Goal: Task Accomplishment & Management: Manage account settings

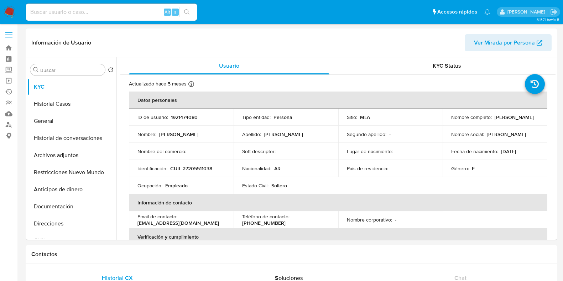
select select "10"
drag, startPoint x: 501, startPoint y: 120, endPoint x: 449, endPoint y: 120, distance: 52.4
click at [451, 120] on div "Nombre completo : Raquel Liliana Sanchez" at bounding box center [495, 117] width 88 height 6
copy p "Raquel Liliana Sanchez"
click at [199, 167] on p "CUIL 27205511038" at bounding box center [191, 168] width 42 height 6
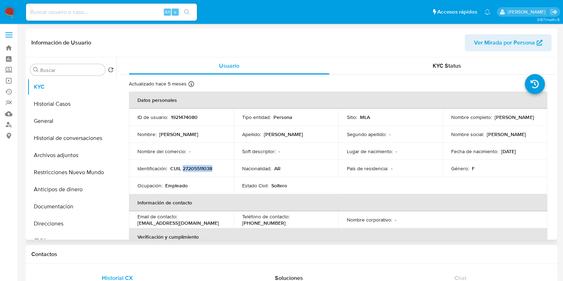
click at [199, 167] on p "CUIL 27205511038" at bounding box center [191, 168] width 42 height 6
copy p "27205511038"
drag, startPoint x: 450, startPoint y: 121, endPoint x: 502, endPoint y: 121, distance: 51.7
click at [502, 120] on div "Nombre completo : Raquel Liliana Sanchez" at bounding box center [495, 117] width 88 height 6
copy p "Raquel Liliana Sanchez"
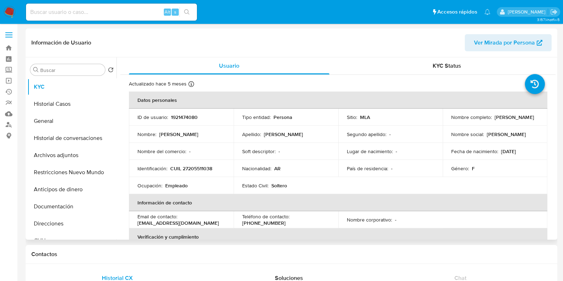
click at [410, 216] on td "Nombre corporativo : -" at bounding box center [390, 219] width 105 height 17
click at [62, 159] on button "Archivos adjuntos" at bounding box center [68, 155] width 83 height 17
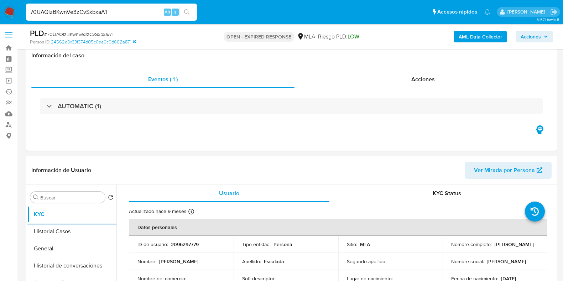
select select "10"
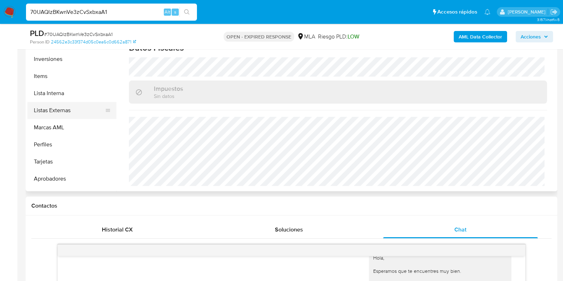
scroll to position [352, 0]
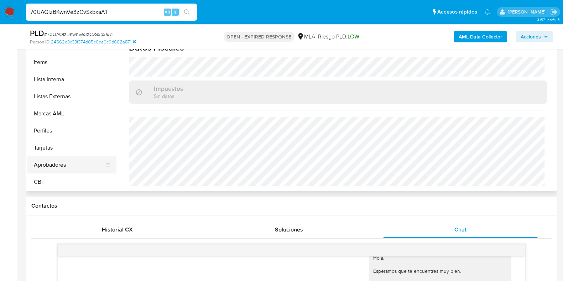
click at [58, 167] on button "Aprobadores" at bounding box center [68, 164] width 83 height 17
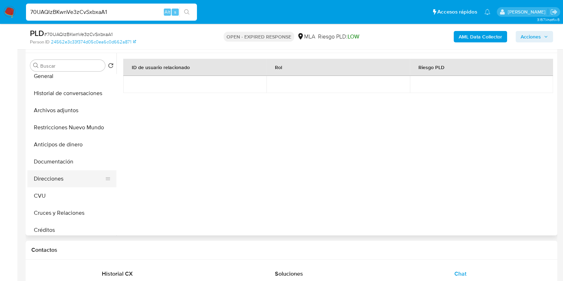
scroll to position [0, 0]
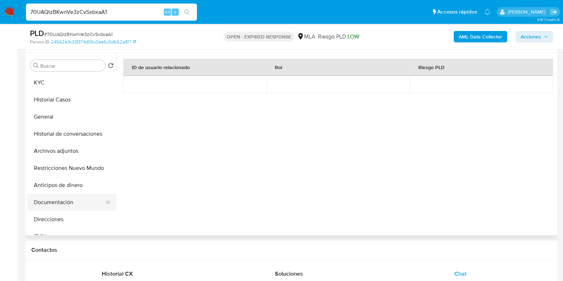
click at [55, 207] on button "Documentación" at bounding box center [68, 202] width 83 height 17
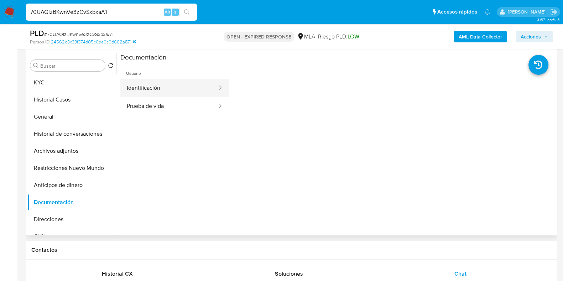
click at [144, 88] on button "Identificación" at bounding box center [169, 88] width 98 height 18
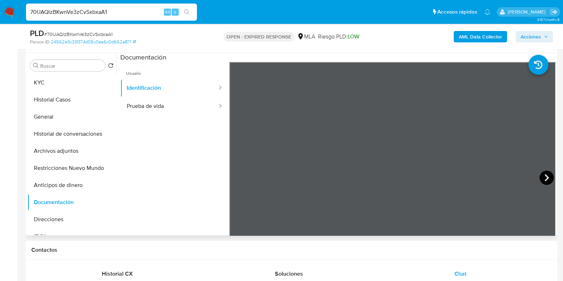
click at [545, 177] on icon at bounding box center [547, 177] width 4 height 7
click at [57, 87] on button "KYC" at bounding box center [68, 82] width 83 height 17
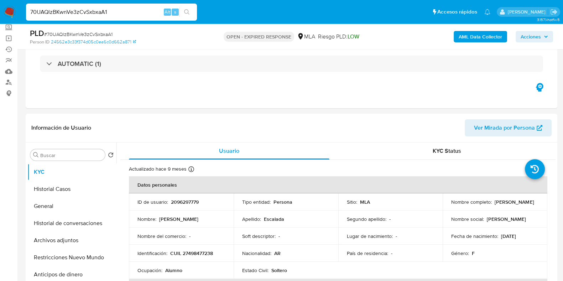
click at [100, 35] on span "# 70UAQlzBKwnVe3zCvSxbxaA1" at bounding box center [78, 34] width 68 height 7
copy span "70UAQlzBKwnVe3zCvSxbxaA1"
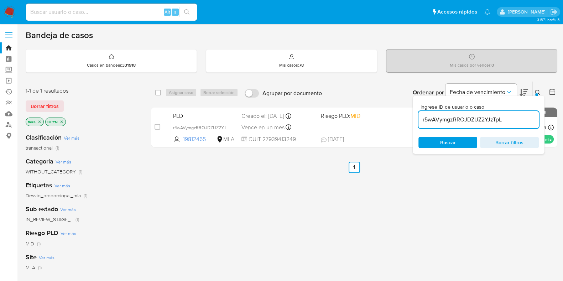
click at [436, 123] on input "r5wAVymgzRROJDZUZ2YJzTpL" at bounding box center [479, 119] width 120 height 9
paste input "70UAQlzBKwnVe3zCvSxbxaA1"
type input "70UAQlzBKwnVe3zCvSxbxaA1"
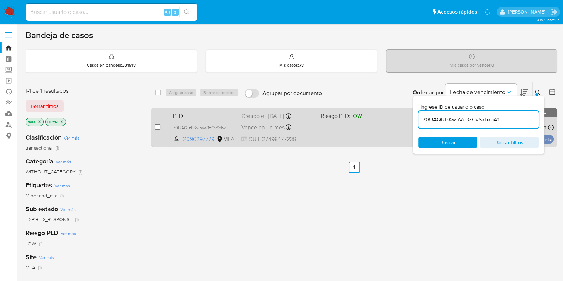
click at [155, 126] on input "checkbox" at bounding box center [158, 127] width 6 height 6
checkbox input "true"
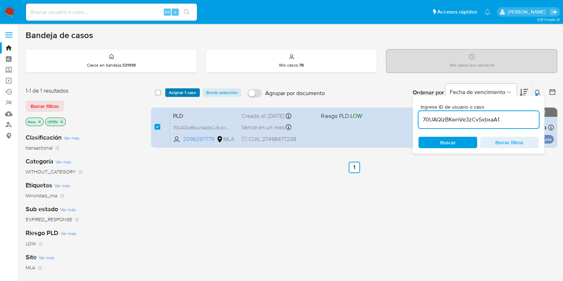
click at [175, 91] on span "Asignar 1 caso" at bounding box center [182, 92] width 27 height 7
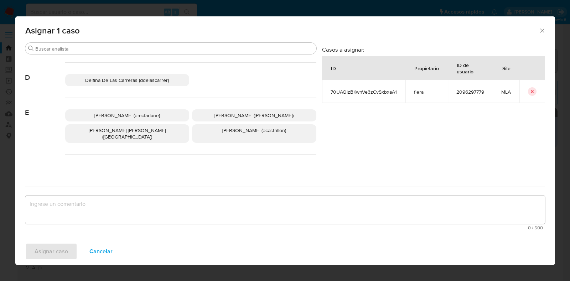
scroll to position [134, 0]
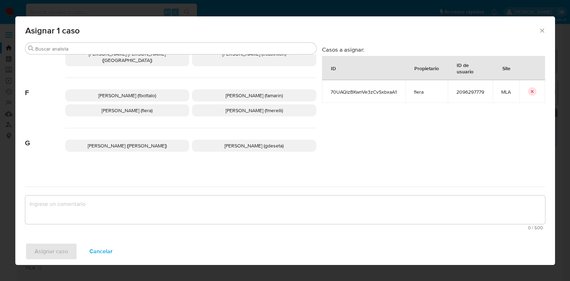
click at [152, 107] on span "Florencia Cecilia Lera (flera)" at bounding box center [127, 110] width 51 height 7
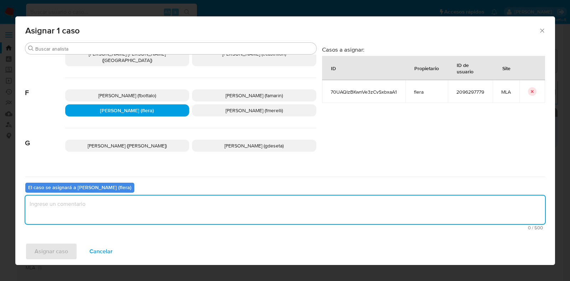
click at [151, 215] on textarea "assign-modal" at bounding box center [285, 210] width 520 height 28
click at [61, 254] on span "Asignar caso" at bounding box center [51, 252] width 33 height 16
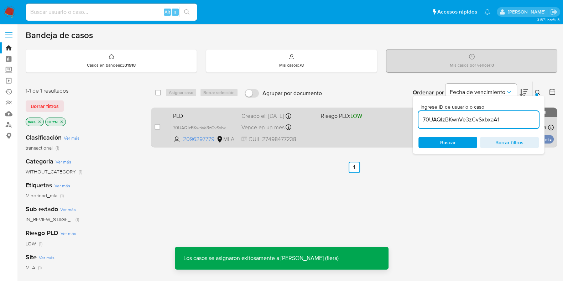
click at [208, 115] on span "PLD" at bounding box center [204, 115] width 63 height 9
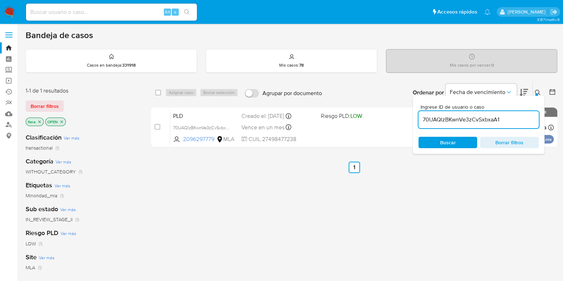
click at [456, 115] on input "70UAQlzBKwnVe3zCvSxbxaA1" at bounding box center [479, 119] width 120 height 9
click at [456, 114] on div "70UAQlzBKwnVe3zCvSxbxaA1" at bounding box center [479, 119] width 120 height 17
click at [460, 121] on input "70UAQlzBKwnVe3zCvSxbxaA1" at bounding box center [479, 119] width 120 height 9
paste input "RWNkENYwHdGJX4FTHnETQA7e"
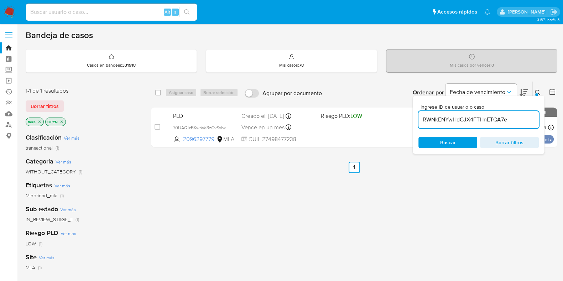
type input "RWNkENYwHdGJX4FTHnETQA7e"
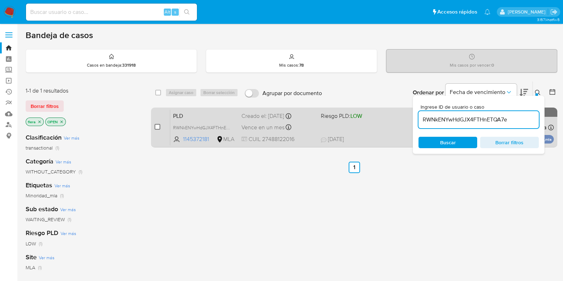
click at [159, 129] on div "case-item-checkbox" at bounding box center [158, 126] width 6 height 7
drag, startPoint x: 158, startPoint y: 125, endPoint x: 166, endPoint y: 108, distance: 18.7
click at [159, 125] on input "checkbox" at bounding box center [158, 127] width 6 height 6
checkbox input "true"
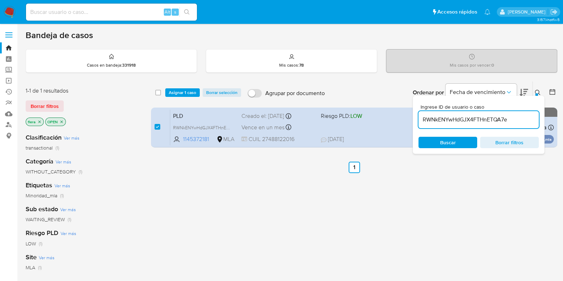
click at [181, 85] on div "select-all-cases-checkbox Asignar 1 caso Borrar selección Agrupar por documento…" at bounding box center [354, 93] width 406 height 22
click at [183, 90] on span "Asignar 1 caso" at bounding box center [182, 92] width 27 height 7
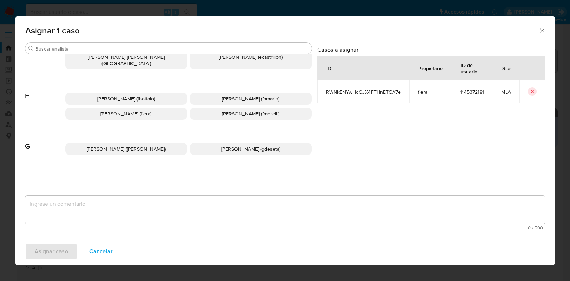
scroll to position [134, 0]
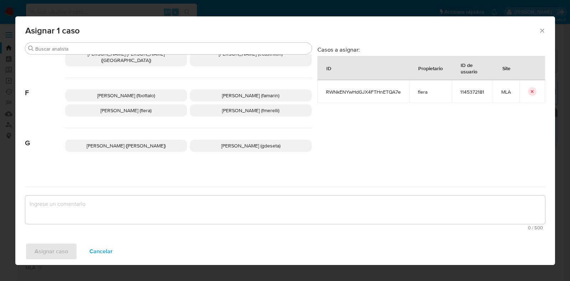
click at [149, 107] on span "Florencia Cecilia Lera (flera)" at bounding box center [125, 110] width 51 height 7
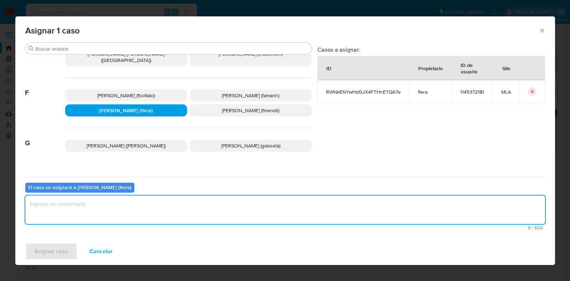
click at [125, 204] on textarea "assign-modal" at bounding box center [285, 210] width 520 height 28
click at [62, 251] on span "Asignar caso" at bounding box center [51, 252] width 33 height 16
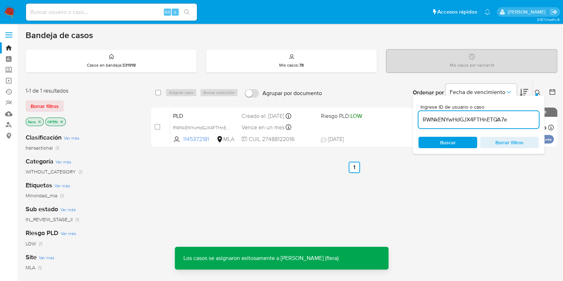
click at [182, 116] on span "PLD" at bounding box center [204, 115] width 63 height 9
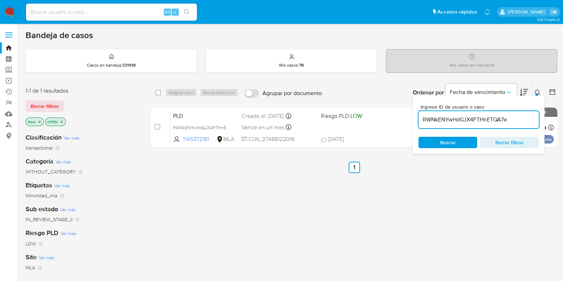
click at [463, 121] on input "RWNkENYwHdGJX4FTHnETQA7e" at bounding box center [479, 119] width 120 height 9
paste input "wA5vKCvDkTmUh4LFG7YPMN1D"
type input "wA5vKCvDkTmUh4LFG7YPMN1D"
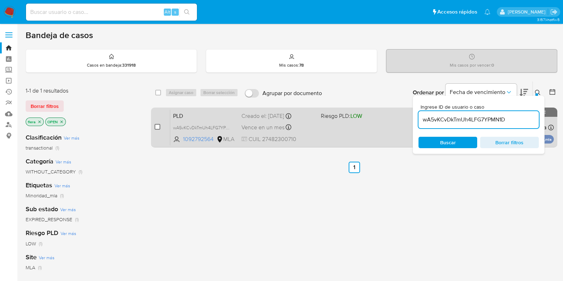
click at [158, 125] on input "checkbox" at bounding box center [158, 127] width 6 height 6
checkbox input "true"
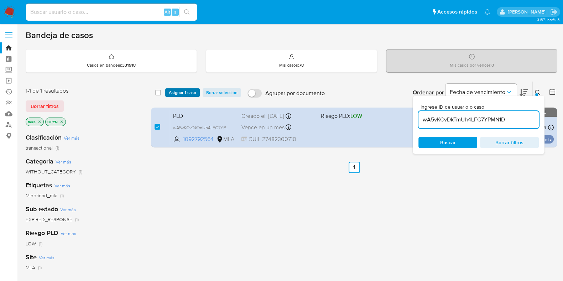
click at [177, 92] on span "Asignar 1 caso" at bounding box center [182, 92] width 27 height 7
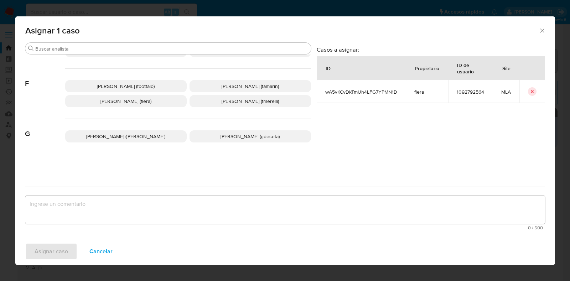
scroll to position [89, 0]
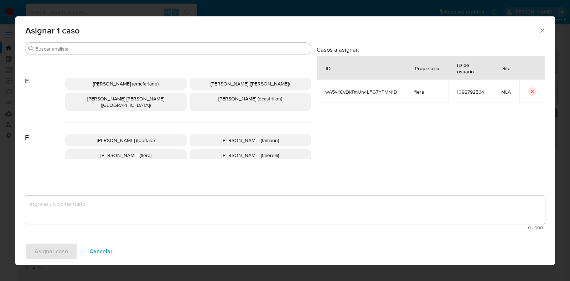
click at [126, 152] on span "Florencia Cecilia Lera (flera)" at bounding box center [125, 155] width 51 height 7
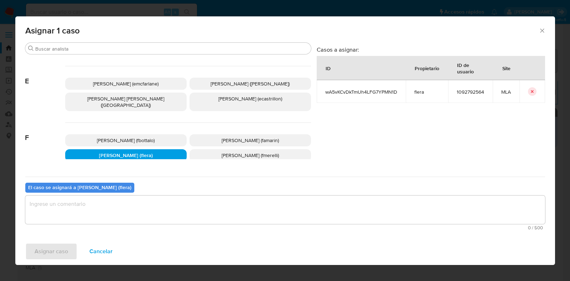
click at [128, 205] on textarea "assign-modal" at bounding box center [285, 210] width 520 height 28
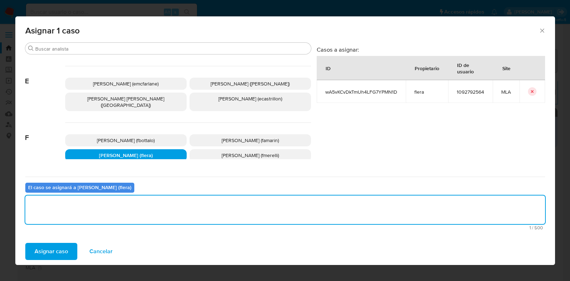
click at [49, 254] on span "Asignar caso" at bounding box center [51, 252] width 33 height 16
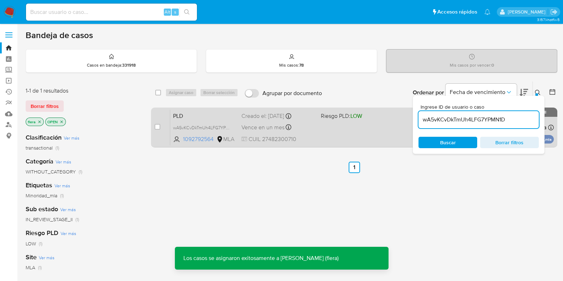
click at [201, 116] on span "PLD" at bounding box center [204, 115] width 63 height 9
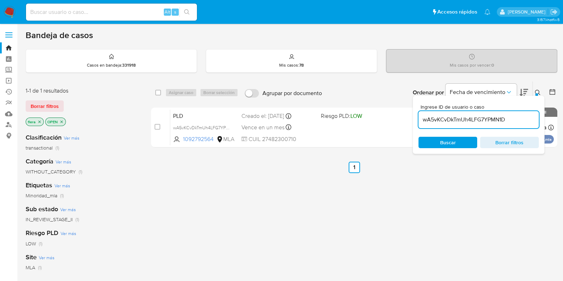
click at [455, 118] on input "wA5vKCvDkTmUh4LFG7YPMN1D" at bounding box center [479, 119] width 120 height 9
paste input "sLzszf7OfkKCa91WZ0XYZFSY"
type input "sLzszf7OfkKCa91WZ0XYZFSY"
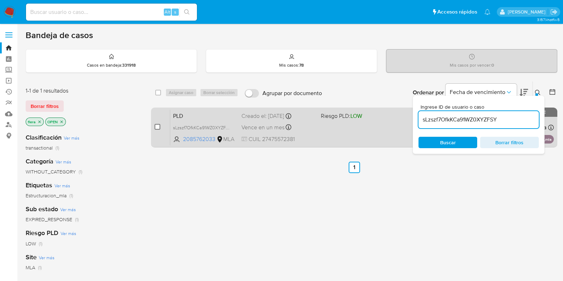
click at [157, 125] on input "checkbox" at bounding box center [158, 127] width 6 height 6
checkbox input "true"
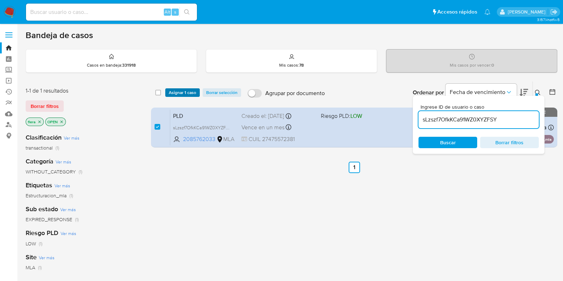
click at [183, 93] on span "Asignar 1 caso" at bounding box center [182, 92] width 27 height 7
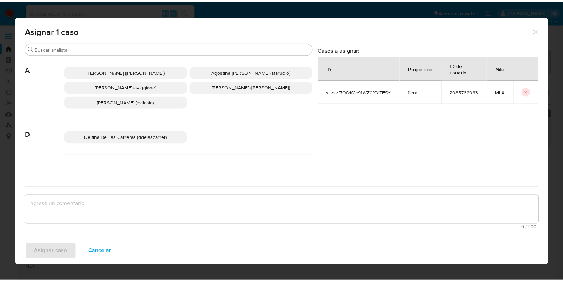
scroll to position [89, 0]
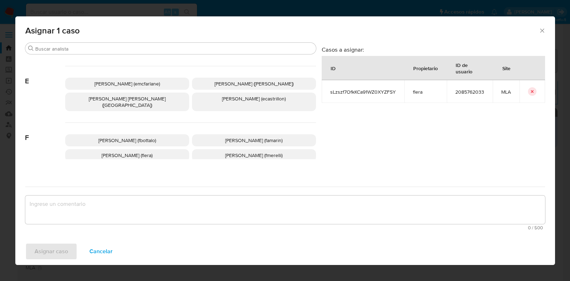
click at [149, 152] on span "Florencia Cecilia Lera (flera)" at bounding box center [127, 155] width 51 height 7
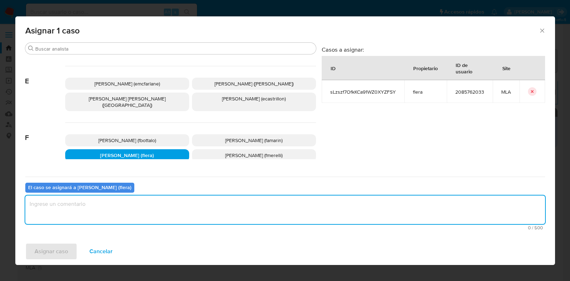
click at [146, 209] on textarea "assign-modal" at bounding box center [285, 210] width 520 height 28
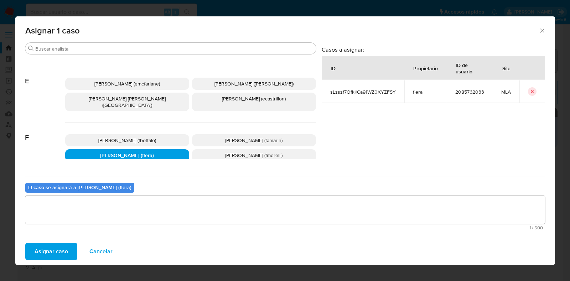
click at [71, 244] on button "Asignar caso" at bounding box center [51, 251] width 52 height 17
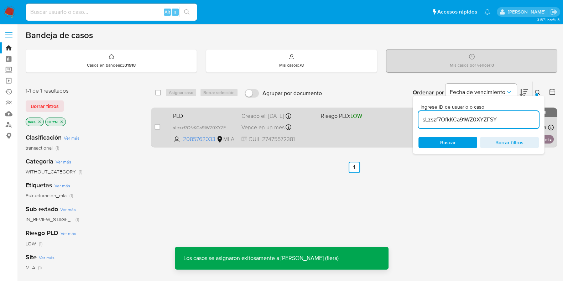
click at [217, 118] on span "PLD" at bounding box center [204, 115] width 63 height 9
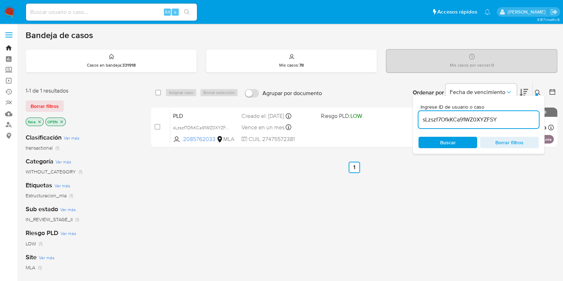
click at [13, 44] on link "Bandeja" at bounding box center [42, 47] width 85 height 11
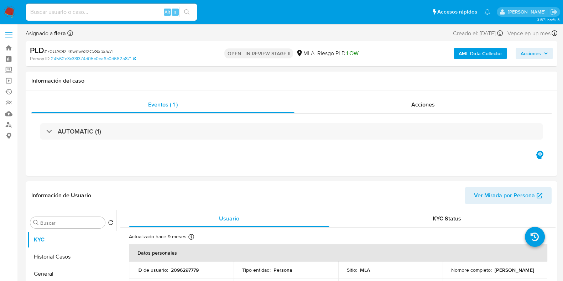
select select "10"
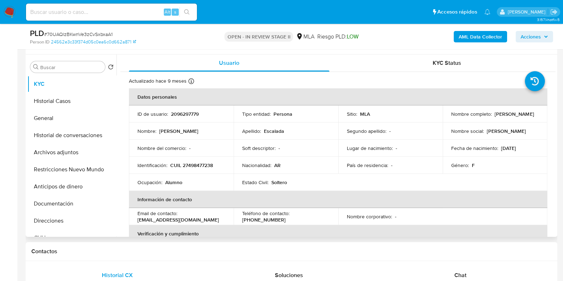
scroll to position [134, 0]
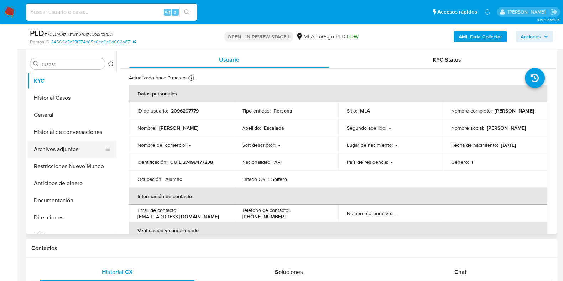
click at [61, 149] on button "Archivos adjuntos" at bounding box center [68, 149] width 83 height 17
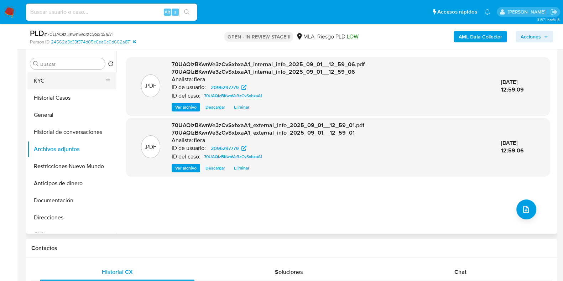
click at [68, 84] on button "KYC" at bounding box center [68, 80] width 83 height 17
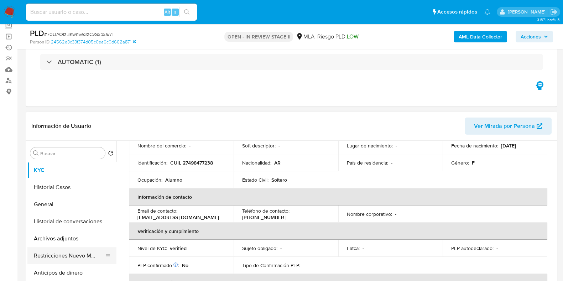
scroll to position [89, 0]
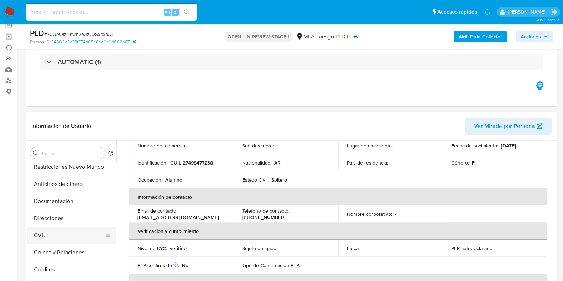
click at [40, 232] on button "CVU" at bounding box center [68, 235] width 83 height 17
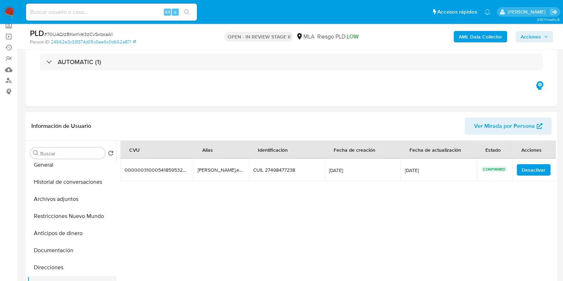
scroll to position [0, 0]
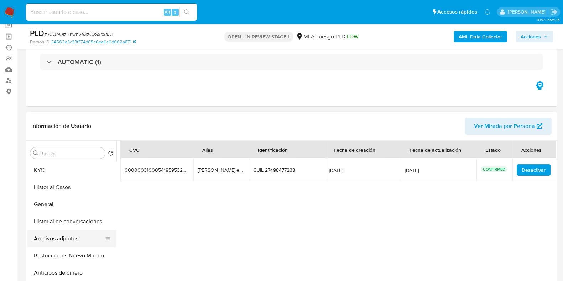
click at [55, 232] on button "Archivos adjuntos" at bounding box center [68, 238] width 83 height 17
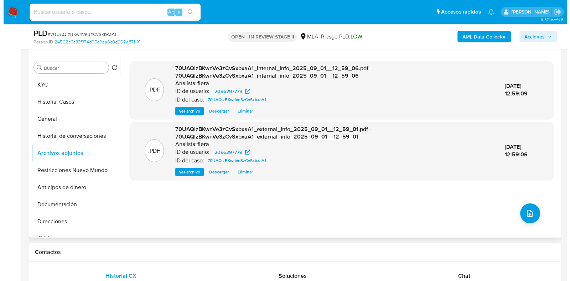
scroll to position [134, 0]
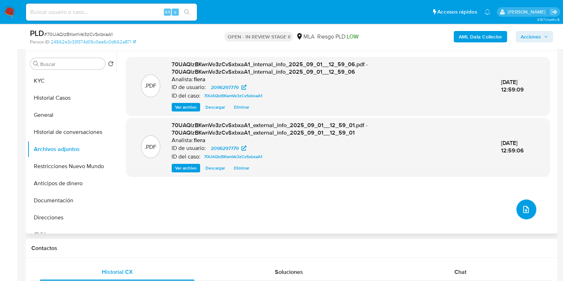
click at [522, 211] on icon "upload-file" at bounding box center [526, 209] width 9 height 9
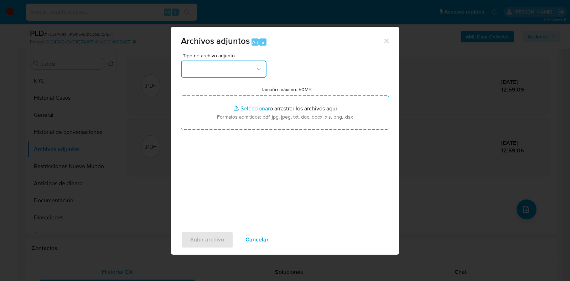
click at [243, 68] on button "button" at bounding box center [223, 69] width 85 height 17
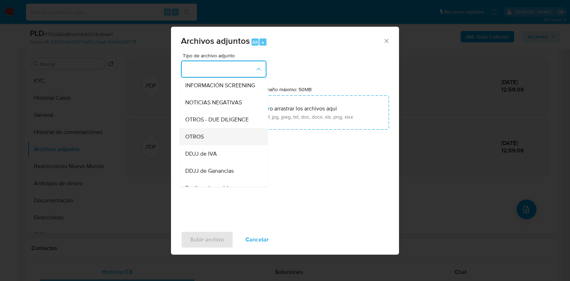
scroll to position [89, 0]
click at [227, 145] on div "OTROS" at bounding box center [221, 136] width 73 height 17
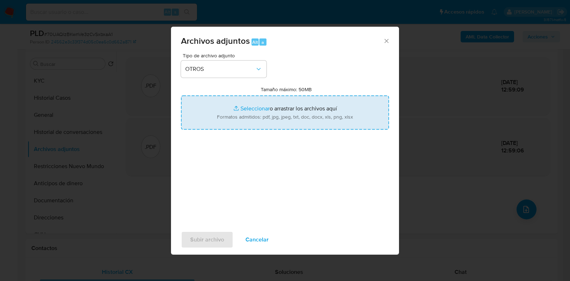
type input "C:\fakepath\Movimientos-Aladdin- Milagros Lujan Escalada.xlsx"
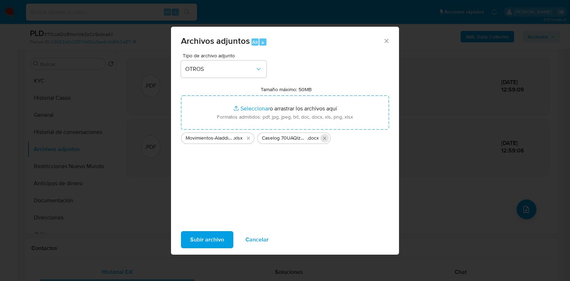
click at [324, 140] on icon "Eliminar Caselog 70UAQlzBKwnVe3zCvSxbxaA1_2025_08_18_16_40_35.docx" at bounding box center [325, 138] width 6 height 6
click at [208, 238] on span "Subir archivo" at bounding box center [207, 240] width 34 height 16
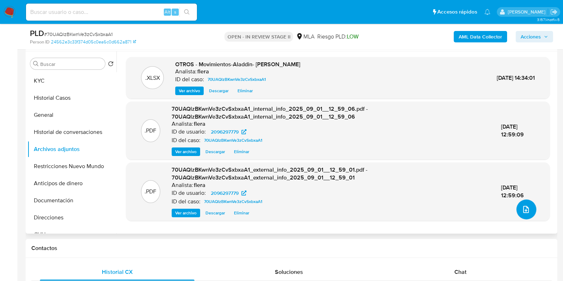
click at [528, 215] on button "upload-file" at bounding box center [527, 209] width 20 height 20
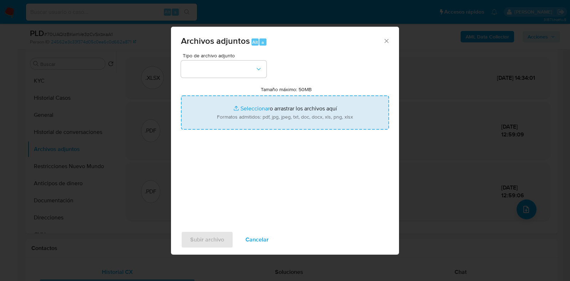
type input "C:\fakepath\NOSIS- Raquel Liliana Sanchez.pdf"
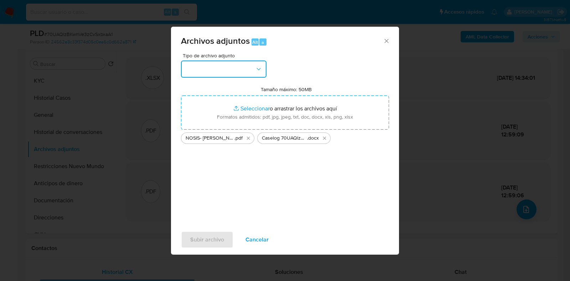
click at [232, 72] on button "button" at bounding box center [223, 69] width 85 height 17
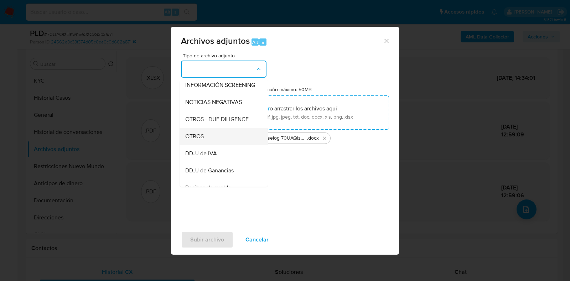
click at [210, 144] on div "OTROS" at bounding box center [221, 136] width 73 height 17
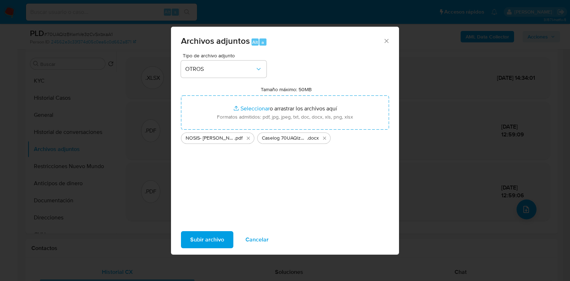
click at [198, 241] on span "Subir archivo" at bounding box center [207, 240] width 34 height 16
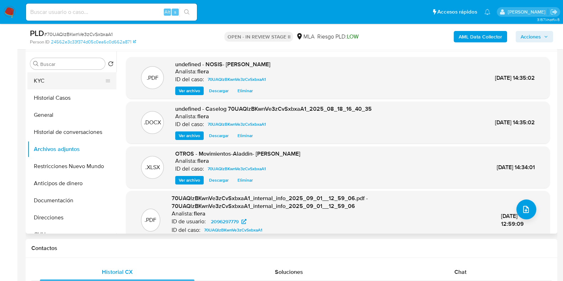
click at [41, 76] on button "KYC" at bounding box center [68, 80] width 83 height 17
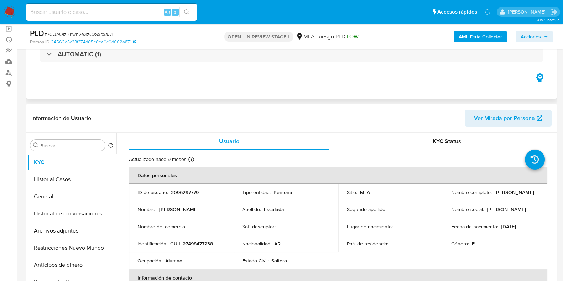
scroll to position [44, 0]
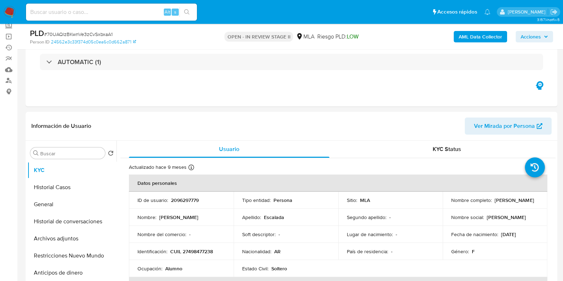
click at [538, 35] on span "Acciones" at bounding box center [531, 36] width 20 height 11
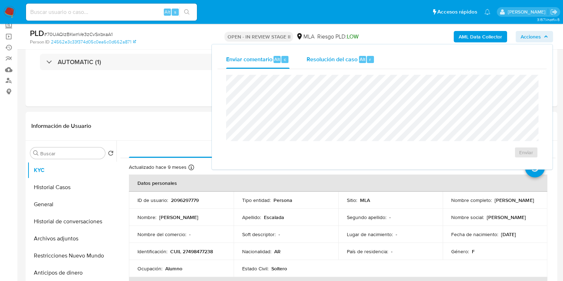
click at [337, 66] on div "Resolución del caso Alt r" at bounding box center [341, 59] width 68 height 19
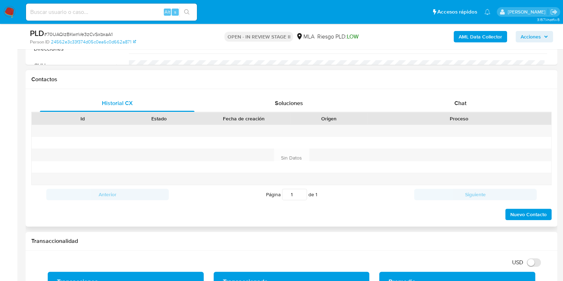
scroll to position [311, 0]
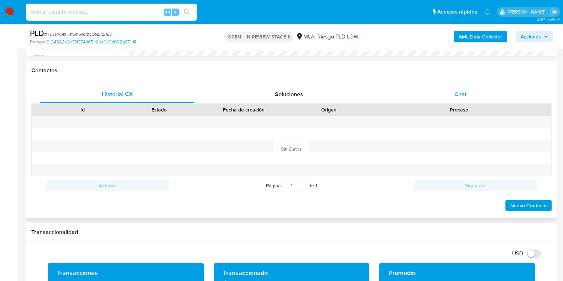
click at [457, 88] on div "Chat" at bounding box center [460, 94] width 155 height 17
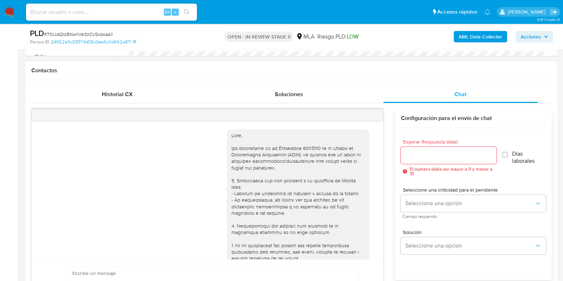
scroll to position [343, 0]
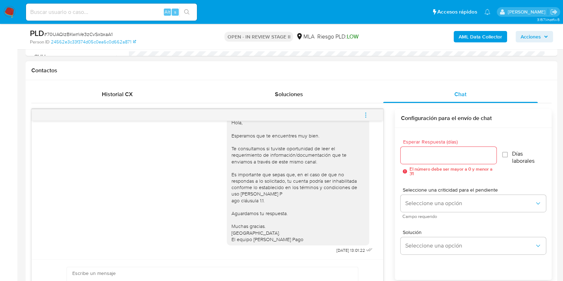
click at [368, 116] on icon "menu-action" at bounding box center [366, 115] width 6 height 6
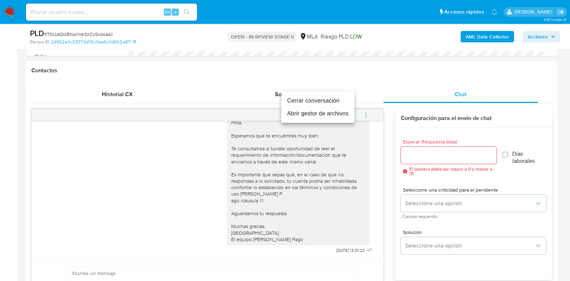
click at [317, 100] on li "Cerrar conversación" at bounding box center [317, 100] width 73 height 13
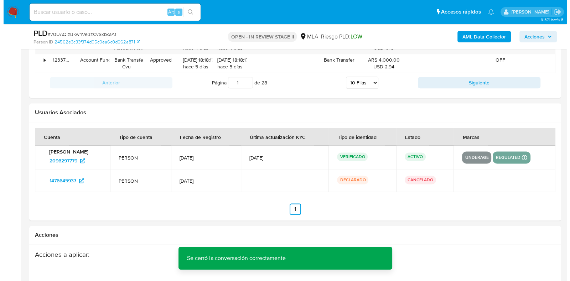
scroll to position [1274, 0]
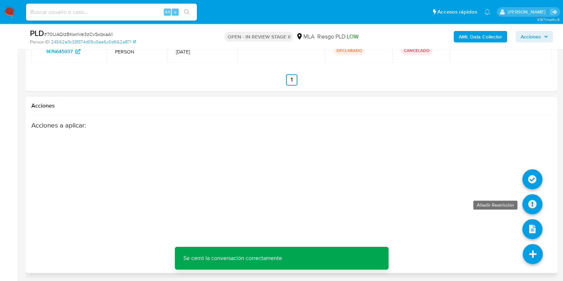
click at [529, 200] on icon at bounding box center [533, 204] width 20 height 20
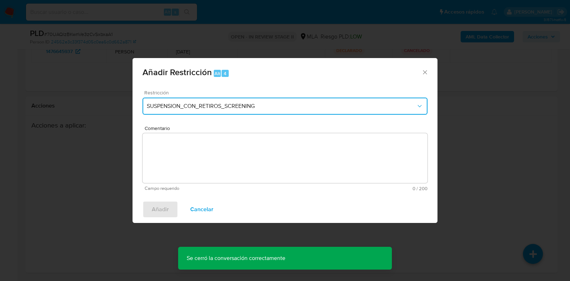
click at [232, 103] on span "SUSPENSION_CON_RETIROS_SCREENING" at bounding box center [281, 106] width 269 height 7
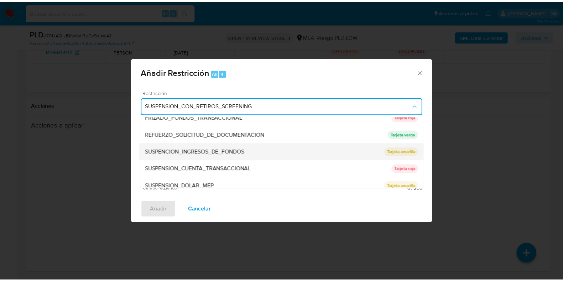
scroll to position [151, 0]
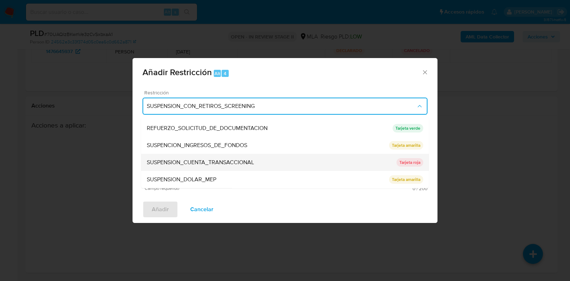
click at [221, 161] on span "SUSPENSION_CUENTA_TRANSACCIONAL" at bounding box center [200, 162] width 107 height 7
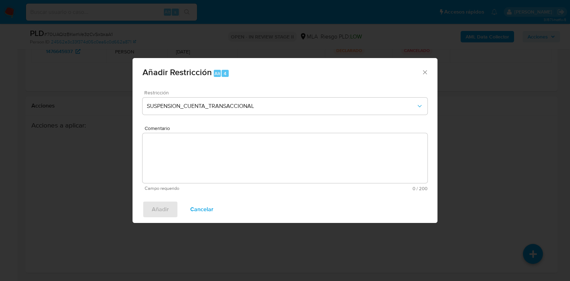
click at [223, 162] on textarea "Comentario" at bounding box center [284, 158] width 285 height 50
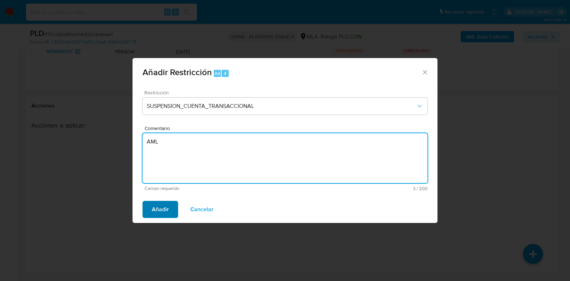
type textarea "AML"
click at [170, 208] on button "Añadir" at bounding box center [160, 209] width 36 height 17
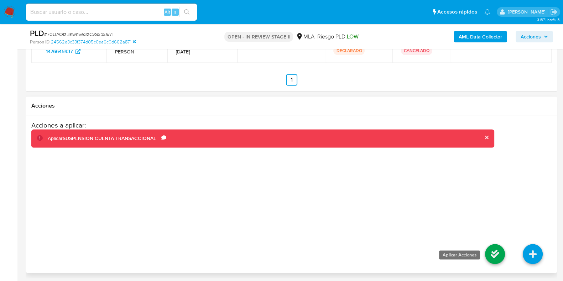
click at [493, 254] on icon at bounding box center [495, 254] width 20 height 20
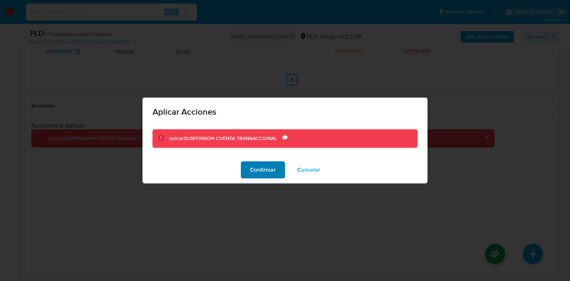
click at [245, 169] on button "Confirmar" at bounding box center [263, 169] width 44 height 17
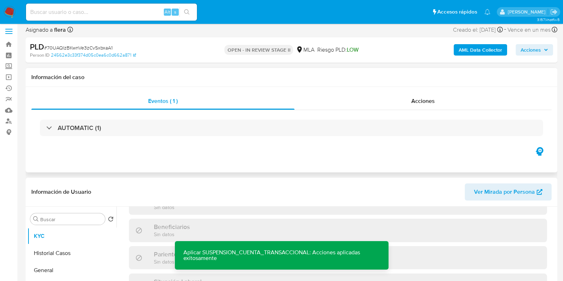
scroll to position [0, 0]
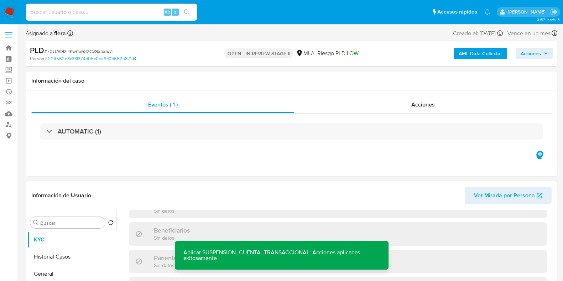
click at [537, 41] on div "PLD # 70UAQlzBKwnVe3zCvSxbxaA1 Person ID 24562e3c33f374d05c0ea6c0d662a871 OPEN …" at bounding box center [292, 53] width 532 height 25
click at [535, 52] on span "Acciones" at bounding box center [531, 53] width 20 height 11
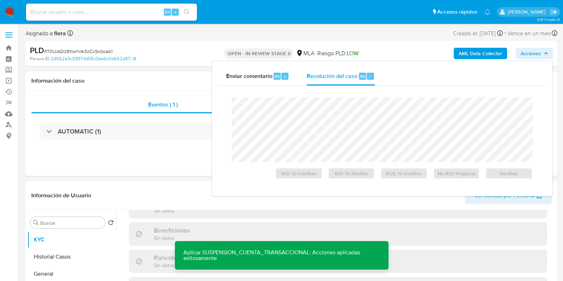
click at [364, 87] on div "Cierre de caso ROI To Confirm ROI To Decline ROS To Confirm No ROI Proposal Dec…" at bounding box center [382, 138] width 329 height 105
click at [349, 70] on div "Resolución del caso Alt r" at bounding box center [341, 76] width 68 height 19
click at [513, 172] on span "Declinar" at bounding box center [509, 173] width 37 height 10
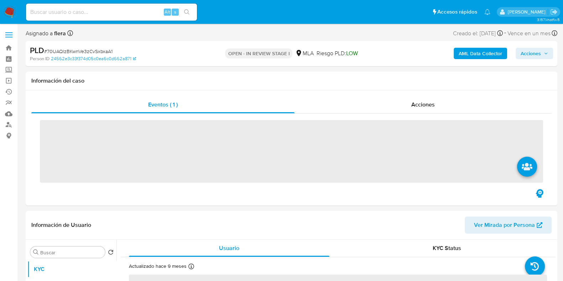
click at [539, 53] on span "Acciones" at bounding box center [531, 53] width 20 height 11
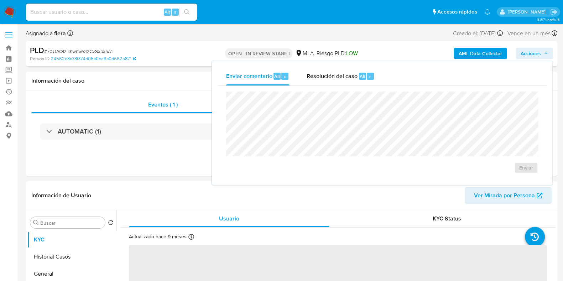
click at [356, 89] on div "Enviar" at bounding box center [382, 132] width 329 height 93
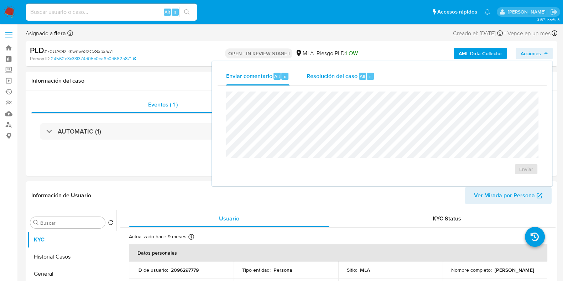
click at [342, 76] on span "Resolución del caso" at bounding box center [332, 76] width 51 height 8
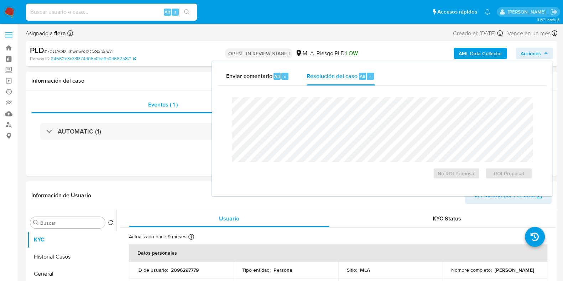
select select "10"
click at [510, 174] on span "ROI Proposal" at bounding box center [509, 173] width 37 height 10
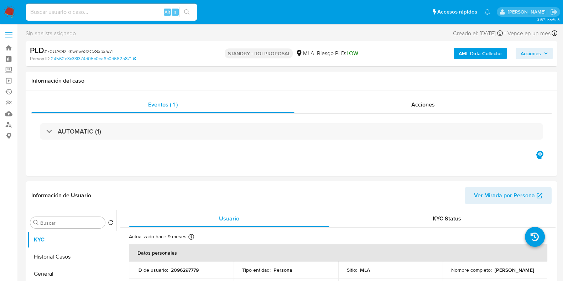
select select "10"
click at [90, 10] on input at bounding box center [111, 11] width 171 height 9
paste input "RWNkENYwHdGJX4FTHnETQA7e"
type input "RWNkENYwHdGJX4FTHnETQA7e"
select select "10"
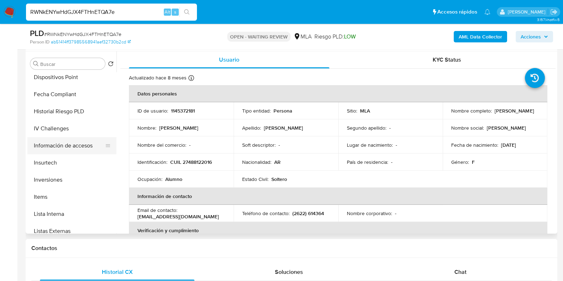
scroll to position [352, 0]
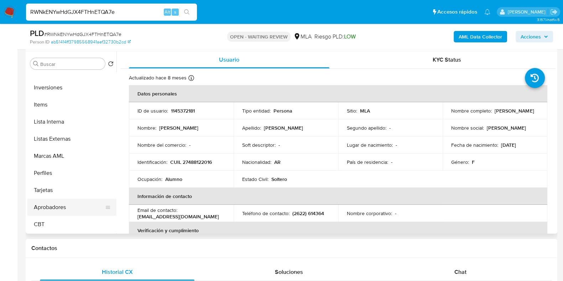
click at [73, 205] on button "Aprobadores" at bounding box center [68, 207] width 83 height 17
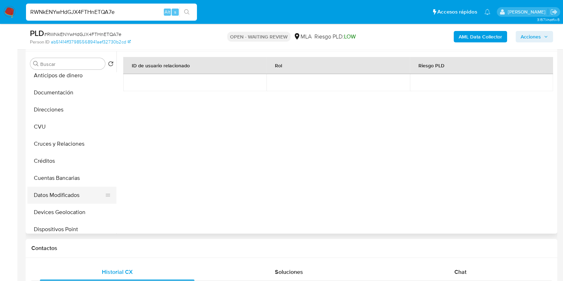
scroll to position [0, 0]
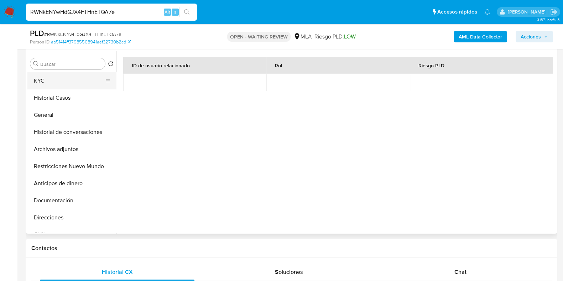
click at [61, 83] on button "KYC" at bounding box center [68, 80] width 83 height 17
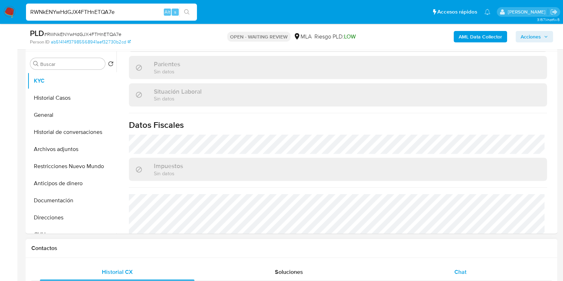
drag, startPoint x: 465, startPoint y: 274, endPoint x: 471, endPoint y: 268, distance: 8.6
click at [465, 274] on span "Chat" at bounding box center [461, 272] width 12 height 8
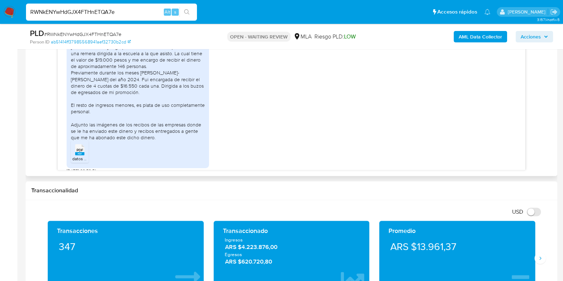
scroll to position [337, 0]
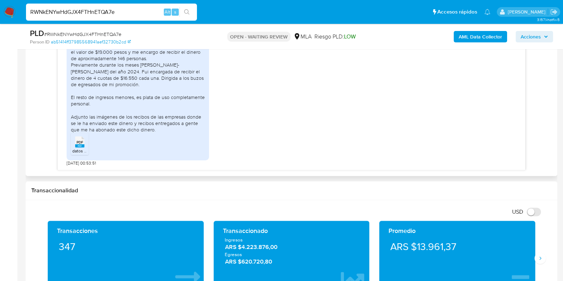
click at [78, 145] on rect at bounding box center [79, 145] width 9 height 3
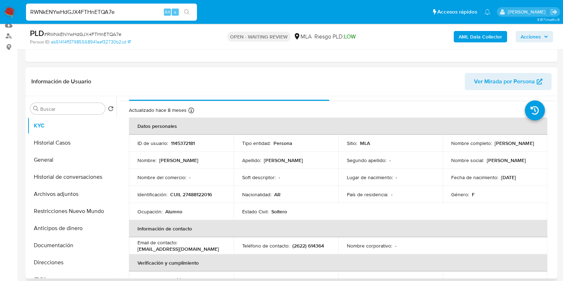
scroll to position [0, 0]
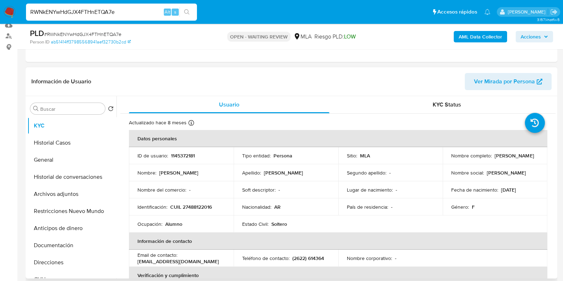
click at [183, 155] on p "1145372181" at bounding box center [183, 155] width 24 height 6
copy p "1145372181"
drag, startPoint x: 525, startPoint y: 160, endPoint x: 448, endPoint y: 159, distance: 76.6
click at [448, 159] on td "Nombre completo : Sofía Ornella Rojas Bahamonde" at bounding box center [495, 155] width 105 height 17
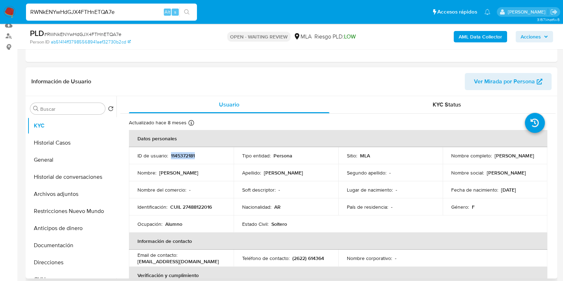
copy p "Sofía Ornella Rojas Bahamonde"
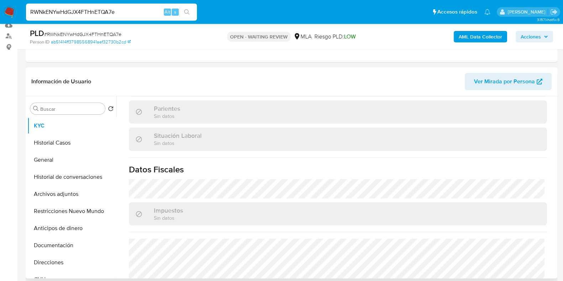
scroll to position [381, 0]
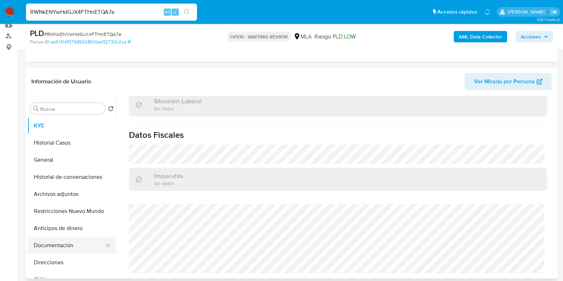
click at [53, 247] on button "Documentación" at bounding box center [68, 245] width 83 height 17
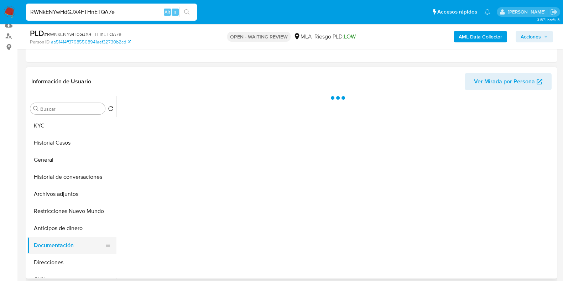
scroll to position [0, 0]
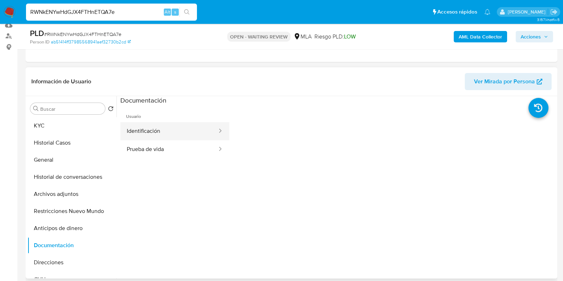
click at [166, 138] on button "Identificación" at bounding box center [169, 131] width 98 height 18
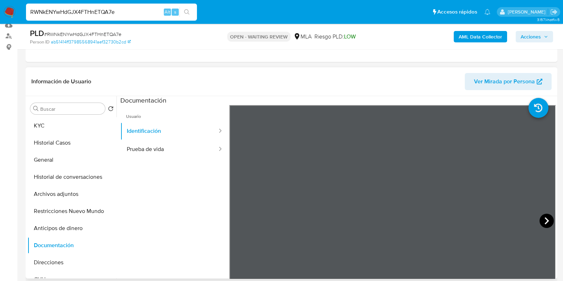
click at [541, 220] on icon at bounding box center [547, 221] width 14 height 14
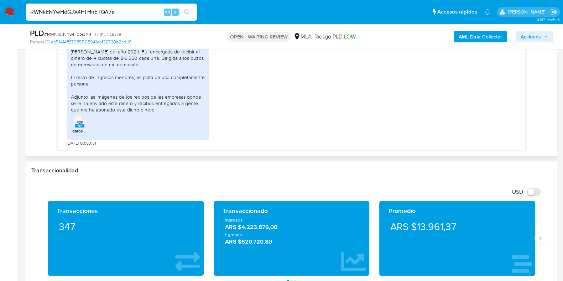
scroll to position [248, 0]
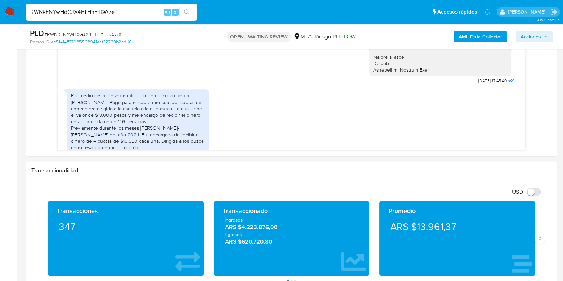
click at [111, 33] on span "# RWNkENYwHdGJX4FTHnETQA7e" at bounding box center [82, 34] width 77 height 7
copy span "RWNkENYwHdGJX4FTHnETQA7e"
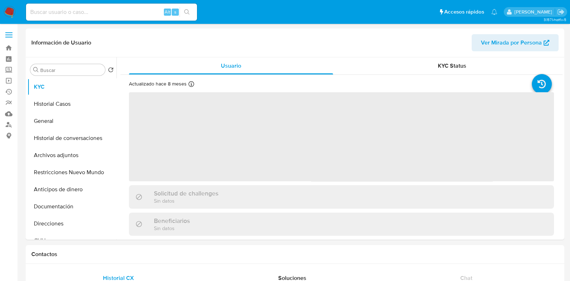
select select "10"
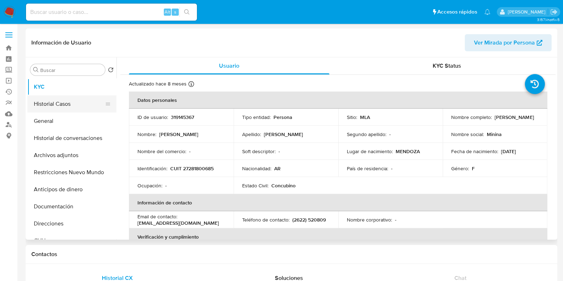
click at [56, 108] on button "Historial Casos" at bounding box center [68, 103] width 83 height 17
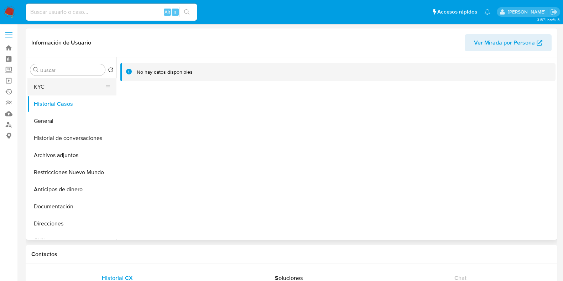
click at [55, 88] on button "KYC" at bounding box center [68, 86] width 83 height 17
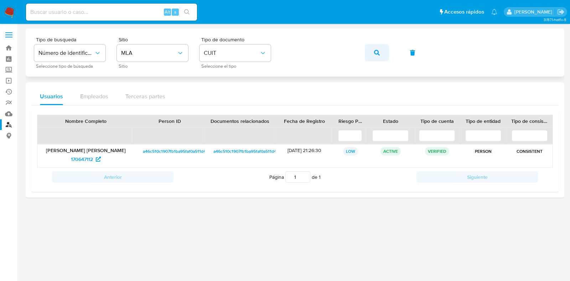
click at [372, 51] on button "button" at bounding box center [377, 52] width 24 height 17
click at [80, 159] on span "528883656" at bounding box center [82, 159] width 26 height 11
click at [372, 53] on button "button" at bounding box center [377, 52] width 24 height 17
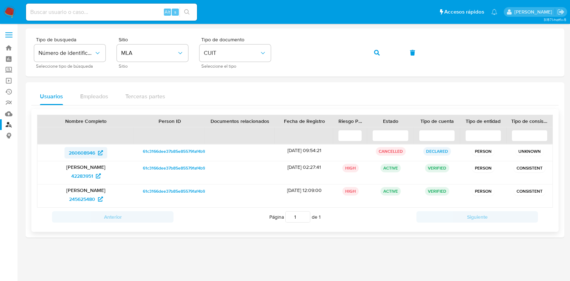
click at [87, 152] on span "260608946" at bounding box center [82, 152] width 26 height 11
click at [95, 177] on span "42283951" at bounding box center [86, 175] width 30 height 11
click at [374, 53] on icon "button" at bounding box center [377, 53] width 6 height 6
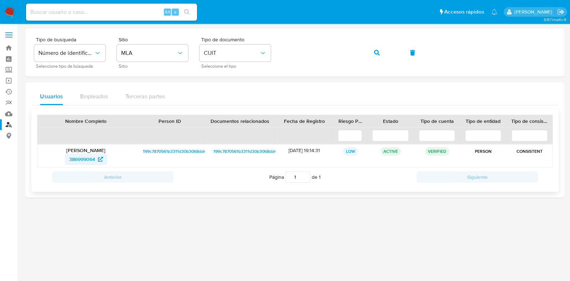
click at [92, 157] on span "386999064" at bounding box center [82, 159] width 26 height 11
click at [377, 56] on span "button" at bounding box center [377, 53] width 6 height 16
click at [76, 156] on span "2639036773" at bounding box center [82, 159] width 28 height 11
click at [380, 46] on button "button" at bounding box center [377, 52] width 24 height 17
click at [81, 159] on span "1426134012" at bounding box center [82, 159] width 26 height 11
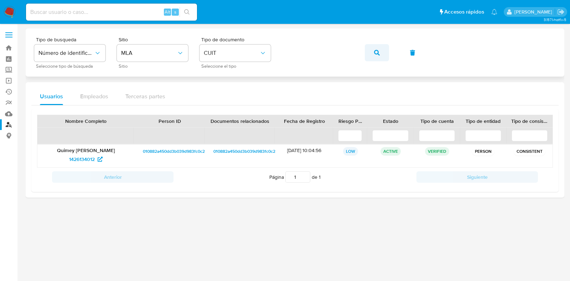
click at [378, 48] on span "button" at bounding box center [377, 53] width 6 height 16
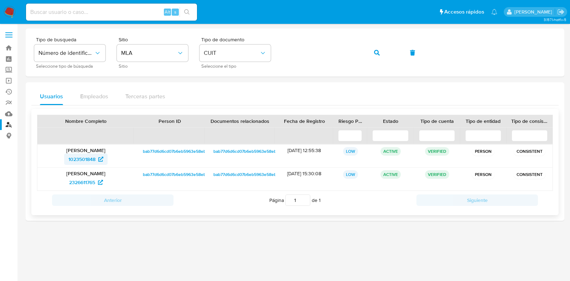
click at [85, 156] on span "1023501848" at bounding box center [81, 159] width 27 height 11
click at [77, 181] on span "2326611765" at bounding box center [82, 182] width 26 height 11
click at [93, 155] on span "1023501848" at bounding box center [81, 159] width 27 height 11
click at [378, 53] on icon "button" at bounding box center [377, 53] width 6 height 6
click at [89, 158] on span "1134867839" at bounding box center [82, 159] width 26 height 11
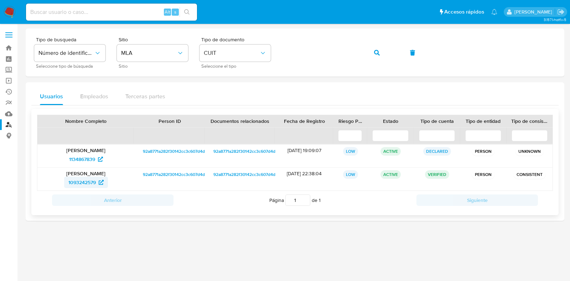
click at [88, 182] on span "1093242579" at bounding box center [81, 182] width 27 height 11
click at [378, 50] on icon "button" at bounding box center [377, 53] width 6 height 6
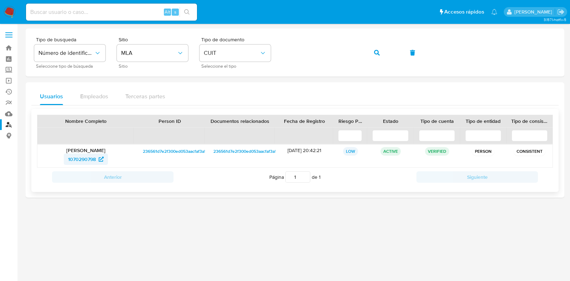
click at [80, 159] on span "1070290798" at bounding box center [82, 159] width 28 height 11
click at [373, 49] on button "button" at bounding box center [377, 52] width 24 height 17
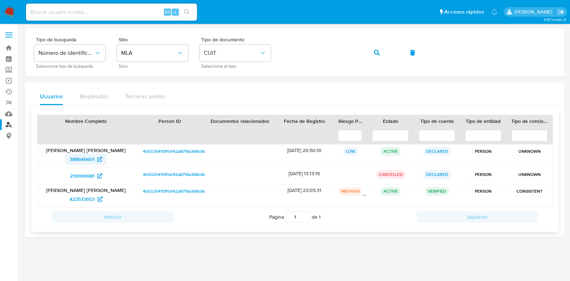
click at [83, 159] on span "388646601" at bounding box center [81, 159] width 25 height 11
click at [81, 177] on span "259999981" at bounding box center [82, 175] width 25 height 11
click at [89, 200] on span "422572653" at bounding box center [81, 198] width 25 height 11
drag, startPoint x: 378, startPoint y: 43, endPoint x: 378, endPoint y: 48, distance: 4.6
click at [378, 45] on button "button" at bounding box center [377, 52] width 24 height 17
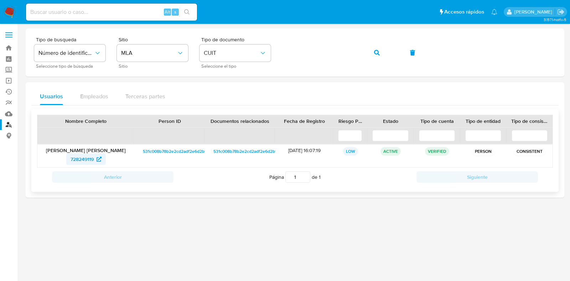
click at [81, 157] on span "728249119" at bounding box center [82, 159] width 23 height 11
click at [377, 51] on icon "button" at bounding box center [377, 53] width 6 height 6
click at [84, 155] on span "1690223723" at bounding box center [81, 159] width 27 height 11
click at [383, 55] on button "button" at bounding box center [377, 52] width 24 height 17
click at [72, 160] on span "300689537" at bounding box center [82, 159] width 26 height 11
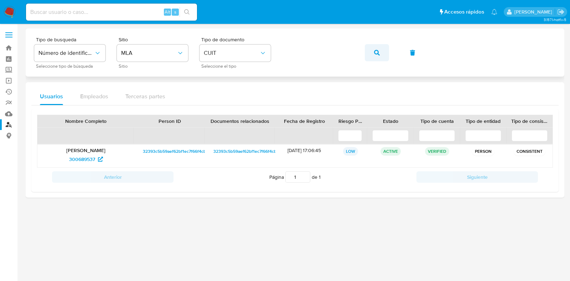
click at [376, 50] on icon "button" at bounding box center [377, 53] width 6 height 6
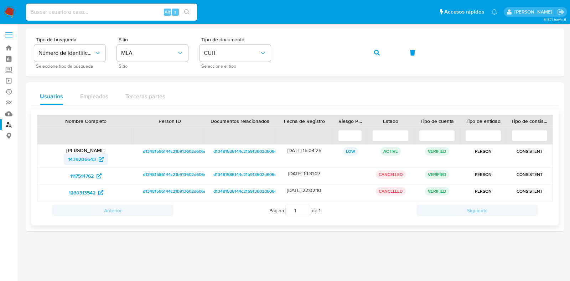
click at [72, 155] on span "1439206643" at bounding box center [82, 159] width 28 height 11
click at [86, 175] on span "1117514762" at bounding box center [82, 175] width 24 height 11
click at [93, 188] on span "1260313542" at bounding box center [82, 192] width 27 height 11
click at [379, 51] on icon "button" at bounding box center [377, 53] width 6 height 6
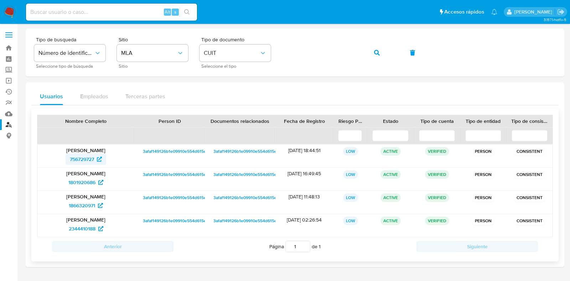
click at [79, 156] on span "756729727" at bounding box center [82, 159] width 24 height 11
click at [85, 179] on div "Agustin Quintana 1801920686" at bounding box center [85, 179] width 97 height 23
click at [83, 180] on span "1801920686" at bounding box center [81, 182] width 27 height 11
click at [82, 205] on span "1866320971" at bounding box center [82, 205] width 26 height 11
click at [84, 227] on span "2344410188" at bounding box center [82, 228] width 27 height 11
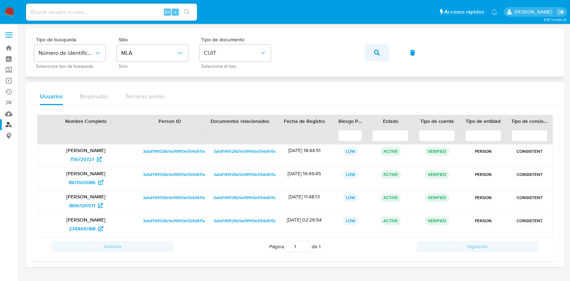
click at [375, 50] on icon "button" at bounding box center [377, 53] width 6 height 6
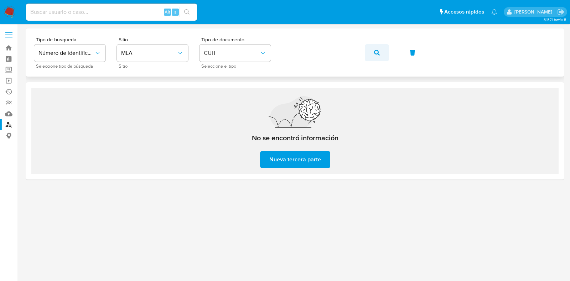
click at [381, 45] on button "button" at bounding box center [377, 52] width 24 height 17
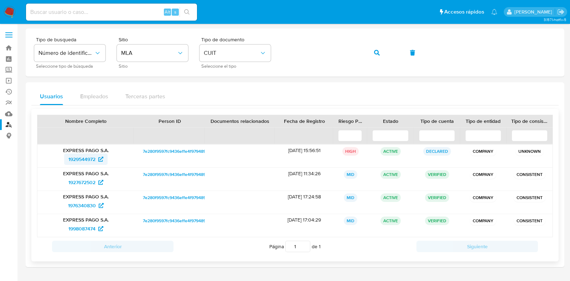
click at [87, 155] on span "1929544972" at bounding box center [81, 159] width 27 height 11
click at [76, 183] on span "1927672502" at bounding box center [81, 182] width 27 height 11
click at [85, 202] on span "1976340830" at bounding box center [82, 205] width 28 height 11
click at [72, 224] on span "1998087474" at bounding box center [81, 228] width 27 height 11
click at [375, 49] on span "button" at bounding box center [377, 53] width 6 height 16
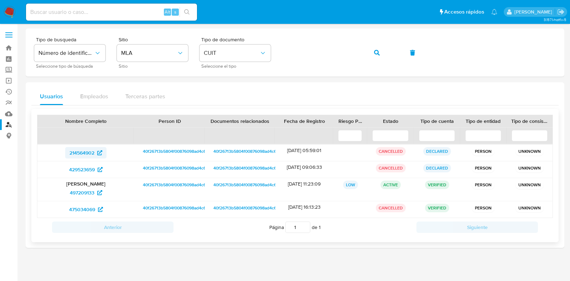
click at [90, 150] on span "214564902" at bounding box center [81, 152] width 25 height 11
click at [91, 164] on span "429523659" at bounding box center [82, 169] width 26 height 11
click at [81, 190] on span "497209133" at bounding box center [82, 192] width 25 height 11
click at [89, 205] on span "475034069" at bounding box center [82, 209] width 26 height 11
click at [375, 51] on icon "button" at bounding box center [377, 53] width 6 height 6
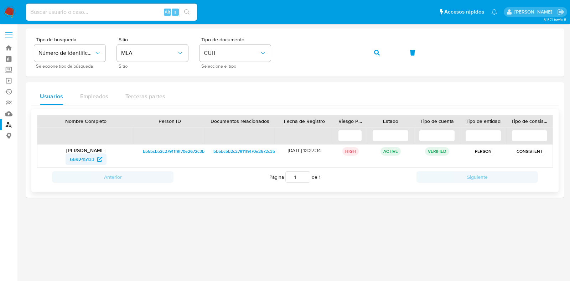
click at [89, 157] on span "669245133" at bounding box center [82, 159] width 25 height 11
click at [373, 53] on button "button" at bounding box center [377, 52] width 24 height 17
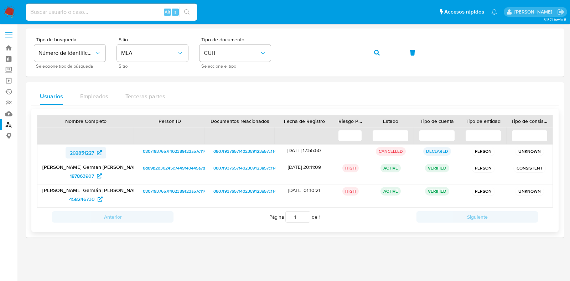
click at [87, 155] on span "292851227" at bounding box center [82, 152] width 24 height 11
click at [83, 176] on span "187863907" at bounding box center [82, 175] width 24 height 11
click at [84, 197] on span "458246730" at bounding box center [82, 198] width 26 height 11
click at [373, 49] on button "button" at bounding box center [377, 52] width 24 height 17
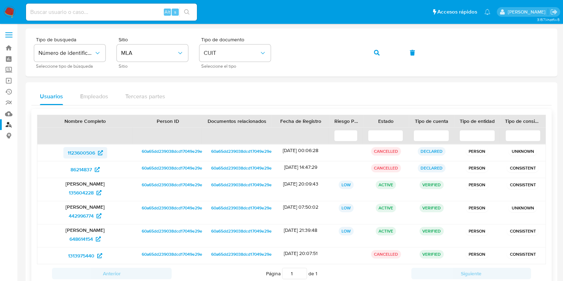
click at [78, 152] on span "1123600506" at bounding box center [81, 152] width 27 height 11
click at [82, 172] on span "86214837" at bounding box center [81, 169] width 21 height 11
click at [79, 191] on span "135604228" at bounding box center [81, 192] width 25 height 11
click at [87, 216] on span "442996774" at bounding box center [81, 215] width 25 height 11
click at [75, 239] on span "648614154" at bounding box center [81, 238] width 24 height 11
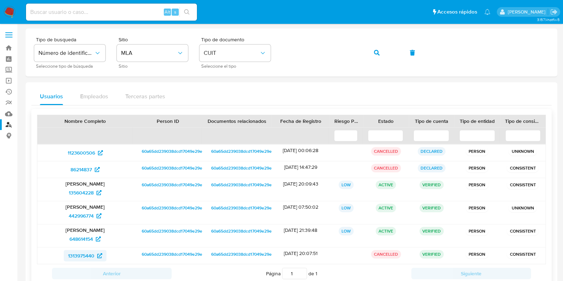
click at [81, 254] on span "1313975440" at bounding box center [81, 255] width 26 height 11
click at [375, 49] on span "button" at bounding box center [377, 53] width 6 height 16
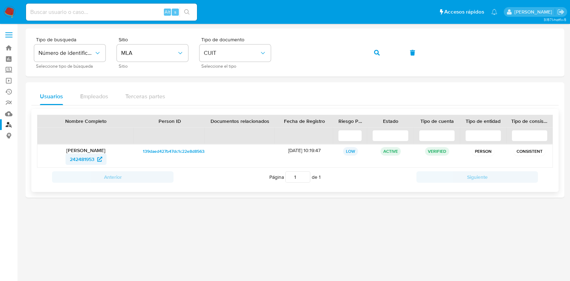
click at [89, 155] on span "242481953" at bounding box center [82, 159] width 25 height 11
click at [378, 48] on span "button" at bounding box center [377, 53] width 6 height 16
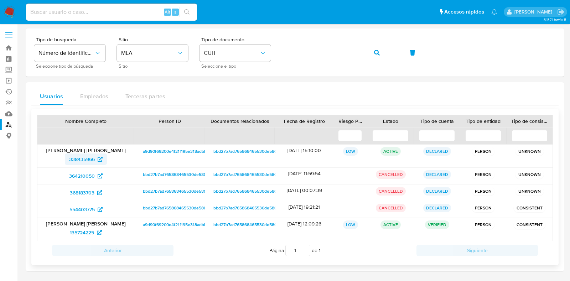
click at [81, 157] on span "338435966" at bounding box center [82, 159] width 26 height 11
click at [84, 171] on span "364210050" at bounding box center [82, 175] width 26 height 11
click at [79, 187] on span "368183703" at bounding box center [82, 192] width 25 height 11
click at [84, 206] on span "554403775" at bounding box center [81, 209] width 25 height 11
click at [93, 232] on span "135724225" at bounding box center [82, 232] width 24 height 11
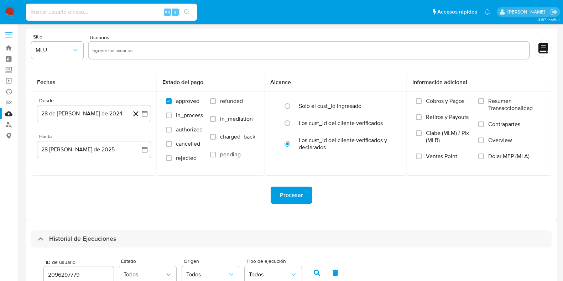
select select "10"
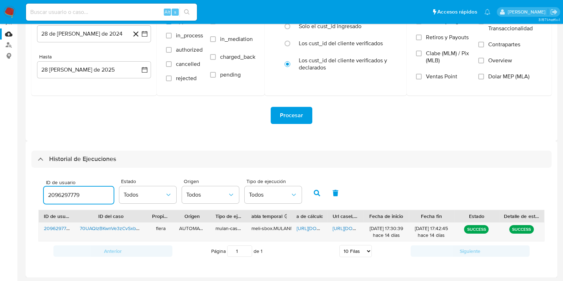
click at [69, 196] on input "2096297779" at bounding box center [79, 195] width 70 height 9
click at [314, 190] on icon "button" at bounding box center [317, 193] width 6 height 6
click at [303, 231] on span "[URL][DOMAIN_NAME]" at bounding box center [321, 228] width 49 height 7
click at [342, 228] on span "[URL][DOMAIN_NAME]" at bounding box center [357, 228] width 49 height 7
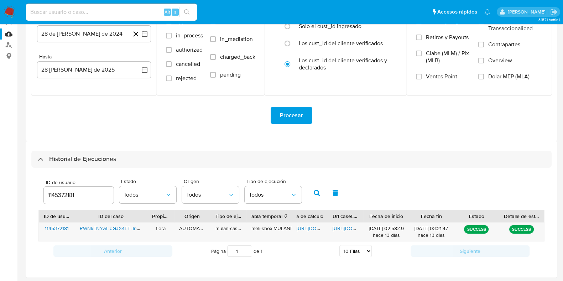
click at [64, 198] on input "1145372181" at bounding box center [79, 195] width 70 height 9
click at [311, 193] on button "button" at bounding box center [317, 193] width 19 height 17
click at [304, 227] on span "[URL][DOMAIN_NAME]" at bounding box center [321, 228] width 49 height 7
click at [337, 228] on span "[URL][DOMAIN_NAME]" at bounding box center [357, 228] width 49 height 7
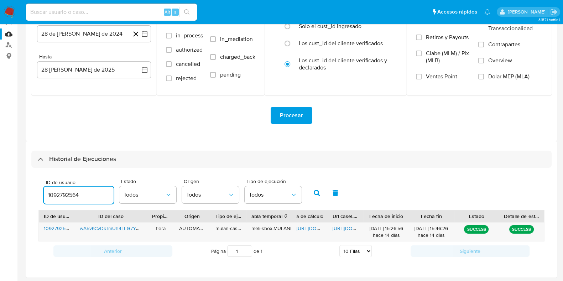
click at [74, 196] on input "1092792564" at bounding box center [79, 195] width 70 height 9
click at [316, 194] on icon "button" at bounding box center [317, 193] width 6 height 6
click at [306, 229] on span "[URL][DOMAIN_NAME]" at bounding box center [321, 228] width 49 height 7
click at [344, 225] on span "[URL][DOMAIN_NAME]" at bounding box center [357, 228] width 49 height 7
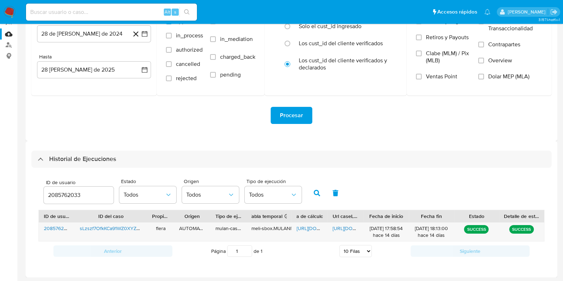
click at [70, 193] on input "2085762033" at bounding box center [79, 195] width 70 height 9
click at [315, 190] on icon "button" at bounding box center [317, 193] width 6 height 6
click at [312, 230] on span "[URL][DOMAIN_NAME]" at bounding box center [321, 228] width 49 height 7
click at [349, 232] on div "https://docs.google.com/document/d/1XA3vF9AroCGTc90wyscuaezxqossLijN8MT9Y7HwNJE…" at bounding box center [346, 232] width 36 height 19
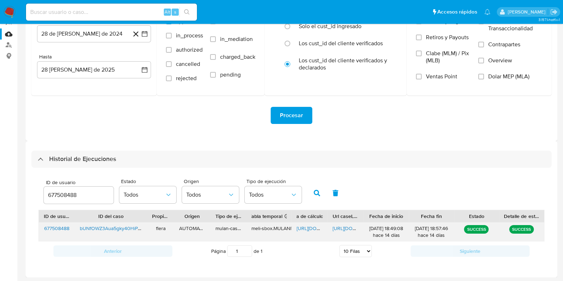
click at [349, 225] on span "https://docs.google.com/document/d/1XA3vF9AroCGTc90wyscuaezxqossLijN8MT9Y7HwNJE…" at bounding box center [357, 228] width 49 height 7
click at [61, 195] on input "677508488" at bounding box center [79, 195] width 70 height 9
type input "2548617425"
click at [315, 192] on icon "button" at bounding box center [317, 193] width 6 height 6
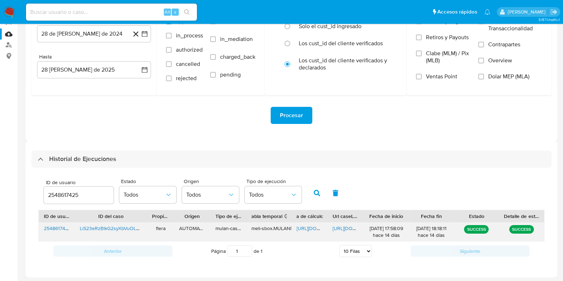
click at [312, 230] on span "https://docs.google.com/spreadsheets/d/1-S9wCp1E1WNuKcoUz5xkJFb80qcFgcZSZxkqNmF…" at bounding box center [321, 228] width 49 height 7
click at [353, 230] on span "https://docs.google.com/document/d/1olp5rgmplZgPURXkvPSvW6mmhJCnnjkPSPY-UdeXOdY…" at bounding box center [357, 228] width 49 height 7
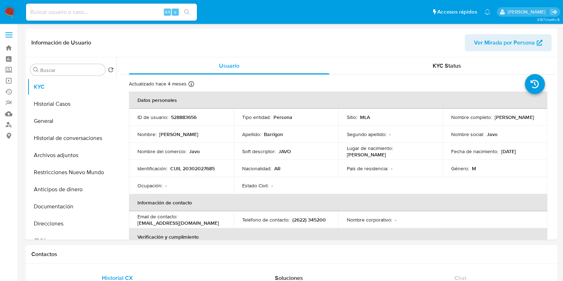
select select "10"
click at [72, 102] on button "Historial Casos" at bounding box center [68, 103] width 83 height 17
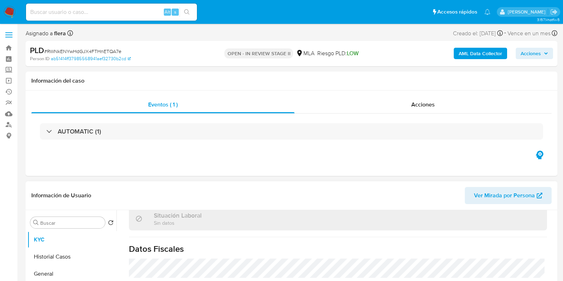
scroll to position [381, 0]
select select "10"
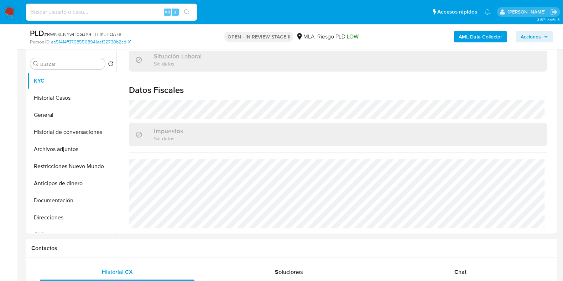
scroll to position [267, 0]
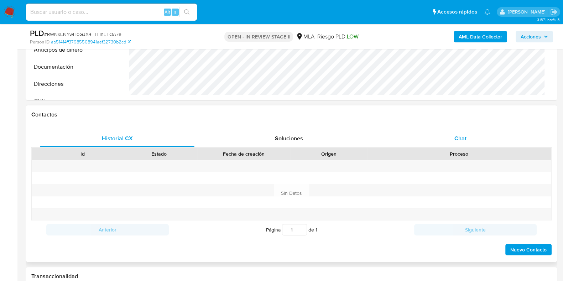
click at [470, 139] on div "Chat" at bounding box center [460, 138] width 155 height 17
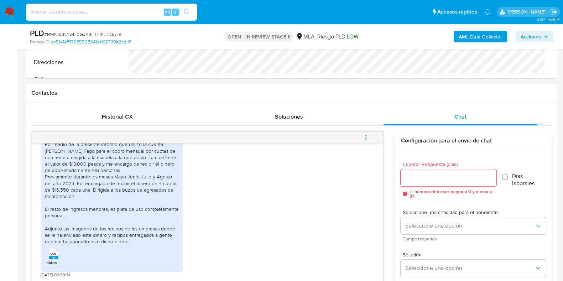
scroll to position [356, 0]
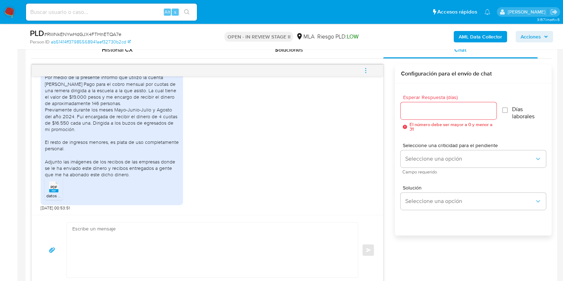
click at [181, 247] on textarea at bounding box center [210, 250] width 277 height 55
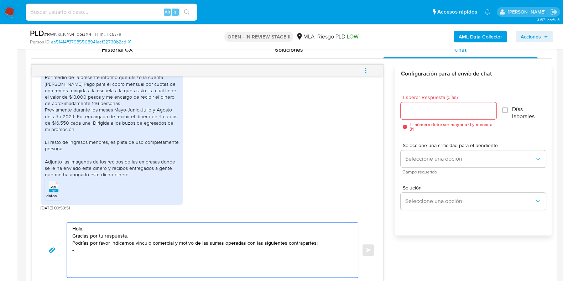
paste textarea "Barrigon Juan Javier"
paste textarea "20302027685"
paste textarea "Amieva Tarditti Florencia"
paste textarea "23385790864"
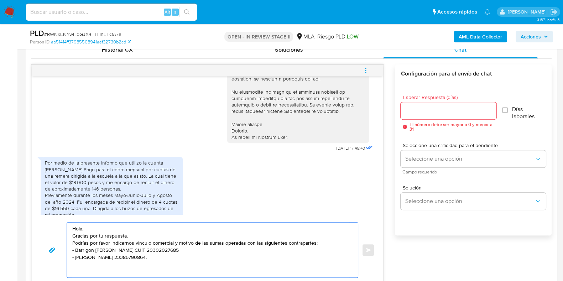
scroll to position [248, 0]
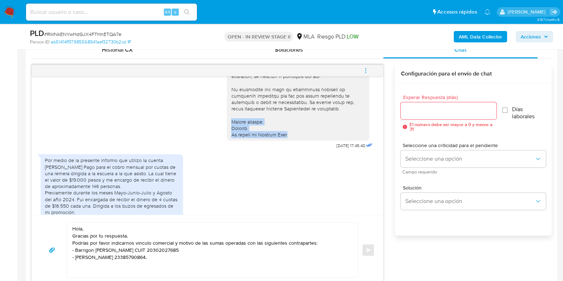
drag, startPoint x: 224, startPoint y: 128, endPoint x: 294, endPoint y: 140, distance: 70.9
copy div "Muchas gracias. Saludos. El equipo de Mercado Pago."
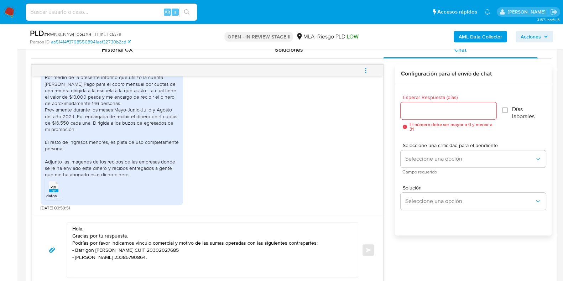
scroll to position [445, 0]
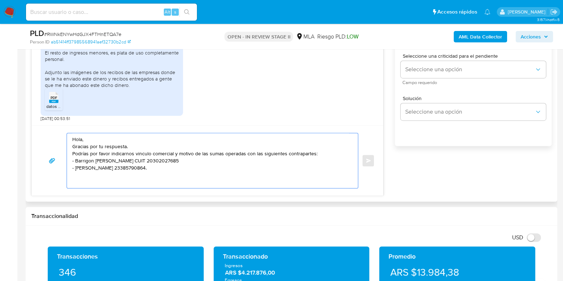
click at [90, 183] on textarea "Hola, Gracias por tu respuesta. Podrías por favor indicarnos vinculo comercial …" at bounding box center [210, 160] width 277 height 55
paste textarea "Muchas gracias. Saludos. El equipo de Mercado Pago."
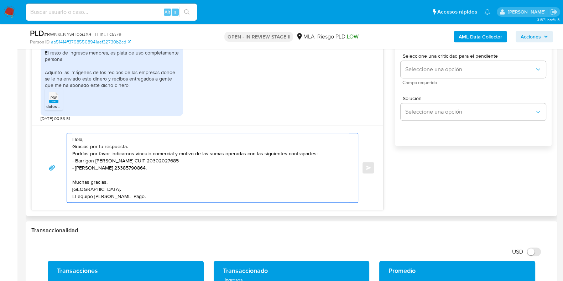
click at [87, 157] on textarea "Hola, Gracias por tu respuesta. Podrías por favor indicarnos vinculo comercial …" at bounding box center [210, 167] width 277 height 69
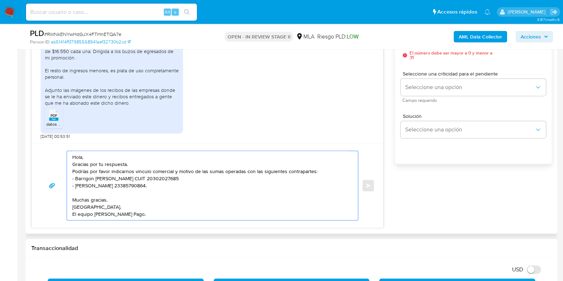
scroll to position [401, 0]
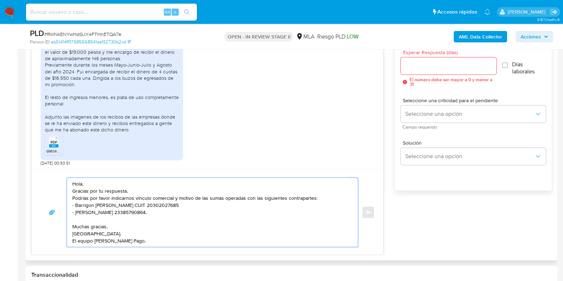
type textarea "Hola, Gracias por tu respuesta. Podrías por favor indicarnos vinculo comercial …"
click at [447, 66] on input "Esperar Respuesta (días)" at bounding box center [448, 65] width 95 height 9
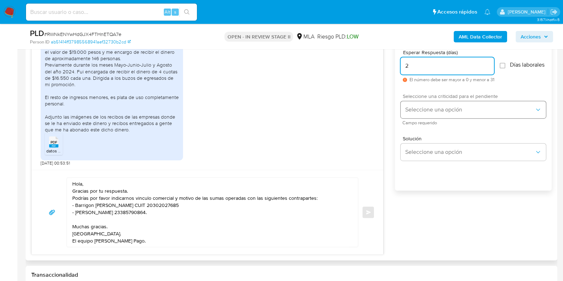
type input "2"
click at [430, 110] on span "Seleccione una opción" at bounding box center [470, 109] width 130 height 7
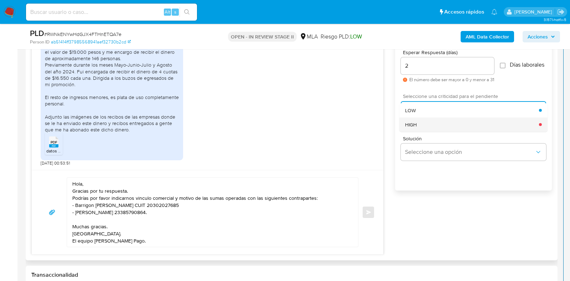
click at [428, 125] on div "HIGH" at bounding box center [472, 124] width 134 height 14
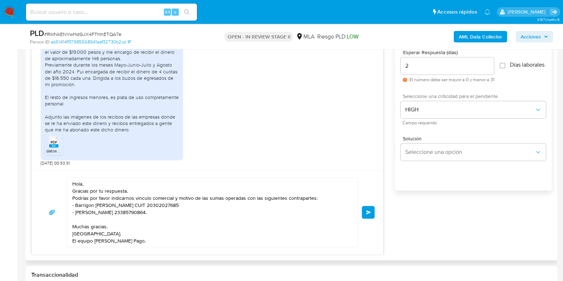
click at [371, 213] on span "Enviar" at bounding box center [368, 212] width 5 height 4
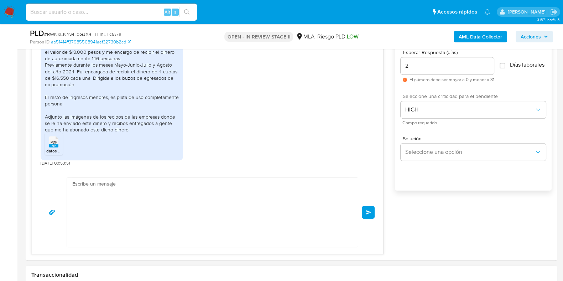
scroll to position [422, 0]
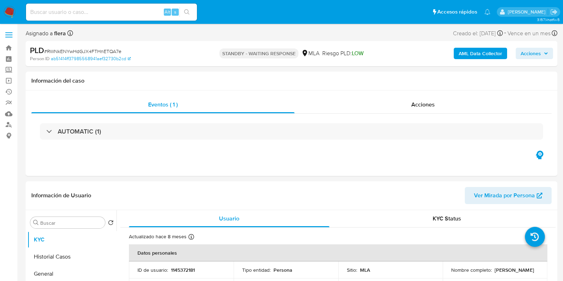
select select "10"
click at [93, 11] on input at bounding box center [111, 11] width 171 height 9
paste input "wA5vKCvDkTmUh4LFG7YPMN1D"
type input "wA5vKCvDkTmUh4LFG7YPMN1D"
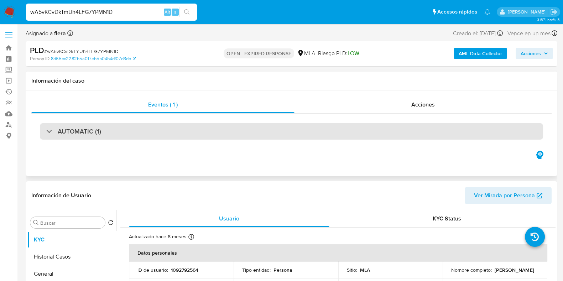
select select "10"
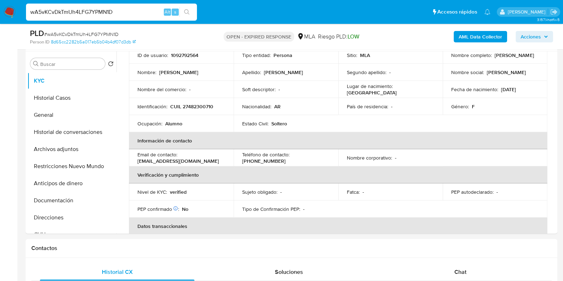
scroll to position [134, 0]
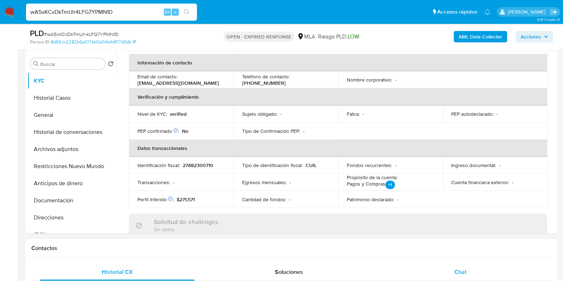
click at [457, 266] on div "Chat" at bounding box center [460, 272] width 155 height 17
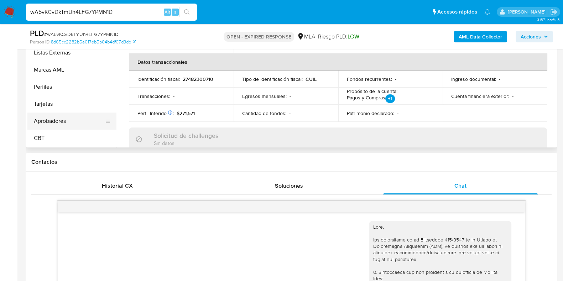
scroll to position [223, 0]
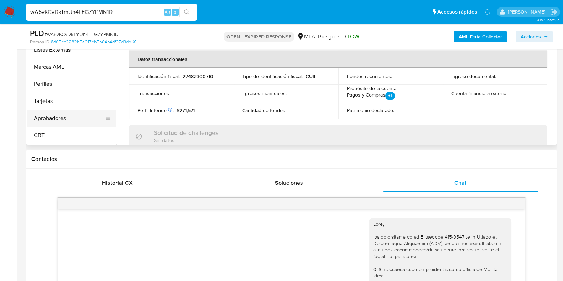
click at [61, 119] on button "Aprobadores" at bounding box center [68, 118] width 83 height 17
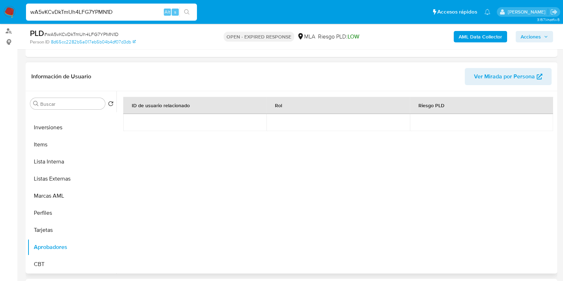
scroll to position [0, 0]
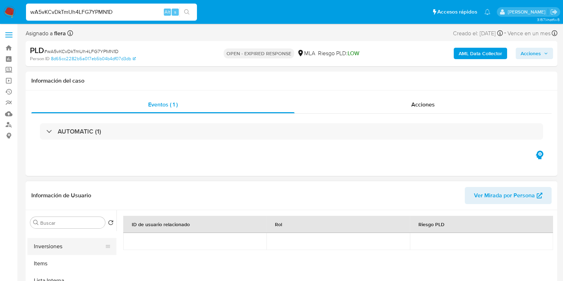
click at [72, 246] on button "Inversiones" at bounding box center [68, 246] width 83 height 17
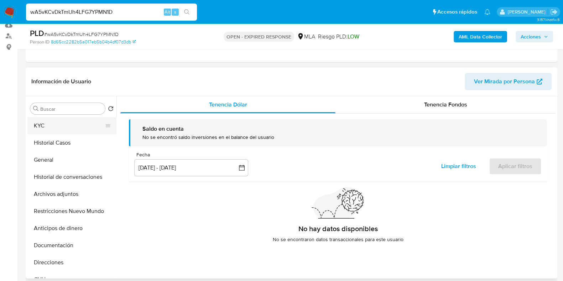
click at [59, 124] on button "KYC" at bounding box center [68, 125] width 83 height 17
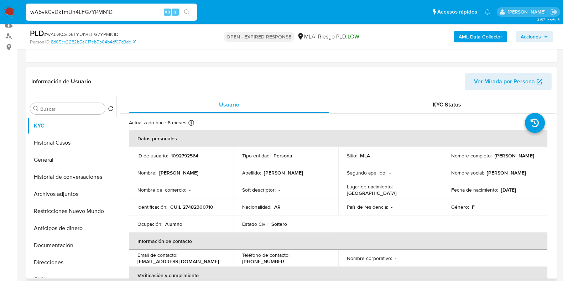
click at [180, 155] on p "1092792564" at bounding box center [184, 155] width 27 height 6
copy p "1092792564"
drag, startPoint x: 523, startPoint y: 155, endPoint x: 493, endPoint y: 155, distance: 30.3
click at [493, 155] on div "Nombre completo : Clara Girotti" at bounding box center [495, 155] width 88 height 6
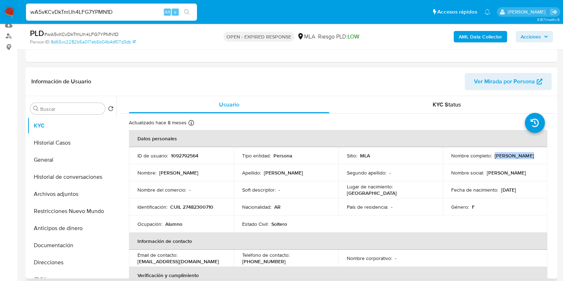
copy p "Clara Girotti"
click at [61, 242] on button "Documentación" at bounding box center [68, 245] width 83 height 17
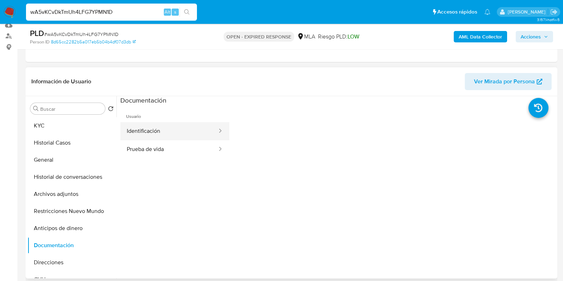
click at [177, 133] on button "Identificación" at bounding box center [169, 131] width 98 height 18
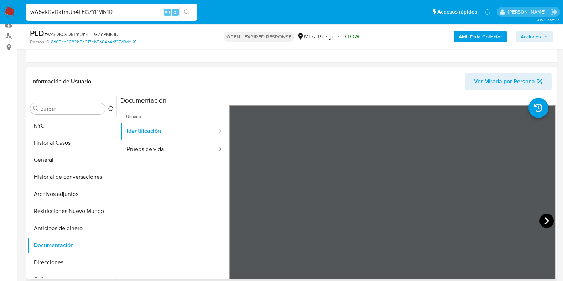
click at [546, 218] on icon at bounding box center [547, 221] width 14 height 14
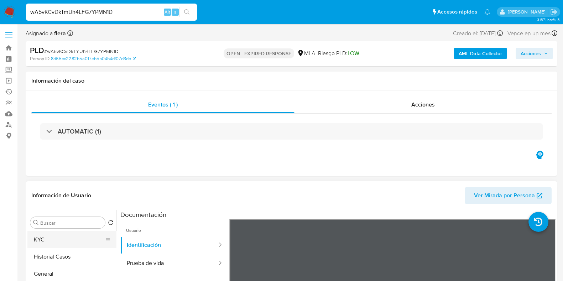
click at [56, 237] on button "KYC" at bounding box center [68, 239] width 83 height 17
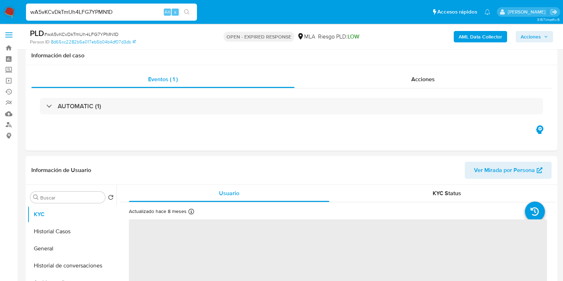
scroll to position [89, 0]
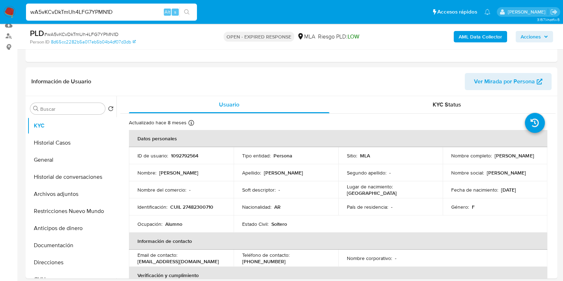
click at [109, 32] on span "# wA5vKCvDkTmUh4LFG7YPMN1D" at bounding box center [81, 34] width 74 height 7
copy span "wA5vKCvDkTmUh4LFG7YPMN1D"
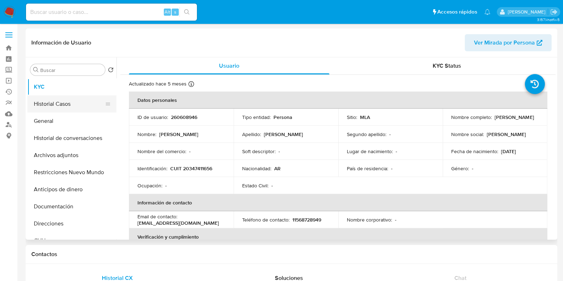
select select "10"
click at [60, 99] on button "Historial Casos" at bounding box center [68, 103] width 83 height 17
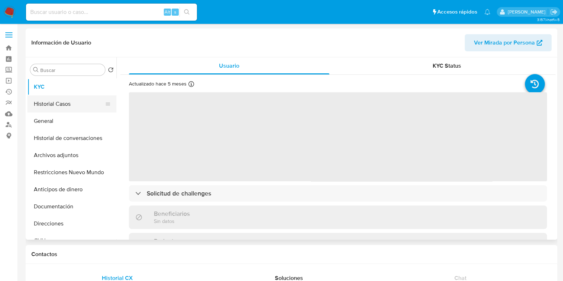
click at [52, 108] on button "Historial Casos" at bounding box center [68, 103] width 83 height 17
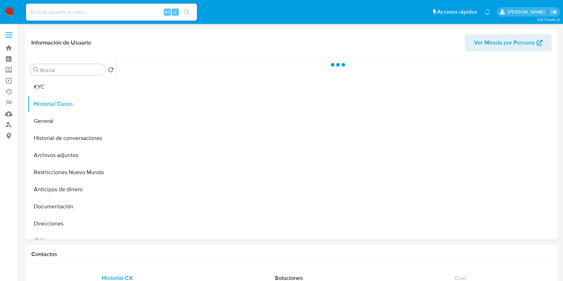
select select "10"
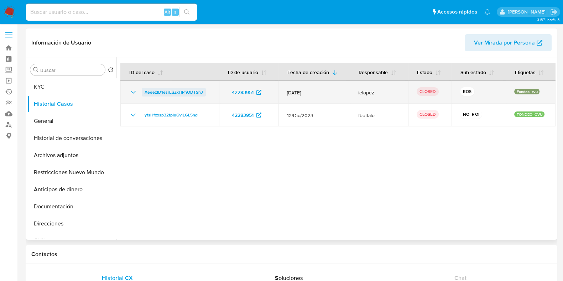
click at [181, 93] on span "XeeezID1esrEuZxHPhODTShJ" at bounding box center [174, 92] width 58 height 9
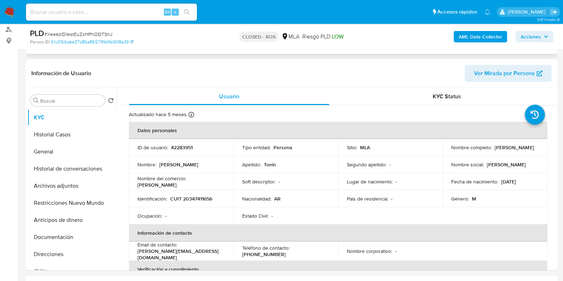
scroll to position [89, 0]
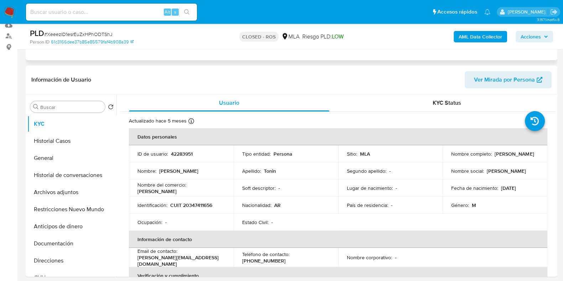
select select "10"
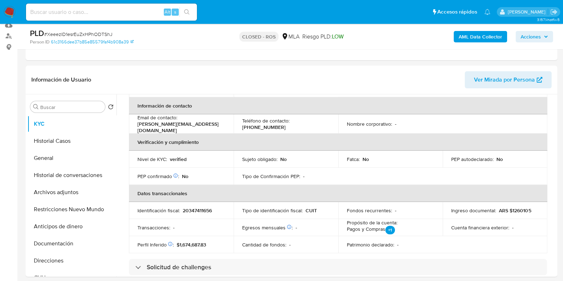
scroll to position [223, 0]
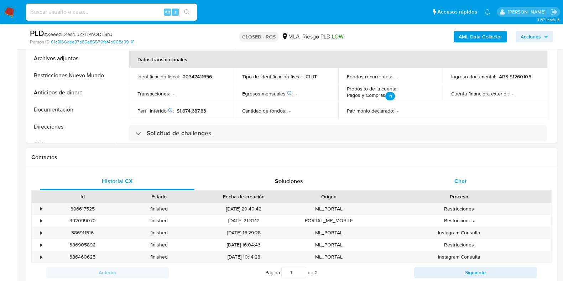
click at [460, 178] on span "Chat" at bounding box center [461, 181] width 12 height 8
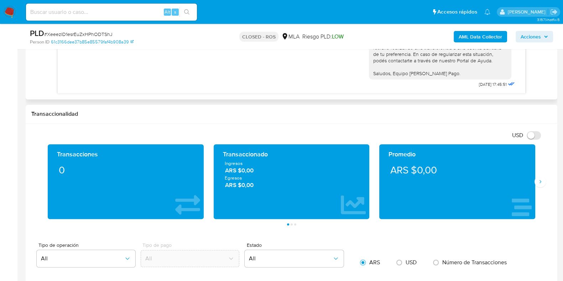
scroll to position [490, 0]
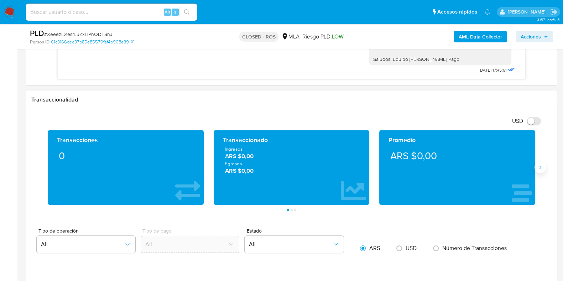
click at [536, 169] on button "Siguiente" at bounding box center [540, 167] width 11 height 11
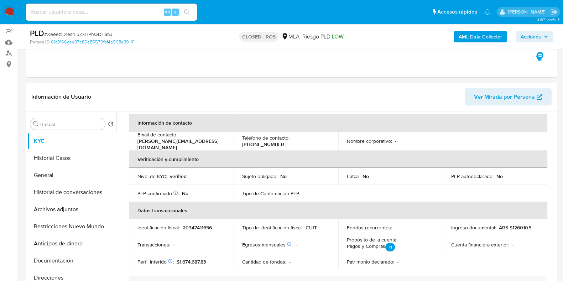
scroll to position [89, 0]
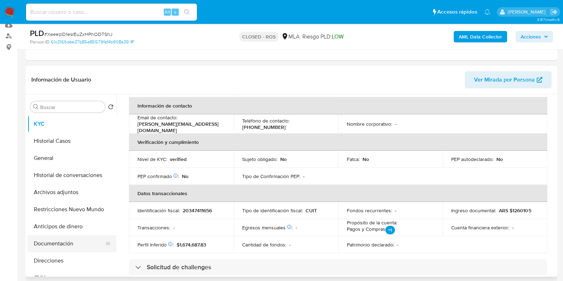
click at [41, 239] on button "Documentación" at bounding box center [68, 243] width 83 height 17
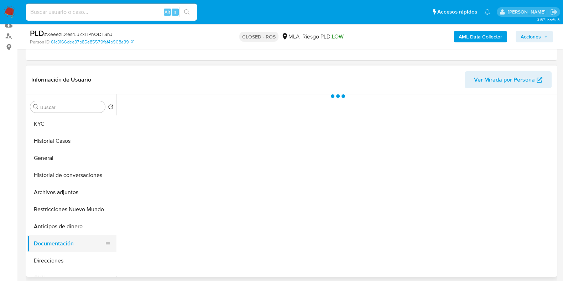
scroll to position [0, 0]
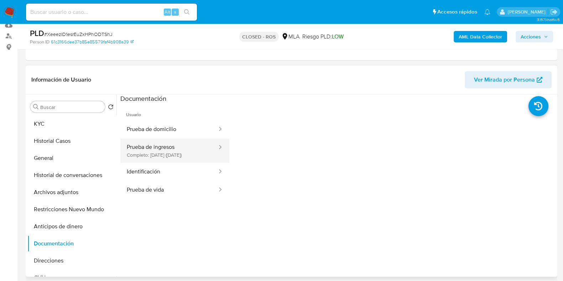
click at [169, 145] on button "Prueba de ingresos Completo: [DATE] ([DATE])" at bounding box center [169, 151] width 98 height 24
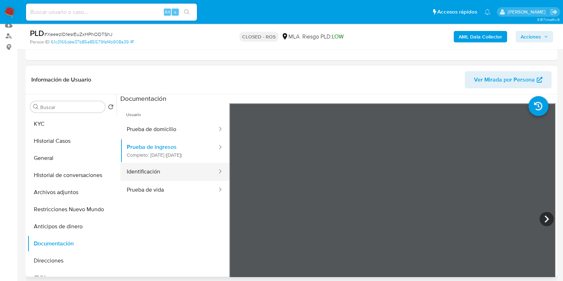
click at [161, 169] on button "Identificación" at bounding box center [169, 172] width 98 height 18
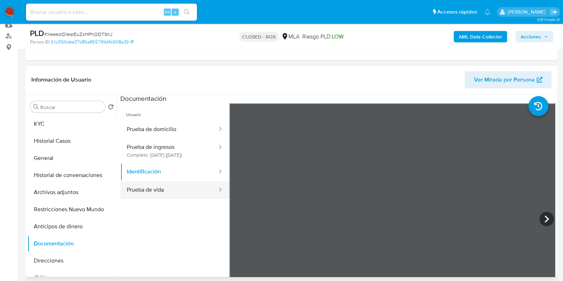
click at [186, 197] on button "Prueba de vida" at bounding box center [169, 190] width 98 height 18
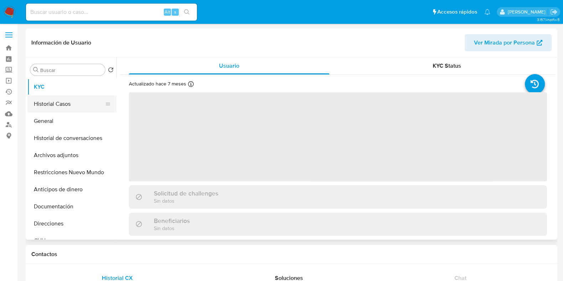
click at [64, 100] on button "Historial Casos" at bounding box center [68, 103] width 83 height 17
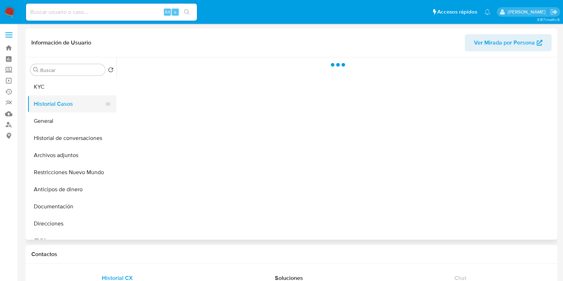
select select "10"
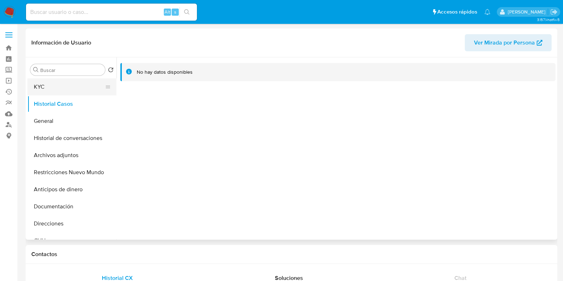
click at [66, 91] on button "KYC" at bounding box center [68, 86] width 83 height 17
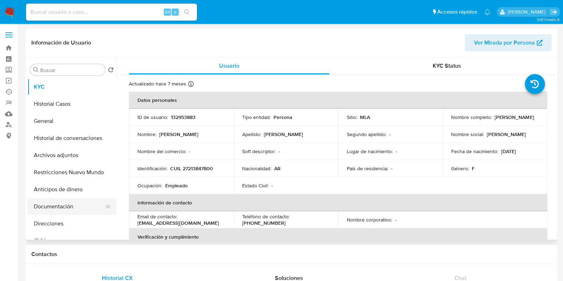
click at [68, 203] on button "Documentación" at bounding box center [68, 206] width 83 height 17
select select "10"
click at [43, 104] on button "Historial Casos" at bounding box center [68, 103] width 83 height 17
select select "10"
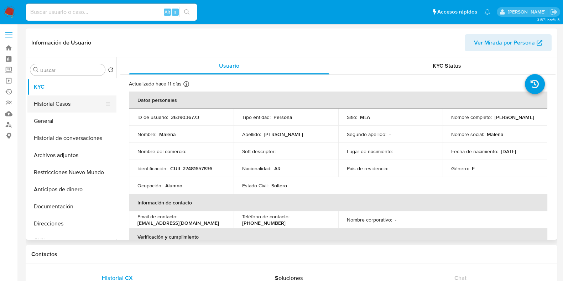
drag, startPoint x: 63, startPoint y: 97, endPoint x: 75, endPoint y: 90, distance: 14.1
click at [63, 97] on button "Historial Casos" at bounding box center [71, 103] width 89 height 17
select select "10"
click at [45, 108] on button "Historial Casos" at bounding box center [68, 103] width 83 height 17
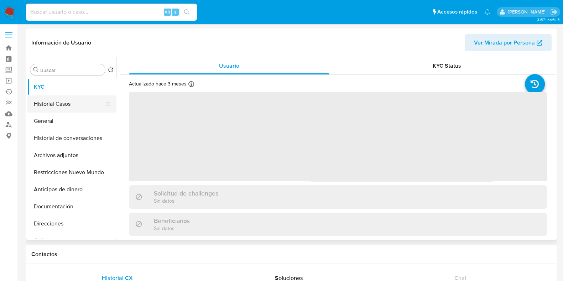
click at [84, 104] on button "Historial Casos" at bounding box center [68, 103] width 83 height 17
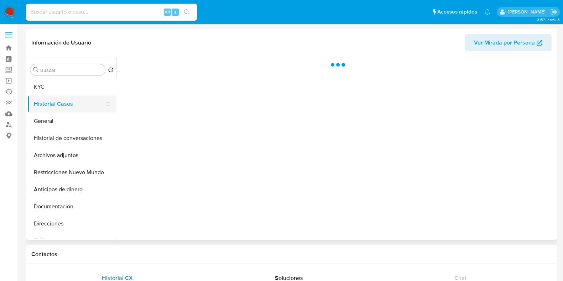
select select "10"
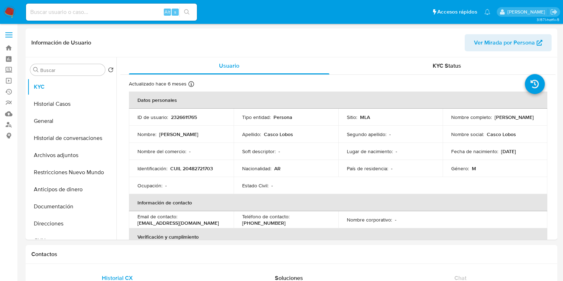
select select "10"
click at [84, 102] on button "Historial Casos" at bounding box center [68, 103] width 83 height 17
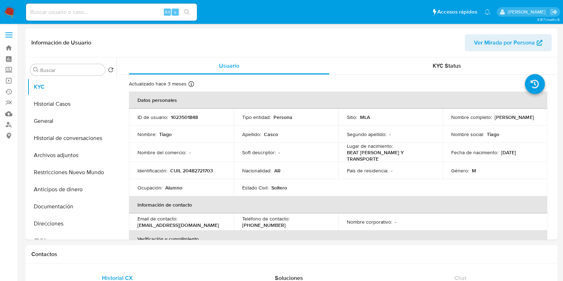
select select "10"
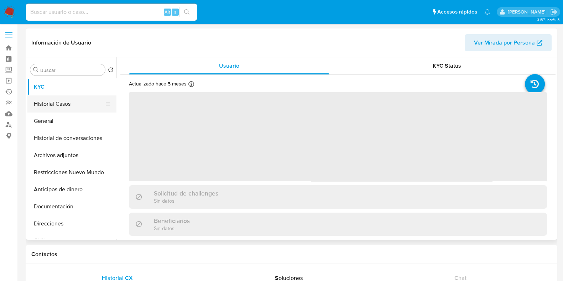
click at [84, 108] on button "Historial Casos" at bounding box center [68, 103] width 83 height 17
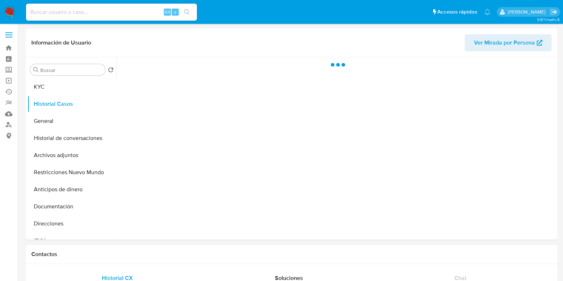
select select "10"
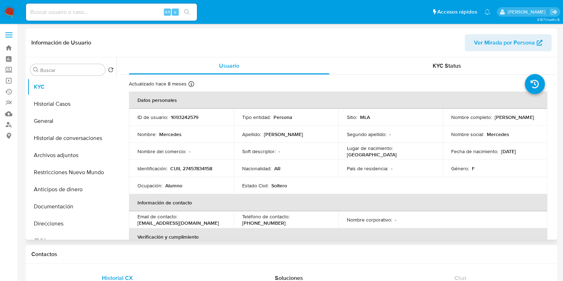
select select "10"
click at [57, 99] on button "Historial Casos" at bounding box center [68, 103] width 83 height 17
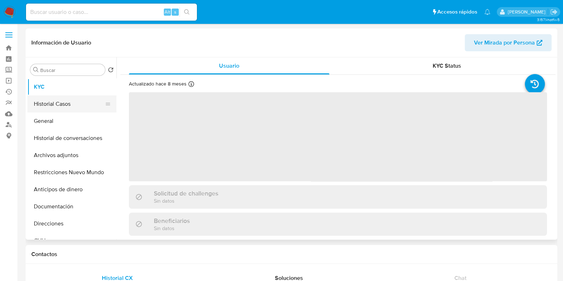
click at [62, 98] on button "Historial Casos" at bounding box center [68, 103] width 83 height 17
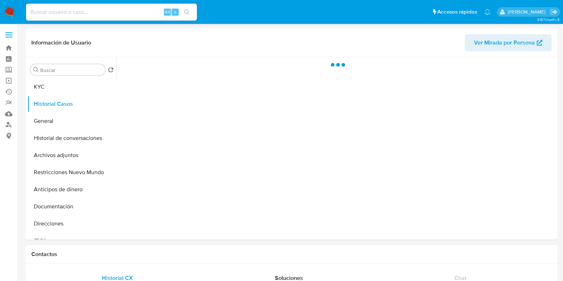
select select "10"
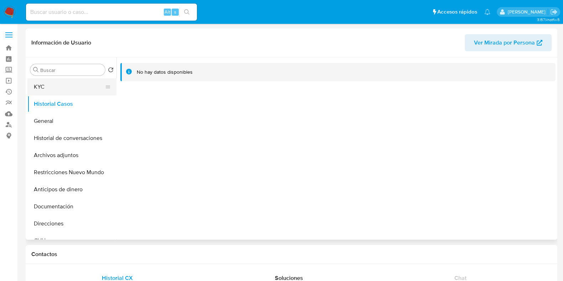
click at [33, 92] on button "KYC" at bounding box center [68, 86] width 83 height 17
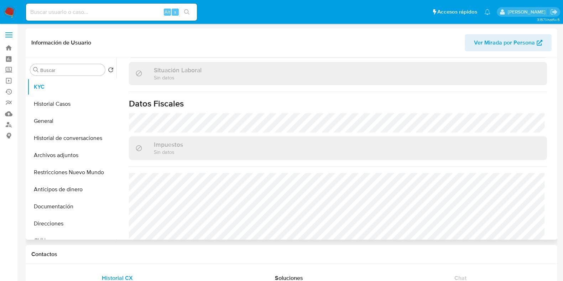
scroll to position [381, 0]
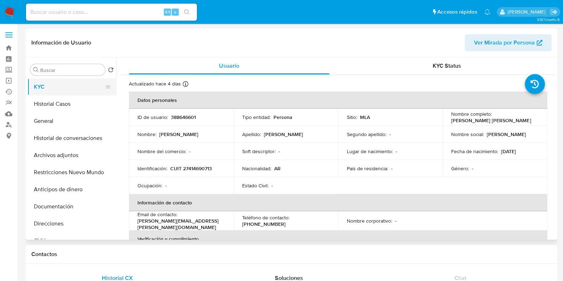
select select "10"
click at [67, 103] on button "Historial Casos" at bounding box center [68, 103] width 83 height 17
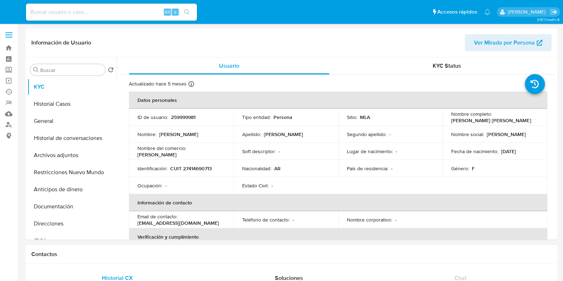
select select "10"
click at [72, 102] on button "Historial Casos" at bounding box center [68, 103] width 83 height 17
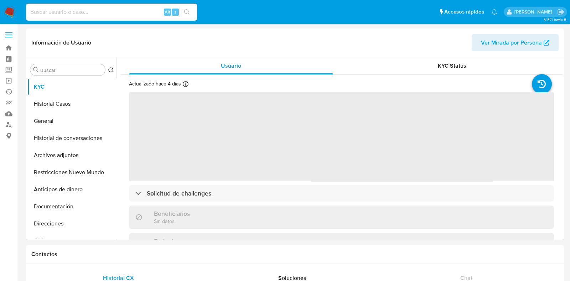
select select "10"
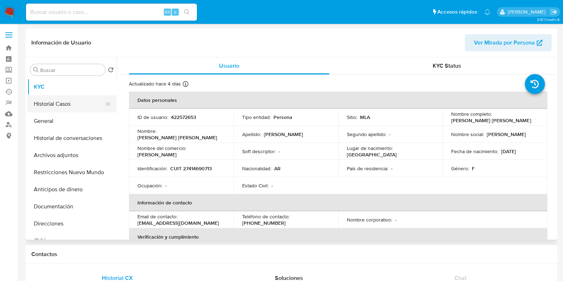
click at [63, 106] on button "Historial Casos" at bounding box center [68, 103] width 83 height 17
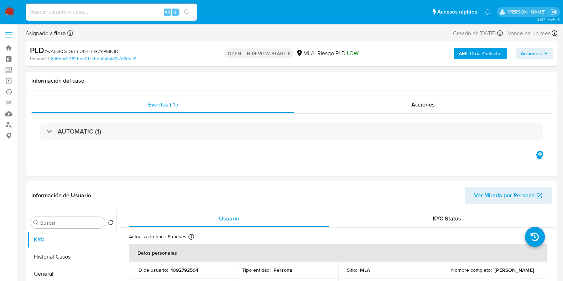
select select "10"
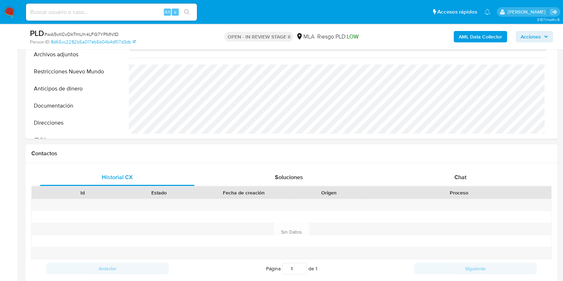
scroll to position [311, 0]
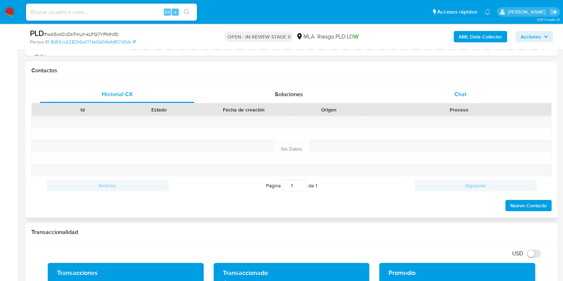
click at [465, 94] on span "Chat" at bounding box center [461, 94] width 12 height 8
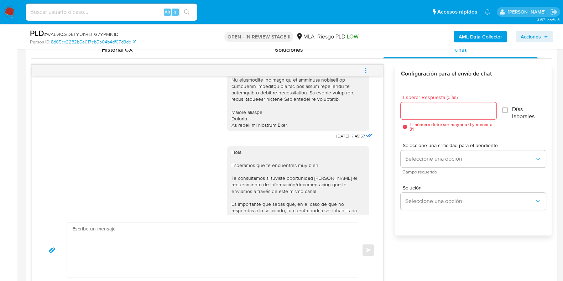
scroll to position [255, 0]
click at [230, 251] on textarea at bounding box center [210, 250] width 277 height 55
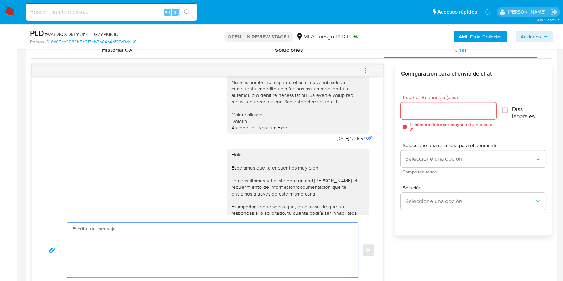
paste textarea "Hola, Esperamos que te encuentres muy bien. Te consultamos si tuviste oportunid…"
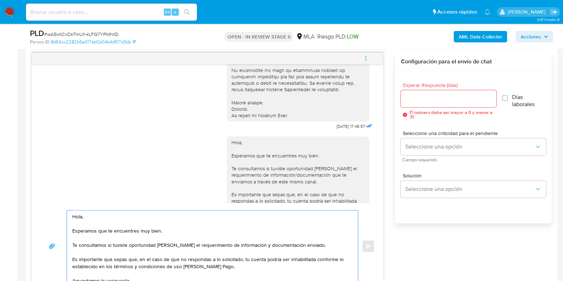
scroll to position [33, 0]
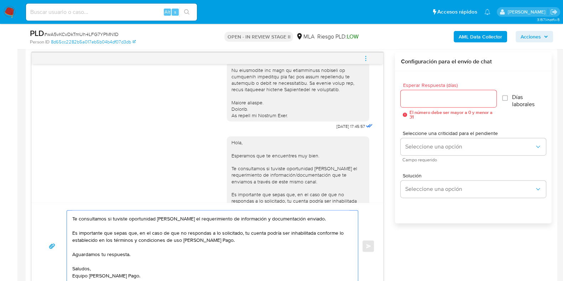
type textarea "Hola, Esperamos que te encuentres muy bien. Te consultamos si tuviste oportunid…"
click at [443, 99] on input "Esperar Respuesta (días)" at bounding box center [448, 98] width 95 height 9
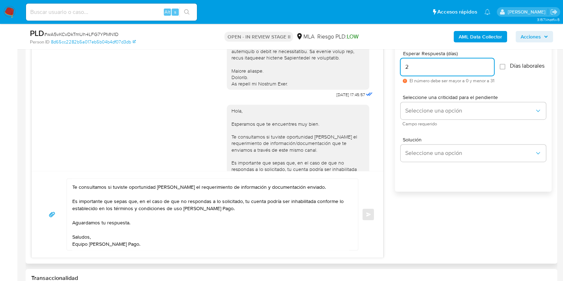
scroll to position [457, 0]
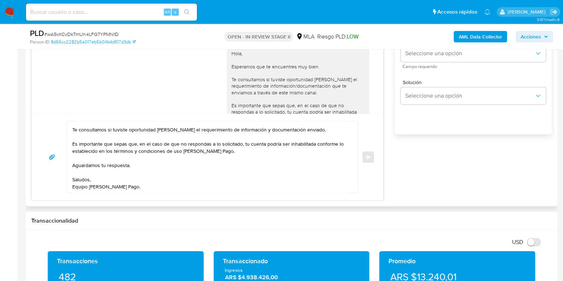
type input "2"
click at [128, 159] on textarea "Hola, Esperamos que te encuentres muy bien. Te consultamos si tuviste oportunid…" at bounding box center [210, 156] width 277 height 71
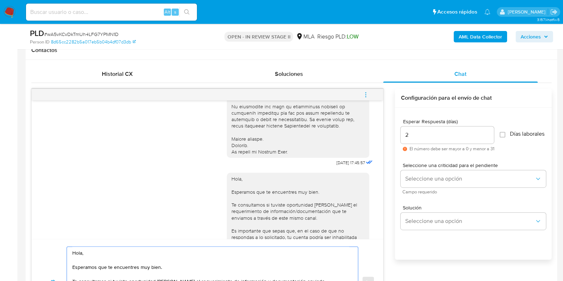
scroll to position [323, 0]
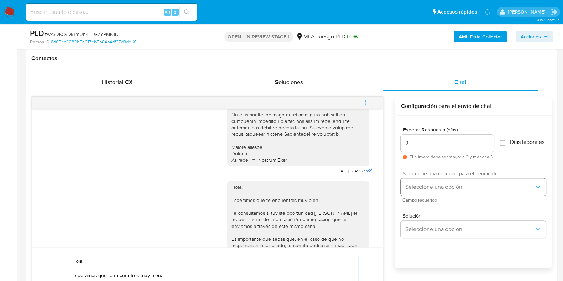
type textarea "Hola, Esperamos que te encuentres muy bien. Te consultamos si tuviste oportunid…"
click at [418, 191] on span "Seleccione una opción" at bounding box center [470, 186] width 130 height 7
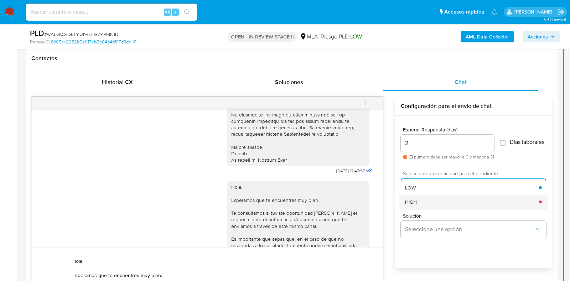
click at [417, 205] on span "HIGH" at bounding box center [411, 201] width 12 height 6
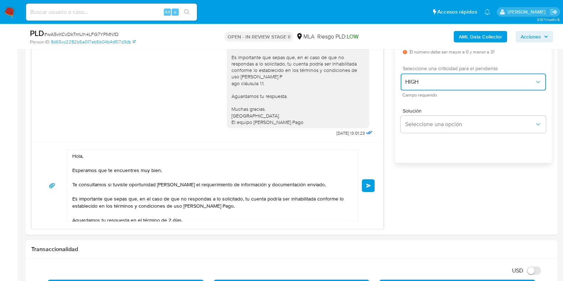
scroll to position [457, 0]
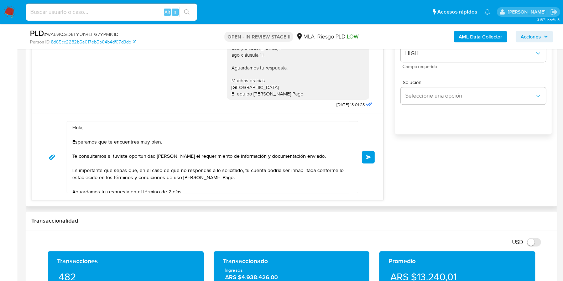
click at [367, 157] on span "Enviar" at bounding box center [368, 157] width 5 height 4
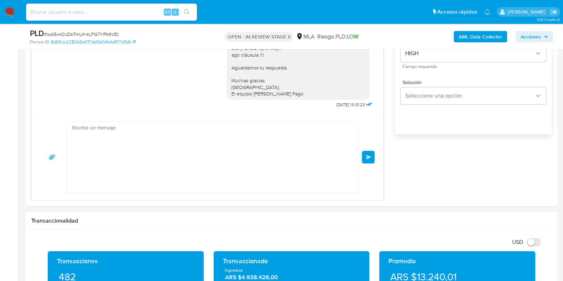
scroll to position [468, 0]
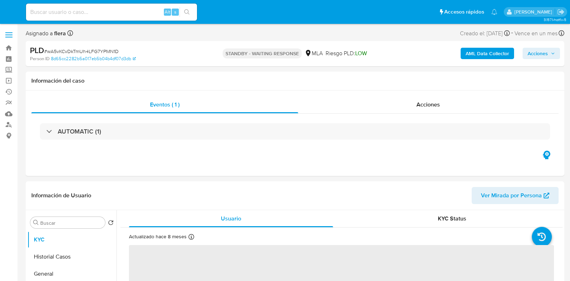
select select "10"
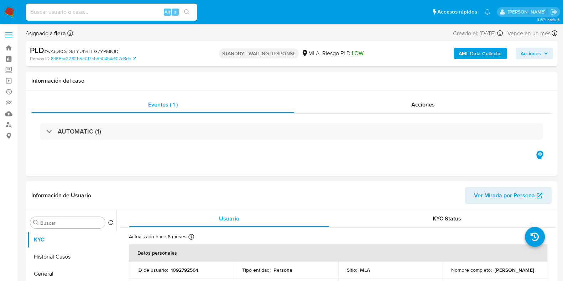
click at [80, 11] on input at bounding box center [111, 11] width 171 height 9
paste input "sLzszf7OfkKCa91WZ0XYZFSY"
type input "sLzszf7OfkKCa91WZ0XYZFSY"
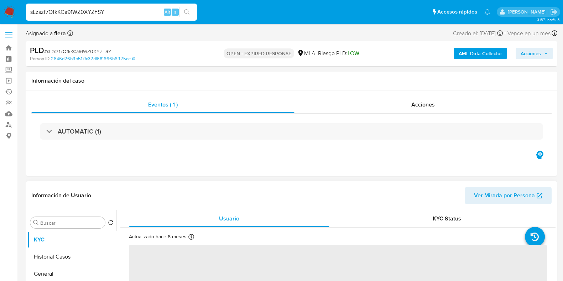
select select "10"
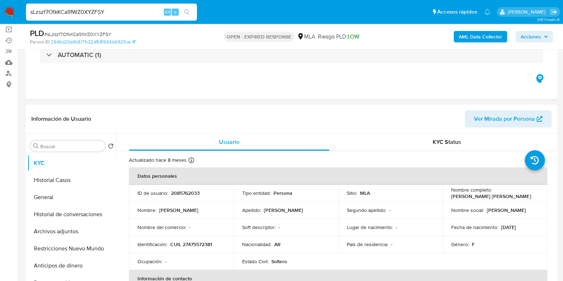
scroll to position [178, 0]
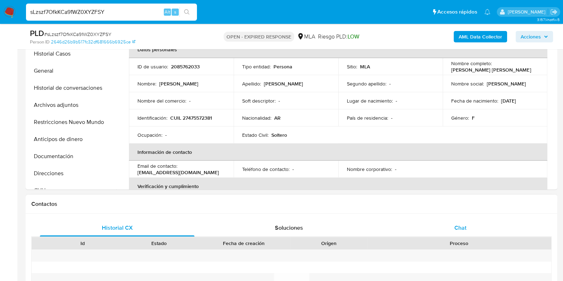
click at [454, 228] on div "Chat" at bounding box center [460, 227] width 155 height 17
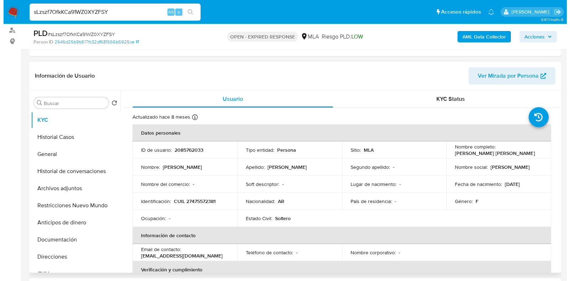
scroll to position [89, 0]
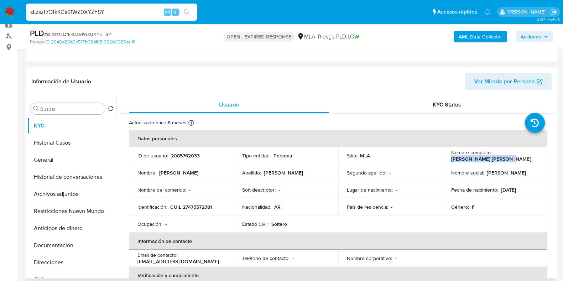
drag, startPoint x: 507, startPoint y: 154, endPoint x: 450, endPoint y: 159, distance: 57.2
click at [451, 159] on div "Nombre completo : Tamara Macarena Acosta" at bounding box center [495, 155] width 88 height 13
copy p "Tamara Macarena Acosta"
click at [48, 248] on button "Documentación" at bounding box center [68, 245] width 83 height 17
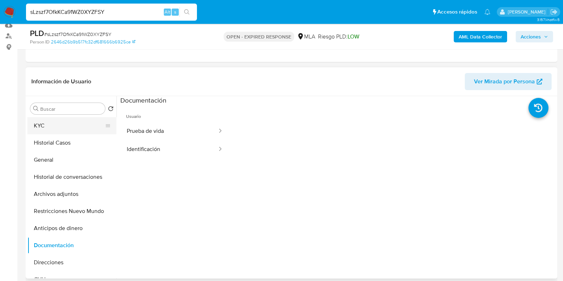
click at [76, 125] on button "KYC" at bounding box center [68, 125] width 83 height 17
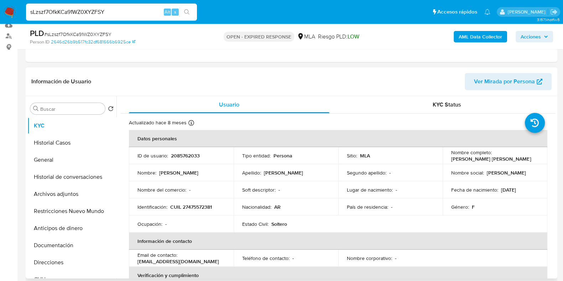
click at [187, 156] on p "2085762033" at bounding box center [185, 155] width 29 height 6
copy p "2085762033"
click at [488, 40] on b "AML Data Collector" at bounding box center [480, 36] width 43 height 11
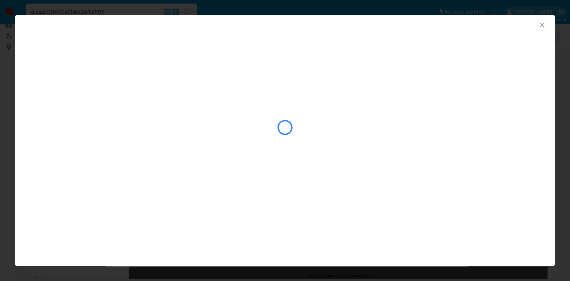
click at [541, 27] on icon "Cerrar ventana" at bounding box center [541, 24] width 7 height 7
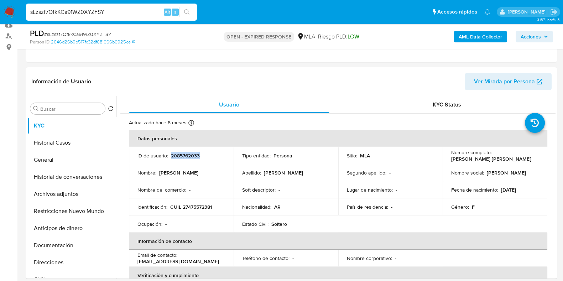
click at [468, 40] on b "AML Data Collector" at bounding box center [480, 36] width 43 height 11
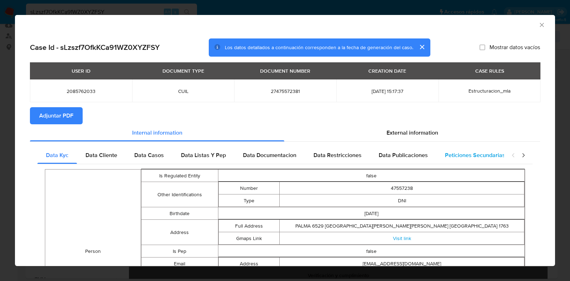
click at [496, 152] on span "Peticiones Secundarias" at bounding box center [475, 155] width 60 height 8
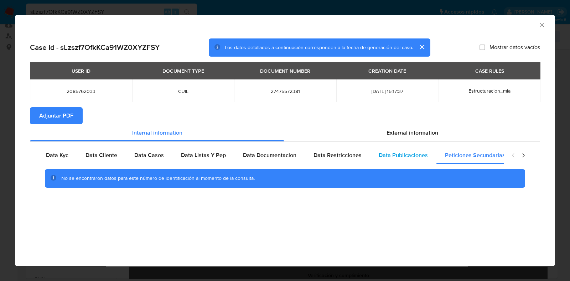
click at [423, 154] on span "Data Publicaciones" at bounding box center [403, 155] width 49 height 8
click at [337, 154] on span "Data Restricciones" at bounding box center [337, 155] width 48 height 8
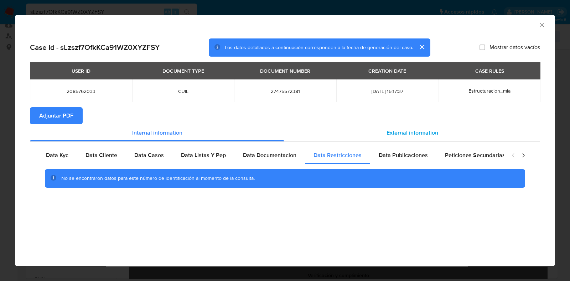
click at [416, 138] on div "External information" at bounding box center [412, 132] width 256 height 17
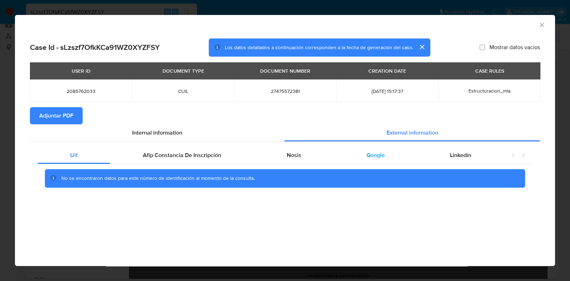
click at [394, 160] on div "Google" at bounding box center [375, 155] width 83 height 17
click at [280, 157] on div "Nosis" at bounding box center [294, 155] width 80 height 17
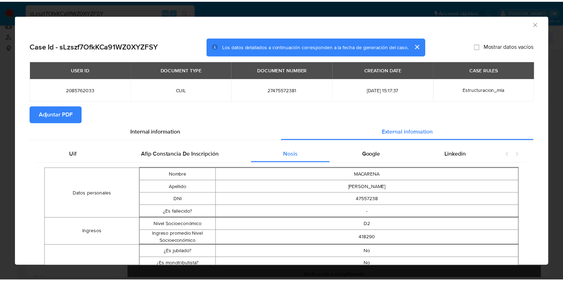
scroll to position [0, 0]
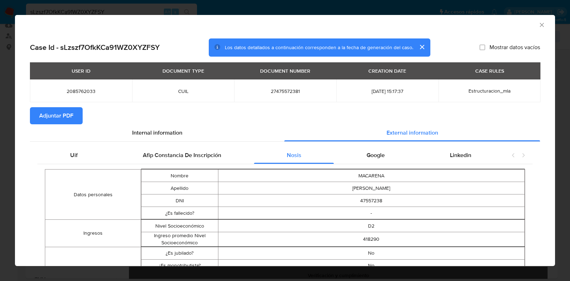
click at [78, 116] on button "Adjuntar PDF" at bounding box center [56, 115] width 53 height 17
click at [538, 25] on icon "Cerrar ventana" at bounding box center [541, 24] width 7 height 7
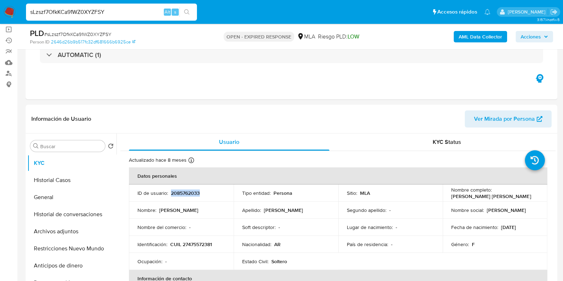
scroll to position [39, 0]
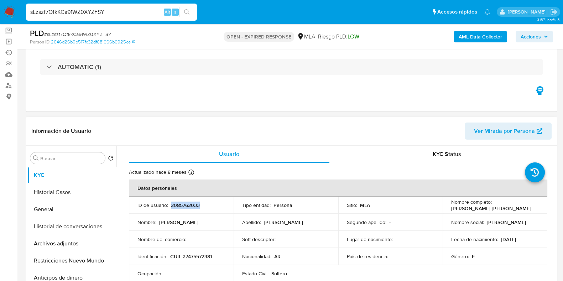
click at [489, 128] on span "Ver Mirada por Persona" at bounding box center [504, 131] width 61 height 17
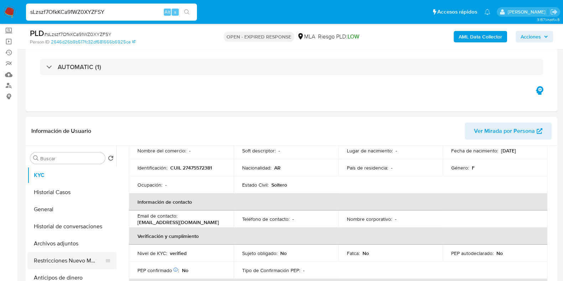
scroll to position [44, 0]
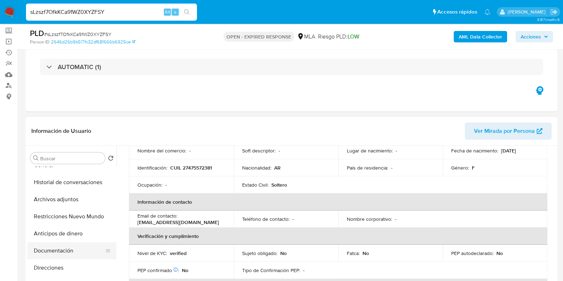
click at [58, 250] on button "Documentación" at bounding box center [68, 250] width 83 height 17
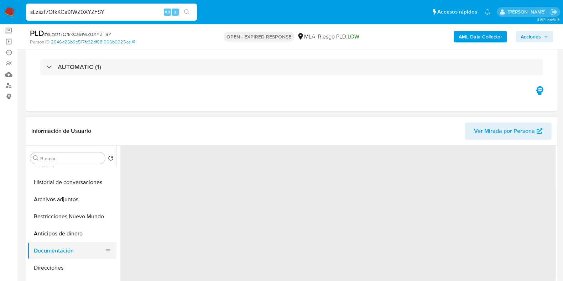
scroll to position [0, 0]
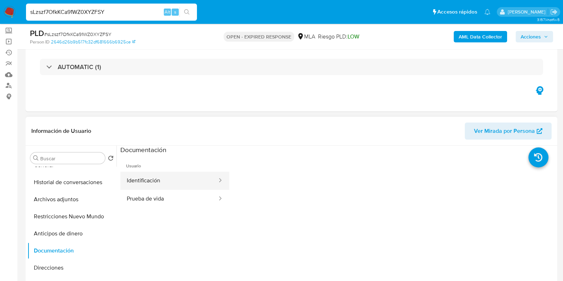
click at [164, 182] on button "Identificación" at bounding box center [169, 181] width 98 height 18
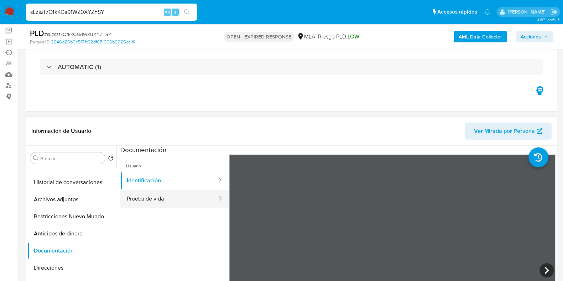
click at [158, 194] on button "Prueba de vida" at bounding box center [169, 199] width 98 height 18
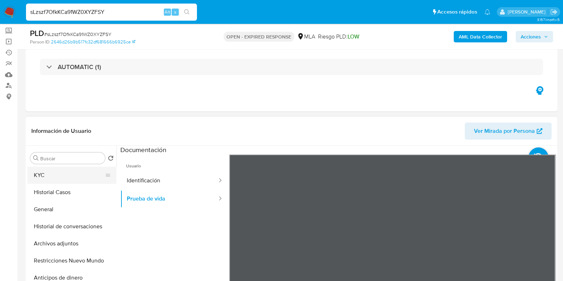
click at [57, 176] on button "KYC" at bounding box center [68, 175] width 83 height 17
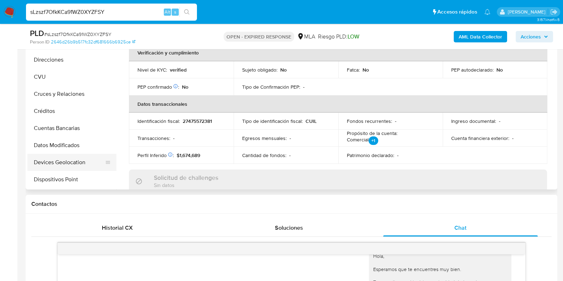
scroll to position [134, 0]
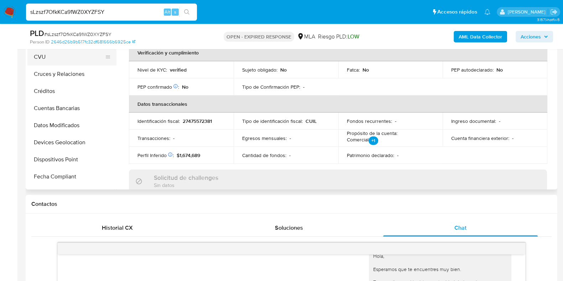
click at [60, 57] on button "CVU" at bounding box center [68, 56] width 83 height 17
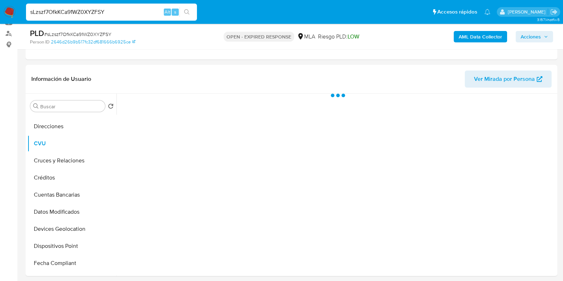
scroll to position [89, 0]
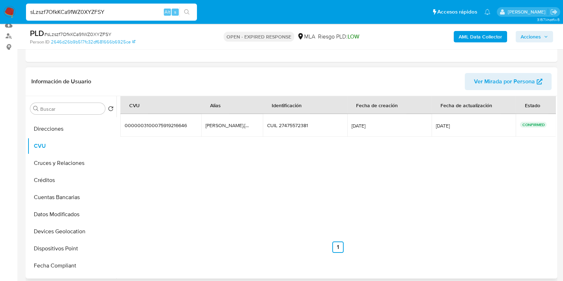
drag, startPoint x: 240, startPoint y: 125, endPoint x: 205, endPoint y: 125, distance: 35.3
click at [205, 125] on td "luis.alberto.mp1 luis.alberto.mp1" at bounding box center [232, 125] width 62 height 23
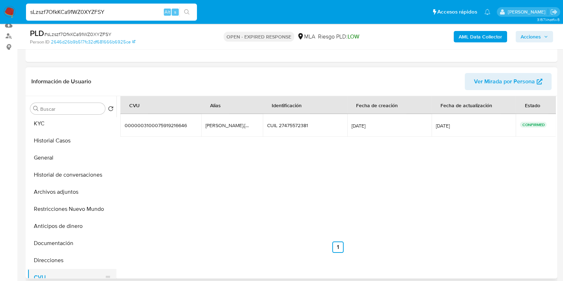
scroll to position [0, 0]
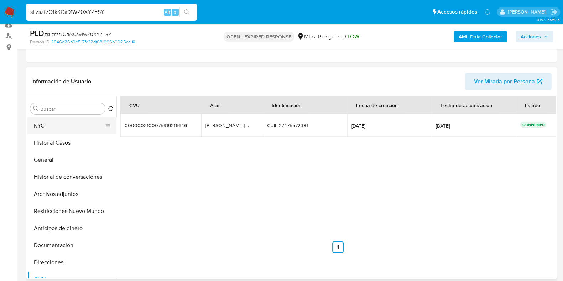
click at [61, 129] on button "KYC" at bounding box center [68, 125] width 83 height 17
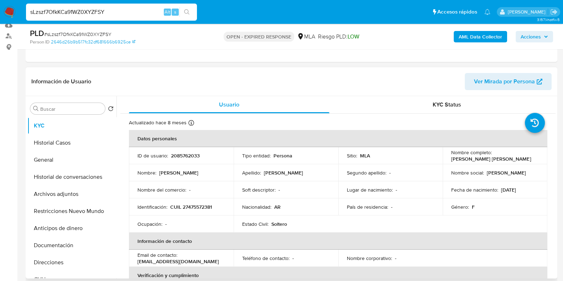
drag, startPoint x: 509, startPoint y: 161, endPoint x: 449, endPoint y: 158, distance: 59.9
click at [451, 158] on div "Nombre completo : Tamara Macarena Acosta" at bounding box center [495, 155] width 88 height 13
drag, startPoint x: 450, startPoint y: 158, endPoint x: 504, endPoint y: 162, distance: 55.0
click at [504, 162] on td "Nombre completo : Tamara Macarena Acosta" at bounding box center [495, 155] width 105 height 17
copy p "Tamara Macarena Acosta"
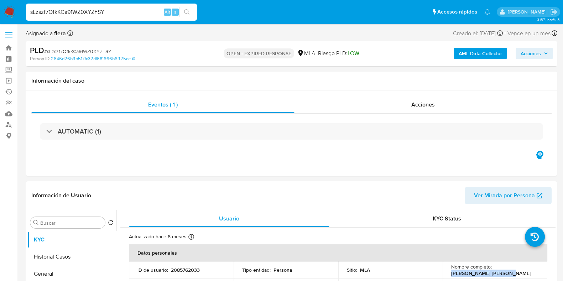
click at [481, 51] on b "AML Data Collector" at bounding box center [480, 53] width 43 height 11
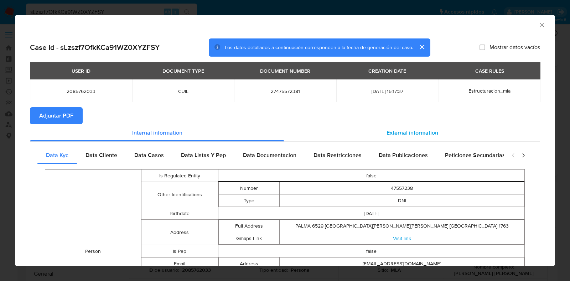
click at [399, 135] on span "External information" at bounding box center [413, 133] width 52 height 8
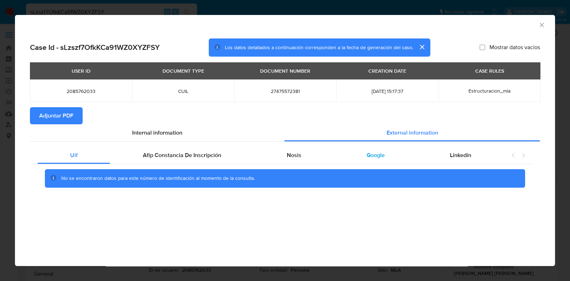
click at [374, 156] on span "Google" at bounding box center [376, 155] width 18 height 8
click at [467, 152] on span "Linkedin" at bounding box center [460, 155] width 21 height 8
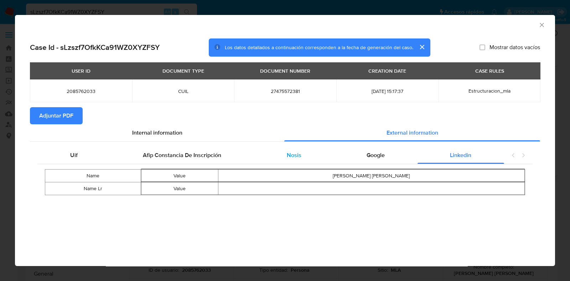
click at [311, 152] on div "Nosis" at bounding box center [294, 155] width 80 height 17
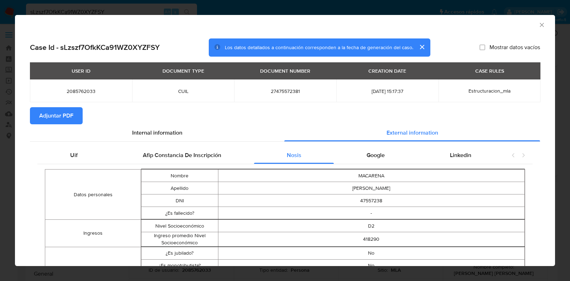
click at [538, 24] on icon "Cerrar ventana" at bounding box center [541, 24] width 7 height 7
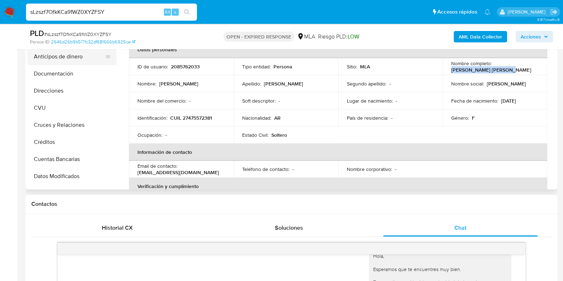
scroll to position [89, 0]
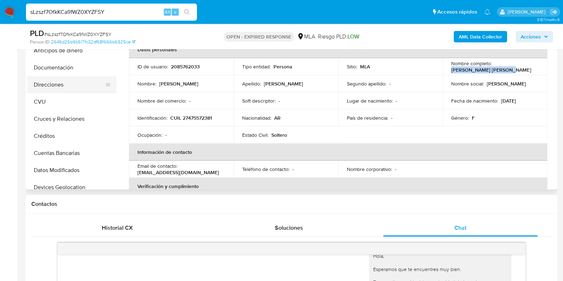
click at [57, 78] on button "Direcciones" at bounding box center [68, 84] width 83 height 17
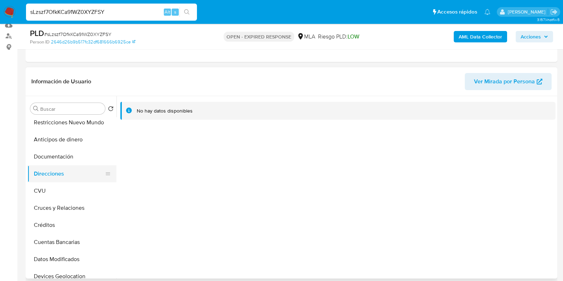
scroll to position [134, 0]
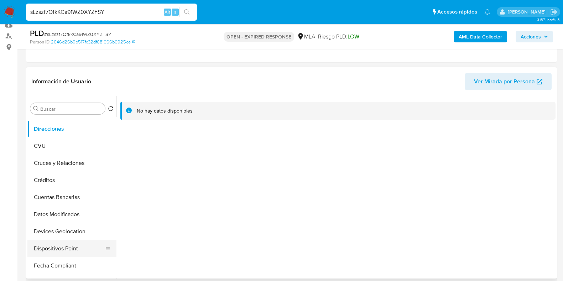
click at [76, 251] on button "Dispositivos Point" at bounding box center [68, 248] width 83 height 17
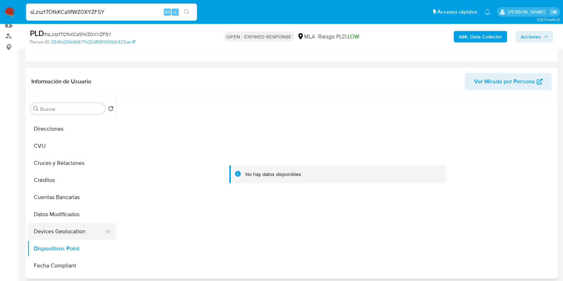
click at [74, 232] on button "Devices Geolocation" at bounding box center [68, 231] width 83 height 17
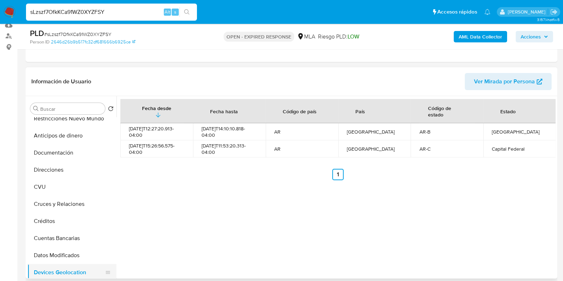
scroll to position [0, 0]
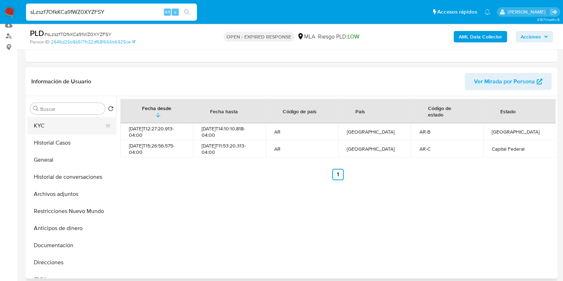
click at [43, 126] on button "KYC" at bounding box center [68, 125] width 83 height 17
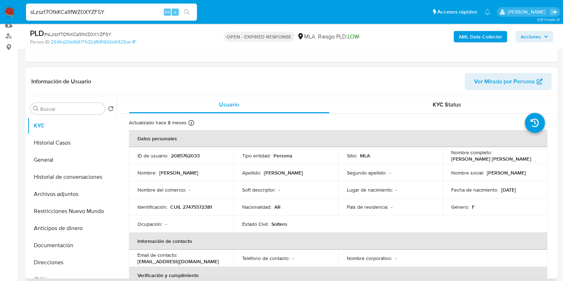
drag, startPoint x: 200, startPoint y: 174, endPoint x: 159, endPoint y: 174, distance: 41.3
click at [159, 174] on div "Nombre : Tamara Macarena" at bounding box center [182, 173] width 88 height 6
copy p "Tamara Macarena"
click at [96, 33] on span "# sLzszf7OfkKCa91WZ0XYZFSY" at bounding box center [77, 34] width 67 height 7
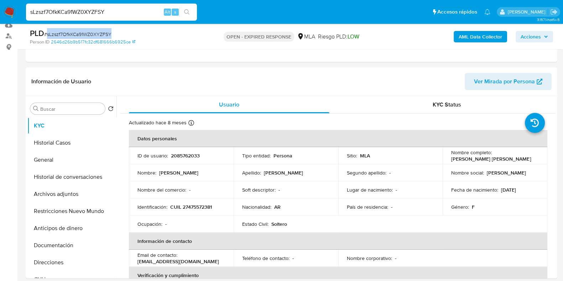
copy span "sLzszf7OfkKCa91WZ0XYZFSY"
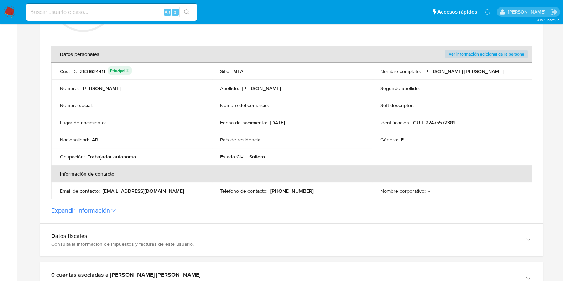
scroll to position [178, 0]
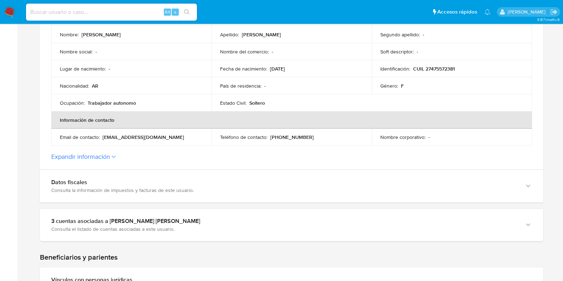
click at [273, 136] on p "[PHONE_NUMBER]" at bounding box center [291, 137] width 43 height 6
click at [291, 136] on p "(11) 67919682" at bounding box center [291, 137] width 43 height 6
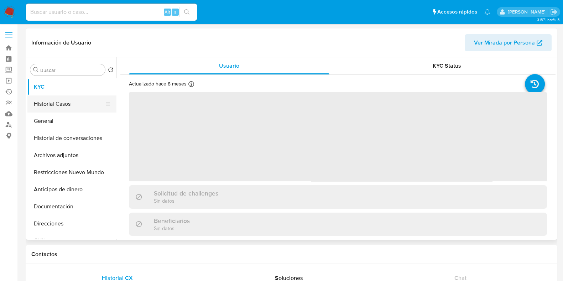
click at [79, 103] on button "Historial Casos" at bounding box center [68, 103] width 83 height 17
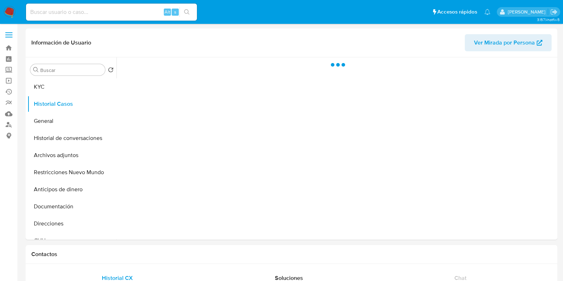
select select "10"
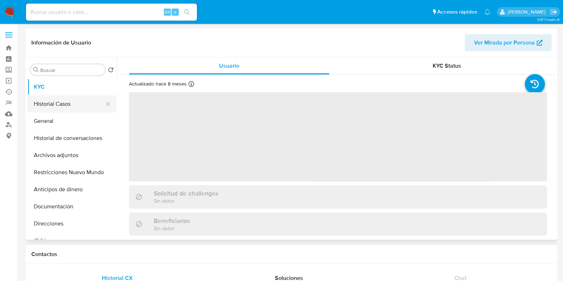
click at [65, 104] on button "Historial Casos" at bounding box center [68, 103] width 83 height 17
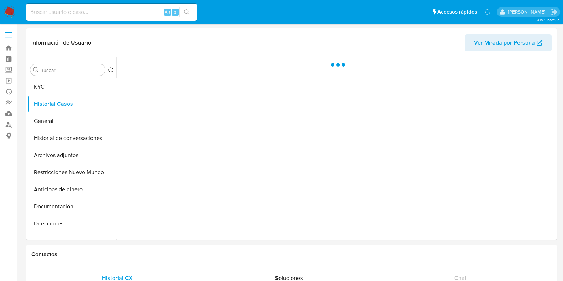
select select "10"
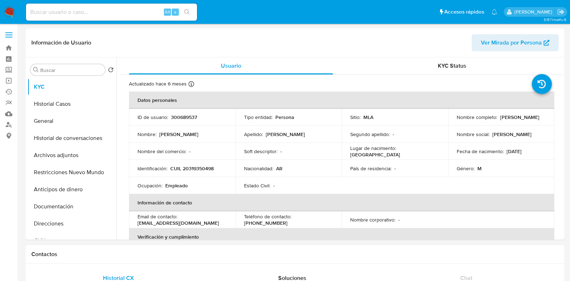
select select "10"
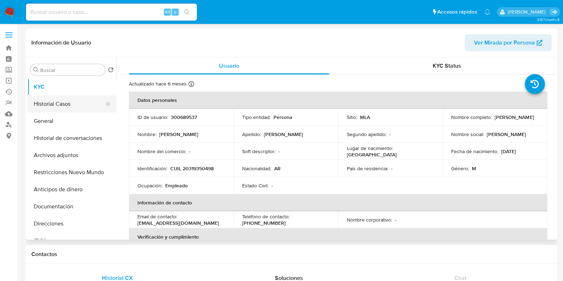
click at [58, 97] on button "Historial Casos" at bounding box center [68, 103] width 83 height 17
select select "10"
click at [59, 108] on button "Historial Casos" at bounding box center [68, 103] width 83 height 17
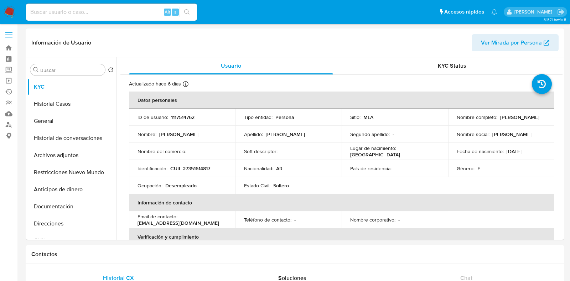
select select "10"
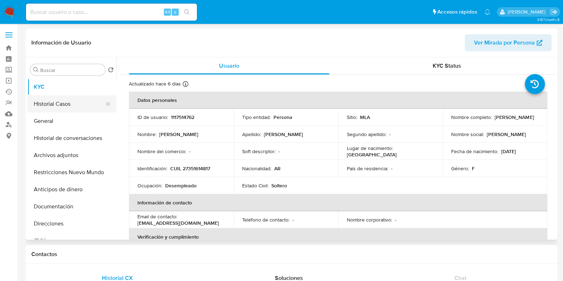
click at [58, 101] on button "Historial Casos" at bounding box center [68, 103] width 83 height 17
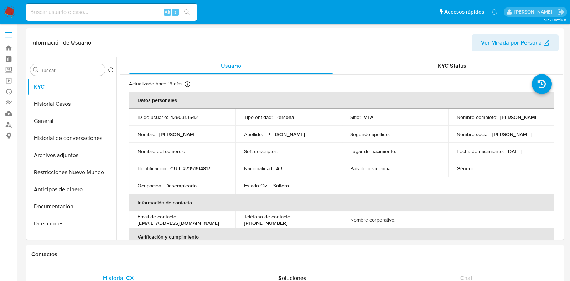
select select "10"
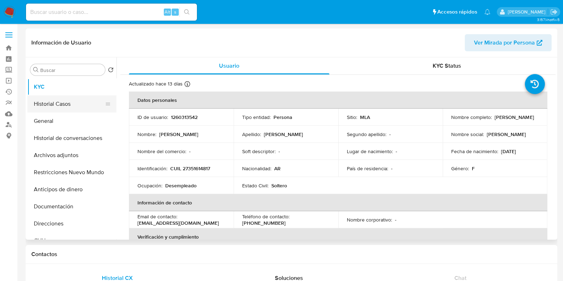
click at [74, 104] on button "Historial Casos" at bounding box center [68, 103] width 83 height 17
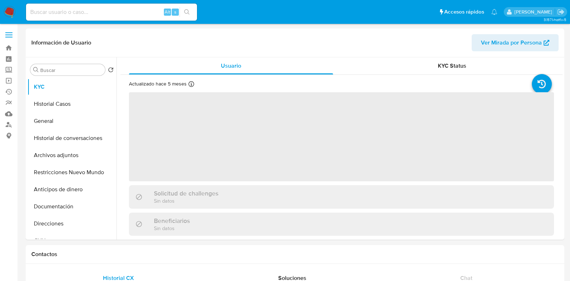
select select "10"
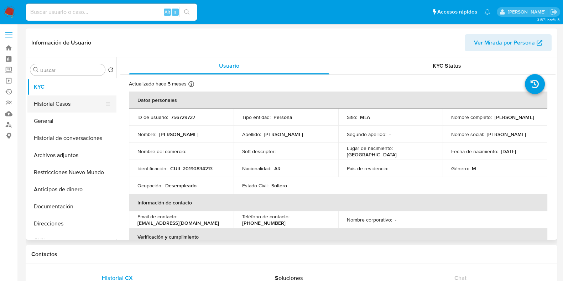
click at [55, 109] on button "Historial Casos" at bounding box center [68, 103] width 83 height 17
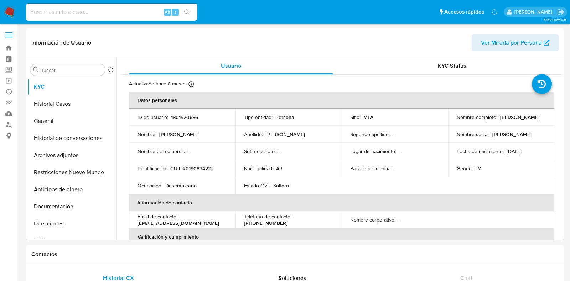
select select "10"
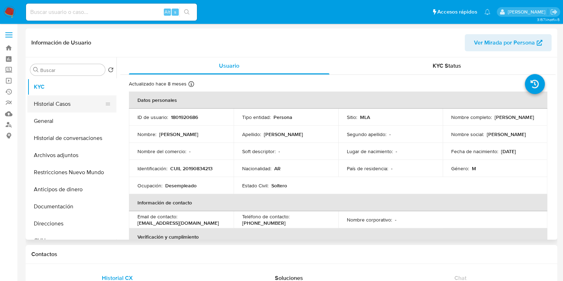
click at [53, 100] on button "Historial Casos" at bounding box center [68, 103] width 83 height 17
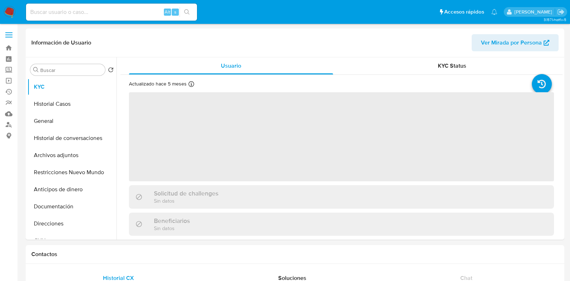
select select "10"
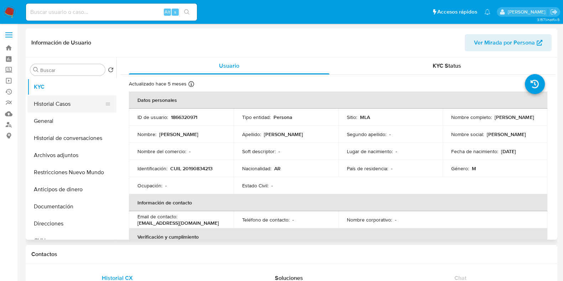
click at [48, 101] on button "Historial Casos" at bounding box center [68, 103] width 83 height 17
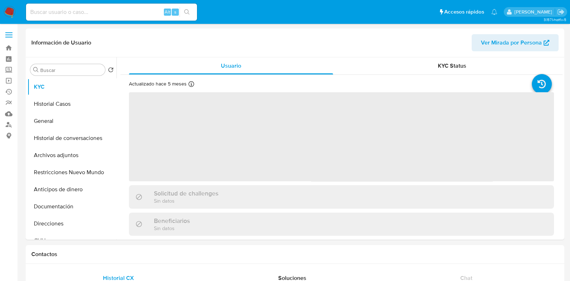
select select "10"
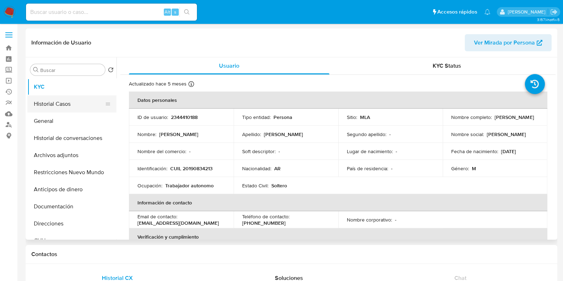
click at [74, 102] on button "Historial Casos" at bounding box center [68, 103] width 83 height 17
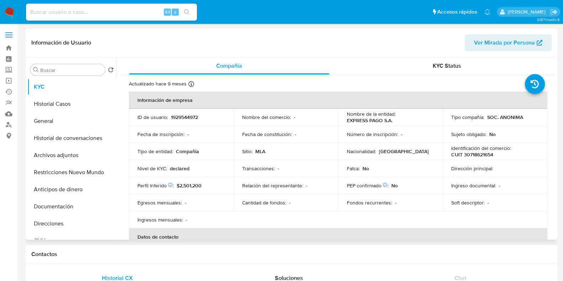
select select "10"
click at [67, 118] on button "General" at bounding box center [68, 121] width 83 height 17
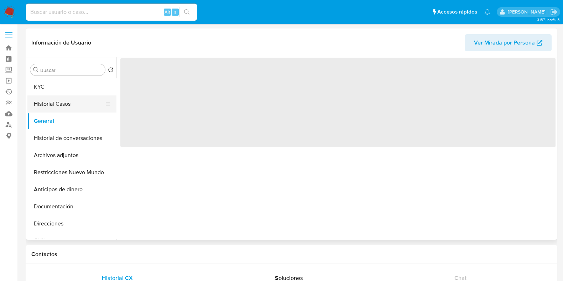
click at [68, 104] on button "Historial Casos" at bounding box center [68, 103] width 83 height 17
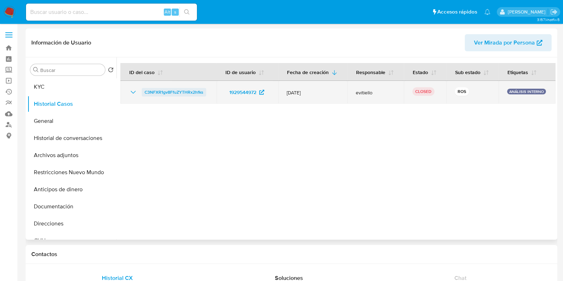
click at [155, 89] on span "C3NFXR1gv8FfuZYTHRx2hfks" at bounding box center [174, 92] width 59 height 9
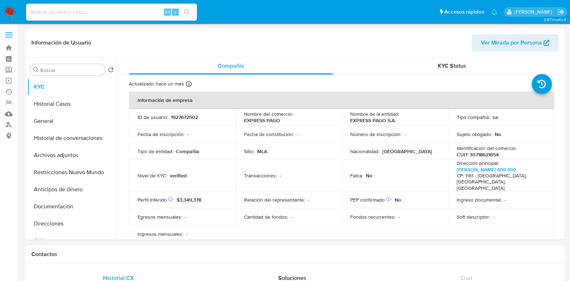
select select "10"
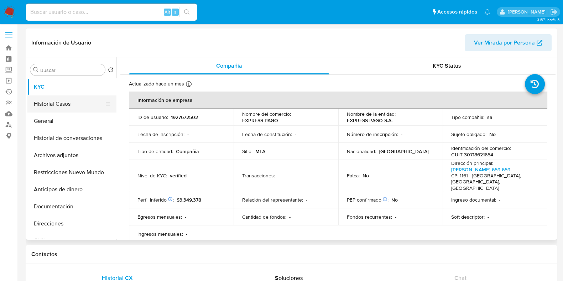
click at [68, 98] on button "Historial Casos" at bounding box center [68, 103] width 83 height 17
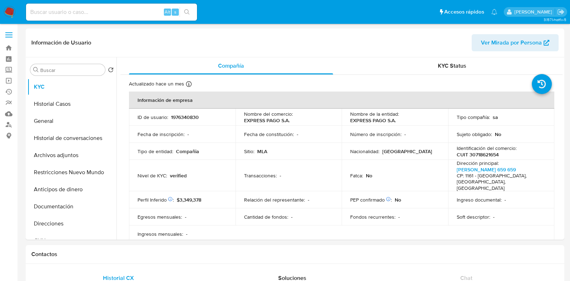
select select "10"
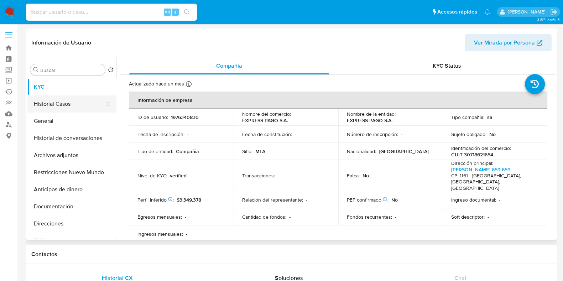
click at [64, 100] on button "Historial Casos" at bounding box center [68, 103] width 83 height 17
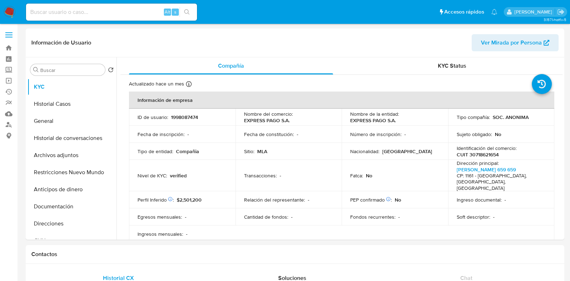
select select "10"
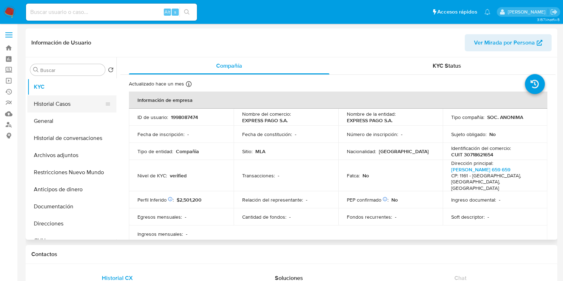
click at [73, 102] on button "Historial Casos" at bounding box center [68, 103] width 83 height 17
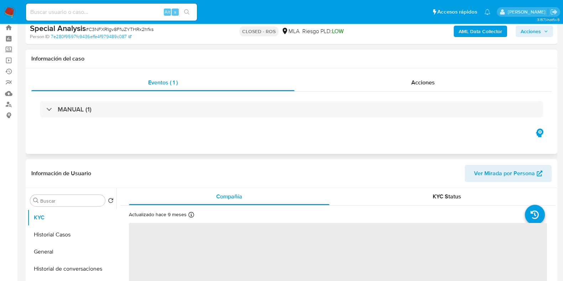
scroll to position [89, 0]
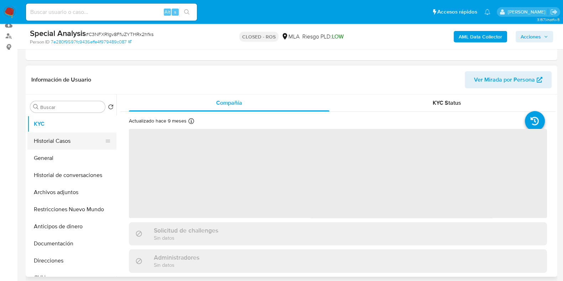
select select "10"
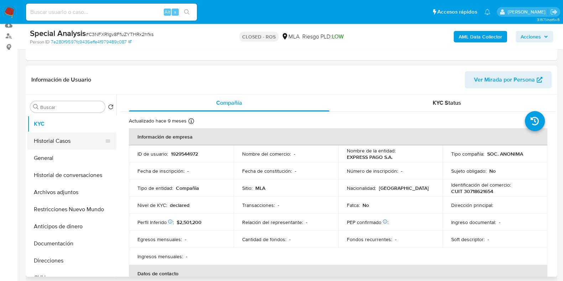
click at [71, 138] on button "Historial Casos" at bounding box center [68, 141] width 83 height 17
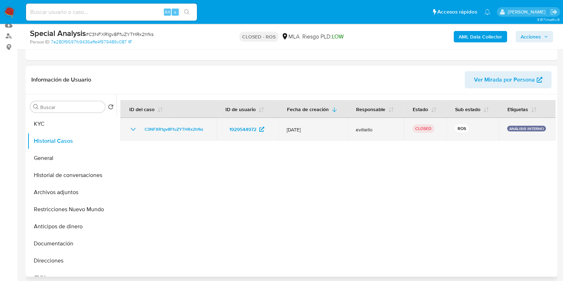
click at [132, 129] on icon "Mostrar/Ocultar" at bounding box center [133, 129] width 5 height 3
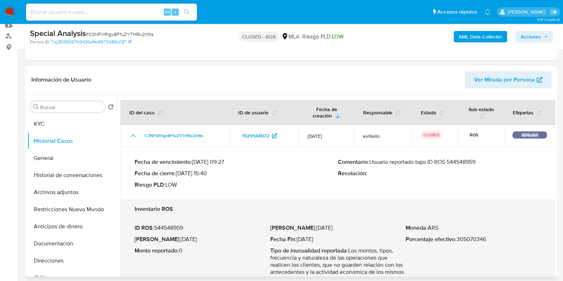
drag, startPoint x: 481, startPoint y: 163, endPoint x: 371, endPoint y: 162, distance: 110.1
click at [371, 162] on p "Comentario : Usuario reportado bajo ID ROS 544548959" at bounding box center [439, 162] width 203 height 7
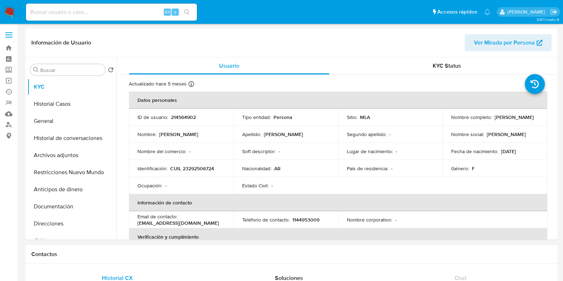
select select "10"
click at [73, 104] on button "Historial Casos" at bounding box center [68, 103] width 83 height 17
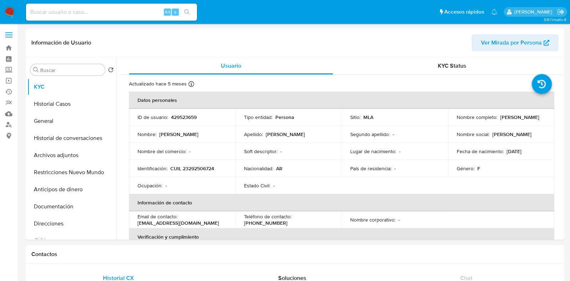
select select "10"
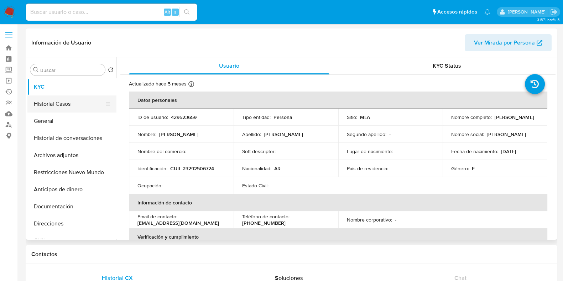
click at [60, 110] on button "Historial Casos" at bounding box center [68, 103] width 83 height 17
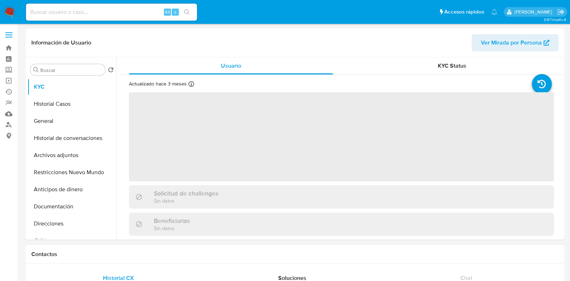
select select "10"
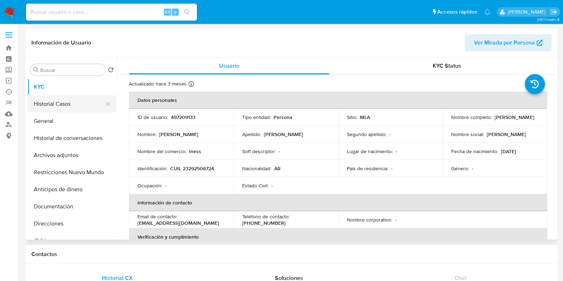
click at [52, 100] on button "Historial Casos" at bounding box center [68, 103] width 83 height 17
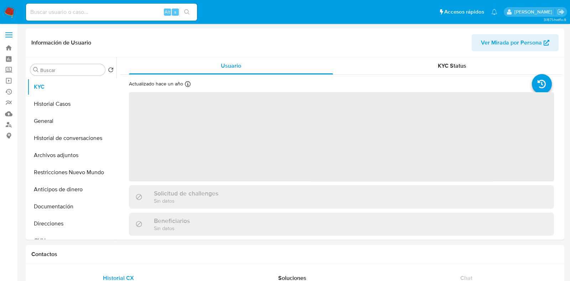
select select "10"
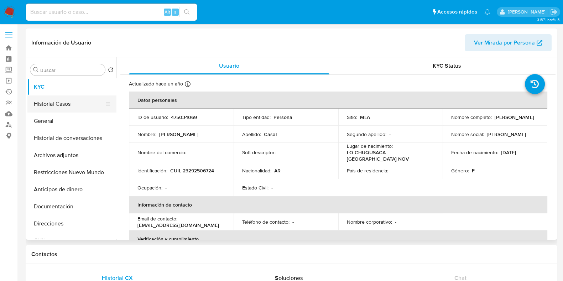
click at [77, 102] on button "Historial Casos" at bounding box center [68, 103] width 83 height 17
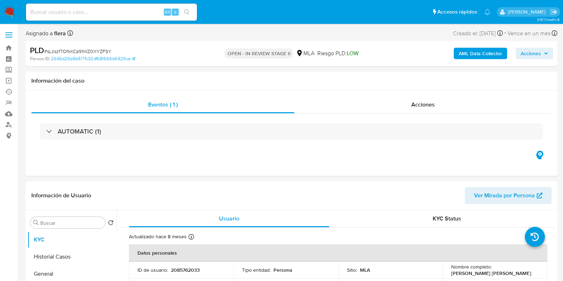
select select "10"
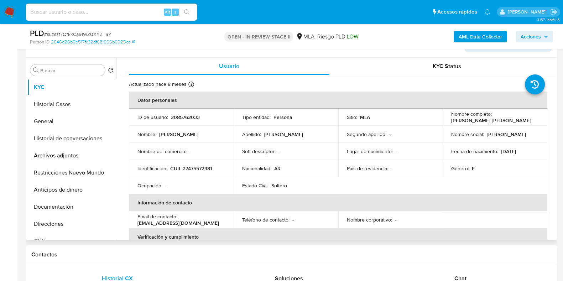
scroll to position [134, 0]
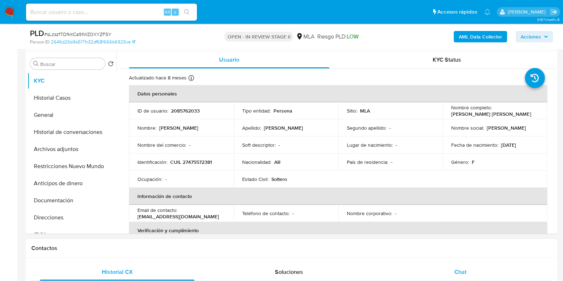
click at [459, 270] on span "Chat" at bounding box center [461, 272] width 12 height 8
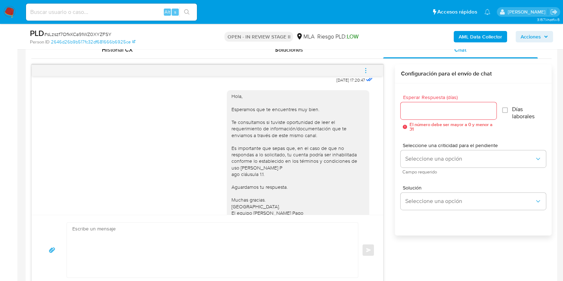
scroll to position [332, 0]
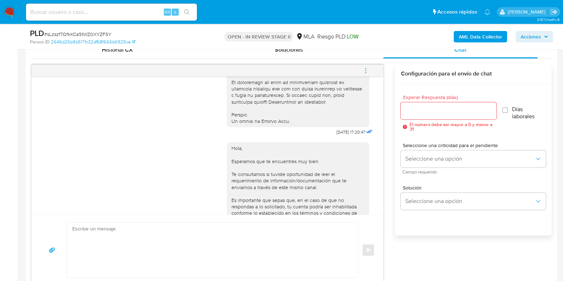
click at [364, 70] on icon "menu-action" at bounding box center [366, 70] width 6 height 6
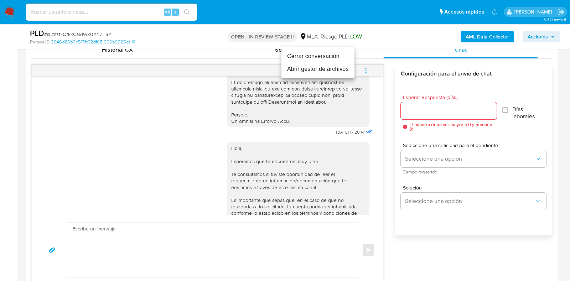
click at [313, 56] on li "Cerrar conversación" at bounding box center [317, 56] width 73 height 13
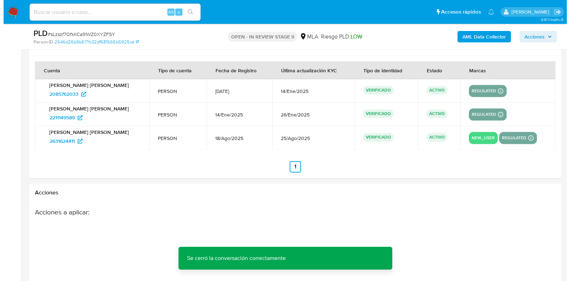
scroll to position [1298, 0]
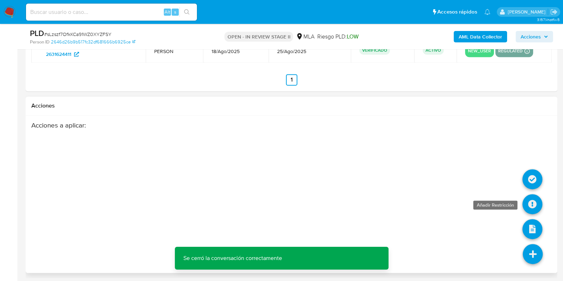
click at [529, 195] on icon at bounding box center [533, 204] width 20 height 20
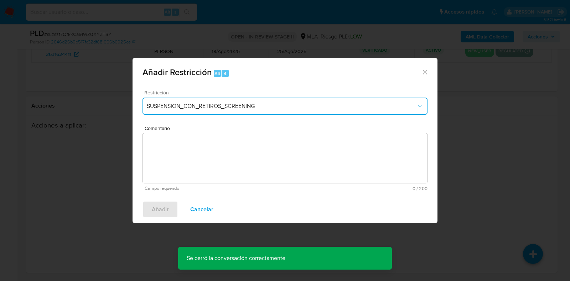
click at [260, 107] on span "SUSPENSION_CON_RETIROS_SCREENING" at bounding box center [281, 106] width 269 height 7
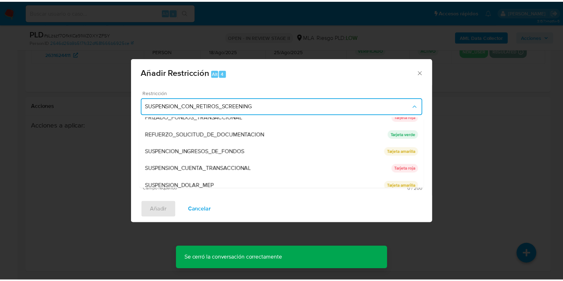
scroll to position [151, 0]
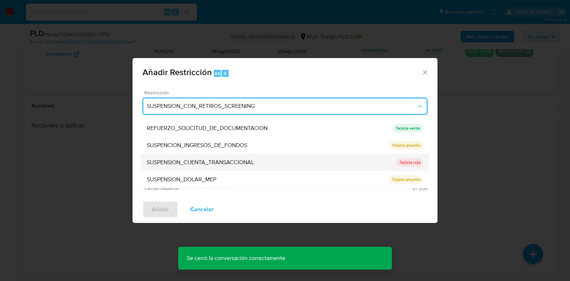
click at [252, 160] on span "SUSPENSION_CUENTA_TRANSACCIONAL" at bounding box center [200, 162] width 107 height 7
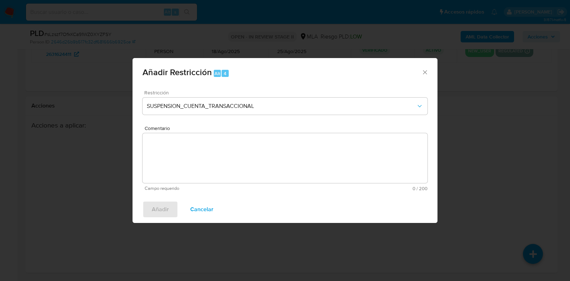
click at [244, 143] on textarea "Comentario" at bounding box center [284, 158] width 285 height 50
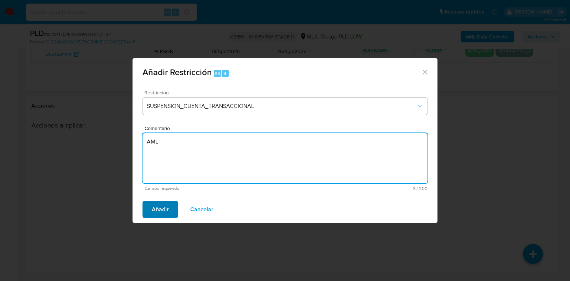
type textarea "AML"
click at [164, 207] on span "Añadir" at bounding box center [160, 210] width 17 height 16
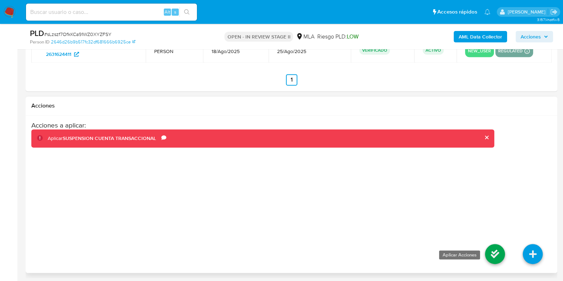
click at [493, 253] on icon at bounding box center [495, 254] width 20 height 20
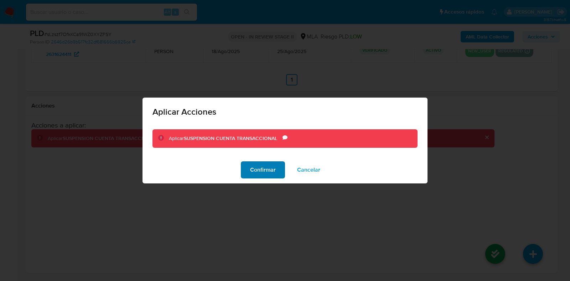
click at [255, 171] on span "Confirmar" at bounding box center [263, 170] width 26 height 16
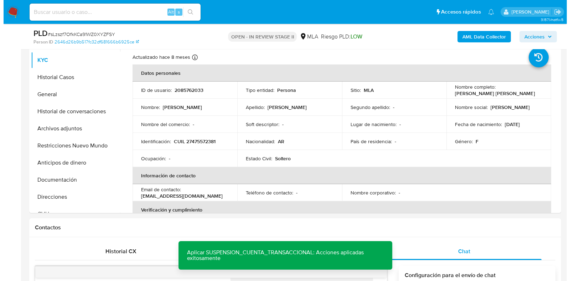
scroll to position [140, 0]
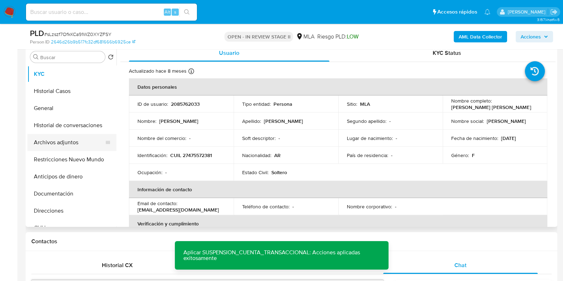
click at [59, 141] on button "Archivos adjuntos" at bounding box center [68, 142] width 83 height 17
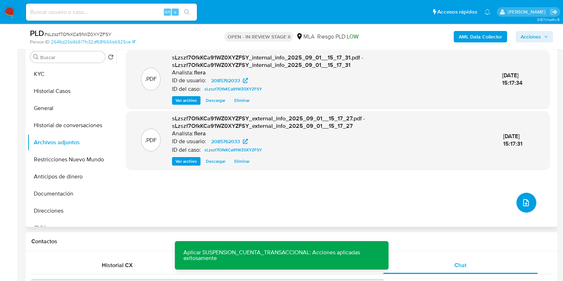
click at [519, 197] on button "upload-file" at bounding box center [527, 203] width 20 height 20
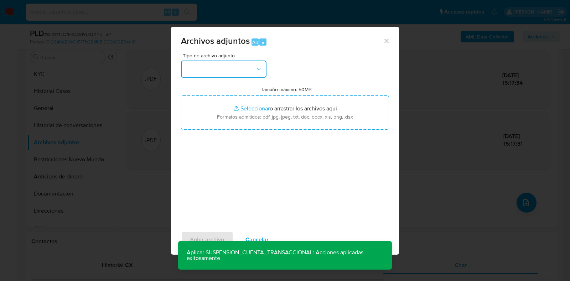
click at [238, 73] on button "button" at bounding box center [223, 69] width 85 height 17
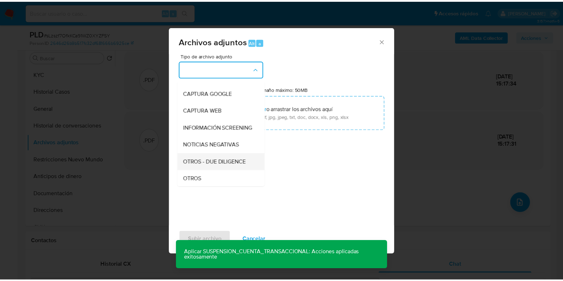
scroll to position [89, 0]
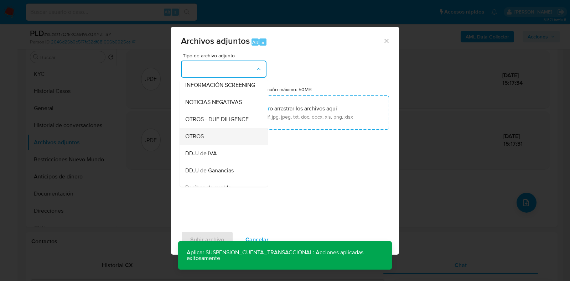
click at [219, 141] on div "OTROS" at bounding box center [221, 136] width 73 height 17
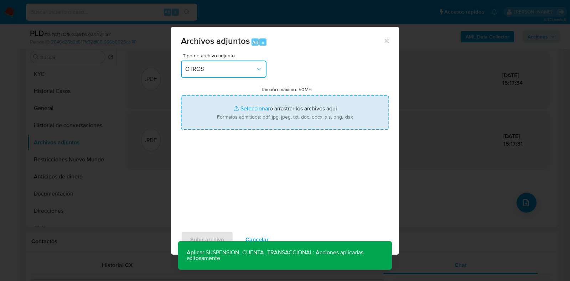
type input "C:\fakepath\Movimientos-Aladdin- Tamara Macarena Acosta.xlsx"
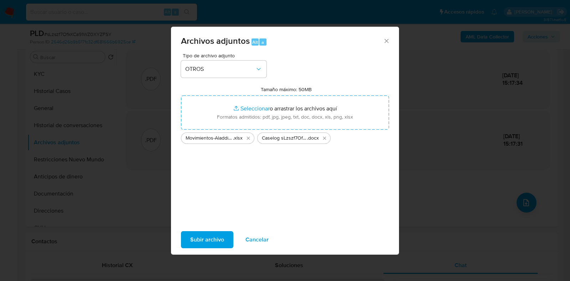
click at [198, 233] on span "Subir archivo" at bounding box center [207, 240] width 34 height 16
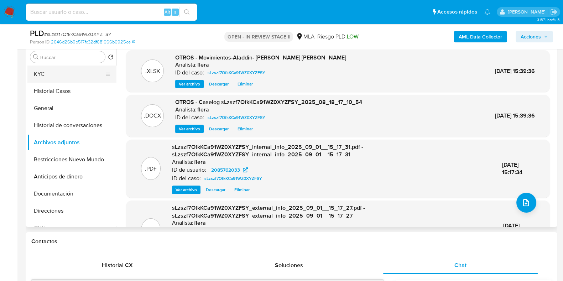
click at [82, 73] on button "KYC" at bounding box center [68, 74] width 83 height 17
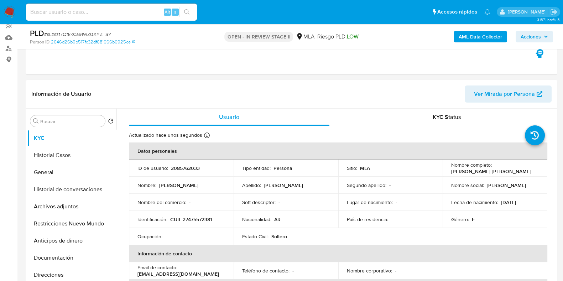
scroll to position [51, 0]
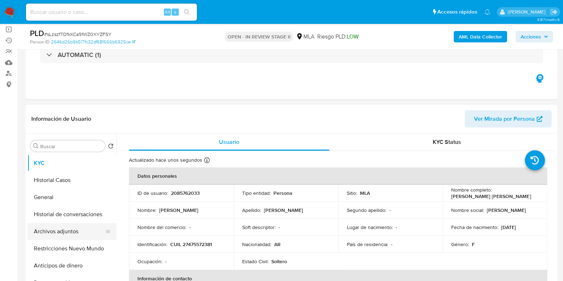
click at [68, 227] on button "Archivos adjuntos" at bounding box center [68, 231] width 83 height 17
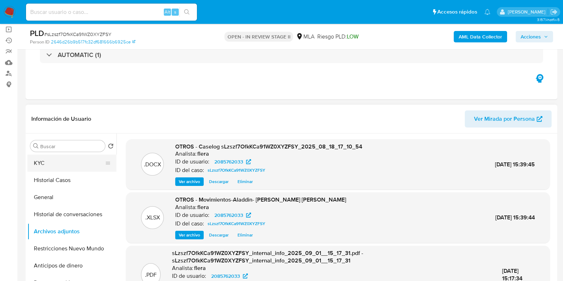
click at [50, 159] on button "KYC" at bounding box center [68, 163] width 83 height 17
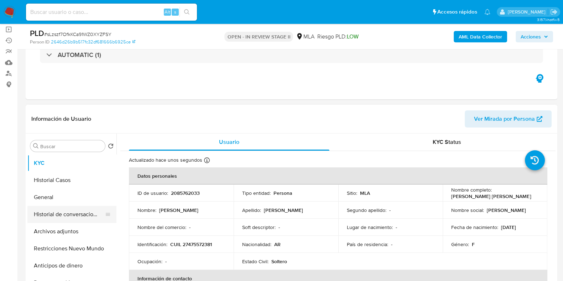
click at [63, 208] on button "Historial de conversaciones" at bounding box center [68, 214] width 83 height 17
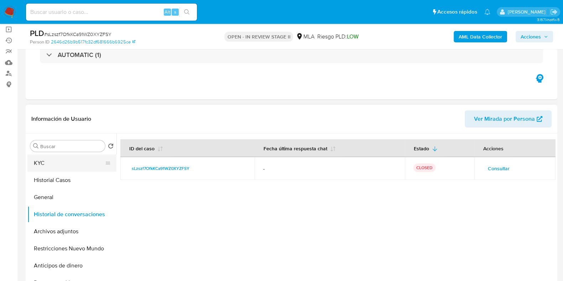
click at [49, 159] on button "KYC" at bounding box center [68, 163] width 83 height 17
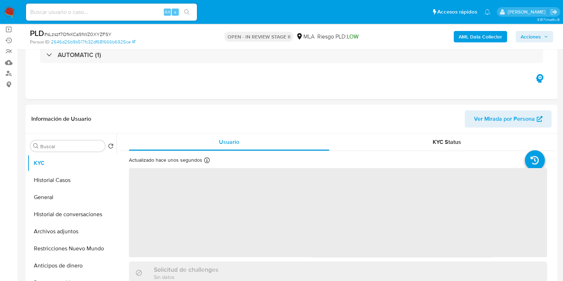
click at [528, 32] on span "Acciones" at bounding box center [531, 36] width 20 height 11
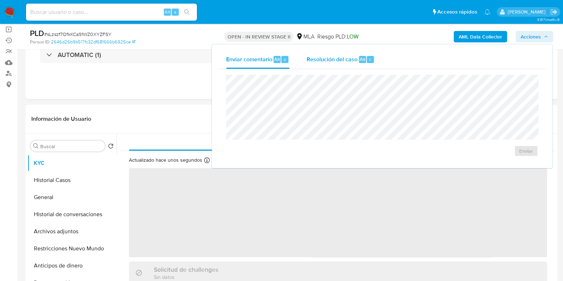
click at [351, 64] on div "Resolución del caso Alt r" at bounding box center [341, 59] width 68 height 19
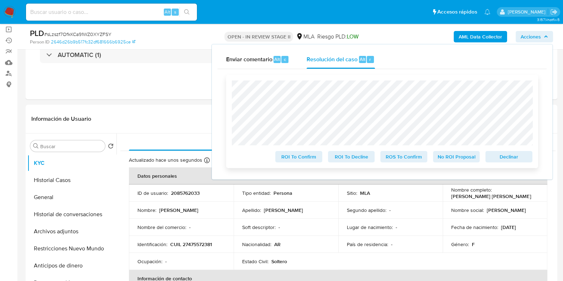
click at [522, 159] on span "Declinar" at bounding box center [509, 157] width 37 height 10
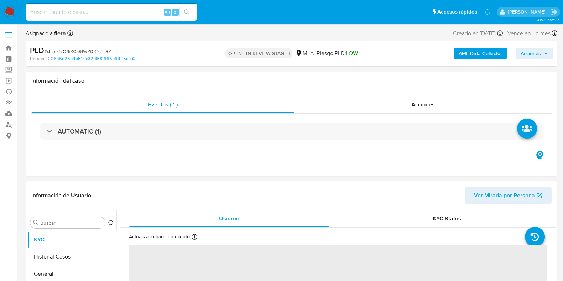
drag, startPoint x: 528, startPoint y: 37, endPoint x: 529, endPoint y: 45, distance: 8.3
click at [528, 41] on div "Asignado a flera Asignado el: 18/08/2025 14:11:08 Creado el: 12/08/2025 Creado …" at bounding box center [292, 47] width 532 height 38
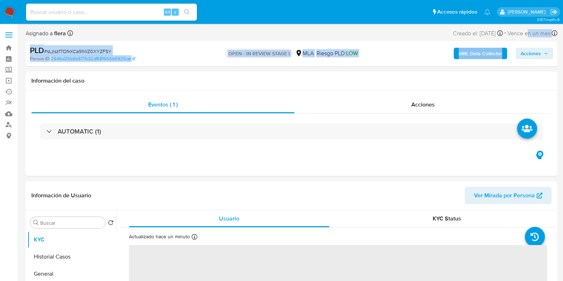
click at [530, 51] on span "Acciones" at bounding box center [531, 53] width 20 height 11
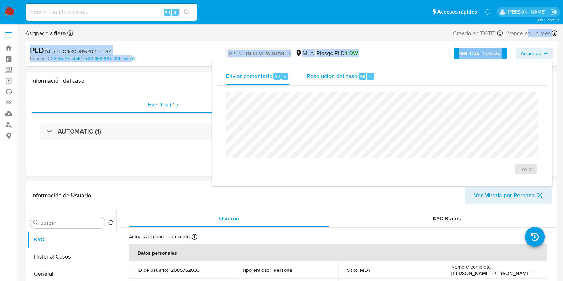
drag, startPoint x: 372, startPoint y: 70, endPoint x: 362, endPoint y: 81, distance: 15.1
click at [370, 71] on div "Resolución del caso Alt r" at bounding box center [341, 76] width 68 height 19
select select "10"
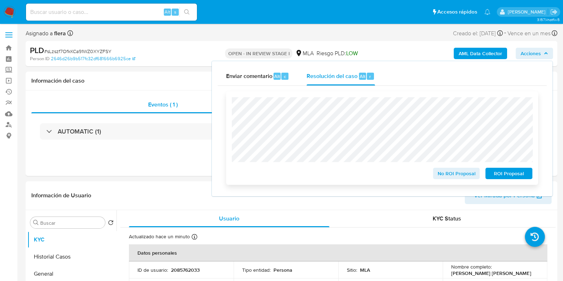
click at [517, 174] on span "ROI Proposal" at bounding box center [509, 173] width 37 height 10
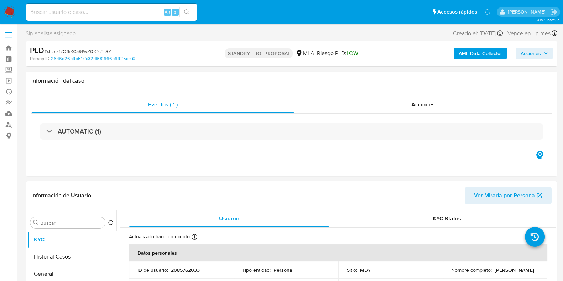
select select "10"
click at [101, 18] on div "Alt s" at bounding box center [111, 12] width 171 height 17
click at [101, 12] on input at bounding box center [111, 11] width 171 height 9
paste input "bUNfOWZ3Aua5gky40HiPMHmC"
type input "bUNfOWZ3Aua5gky40HiPMHmC"
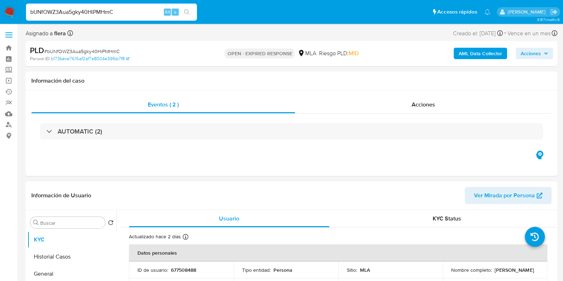
select select "10"
click at [181, 268] on p "677508488" at bounding box center [183, 270] width 25 height 6
copy p "677508488"
drag, startPoint x: 505, startPoint y: 272, endPoint x: 450, endPoint y: 274, distance: 55.3
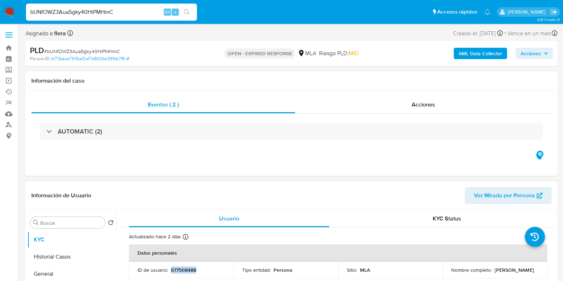
click at [451, 273] on div "Nombre completo : Luz Esperanza Holguin" at bounding box center [495, 270] width 88 height 6
copy p "Luz Esperanza Holguin"
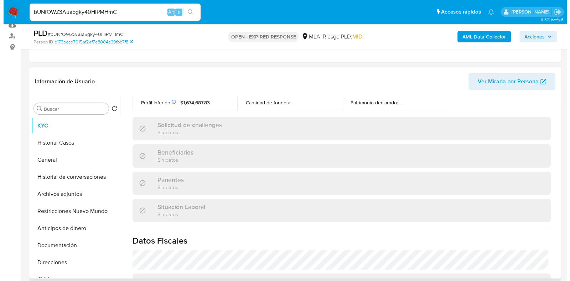
scroll to position [356, 0]
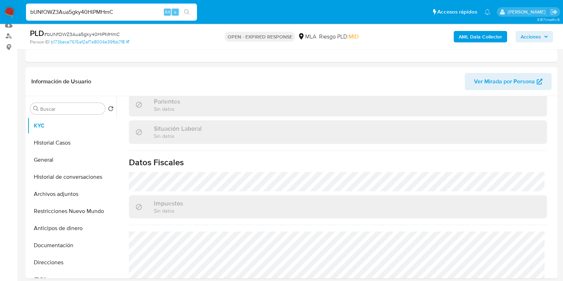
click at [487, 40] on b "AML Data Collector" at bounding box center [480, 36] width 43 height 11
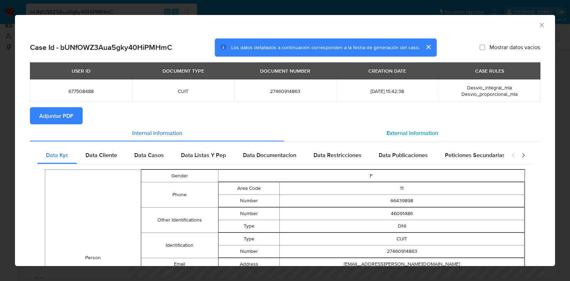
click at [398, 131] on span "External information" at bounding box center [413, 133] width 52 height 8
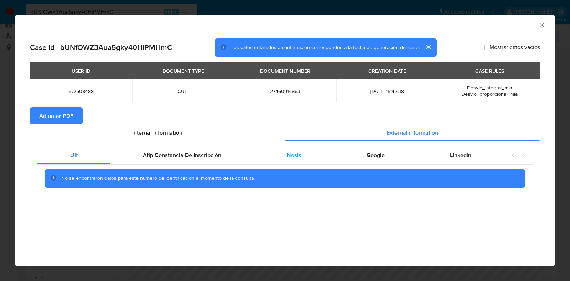
click at [292, 157] on span "Nosis" at bounding box center [294, 155] width 15 height 8
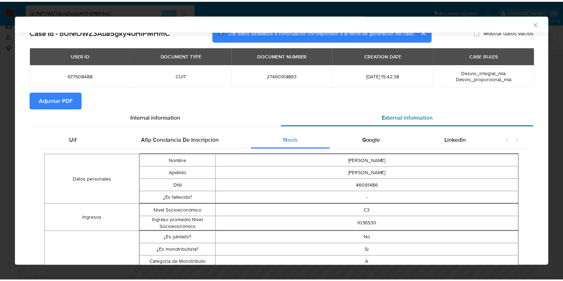
scroll to position [0, 0]
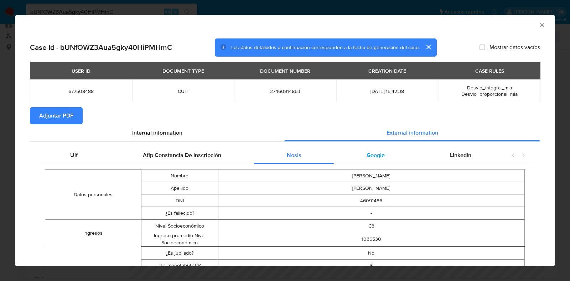
click at [371, 156] on span "Google" at bounding box center [376, 155] width 18 height 8
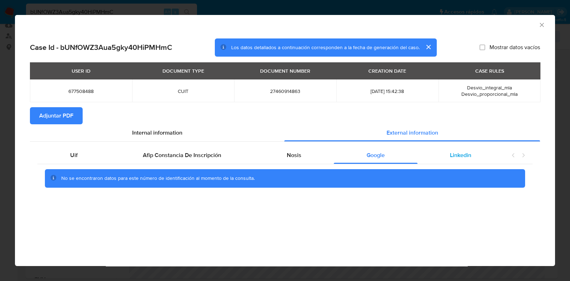
click at [449, 161] on div "Linkedin" at bounding box center [460, 155] width 87 height 17
click at [76, 118] on button "Adjuntar PDF" at bounding box center [56, 115] width 53 height 17
click at [540, 26] on icon "Cerrar ventana" at bounding box center [541, 24] width 7 height 7
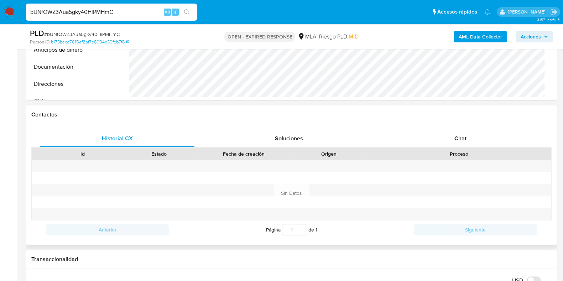
scroll to position [311, 0]
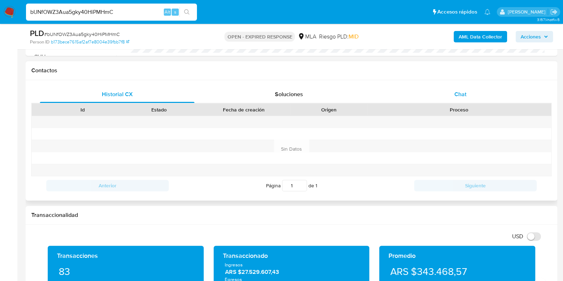
click at [449, 89] on div "Chat" at bounding box center [460, 94] width 155 height 17
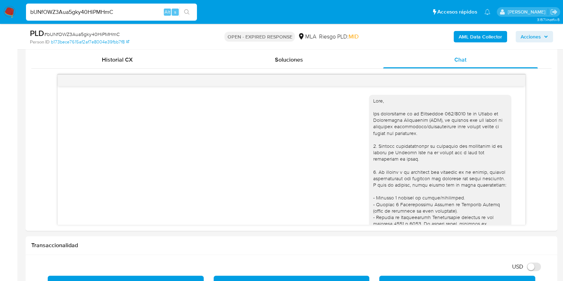
scroll to position [442, 0]
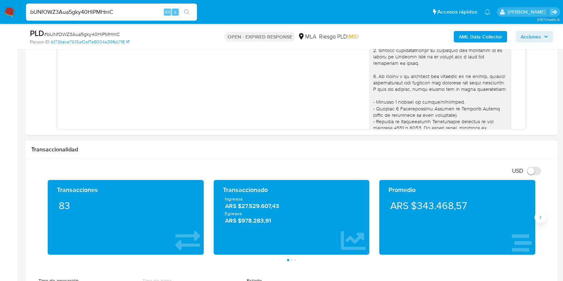
click at [541, 212] on button "Siguiente" at bounding box center [540, 217] width 11 height 11
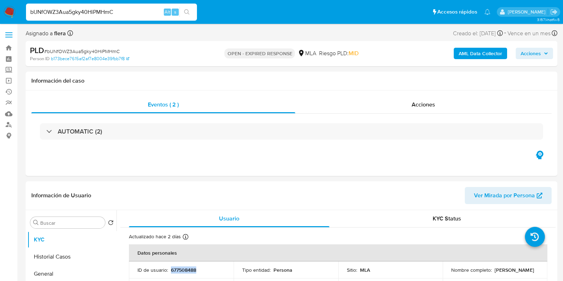
scroll to position [89, 0]
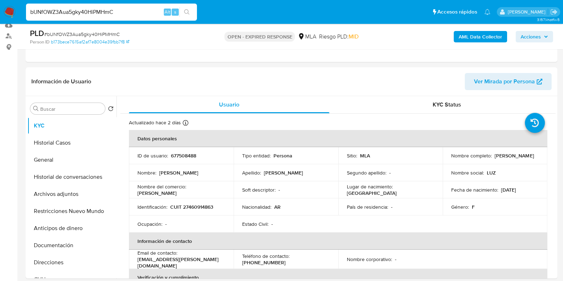
click at [71, 34] on span "# bUNfOWZ3Aua5gky40HiPMHmC" at bounding box center [82, 34] width 76 height 7
copy span "bUNfOWZ3Aua5gky40HiPMHmC"
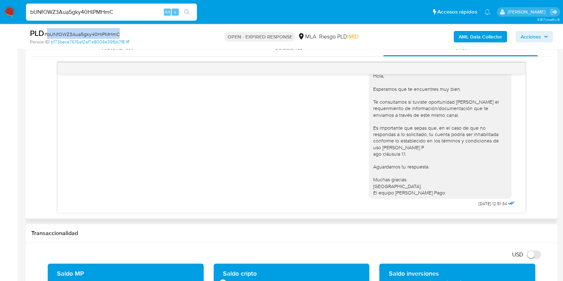
scroll to position [401, 0]
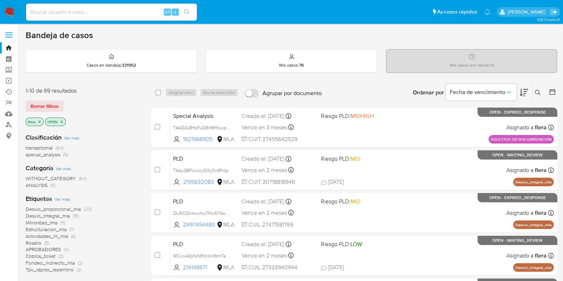
click at [542, 93] on button at bounding box center [539, 92] width 12 height 9
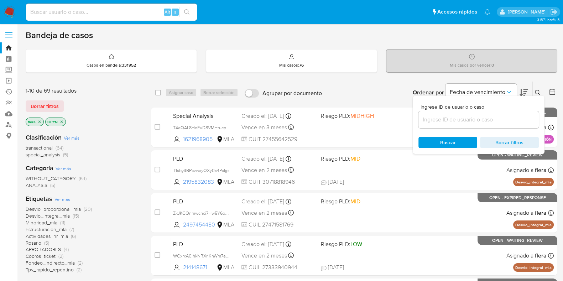
click at [444, 113] on div at bounding box center [479, 119] width 120 height 17
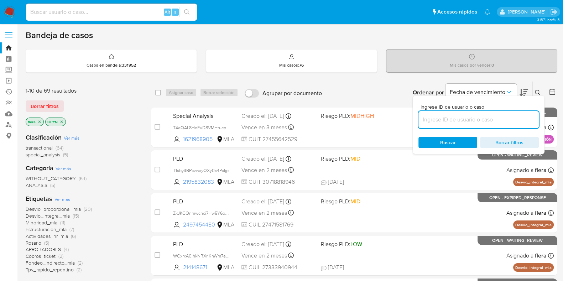
click at [444, 117] on input at bounding box center [479, 119] width 120 height 9
paste input "bUNfOWZ3Aua5gky40HiPMHmC"
type input "bUNfOWZ3Aua5gky40HiPMHmC"
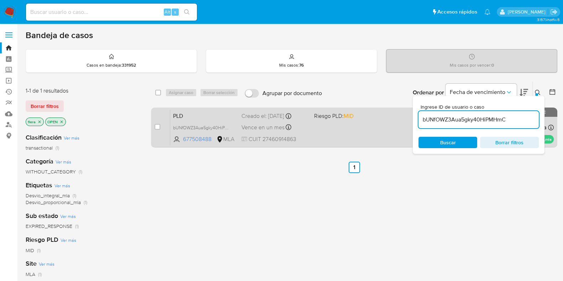
click at [160, 127] on div "case-item-checkbox No es posible asignar el caso" at bounding box center [163, 127] width 16 height 36
click at [155, 125] on input "checkbox" at bounding box center [158, 127] width 6 height 6
checkbox input "true"
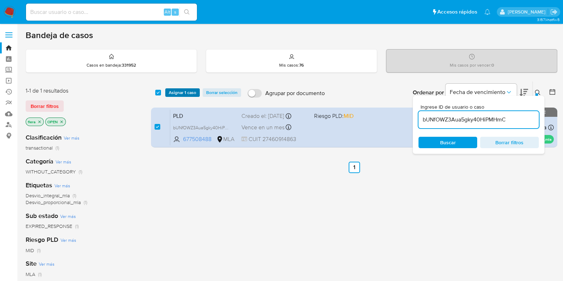
click at [187, 95] on span "Asignar 1 caso" at bounding box center [182, 92] width 27 height 7
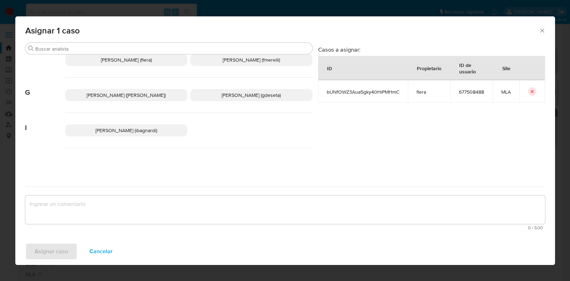
scroll to position [134, 0]
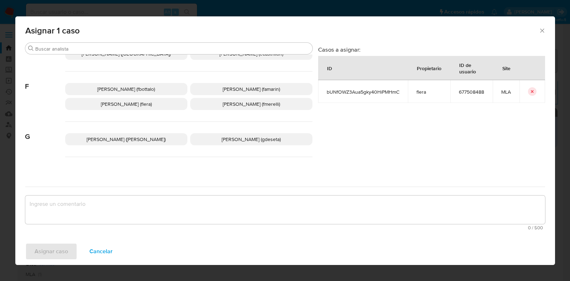
click at [139, 100] on span "[PERSON_NAME] (flera)" at bounding box center [126, 103] width 51 height 7
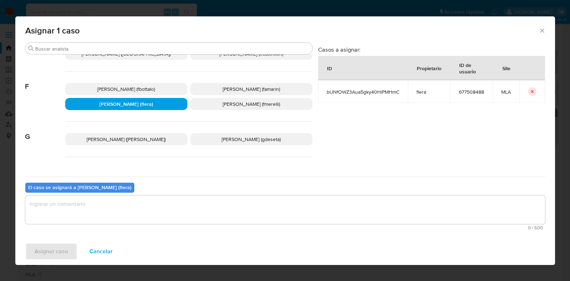
click at [129, 203] on textarea "assign-modal" at bounding box center [285, 210] width 520 height 28
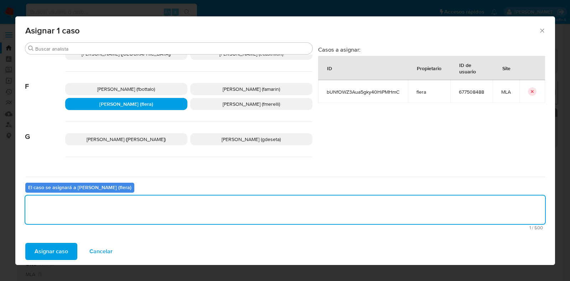
click at [50, 249] on span "Asignar caso" at bounding box center [51, 252] width 33 height 16
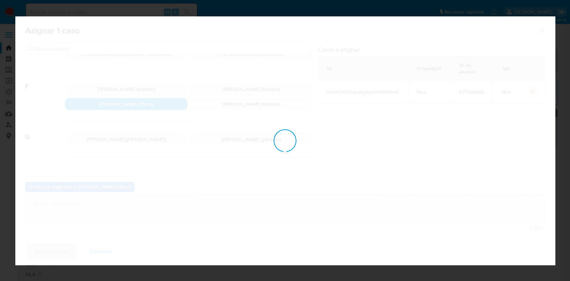
checkbox input "false"
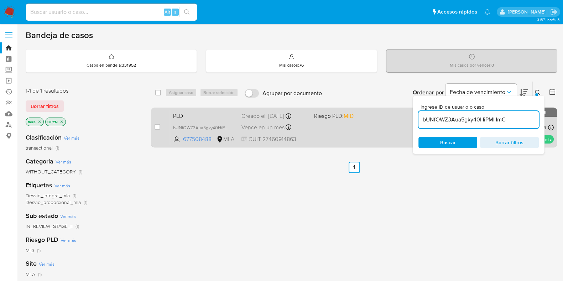
click at [185, 111] on span "PLD" at bounding box center [204, 115] width 63 height 9
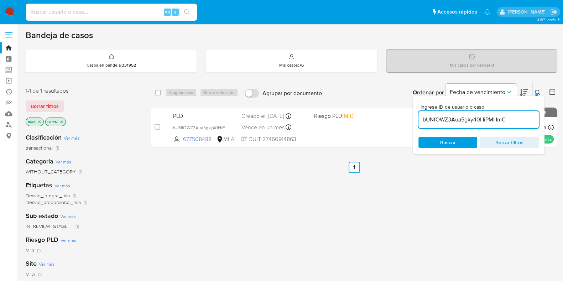
click at [453, 119] on input "bUNfOWZ3Aua5gky40HiPMHmC" at bounding box center [479, 119] width 120 height 9
paste input "LiS23eRzBlkG2syXbVuOL3AU"
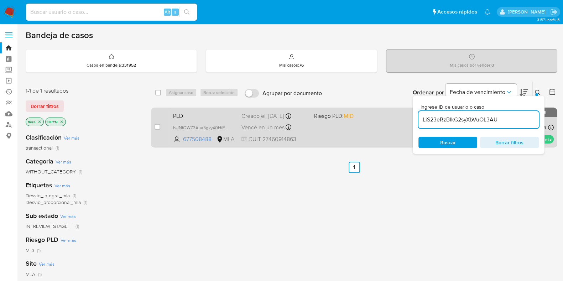
type input "LiS23eRzBlkG2syXbVuOL3AU"
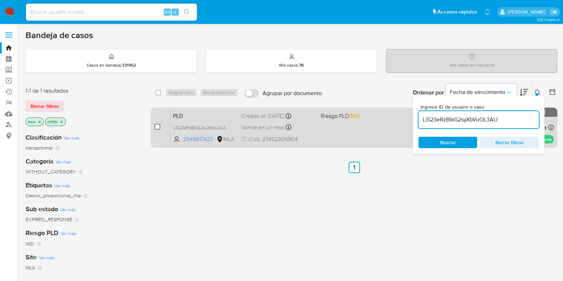
click at [159, 126] on input "checkbox" at bounding box center [158, 127] width 6 height 6
checkbox input "true"
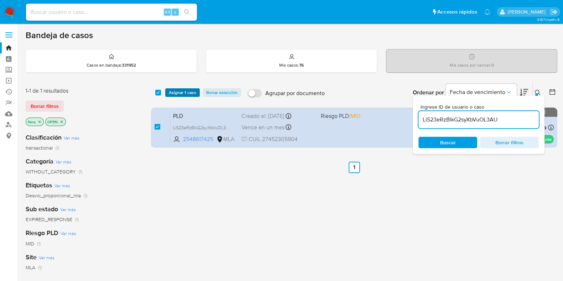
click at [189, 92] on span "Asignar 1 caso" at bounding box center [182, 92] width 27 height 7
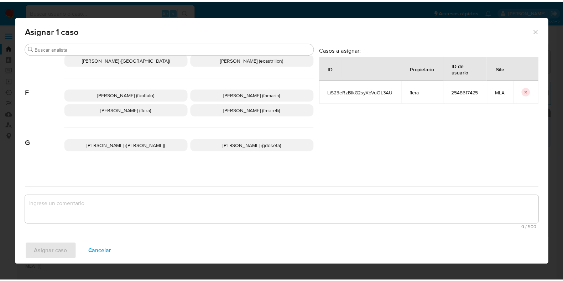
scroll to position [134, 0]
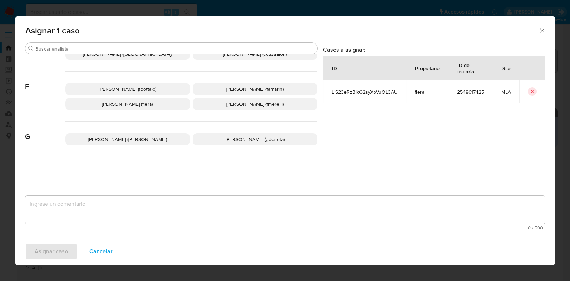
click at [150, 99] on p "[PERSON_NAME] (flera)" at bounding box center [127, 104] width 125 height 12
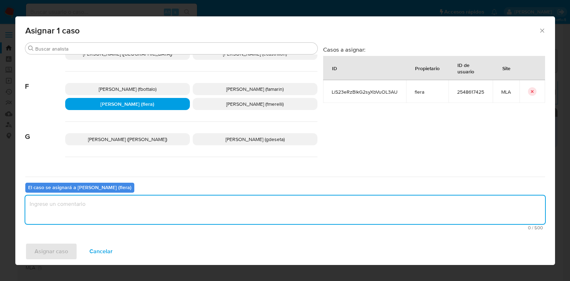
click at [143, 215] on textarea "assign-modal" at bounding box center [285, 210] width 520 height 28
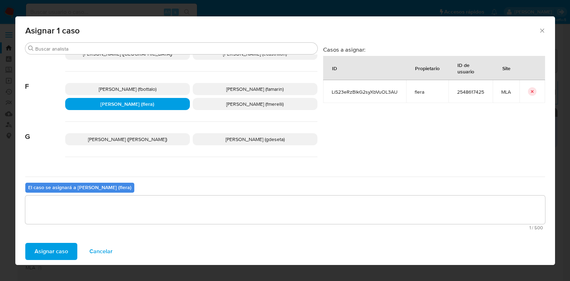
click at [66, 252] on span "Asignar caso" at bounding box center [51, 252] width 33 height 16
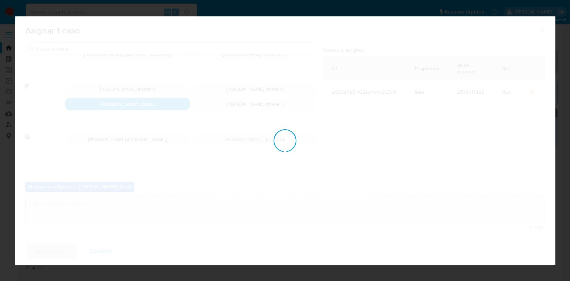
checkbox input "false"
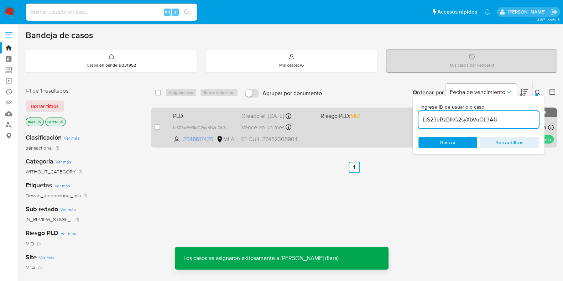
click at [194, 109] on div "PLD LiS23eRzBlkG2syXbVuOL3AU 2548617425 MLA Riesgo PLD: MID Creado el: [DATE] C…" at bounding box center [362, 127] width 384 height 36
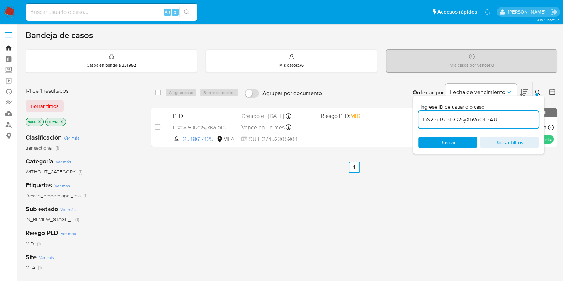
click at [9, 45] on link "Bandeja" at bounding box center [42, 47] width 85 height 11
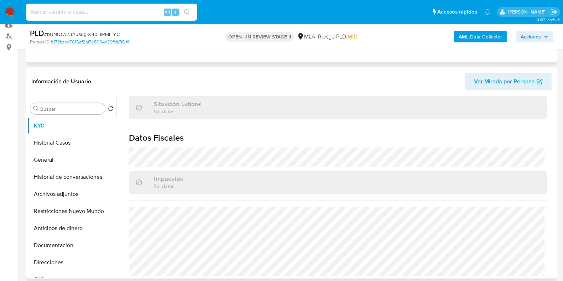
scroll to position [381, 0]
select select "10"
click at [61, 241] on button "Documentación" at bounding box center [68, 245] width 83 height 17
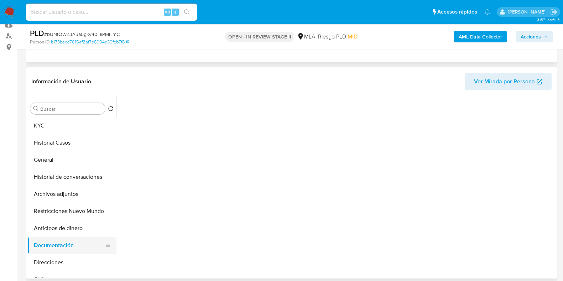
scroll to position [0, 0]
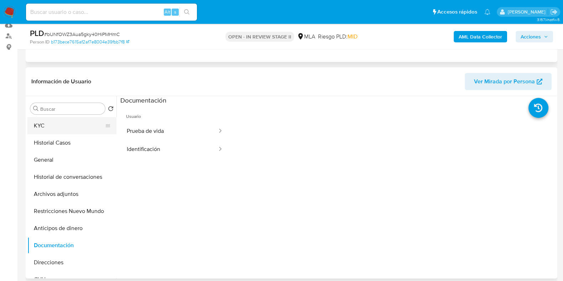
click at [46, 119] on button "KYC" at bounding box center [68, 125] width 83 height 17
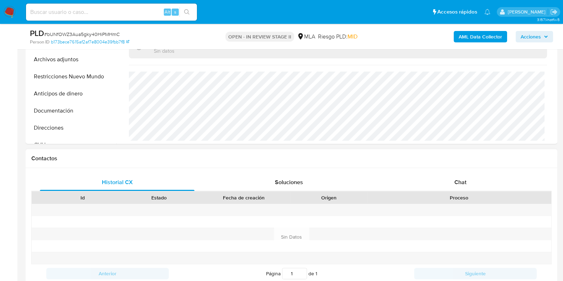
scroll to position [267, 0]
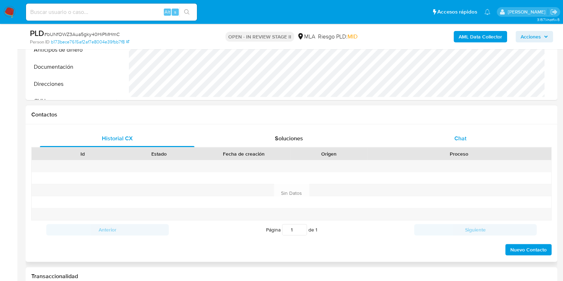
click at [464, 146] on div "Historial CX Soluciones Chat Id Estado Fecha de creación Origen Proceso Anterio…" at bounding box center [291, 193] width 520 height 126
click at [461, 137] on span "Chat" at bounding box center [461, 138] width 12 height 8
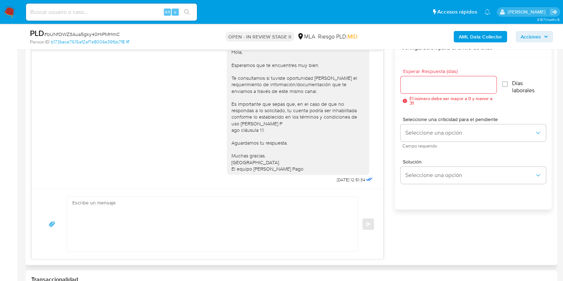
scroll to position [401, 0]
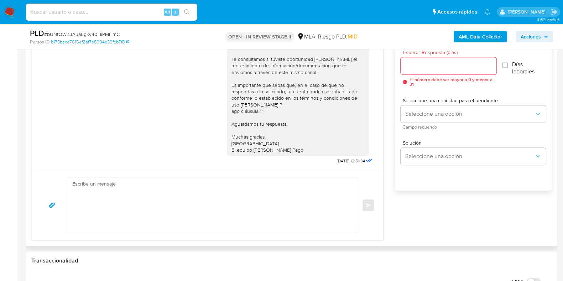
click at [169, 196] on textarea at bounding box center [210, 205] width 277 height 55
paste textarea "Hola, Esperamos que te encuentres muy bien. Te consultamos si tuviste oportunid…"
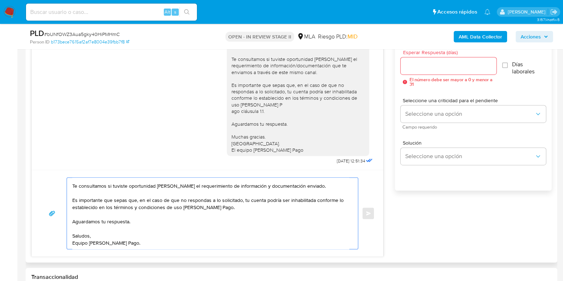
scroll to position [0, 0]
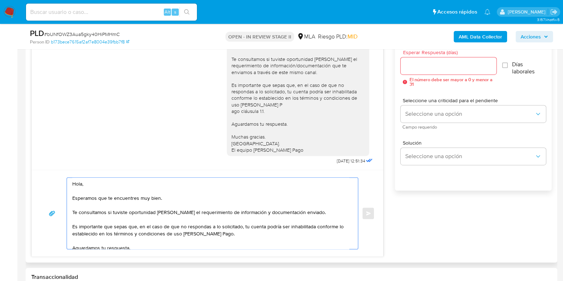
click at [157, 220] on textarea "Hola, Esperamos que te encuentres muy bien. Te consultamos si tuviste oportunid…" at bounding box center [210, 213] width 277 height 71
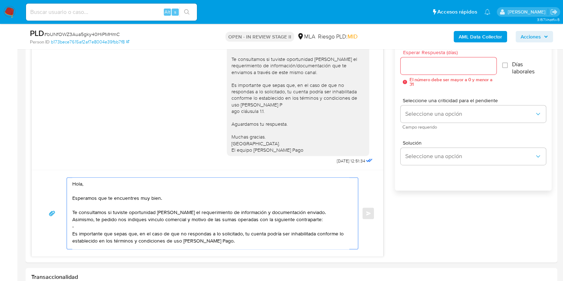
paste textarea "FEDERACION PATRONAL SEGUROS SAU"
paste textarea "33707366589"
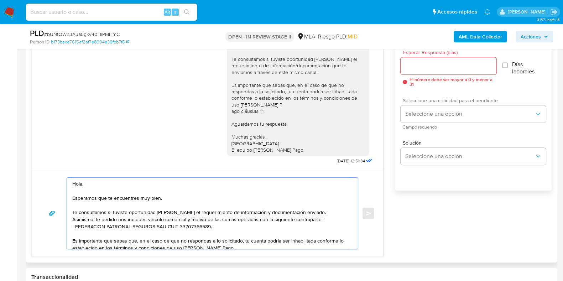
scroll to position [356, 0]
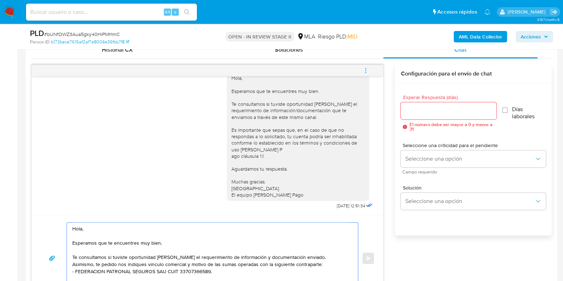
type textarea "Hola, Esperamos que te encuentres muy bien. Te consultamos si tuviste oportunid…"
click at [429, 118] on div "Esperar Respuesta (días) El número debe ser mayor a 0 y menor a 31" at bounding box center [448, 113] width 95 height 37
click at [429, 113] on input "Esperar Respuesta (días)" at bounding box center [448, 110] width 95 height 9
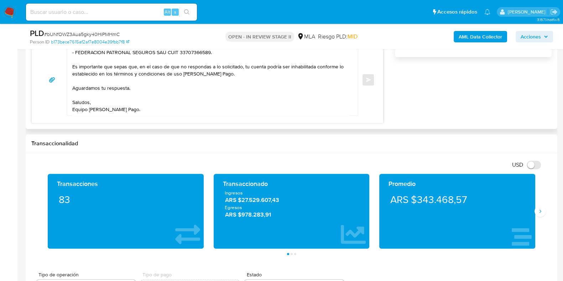
scroll to position [48, 0]
type input "2"
click at [128, 79] on textarea "Hola, Esperamos que te encuentres muy bien. Te consultamos si tuviste oportunid…" at bounding box center [210, 79] width 277 height 71
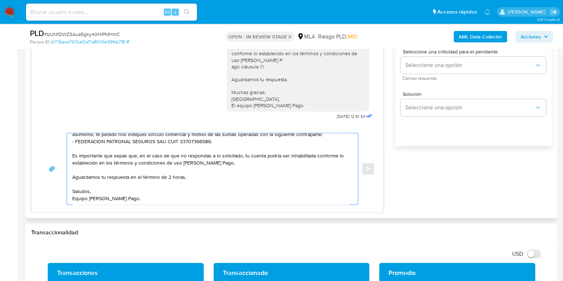
scroll to position [401, 0]
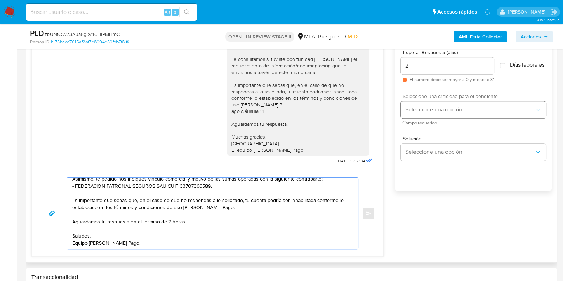
type textarea "Hola, Esperamos que te encuentres muy bien. Te consultamos si tuviste oportunid…"
click at [427, 113] on span "Seleccione una opción" at bounding box center [470, 109] width 130 height 7
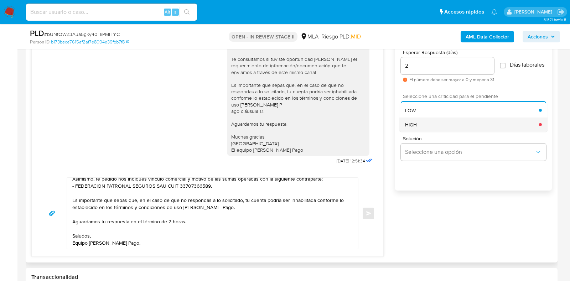
click at [430, 127] on div "HIGH" at bounding box center [472, 124] width 134 height 14
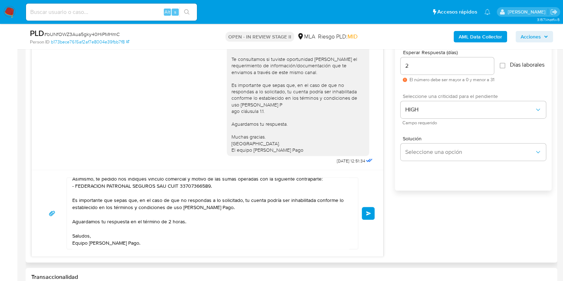
click at [370, 210] on button "Enviar" at bounding box center [368, 213] width 13 height 13
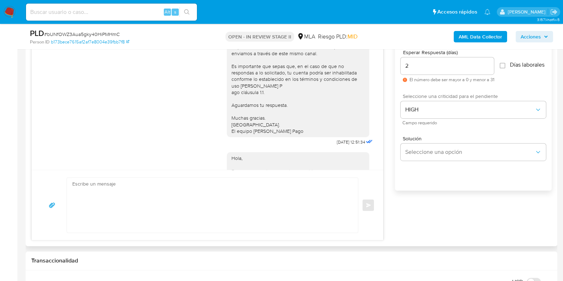
scroll to position [571, 0]
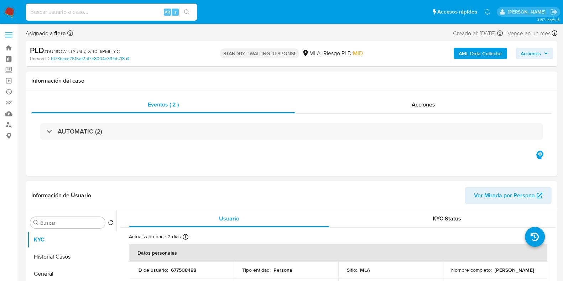
select select "10"
click at [94, 14] on input at bounding box center [111, 11] width 171 height 9
paste input "LiS23eRzBlkG2syXbVuOL3AU"
type input "LiS23eRzBlkG2syXbVuOL3AU"
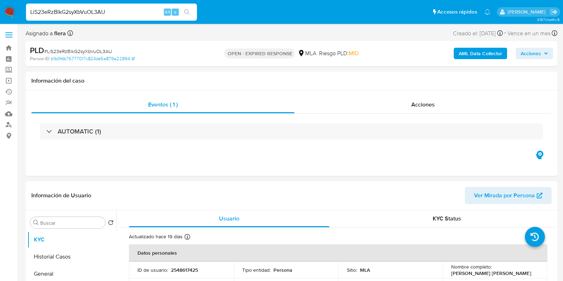
select select "10"
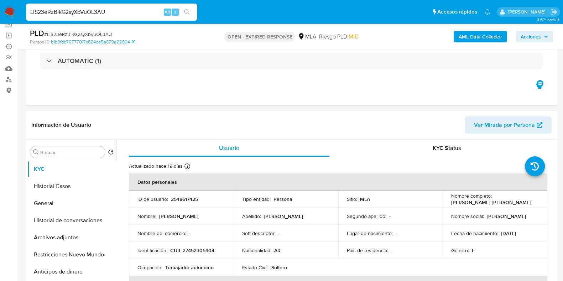
scroll to position [178, 0]
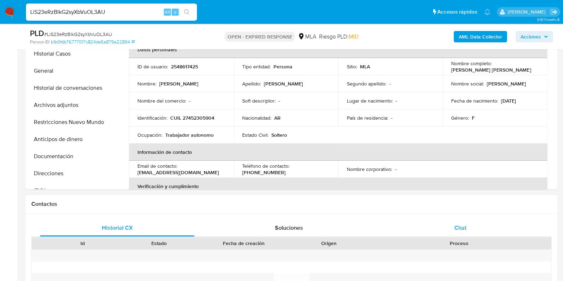
click at [477, 232] on div "Chat" at bounding box center [460, 227] width 155 height 17
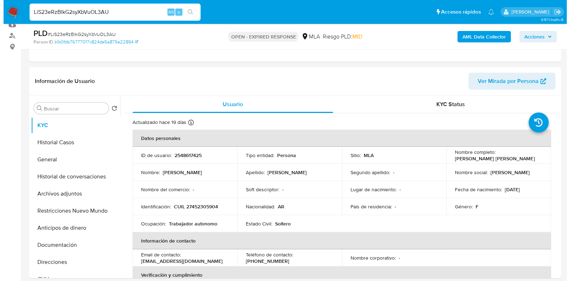
scroll to position [76, 0]
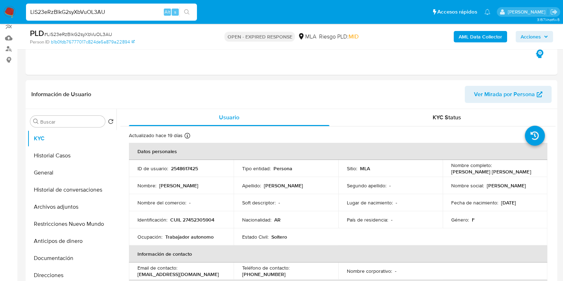
click at [483, 36] on b "AML Data Collector" at bounding box center [480, 36] width 43 height 11
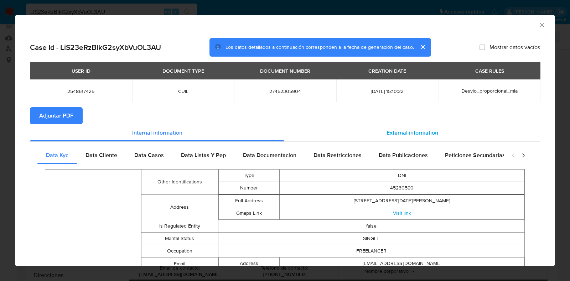
click at [392, 127] on div "External information" at bounding box center [412, 132] width 256 height 17
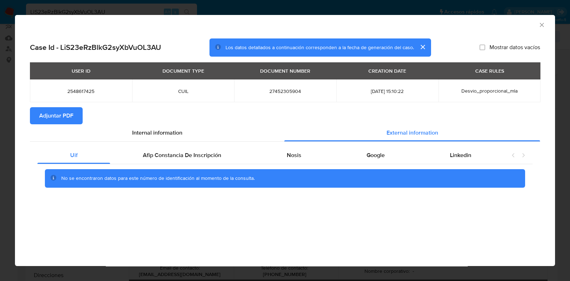
click at [289, 144] on div "Uif Afip Constancia De Inscripción Nosis Google Linkedin No se encontraron dato…" at bounding box center [285, 170] width 510 height 56
click at [289, 152] on span "Nosis" at bounding box center [294, 155] width 15 height 8
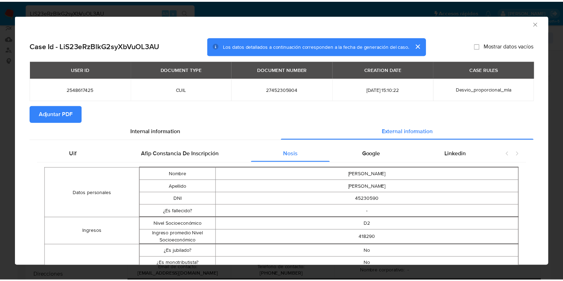
scroll to position [0, 0]
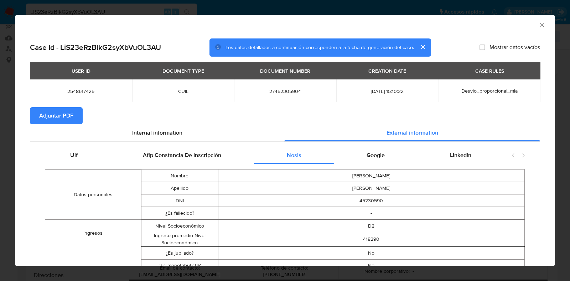
click at [55, 116] on span "Adjuntar PDF" at bounding box center [56, 116] width 34 height 16
click at [538, 24] on icon "Cerrar ventana" at bounding box center [541, 24] width 7 height 7
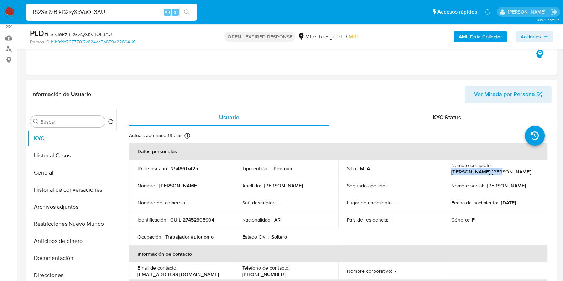
drag, startPoint x: 498, startPoint y: 173, endPoint x: 450, endPoint y: 170, distance: 47.8
click at [451, 170] on div "Nombre completo : Malena Jose Romano" at bounding box center [495, 168] width 88 height 13
copy p "Malena Jose Romano"
click at [191, 170] on p "2548617425" at bounding box center [184, 168] width 27 height 6
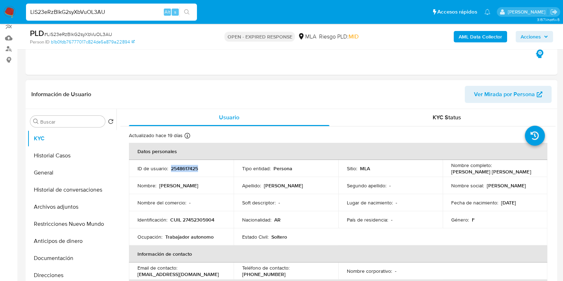
copy p "2548617425"
click at [504, 174] on div "Nombre completo : Malena Jose Romano" at bounding box center [495, 168] width 88 height 13
drag, startPoint x: 503, startPoint y: 172, endPoint x: 448, endPoint y: 173, distance: 54.9
click at [448, 173] on td "Nombre completo : Malena Jose Romano" at bounding box center [495, 168] width 105 height 17
copy p "Malena Jose Romano"
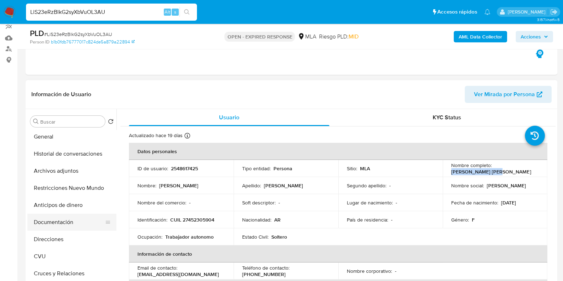
scroll to position [44, 0]
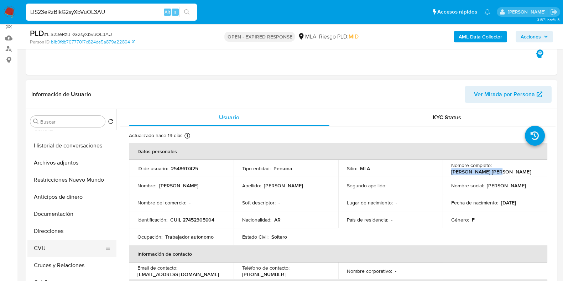
click at [52, 247] on button "CVU" at bounding box center [68, 248] width 83 height 17
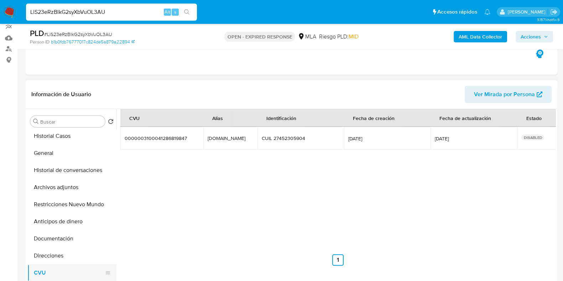
scroll to position [0, 0]
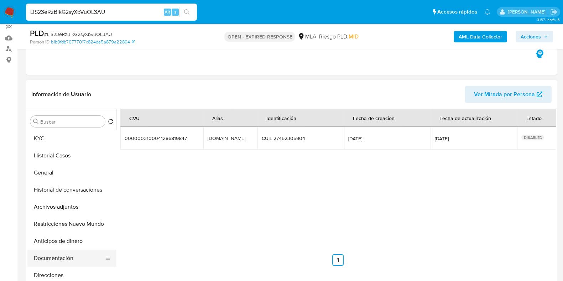
click at [57, 256] on button "Documentación" at bounding box center [68, 258] width 83 height 17
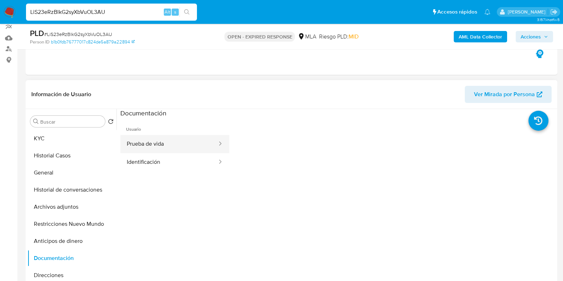
click at [166, 139] on button "Prueba de vida" at bounding box center [169, 144] width 98 height 18
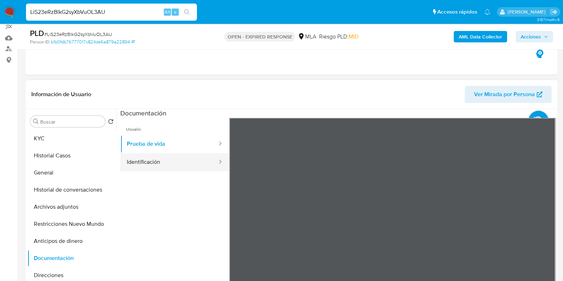
click at [158, 156] on button "Identificación" at bounding box center [169, 162] width 98 height 18
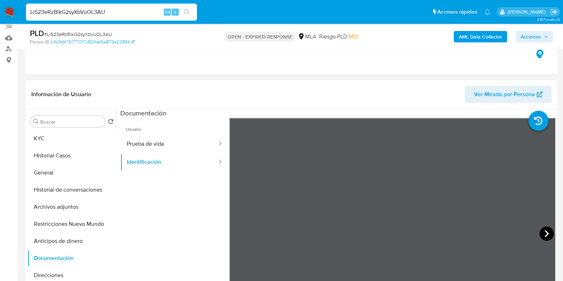
click at [545, 230] on icon at bounding box center [547, 233] width 4 height 7
click at [72, 138] on button "KYC" at bounding box center [68, 138] width 83 height 17
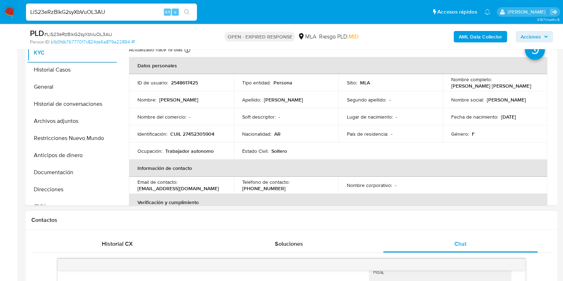
scroll to position [156, 0]
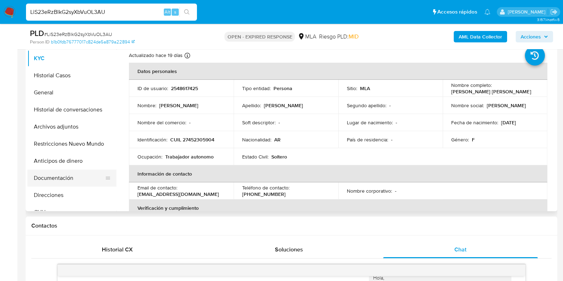
click at [63, 179] on button "Documentación" at bounding box center [68, 178] width 83 height 17
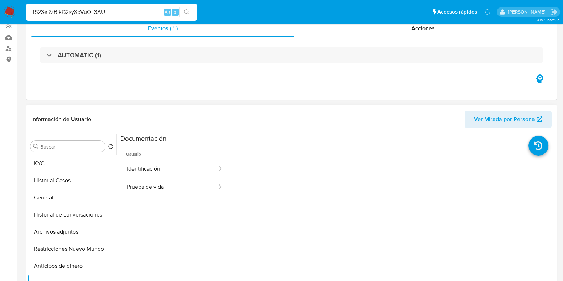
scroll to position [0, 0]
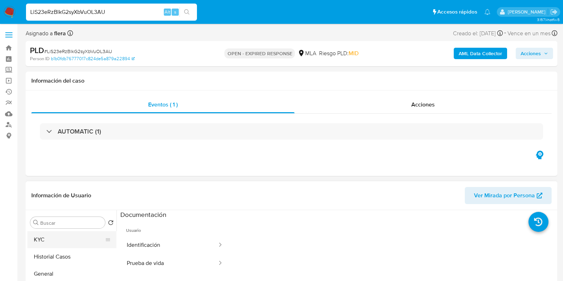
click at [47, 243] on button "KYC" at bounding box center [68, 239] width 83 height 17
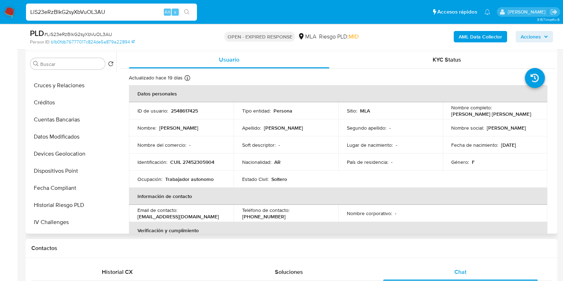
scroll to position [178, 0]
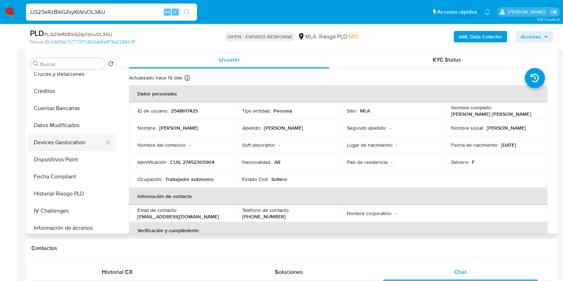
click at [81, 149] on button "Devices Geolocation" at bounding box center [68, 142] width 83 height 17
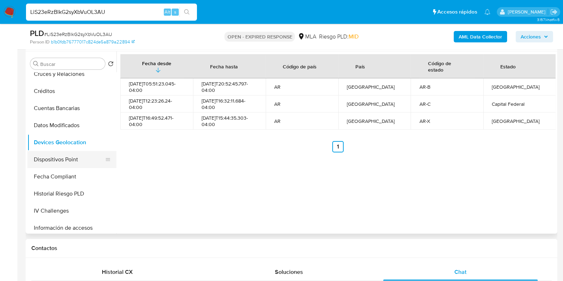
click at [70, 158] on button "Dispositivos Point" at bounding box center [68, 159] width 83 height 17
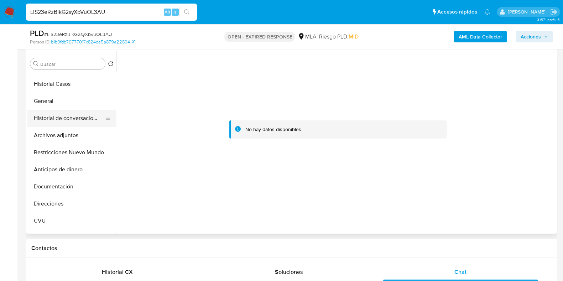
scroll to position [0, 0]
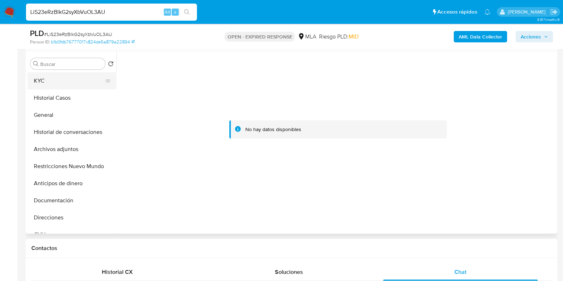
click at [75, 83] on button "KYC" at bounding box center [68, 80] width 83 height 17
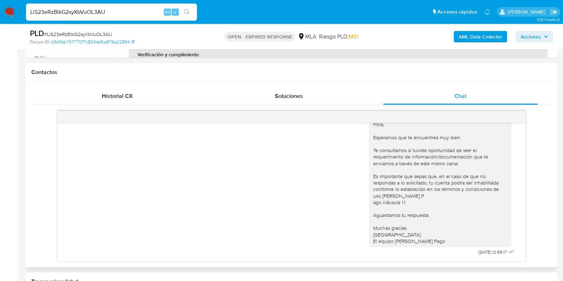
scroll to position [311, 0]
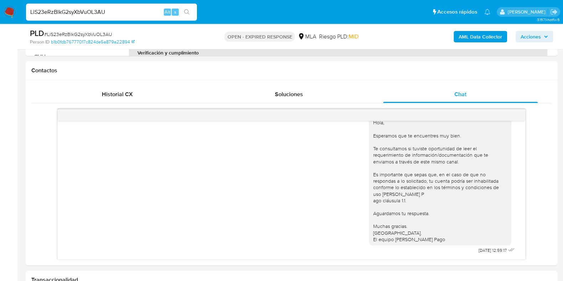
click at [93, 35] on span "# LiS23eRzBlkG2syXbVuOL3AU" at bounding box center [78, 34] width 68 height 7
copy span "LiS23eRzBlkG2syXbVuOL3AU"
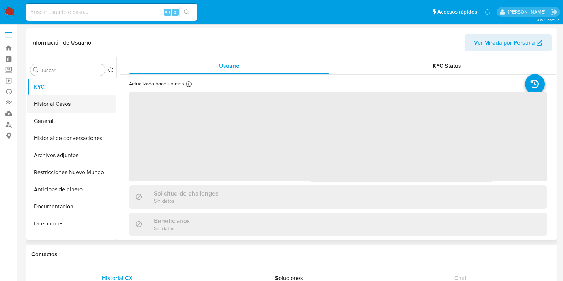
click at [66, 100] on button "Historial Casos" at bounding box center [68, 103] width 83 height 17
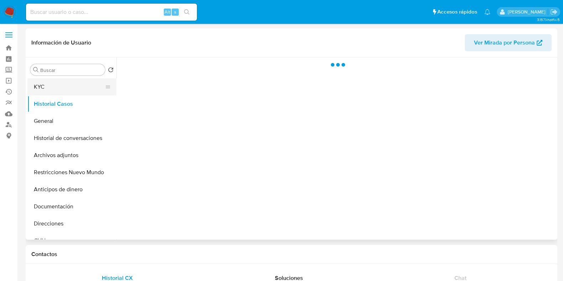
select select "10"
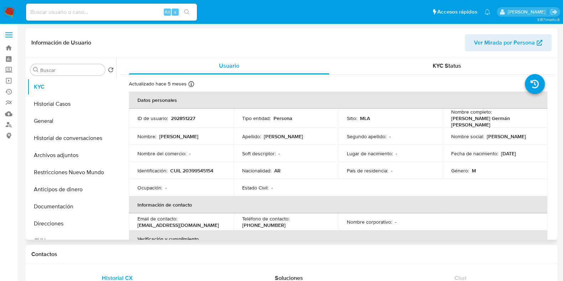
select select "10"
click at [68, 106] on button "Historial Casos" at bounding box center [68, 103] width 83 height 17
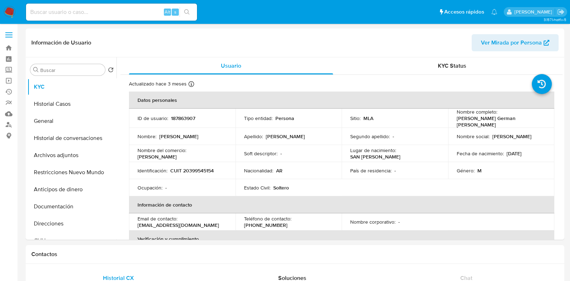
select select "10"
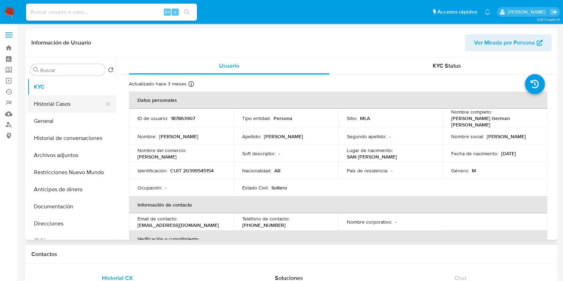
click at [67, 104] on button "Historial Casos" at bounding box center [68, 103] width 83 height 17
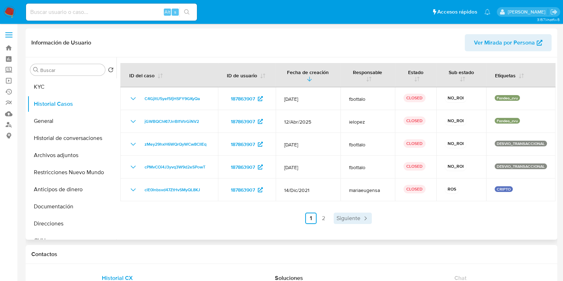
click at [340, 219] on span "Siguiente" at bounding box center [349, 219] width 24 height 6
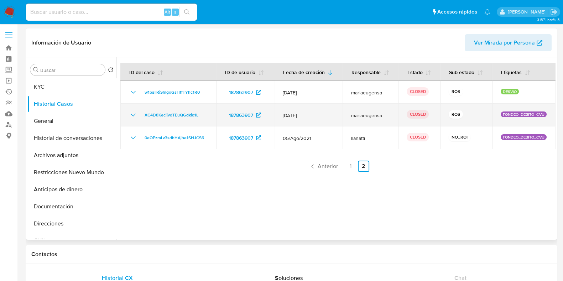
click at [132, 114] on icon "Mostrar/Ocultar" at bounding box center [133, 115] width 9 height 9
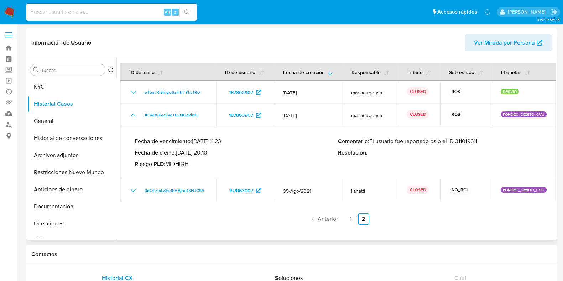
drag, startPoint x: 483, startPoint y: 141, endPoint x: 406, endPoint y: 142, distance: 77.3
click at [406, 142] on p "Comentario : El usuario fue reportado bajo el ID 311019611" at bounding box center [439, 141] width 203 height 7
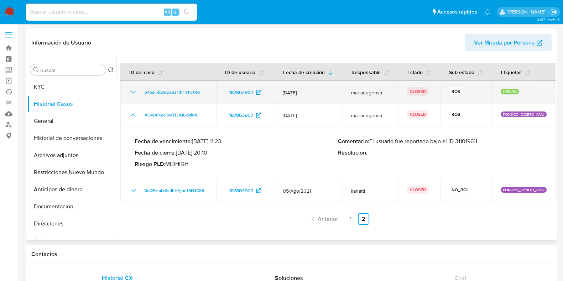
click at [133, 90] on icon "Mostrar/Ocultar" at bounding box center [133, 92] width 9 height 9
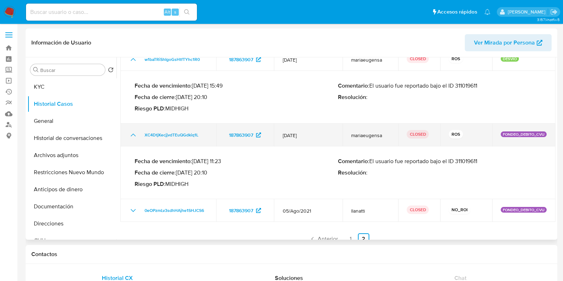
scroll to position [41, 0]
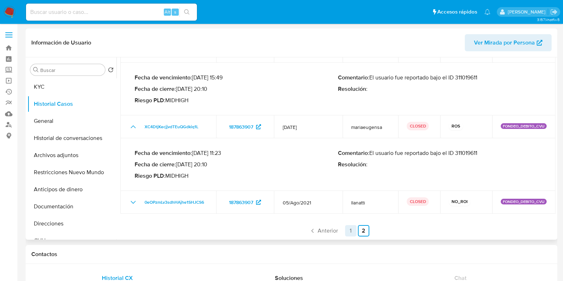
click at [351, 234] on link "1" at bounding box center [350, 230] width 11 height 11
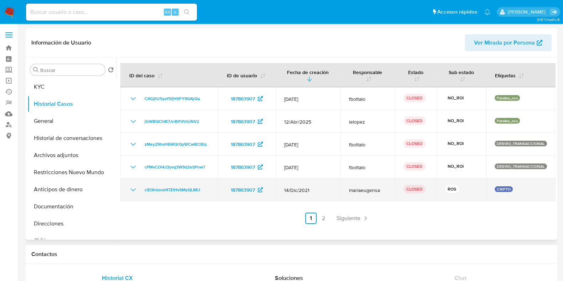
click at [134, 191] on icon "Mostrar/Ocultar" at bounding box center [133, 190] width 9 height 9
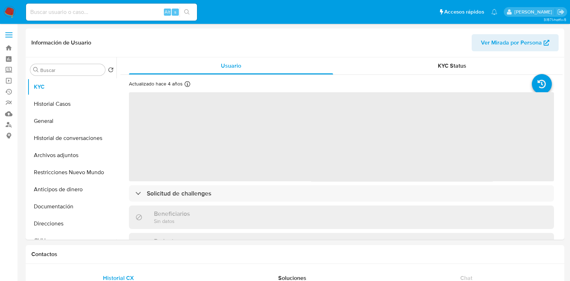
select select "10"
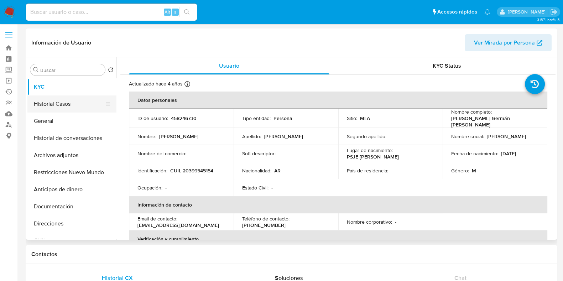
click at [73, 107] on button "Historial Casos" at bounding box center [68, 103] width 83 height 17
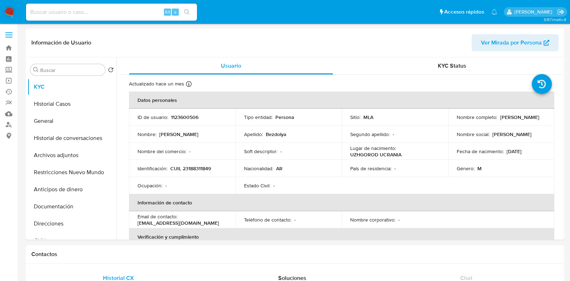
select select "10"
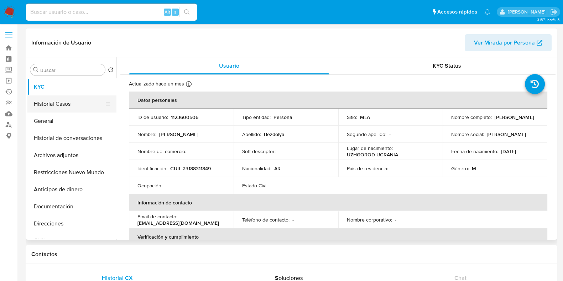
click at [50, 103] on button "Historial Casos" at bounding box center [68, 103] width 83 height 17
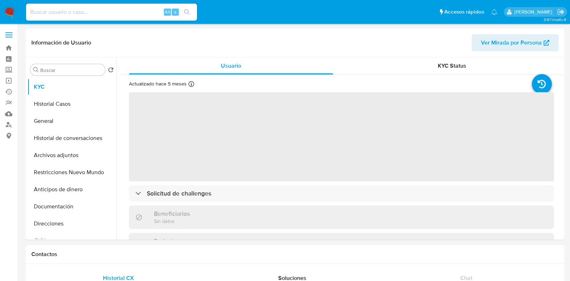
select select "10"
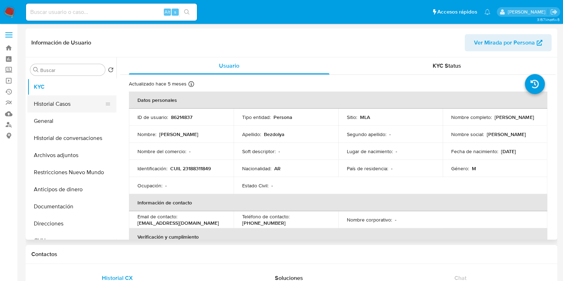
click at [61, 106] on button "Historial Casos" at bounding box center [68, 103] width 83 height 17
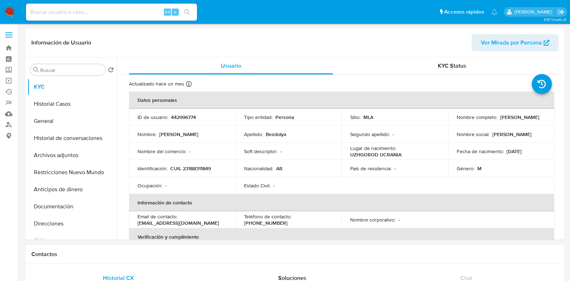
select select "10"
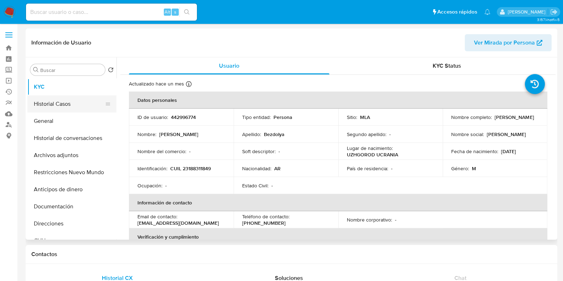
click at [62, 99] on button "Historial Casos" at bounding box center [68, 103] width 83 height 17
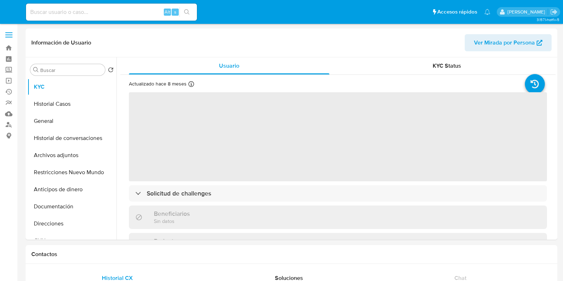
select select "10"
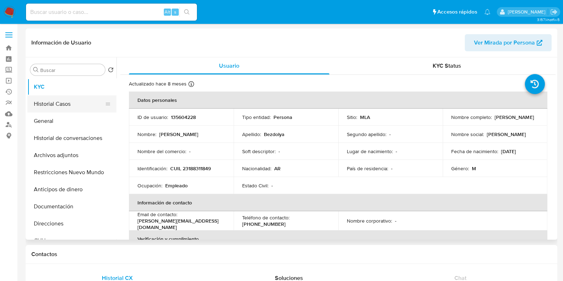
click at [68, 104] on button "Historial Casos" at bounding box center [68, 103] width 83 height 17
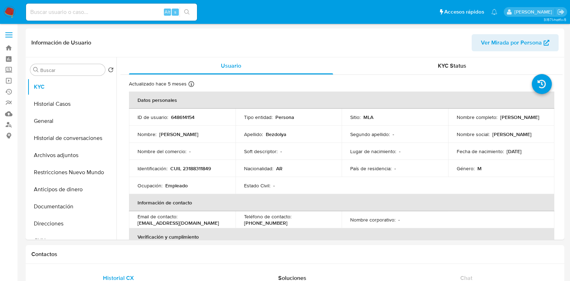
select select "10"
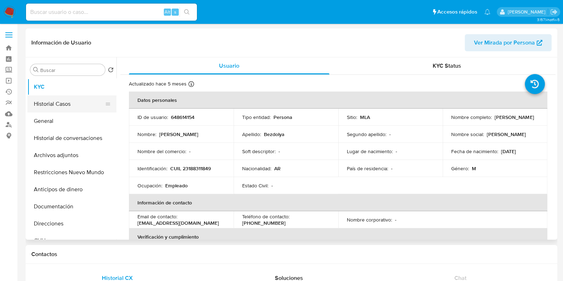
click at [76, 102] on button "Historial Casos" at bounding box center [68, 103] width 83 height 17
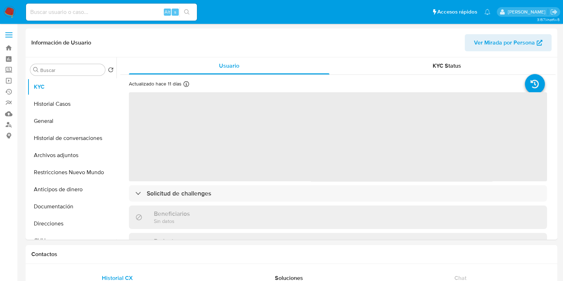
select select "10"
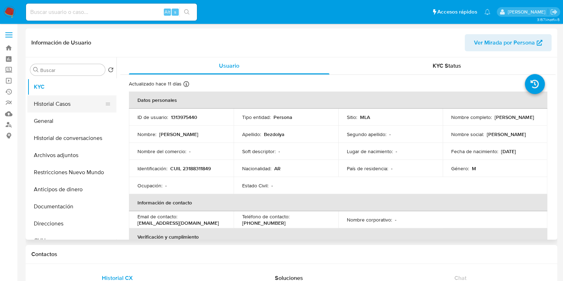
click at [77, 100] on button "Historial Casos" at bounding box center [68, 103] width 83 height 17
select select "10"
click at [59, 103] on button "Historial Casos" at bounding box center [68, 103] width 83 height 17
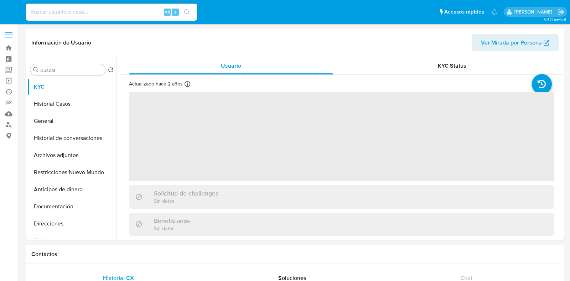
select select "10"
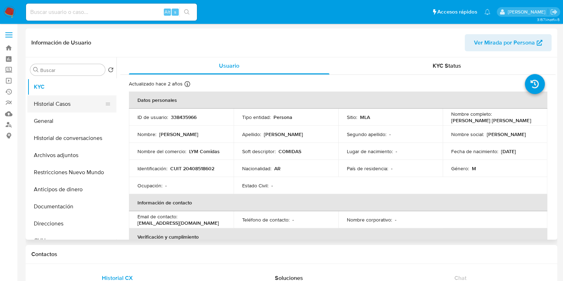
click at [70, 100] on button "Historial Casos" at bounding box center [68, 103] width 83 height 17
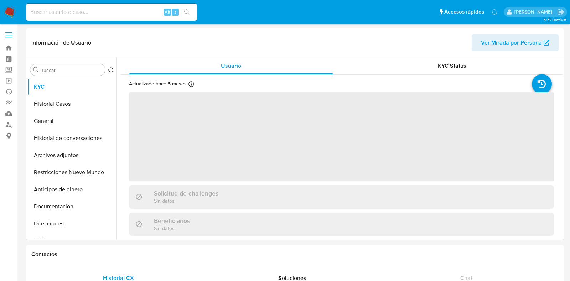
select select "10"
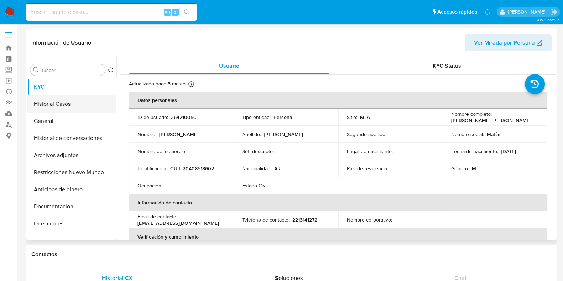
click at [67, 102] on button "Historial Casos" at bounding box center [68, 103] width 83 height 17
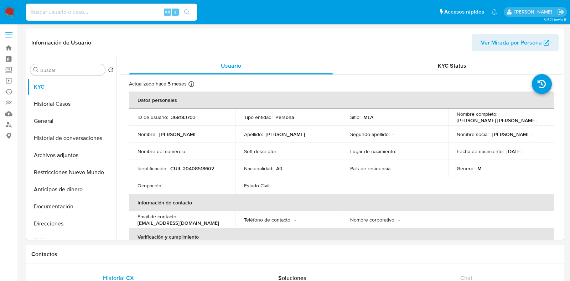
select select "10"
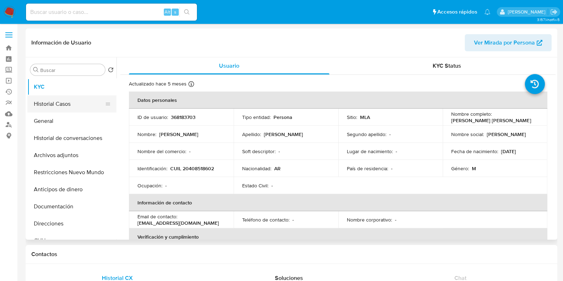
click at [77, 110] on button "Historial Casos" at bounding box center [68, 103] width 83 height 17
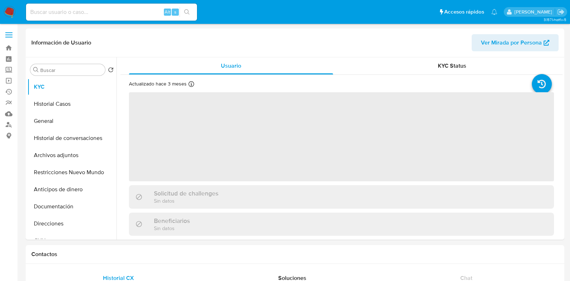
select select "10"
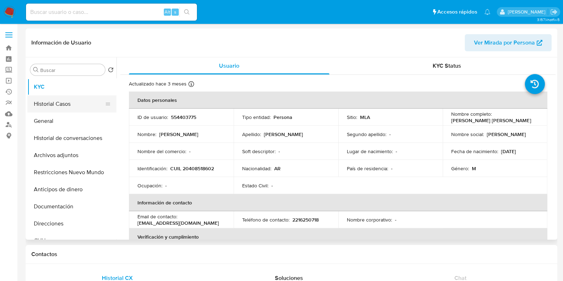
click at [83, 104] on button "Historial Casos" at bounding box center [68, 103] width 83 height 17
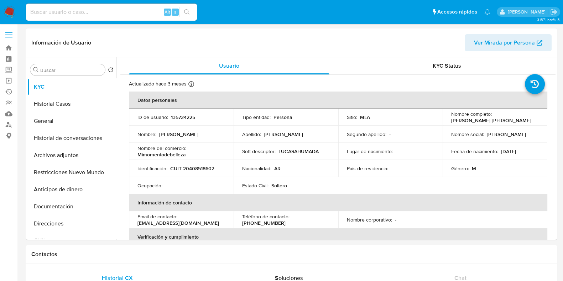
select select "10"
click at [65, 105] on button "Historial Casos" at bounding box center [68, 103] width 83 height 17
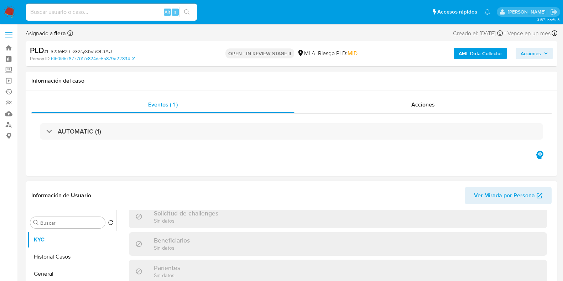
select select "10"
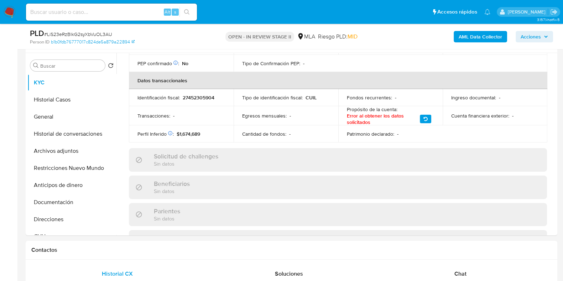
scroll to position [134, 0]
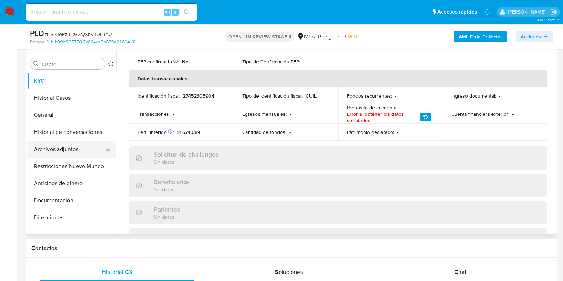
click at [52, 147] on button "Archivos adjuntos" at bounding box center [68, 149] width 83 height 17
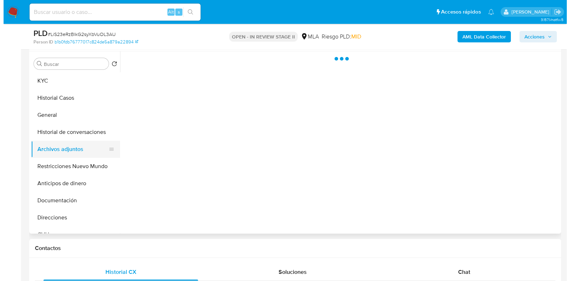
scroll to position [0, 0]
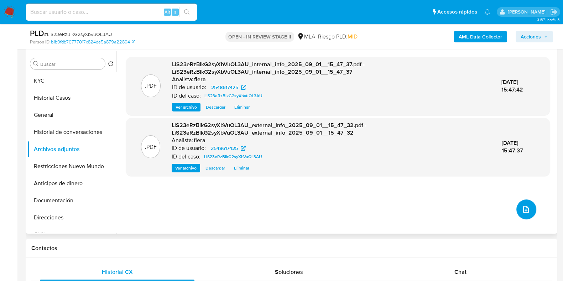
click at [527, 218] on button "upload-file" at bounding box center [527, 209] width 20 height 20
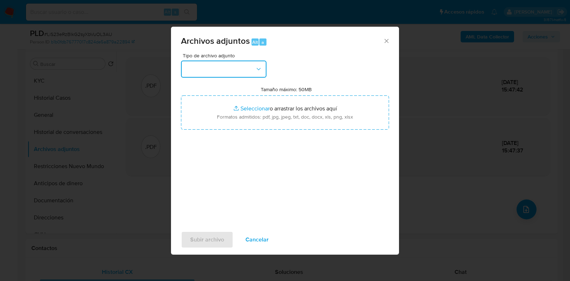
click at [243, 71] on button "button" at bounding box center [223, 69] width 85 height 17
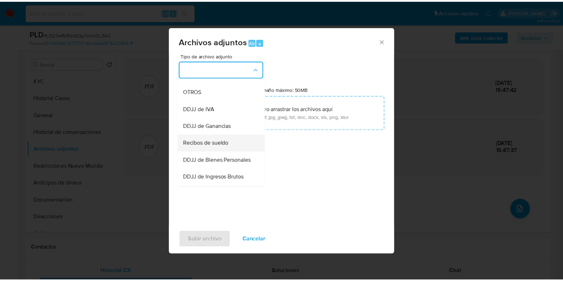
scroll to position [89, 0]
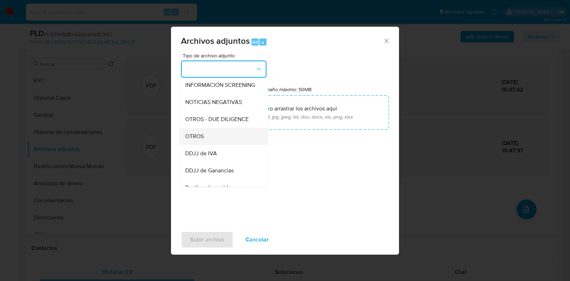
click at [213, 142] on div "OTROS" at bounding box center [221, 136] width 73 height 17
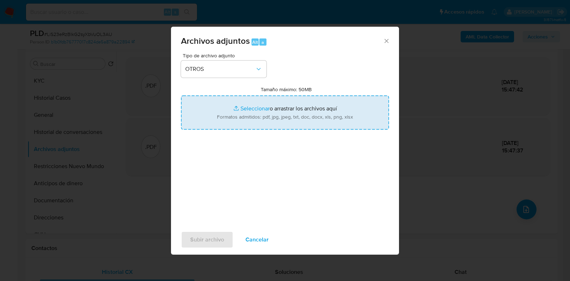
type input "C:\fakepath\Movimientos-Aladdin- Malena Jose Romano.xlsx"
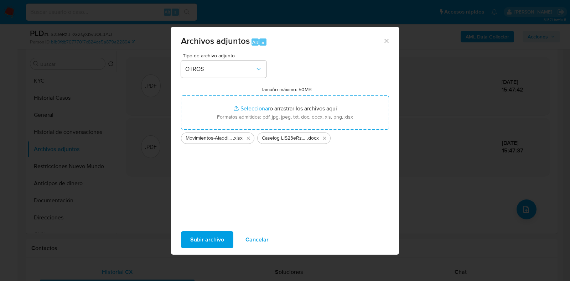
click at [210, 239] on span "Subir archivo" at bounding box center [207, 240] width 34 height 16
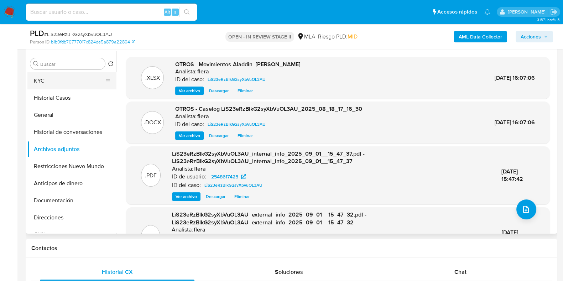
click at [68, 83] on button "KYC" at bounding box center [68, 80] width 83 height 17
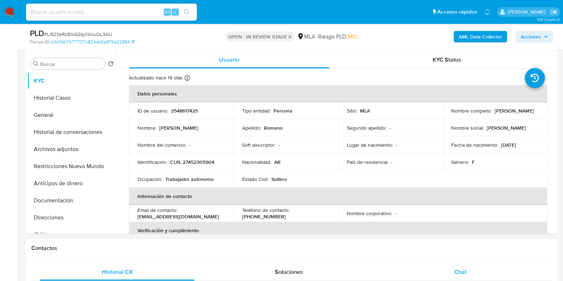
click at [471, 267] on div "Chat" at bounding box center [460, 272] width 155 height 17
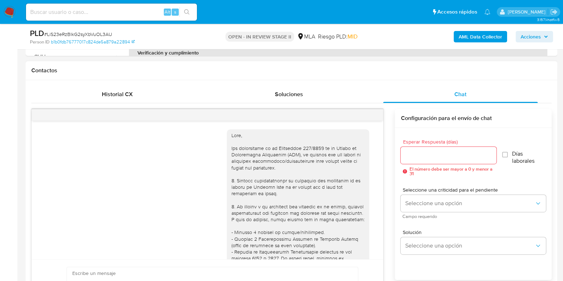
scroll to position [421, 0]
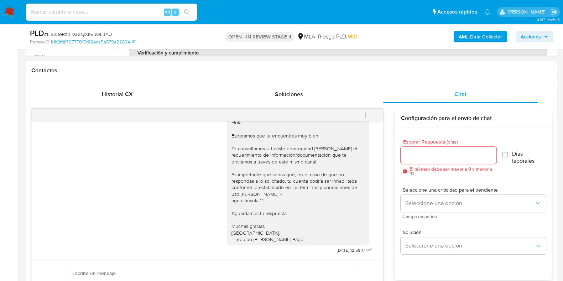
click at [370, 116] on button "menu-action" at bounding box center [366, 115] width 24 height 17
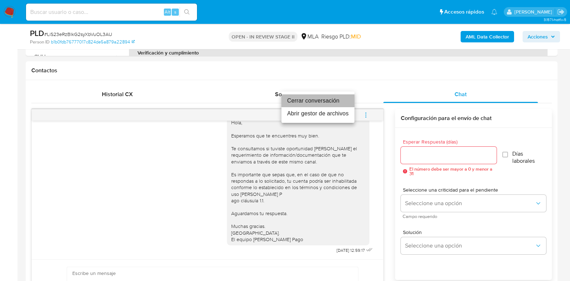
click at [306, 99] on li "Cerrar conversación" at bounding box center [317, 100] width 73 height 13
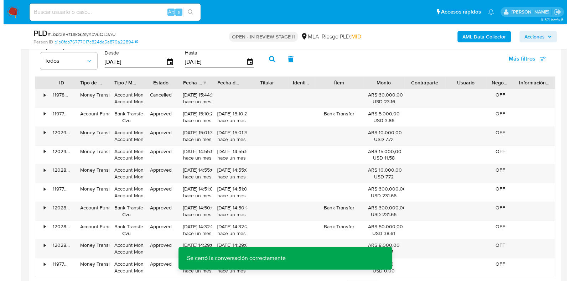
scroll to position [1298, 0]
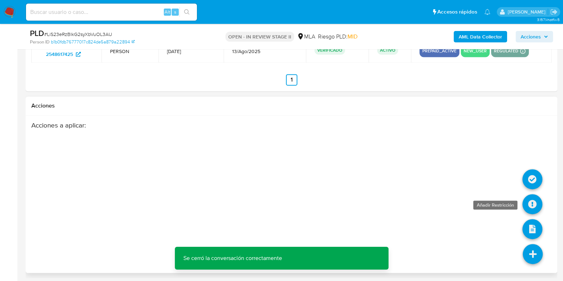
click at [529, 196] on icon at bounding box center [533, 204] width 20 height 20
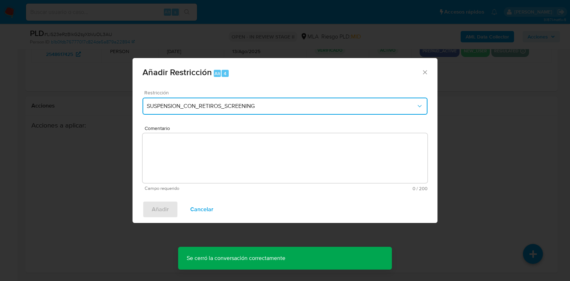
click at [142, 98] on button "SUSPENSION_CON_RETIROS_SCREENING" at bounding box center [284, 106] width 285 height 17
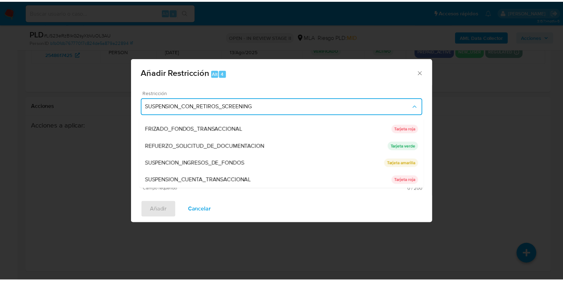
scroll to position [151, 0]
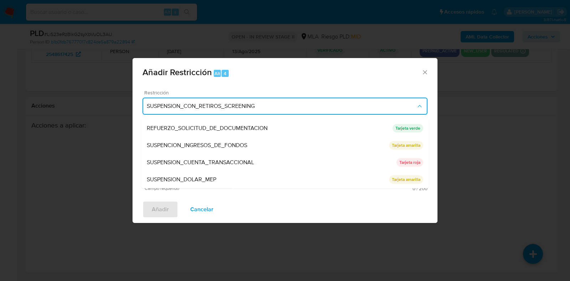
click at [198, 159] on span "SUSPENSION_CUENTA_TRANSACCIONAL" at bounding box center [200, 162] width 107 height 7
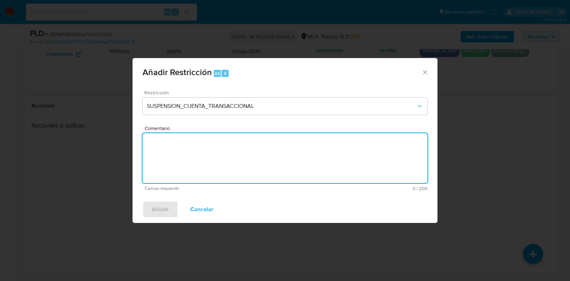
click at [198, 159] on textarea "Comentario" at bounding box center [284, 158] width 285 height 50
type textarea "AML"
click at [160, 208] on span "Añadir" at bounding box center [160, 210] width 17 height 16
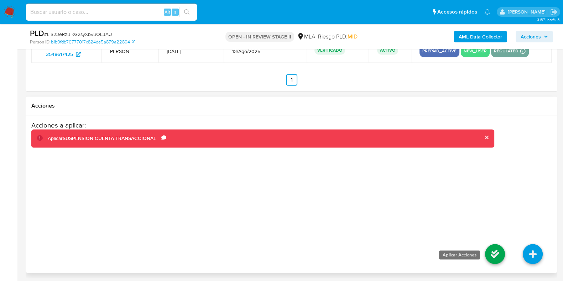
click at [501, 256] on icon at bounding box center [495, 254] width 20 height 20
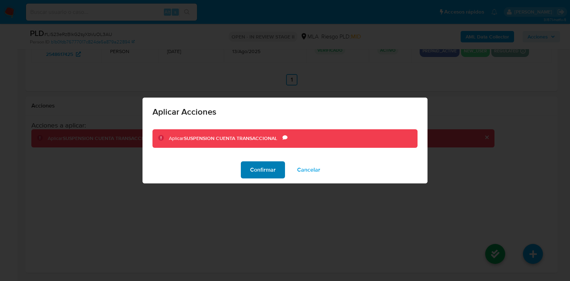
click at [254, 171] on span "Confirmar" at bounding box center [263, 170] width 26 height 16
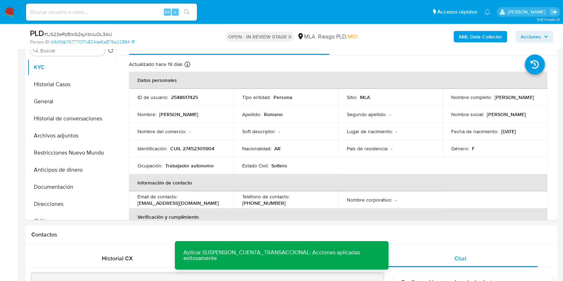
scroll to position [140, 0]
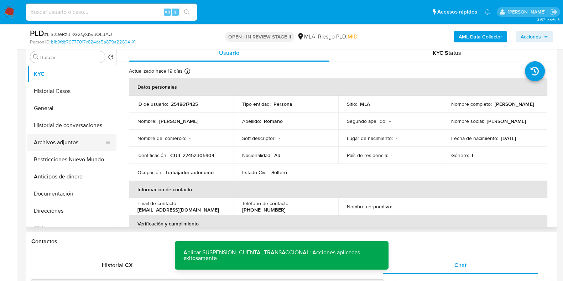
click at [46, 144] on button "Archivos adjuntos" at bounding box center [68, 142] width 83 height 17
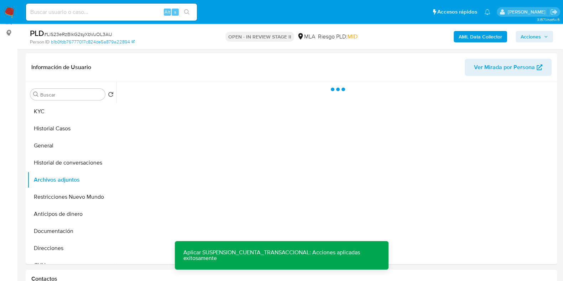
scroll to position [51, 0]
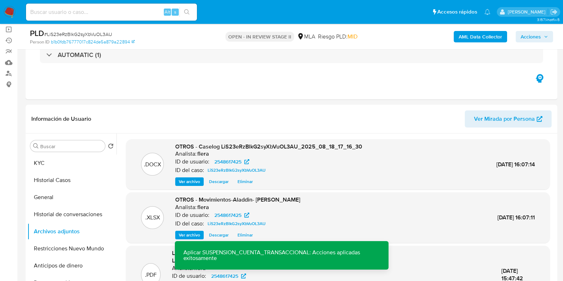
click at [538, 39] on span "Acciones" at bounding box center [531, 36] width 20 height 11
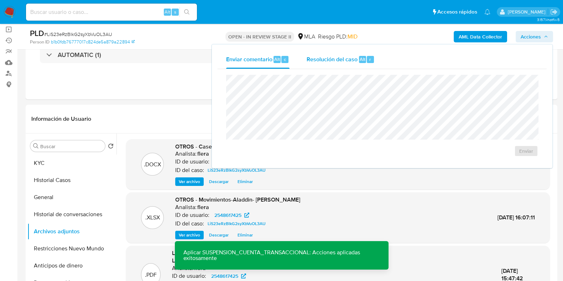
click at [328, 63] on div "Resolución del caso Alt r" at bounding box center [341, 59] width 68 height 19
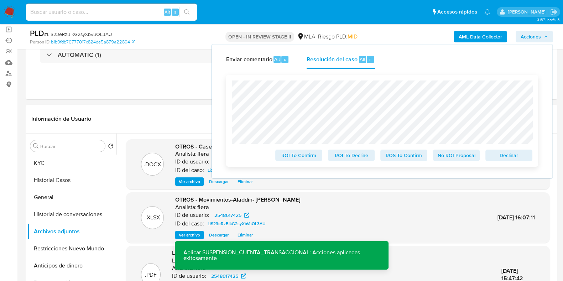
click at [524, 159] on span "Declinar" at bounding box center [509, 155] width 37 height 10
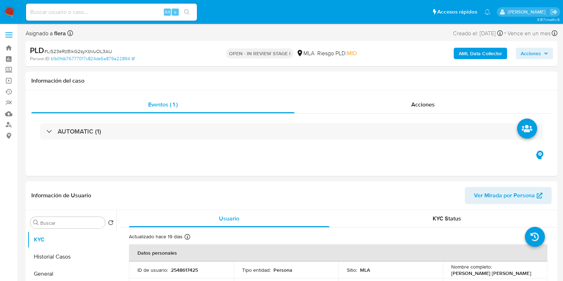
select select "10"
click at [519, 52] on button "Acciones" at bounding box center [534, 53] width 37 height 11
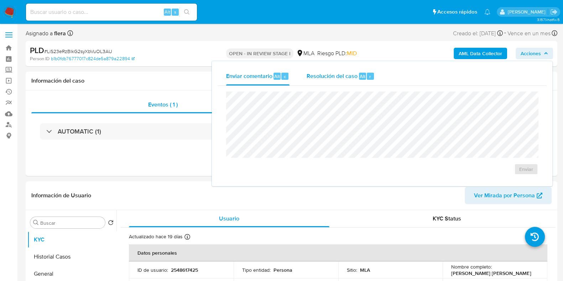
click at [326, 84] on div "Resolución del caso Alt r" at bounding box center [341, 76] width 68 height 19
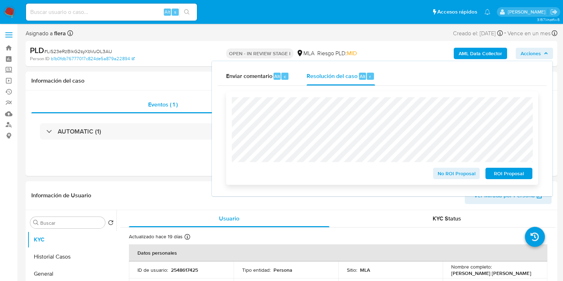
click at [506, 175] on span "ROI Proposal" at bounding box center [509, 173] width 37 height 10
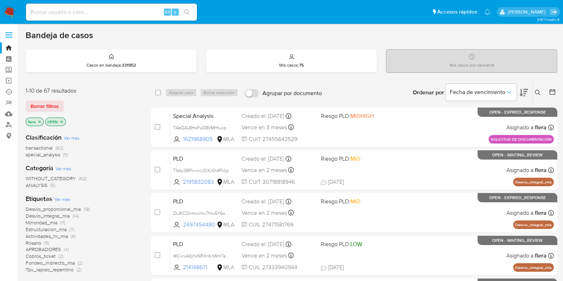
click at [535, 95] on icon at bounding box center [538, 93] width 6 height 6
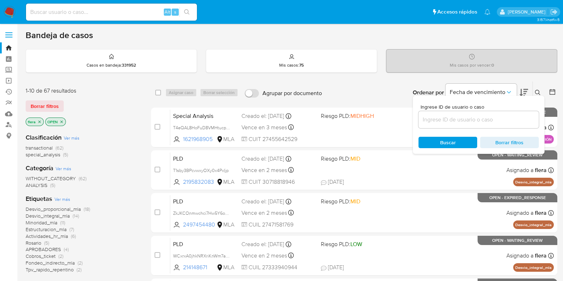
click at [438, 123] on input at bounding box center [479, 119] width 120 height 9
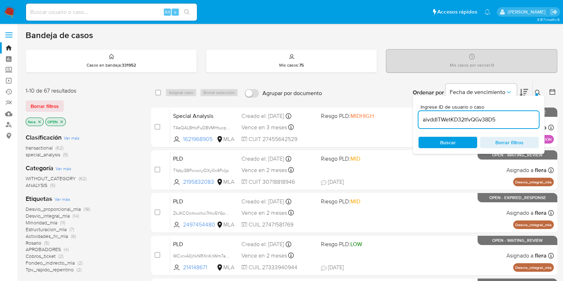
type input "aivddITWetKD32tfvQGv38D5"
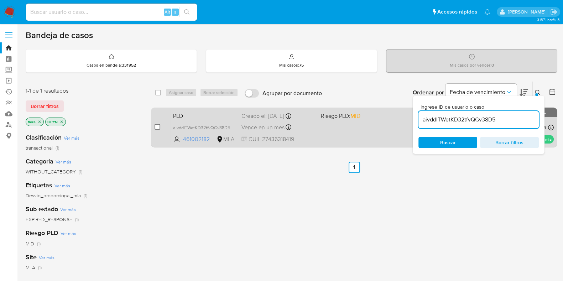
click at [157, 125] on input "checkbox" at bounding box center [158, 127] width 6 height 6
checkbox input "true"
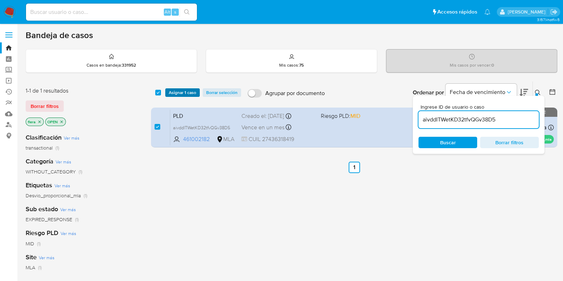
click at [184, 91] on span "Asignar 1 caso" at bounding box center [182, 92] width 27 height 7
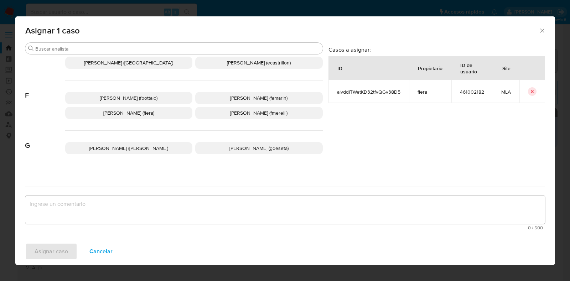
scroll to position [134, 0]
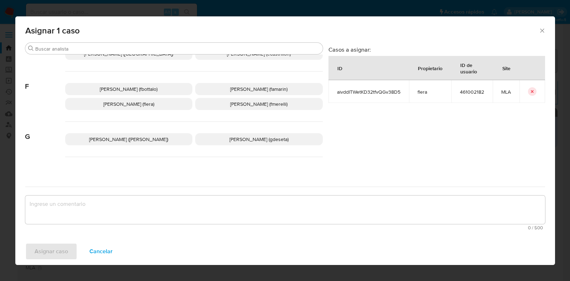
click at [150, 102] on span "Florencia Cecilia Lera (flera)" at bounding box center [128, 103] width 51 height 7
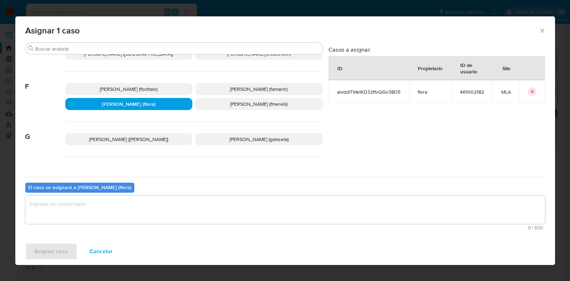
click at [120, 218] on textarea "assign-modal" at bounding box center [285, 210] width 520 height 28
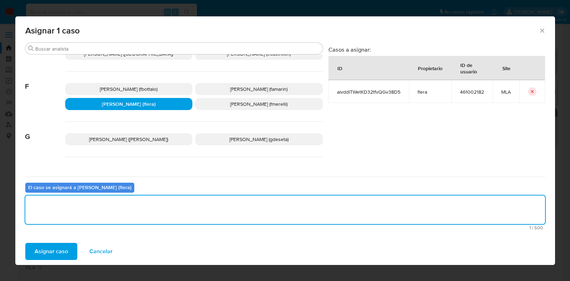
click at [49, 254] on span "Asignar caso" at bounding box center [51, 252] width 33 height 16
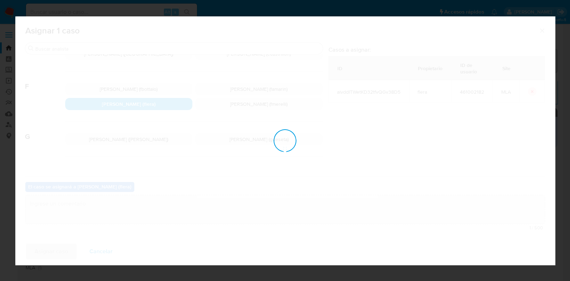
checkbox input "false"
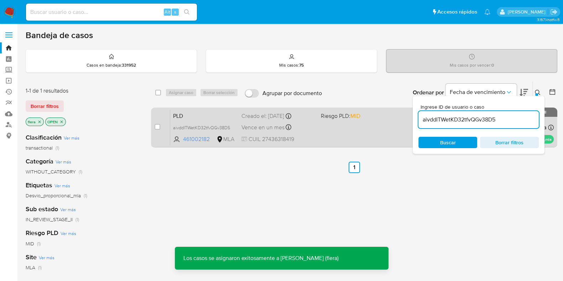
click at [198, 113] on span "PLD" at bounding box center [204, 115] width 63 height 9
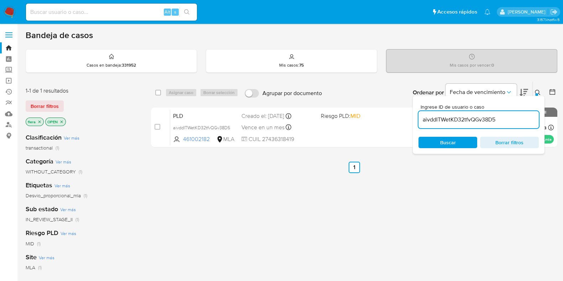
click at [473, 117] on input "aivddITWetKD32tfvQGv38D5" at bounding box center [479, 119] width 120 height 9
paste input "iGORQ6vJ7rGSK4ePN0rekOIY"
type input "iGORQ6vJ7rGSK4ePN0rekOIY"
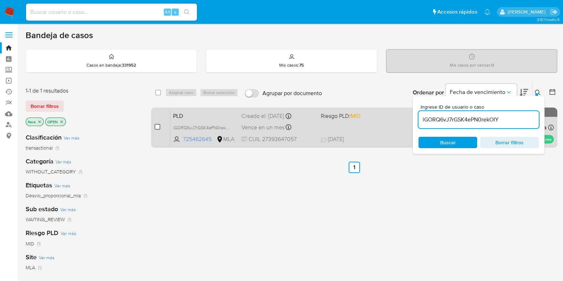
click at [159, 124] on input "checkbox" at bounding box center [158, 127] width 6 height 6
checkbox input "true"
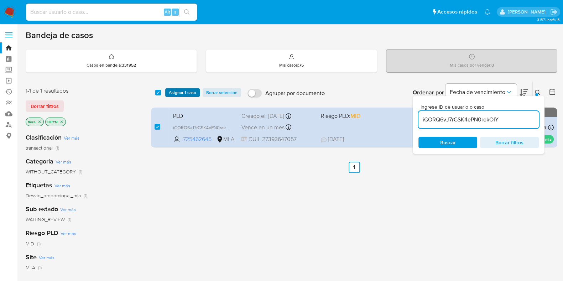
click at [171, 93] on span "Asignar 1 caso" at bounding box center [182, 92] width 27 height 7
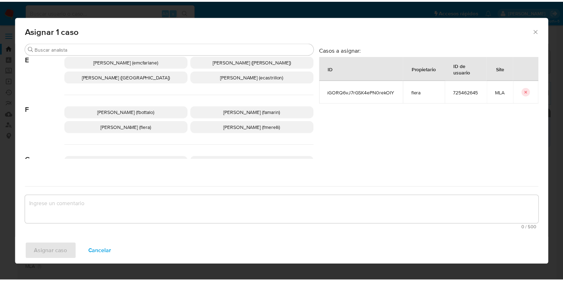
scroll to position [134, 0]
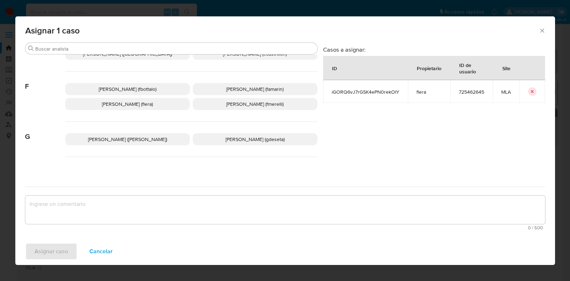
click at [142, 104] on span "Florencia Cecilia Lera (flera)" at bounding box center [127, 103] width 51 height 7
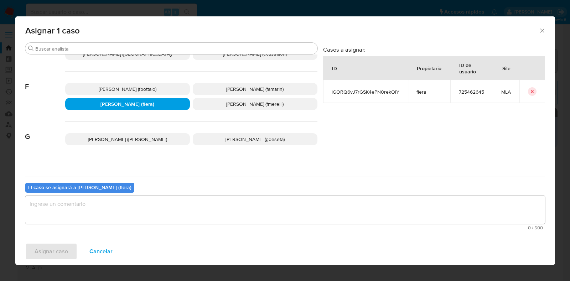
click at [171, 207] on textarea "assign-modal" at bounding box center [285, 210] width 520 height 28
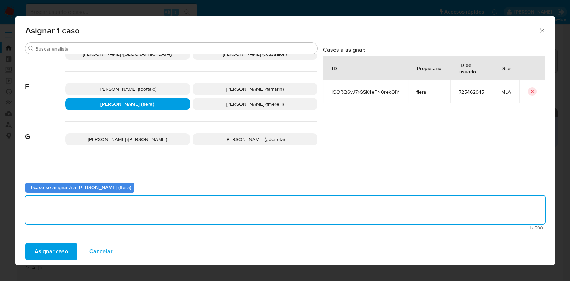
click at [60, 259] on span "Asignar caso" at bounding box center [51, 252] width 33 height 16
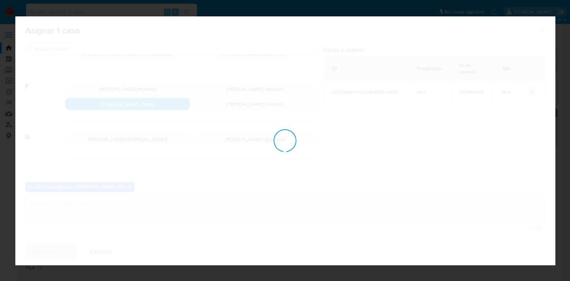
checkbox input "false"
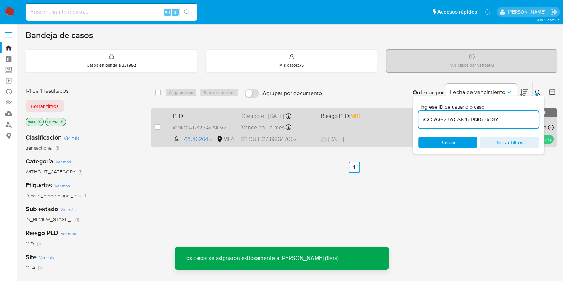
click at [216, 118] on span "PLD" at bounding box center [204, 115] width 63 height 9
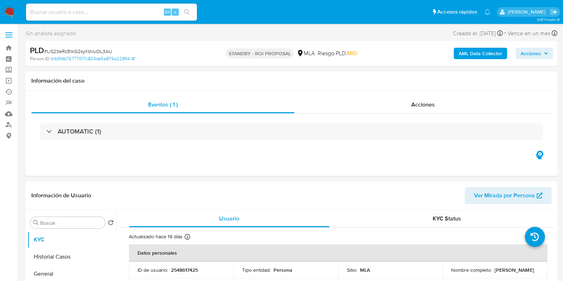
select select "10"
click at [91, 10] on input at bounding box center [111, 11] width 171 height 9
paste input "aivddITWetKD32tfvQGv38D5"
type input "aivddITWetKD32tfvQGv38D5"
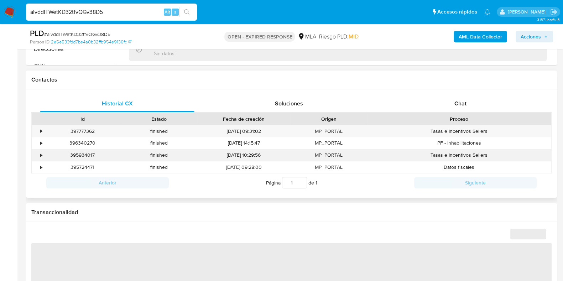
scroll to position [311, 0]
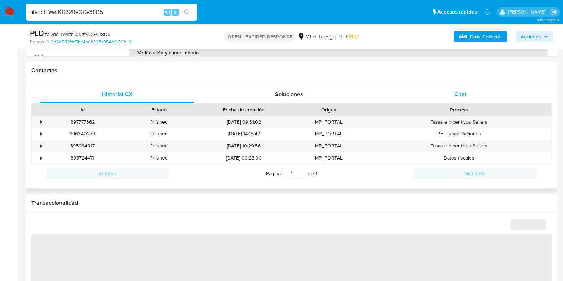
select select "10"
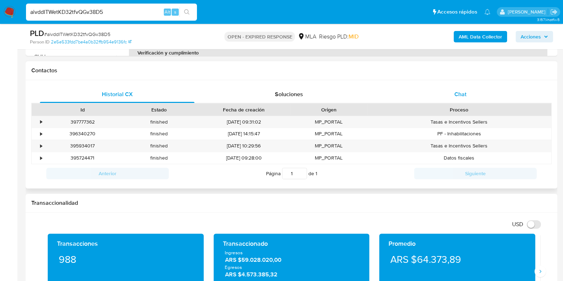
click at [462, 95] on span "Chat" at bounding box center [461, 94] width 12 height 8
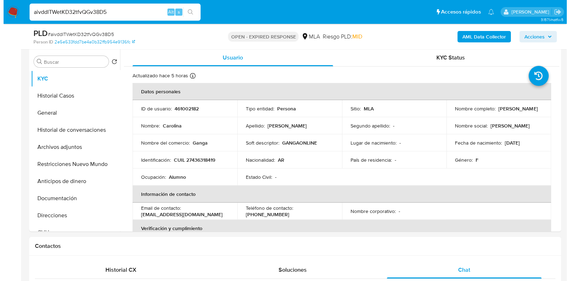
scroll to position [134, 0]
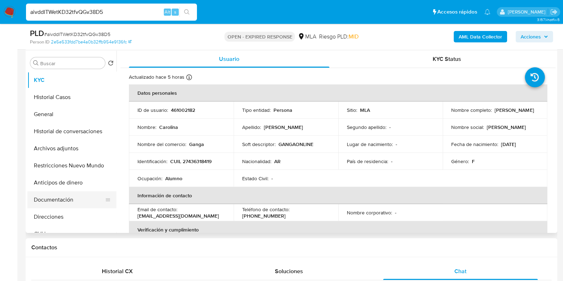
click at [58, 201] on button "Documentación" at bounding box center [68, 199] width 83 height 17
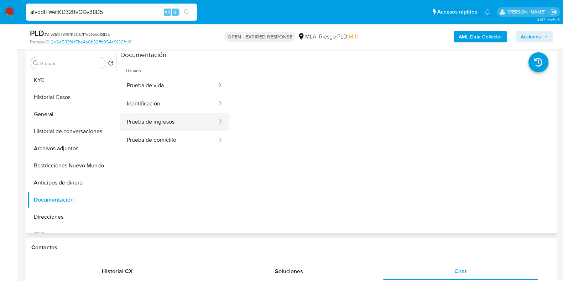
click at [166, 119] on button "Prueba de ingresos" at bounding box center [169, 122] width 98 height 18
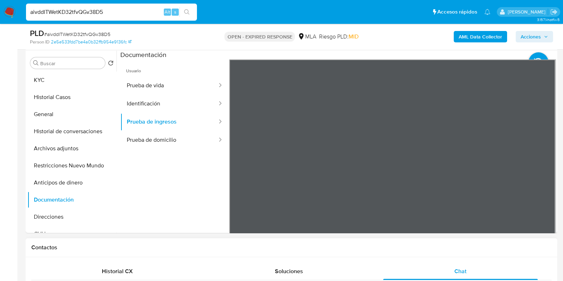
click at [211, 133] on div "Usuario Prueba de vida Identificación Prueba de ingresos Prueba de domicilio" at bounding box center [337, 173] width 435 height 228
click at [49, 80] on button "KYC" at bounding box center [68, 80] width 83 height 17
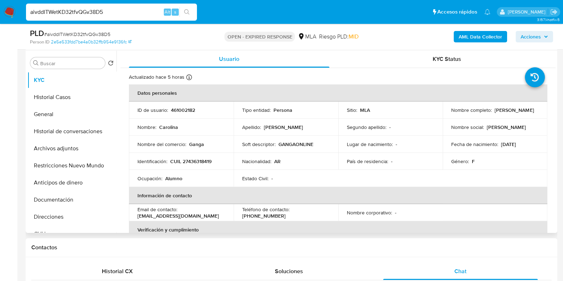
drag, startPoint x: 499, startPoint y: 113, endPoint x: 449, endPoint y: 114, distance: 50.2
click at [451, 113] on div "Nombre completo : Carolina Bragagnolo" at bounding box center [495, 110] width 88 height 6
copy p "Carolina Bragagnolo"
click at [181, 110] on p "461002182" at bounding box center [183, 110] width 24 height 6
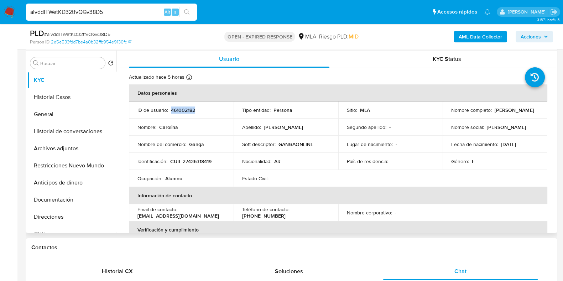
copy p "461002182"
click at [486, 36] on b "AML Data Collector" at bounding box center [480, 36] width 43 height 11
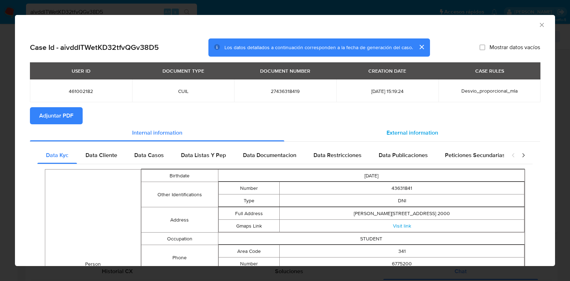
click at [396, 136] on span "External information" at bounding box center [413, 133] width 52 height 8
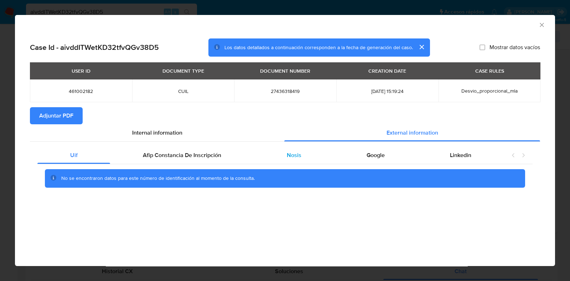
click at [298, 151] on span "Nosis" at bounding box center [294, 155] width 15 height 8
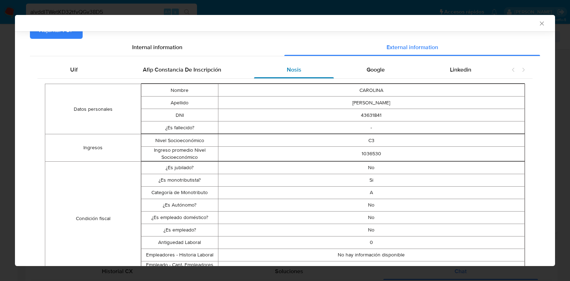
scroll to position [87, 0]
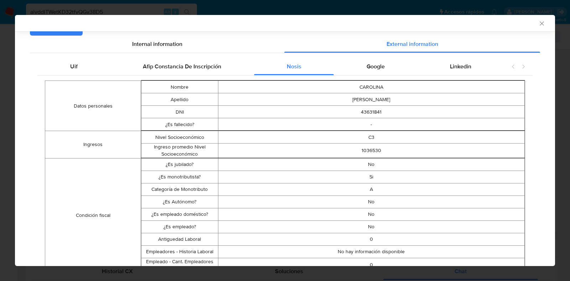
click at [370, 69] on span "Google" at bounding box center [376, 66] width 18 height 8
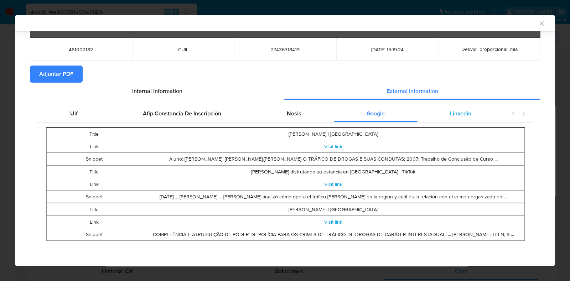
click at [466, 108] on div "Linkedin" at bounding box center [460, 113] width 87 height 17
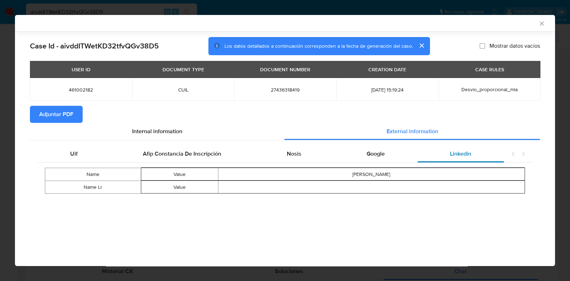
scroll to position [0, 0]
click at [377, 155] on span "Google" at bounding box center [376, 154] width 18 height 8
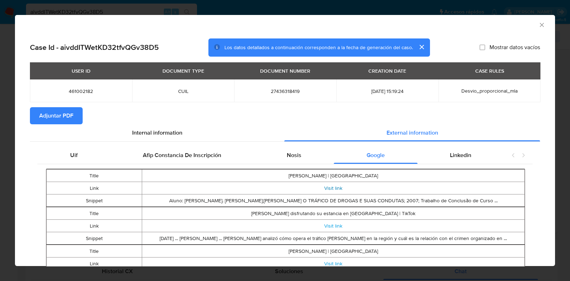
click at [330, 186] on link "Visit link" at bounding box center [333, 188] width 18 height 7
click at [326, 224] on link "Visit link" at bounding box center [333, 225] width 18 height 7
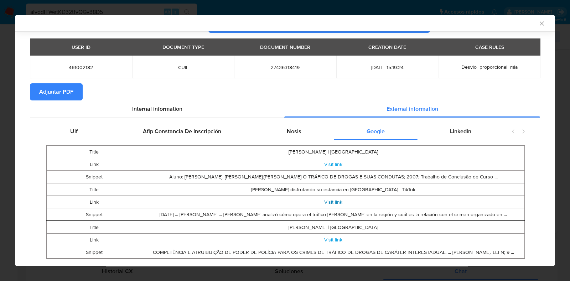
scroll to position [42, 0]
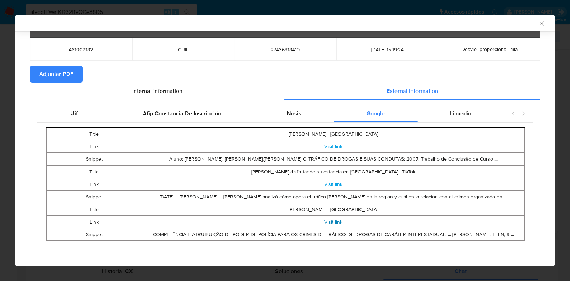
click at [327, 218] on link "Visit link" at bounding box center [333, 221] width 18 height 7
click at [337, 219] on link "Visit link" at bounding box center [333, 221] width 18 height 7
click at [282, 109] on div "Nosis" at bounding box center [294, 113] width 80 height 17
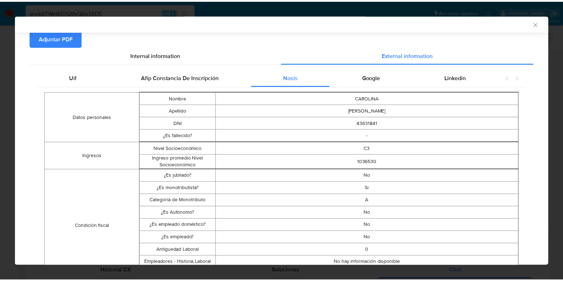
scroll to position [61, 0]
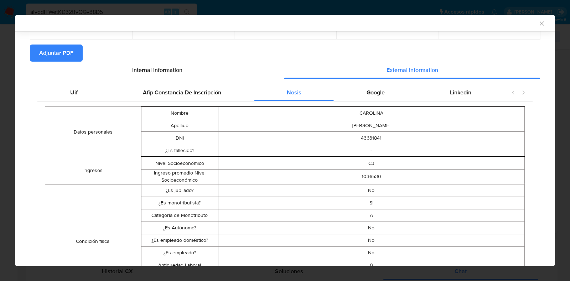
click at [538, 22] on icon "Cerrar ventana" at bounding box center [541, 23] width 7 height 7
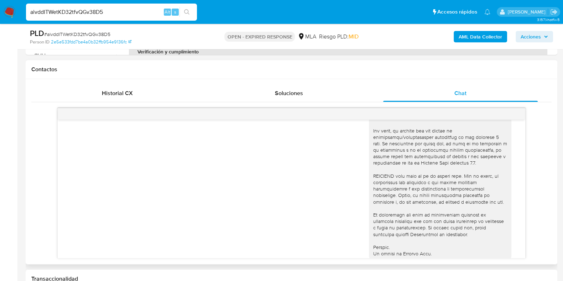
scroll to position [421, 0]
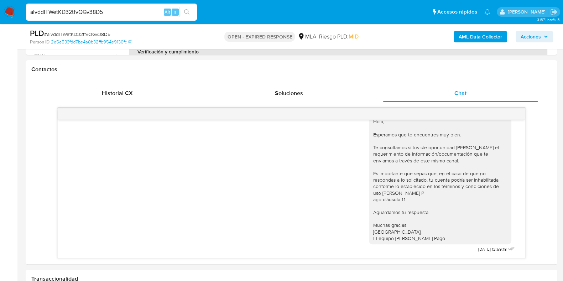
click at [84, 30] on div "PLD # aivddITWetKD32tfvQGv38D5" at bounding box center [116, 33] width 172 height 11
click at [84, 32] on span "# aivddITWetKD32tfvQGv38D5" at bounding box center [77, 34] width 66 height 7
copy span "aivddITWetKD32tfvQGv38D5"
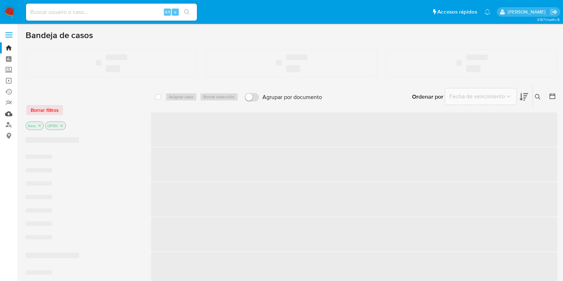
click at [8, 115] on link "Mulan" at bounding box center [42, 113] width 85 height 11
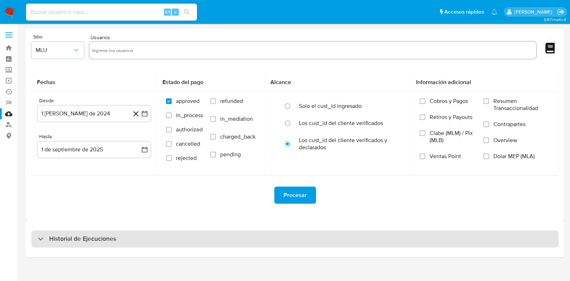
click at [72, 237] on h3 "Historial de Ejecuciones" at bounding box center [82, 239] width 67 height 9
select select "10"
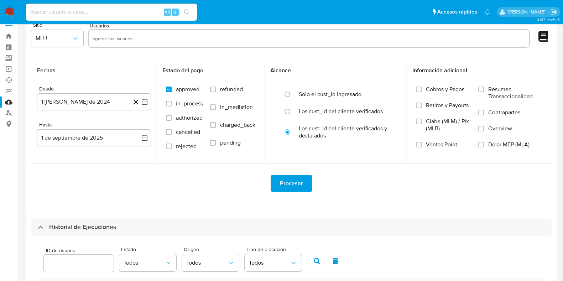
scroll to position [134, 0]
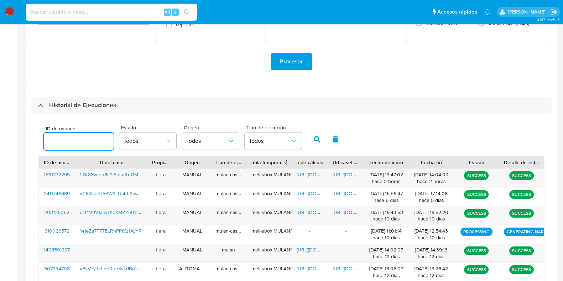
click at [71, 145] on input "number" at bounding box center [79, 141] width 70 height 9
click at [317, 135] on button "button" at bounding box center [317, 139] width 19 height 17
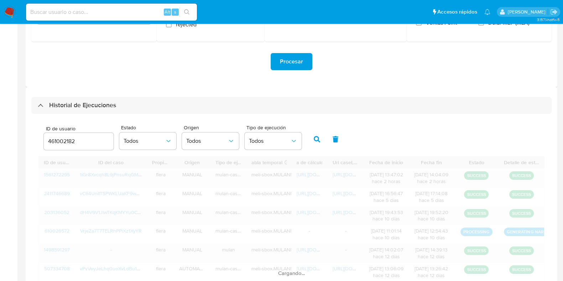
scroll to position [80, 0]
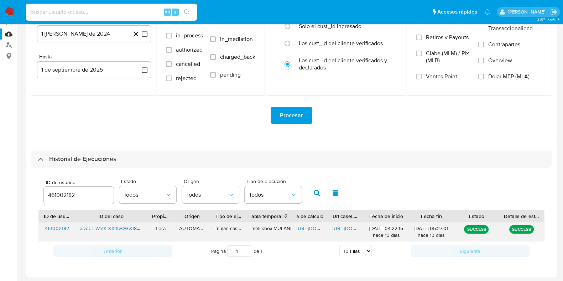
click at [313, 225] on span "[URL][DOMAIN_NAME]" at bounding box center [321, 228] width 49 height 7
click at [347, 227] on span "https://docs.google.com/document/d/126RszMppia5ItpjPgDmPwP3hz0S6y-mmtQUtbOr8pEA…" at bounding box center [357, 228] width 49 height 7
click at [72, 194] on input "461002182" at bounding box center [79, 195] width 70 height 9
type input "725462645"
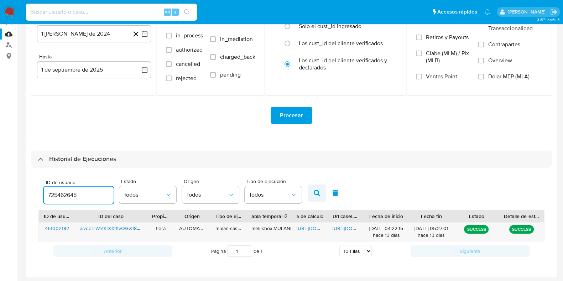
click at [316, 189] on button "button" at bounding box center [317, 193] width 19 height 17
click at [304, 227] on span "https://docs.google.com/spreadsheets/d/1xi_BVnrleMrpyasRjElziU_AuL7w-n2KN2gTB-A…" at bounding box center [321, 228] width 49 height 7
click at [349, 223] on div "https://docs.google.com/document/d/1T9rK3thUE0fgIYFl6oN8zwHufRsjB-HJQoBQNLqCjik…" at bounding box center [346, 232] width 36 height 19
click at [349, 225] on span "https://docs.google.com/document/d/1T9rK3thUE0fgIYFl6oN8zwHufRsjB-HJQoBQNLqCjik…" at bounding box center [357, 228] width 49 height 7
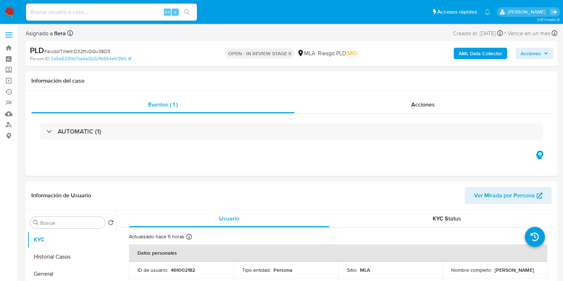
select select "10"
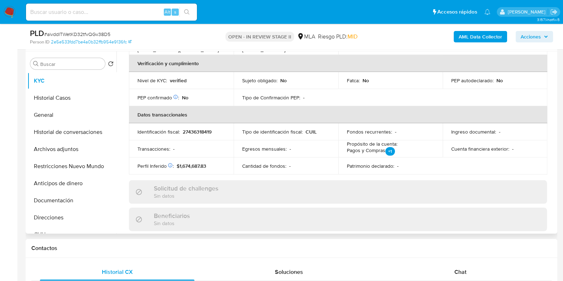
scroll to position [178, 0]
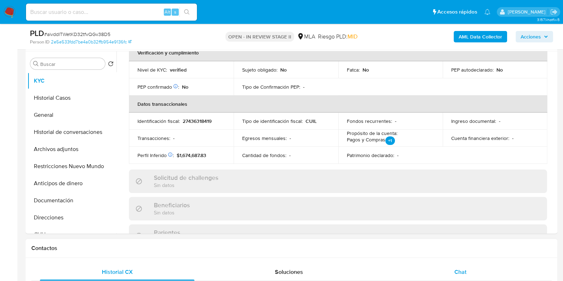
click at [463, 275] on span "Chat" at bounding box center [461, 272] width 12 height 8
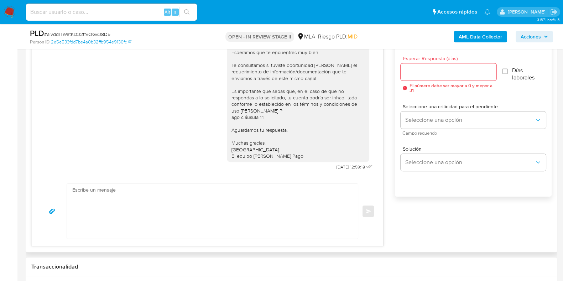
scroll to position [401, 0]
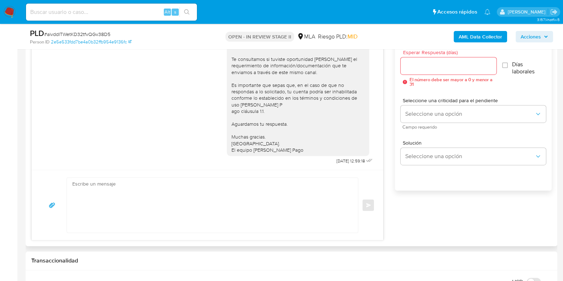
click at [255, 187] on textarea at bounding box center [210, 205] width 277 height 55
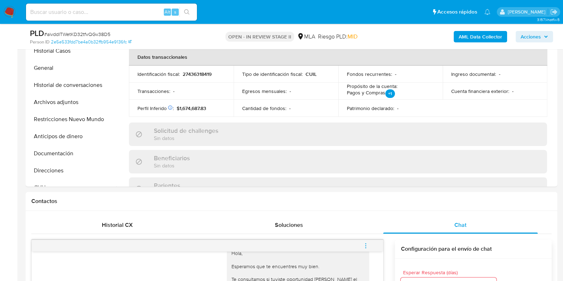
scroll to position [178, 0]
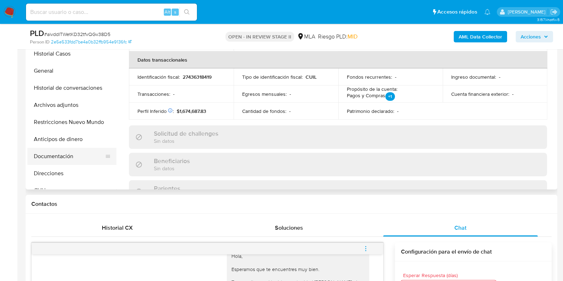
click at [62, 156] on button "Documentación" at bounding box center [68, 156] width 83 height 17
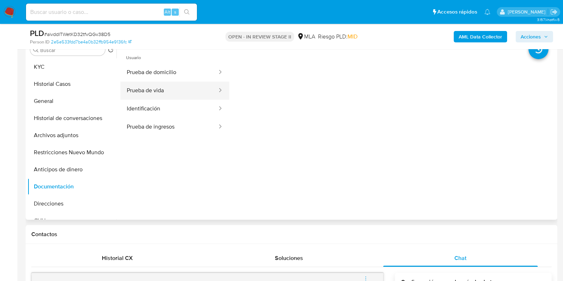
scroll to position [134, 0]
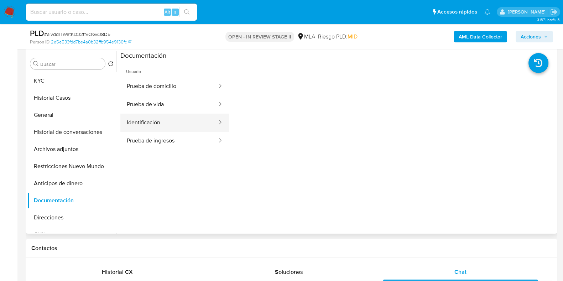
click at [162, 124] on button "Identificación" at bounding box center [169, 123] width 98 height 18
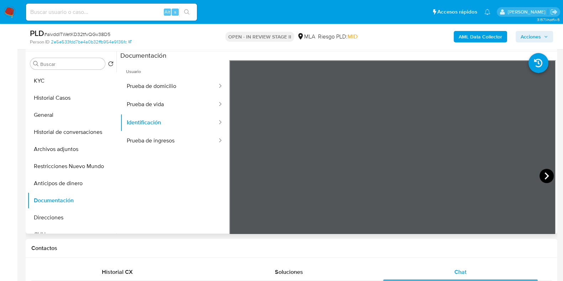
click at [541, 176] on icon at bounding box center [547, 176] width 14 height 14
click at [135, 142] on button "Prueba de ingresos" at bounding box center [169, 141] width 98 height 18
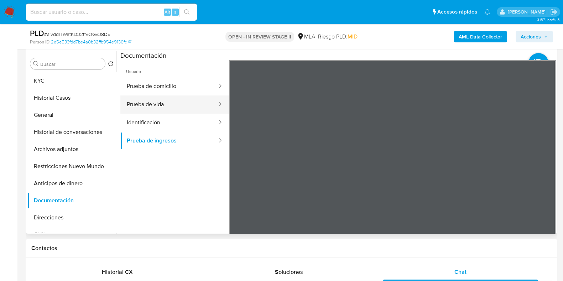
click at [145, 100] on button "Prueba de vida" at bounding box center [169, 104] width 98 height 18
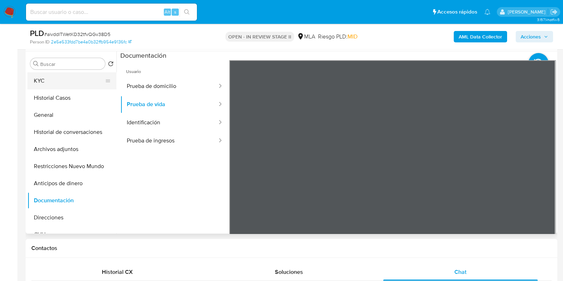
click at [69, 79] on button "KYC" at bounding box center [68, 80] width 83 height 17
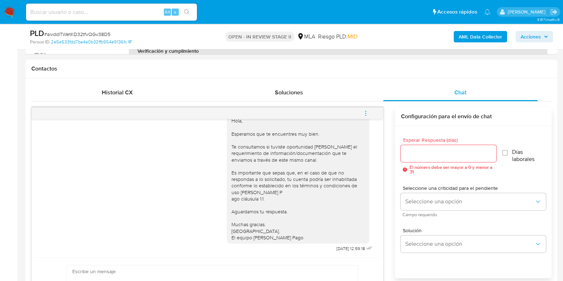
scroll to position [401, 0]
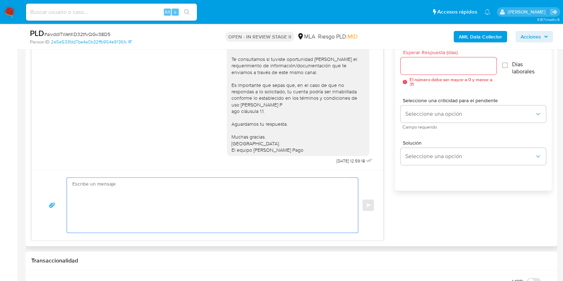
click at [140, 186] on textarea at bounding box center [210, 205] width 277 height 55
paste textarea "Hola, Esperamos que te encuentres muy bien. Te consultamos si tuviste oportunid…"
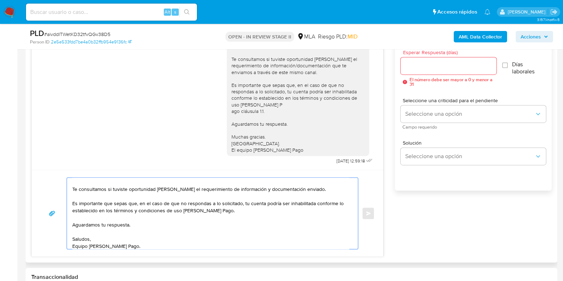
scroll to position [33, 0]
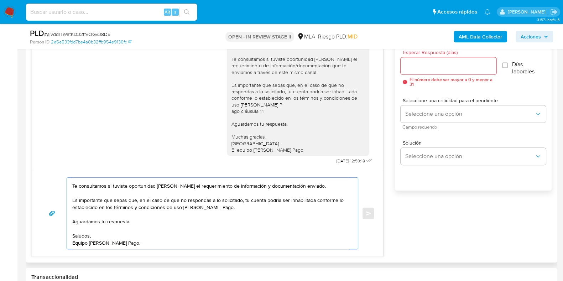
click at [128, 214] on textarea "Hola, Esperamos que te encuentres muy bien. Te consultamos si tuviste oportunid…" at bounding box center [210, 213] width 277 height 71
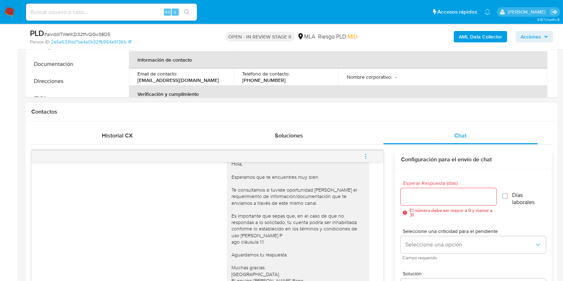
scroll to position [267, 0]
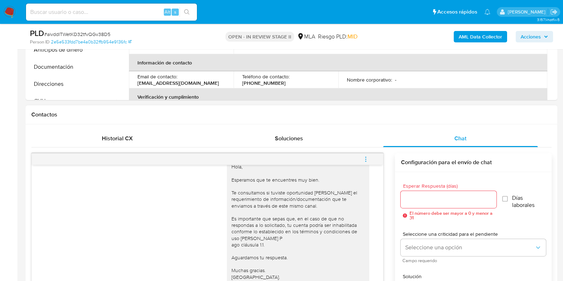
type textarea "Hola, Esperamos que te encuentres muy bien. Te consultamos si tuviste oportunid…"
click at [403, 206] on div at bounding box center [448, 199] width 95 height 17
click at [415, 191] on div at bounding box center [448, 199] width 95 height 17
click at [414, 200] on input "Esperar Respuesta (días)" at bounding box center [448, 199] width 95 height 9
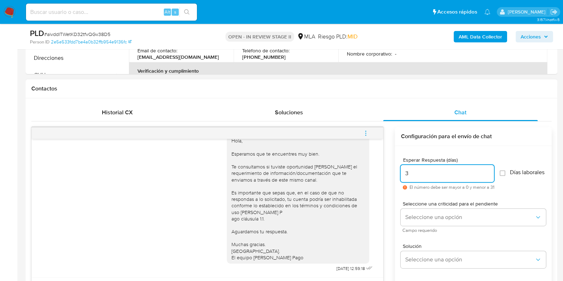
scroll to position [401, 0]
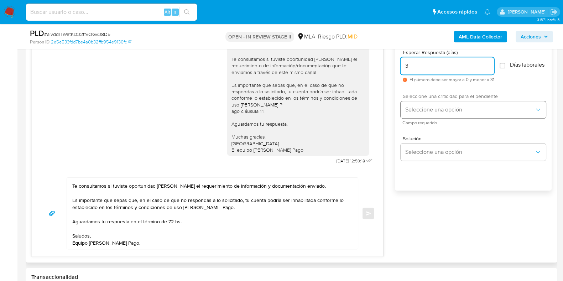
type input "3"
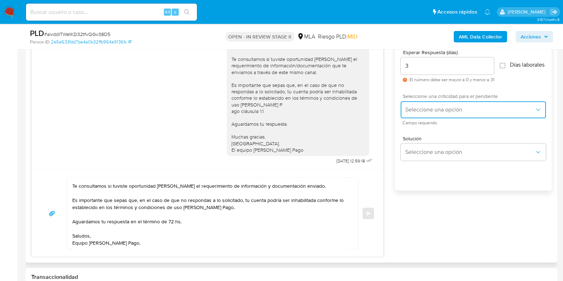
click at [417, 108] on button "Seleccione una opción" at bounding box center [473, 109] width 145 height 17
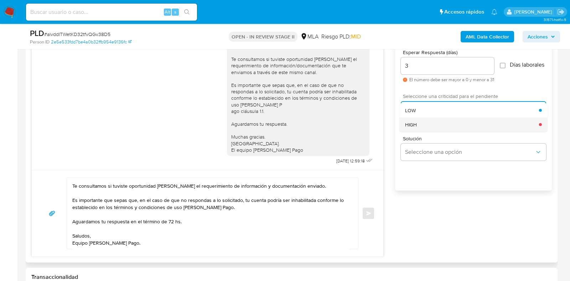
click at [420, 131] on div "HIGH" at bounding box center [472, 124] width 134 height 14
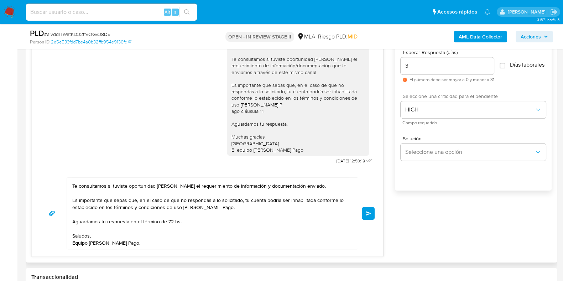
click at [365, 215] on button "Enviar" at bounding box center [368, 213] width 13 height 13
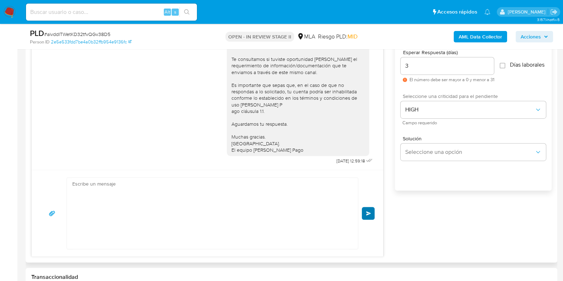
scroll to position [0, 0]
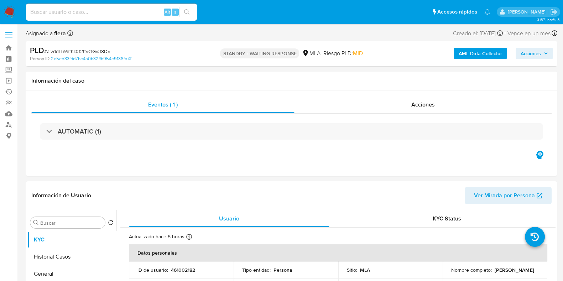
select select "10"
click at [87, 8] on input at bounding box center [111, 11] width 171 height 9
paste input "iGORQ6vJ7rGSK4ePN0rekOIY"
type input "iGORQ6vJ7rGSK4ePN0rekOIY"
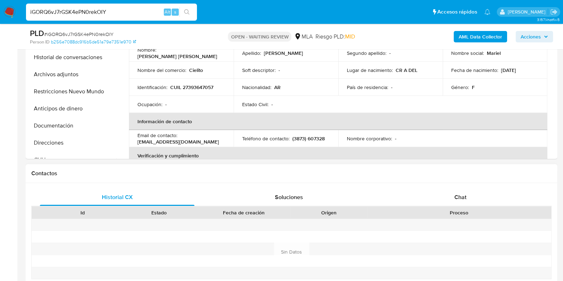
select select "10"
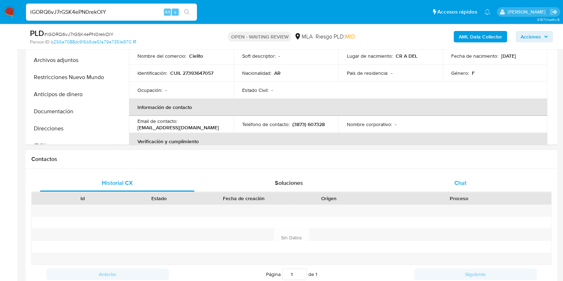
click at [479, 188] on div "Chat" at bounding box center [460, 183] width 155 height 17
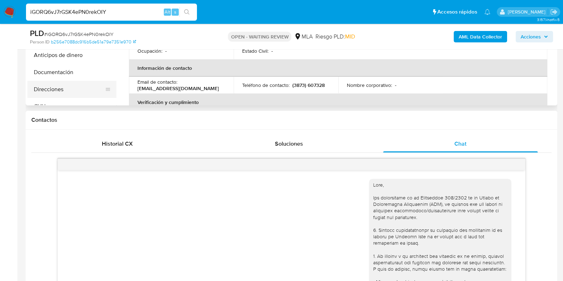
scroll to position [178, 0]
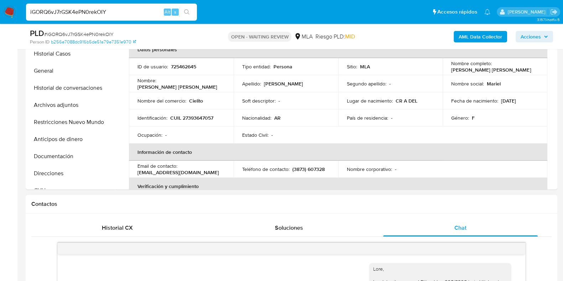
click at [99, 32] on span "# iGORQ6vJ7rGSK4ePN0rekOIY" at bounding box center [78, 34] width 69 height 7
copy span "iGORQ6vJ7rGSK4ePN0rekOIY"
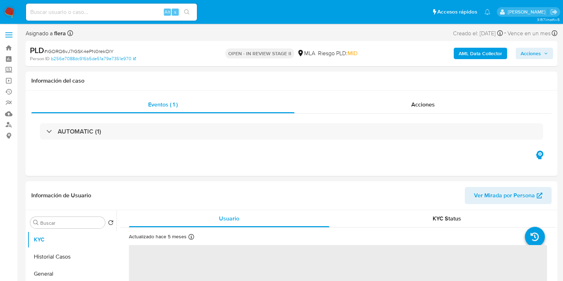
click at [495, 50] on b "AML Data Collector" at bounding box center [480, 53] width 43 height 11
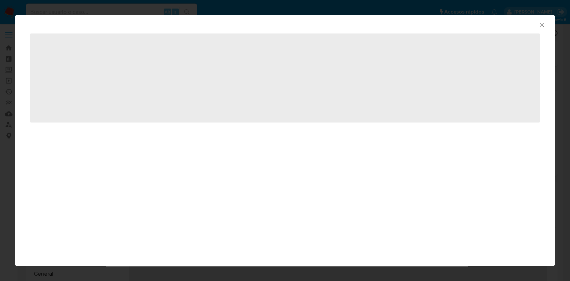
select select "10"
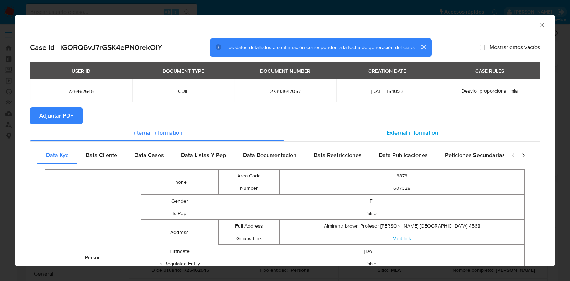
drag, startPoint x: 406, startPoint y: 134, endPoint x: 396, endPoint y: 138, distance: 10.4
click at [405, 133] on span "External information" at bounding box center [413, 133] width 52 height 8
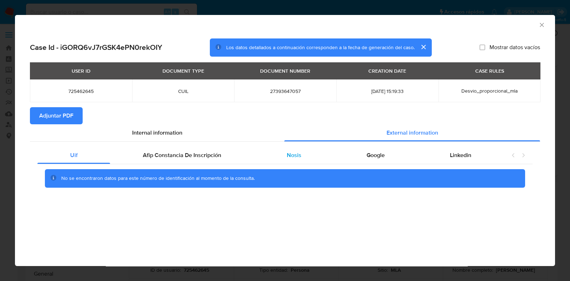
click at [293, 155] on span "Nosis" at bounding box center [294, 155] width 15 height 8
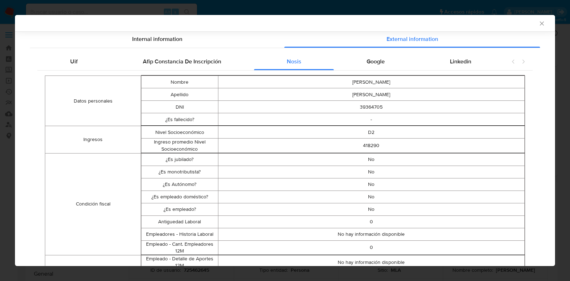
scroll to position [43, 0]
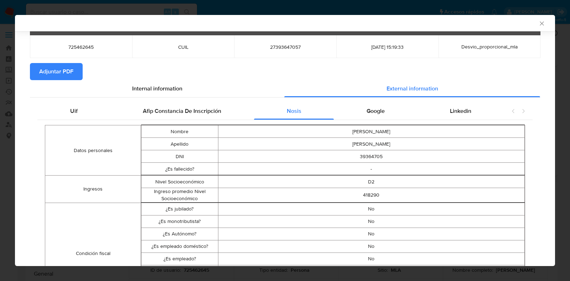
click at [31, 66] on button "Adjuntar PDF" at bounding box center [56, 71] width 53 height 17
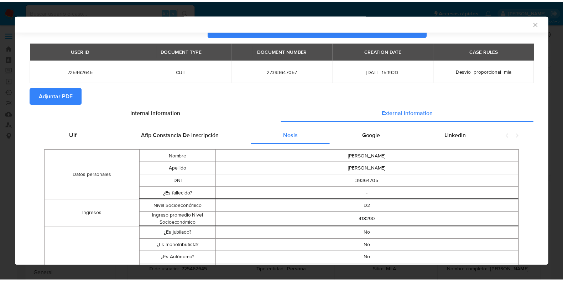
scroll to position [0, 0]
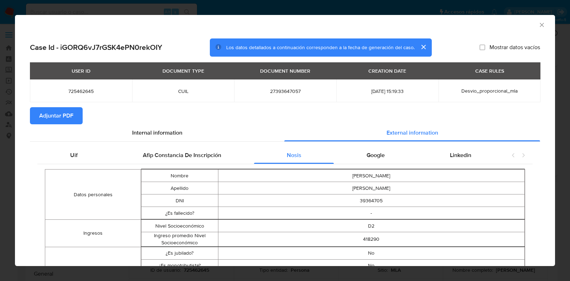
click at [538, 22] on icon "Cerrar ventana" at bounding box center [541, 24] width 7 height 7
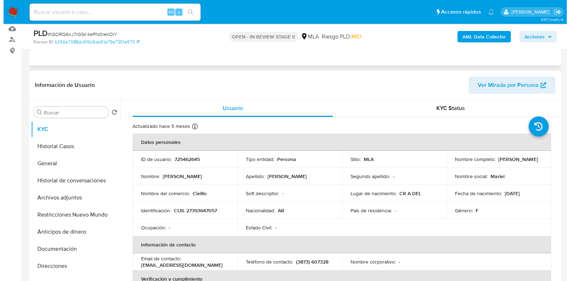
scroll to position [89, 0]
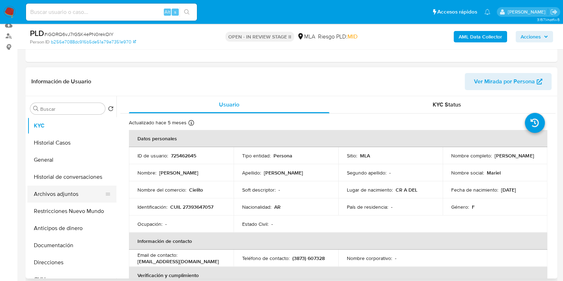
click at [69, 197] on button "Archivos adjuntos" at bounding box center [68, 194] width 83 height 17
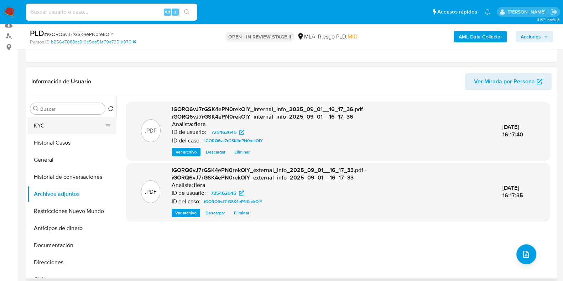
click at [57, 125] on button "KYC" at bounding box center [68, 125] width 83 height 17
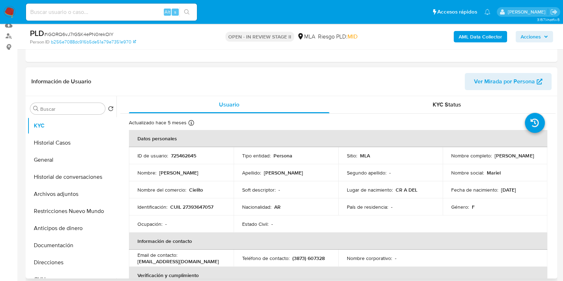
drag, startPoint x: 509, startPoint y: 159, endPoint x: 451, endPoint y: 159, distance: 58.4
click at [451, 159] on div "Nombre completo : Mariel Alejandra Guzman" at bounding box center [495, 155] width 88 height 6
copy p "Mariel Alejandra Guzman"
click at [69, 241] on button "Documentación" at bounding box center [68, 245] width 83 height 17
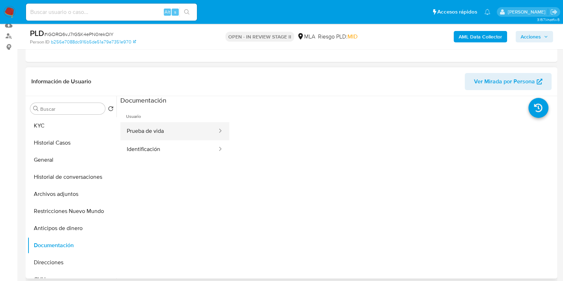
click at [171, 137] on button "Prueba de vida" at bounding box center [169, 131] width 98 height 18
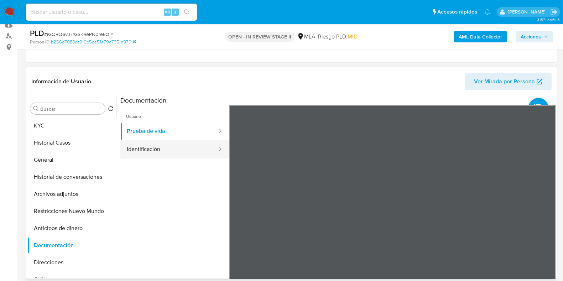
click at [159, 141] on button "Identificación" at bounding box center [169, 149] width 98 height 18
click at [159, 149] on button "Identificación" at bounding box center [169, 149] width 98 height 18
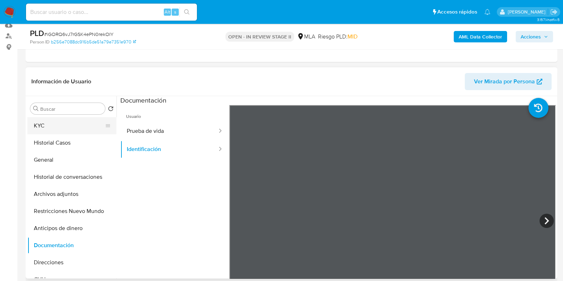
click at [88, 124] on button "KYC" at bounding box center [68, 125] width 83 height 17
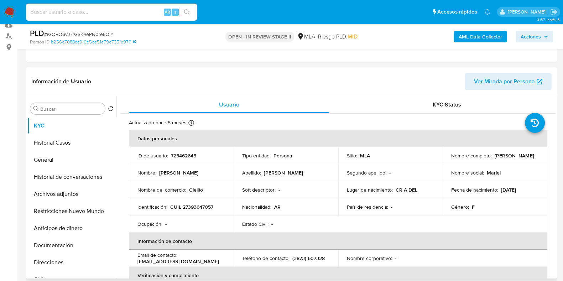
click at [180, 156] on p "725462645" at bounding box center [183, 155] width 25 height 6
copy p "725462645"
click at [50, 193] on button "Archivos adjuntos" at bounding box center [68, 194] width 83 height 17
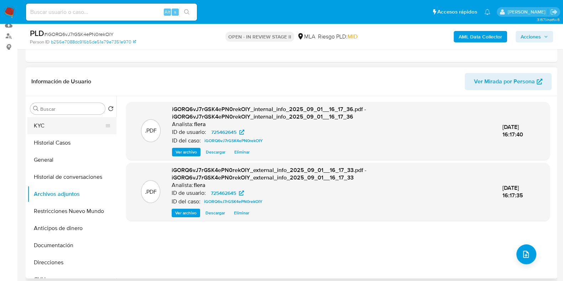
click at [46, 122] on button "KYC" at bounding box center [68, 125] width 83 height 17
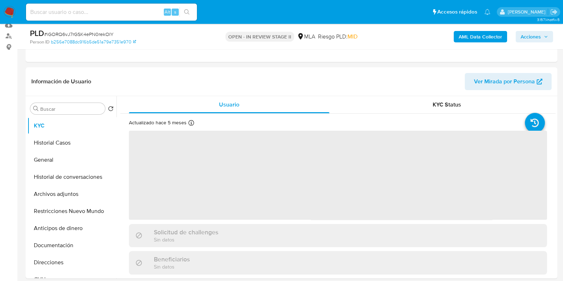
click at [471, 35] on b "AML Data Collector" at bounding box center [480, 36] width 43 height 11
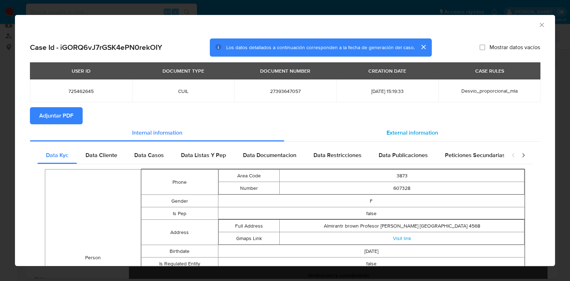
click at [403, 131] on span "External information" at bounding box center [413, 133] width 52 height 8
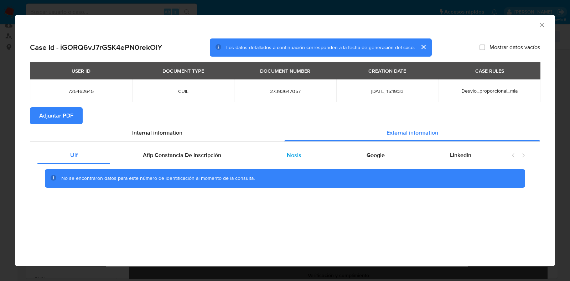
click at [291, 157] on span "Nosis" at bounding box center [294, 155] width 15 height 8
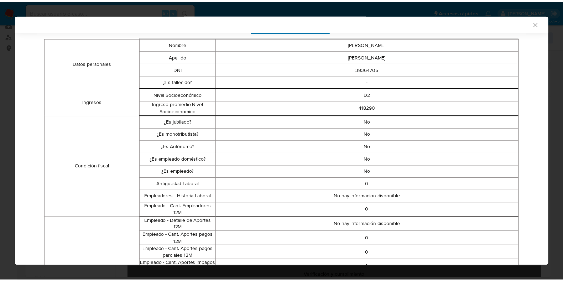
scroll to position [132, 0]
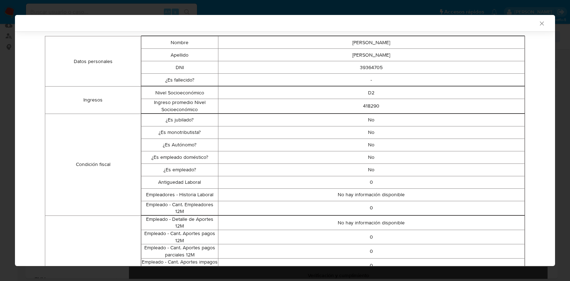
click at [538, 25] on icon "Cerrar ventana" at bounding box center [541, 23] width 7 height 7
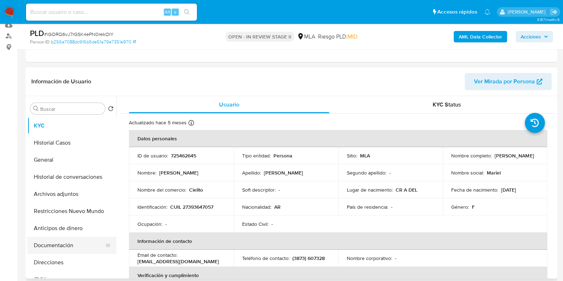
scroll to position [44, 0]
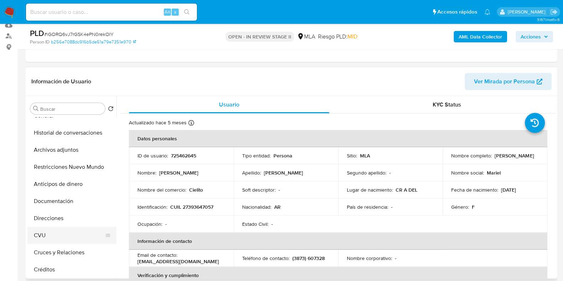
click at [52, 230] on button "CVU" at bounding box center [68, 235] width 83 height 17
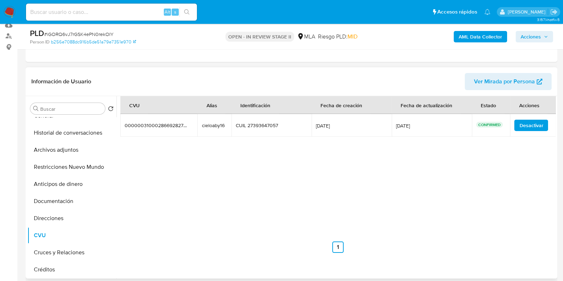
drag, startPoint x: 223, startPoint y: 125, endPoint x: 201, endPoint y: 124, distance: 22.8
click at [194, 124] on tr "0000003100028669282793 0000003100028669282793 cieloaby16 cieloaby16 CUIL 273936…" at bounding box center [338, 125] width 436 height 23
click at [213, 125] on div "cieloaby16" at bounding box center [214, 125] width 25 height 6
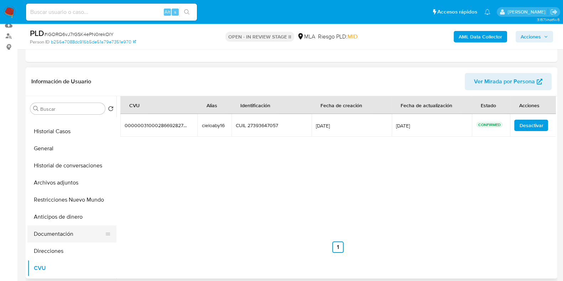
scroll to position [0, 0]
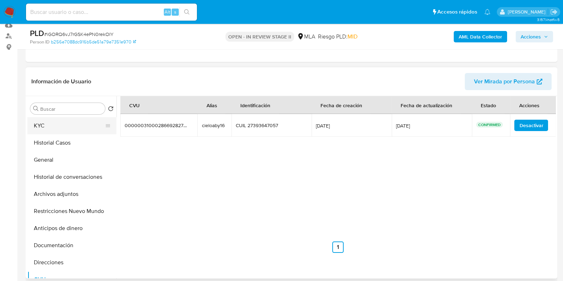
click at [46, 117] on button "KYC" at bounding box center [68, 125] width 83 height 17
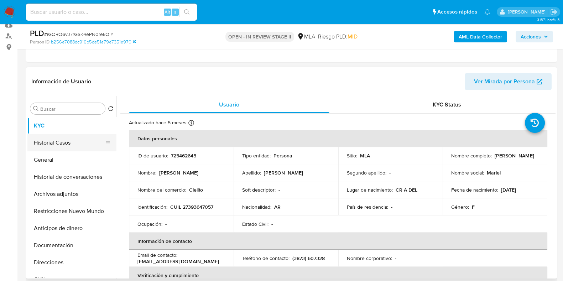
click at [69, 141] on button "Historial Casos" at bounding box center [68, 142] width 83 height 17
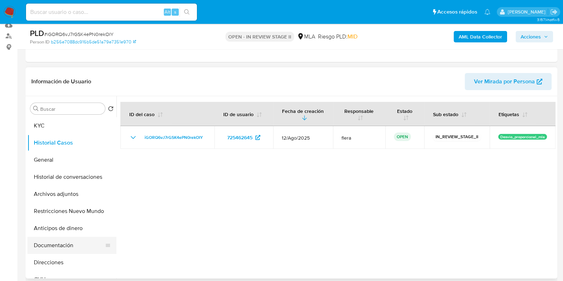
scroll to position [44, 0]
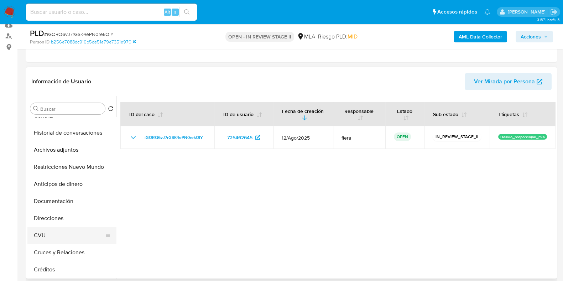
click at [52, 228] on button "CVU" at bounding box center [68, 235] width 83 height 17
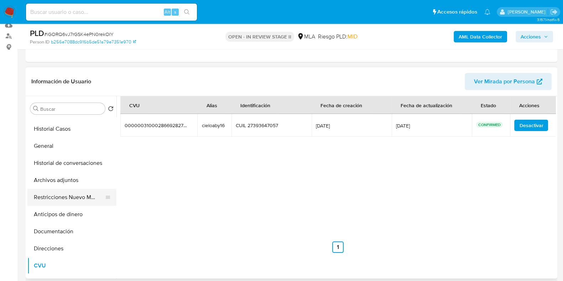
scroll to position [0, 0]
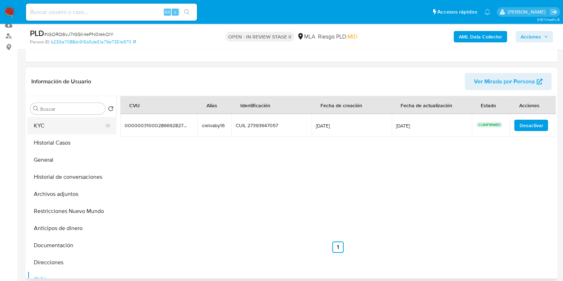
click at [49, 128] on button "KYC" at bounding box center [68, 125] width 83 height 17
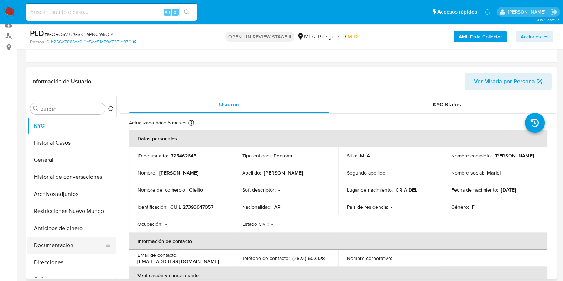
click at [68, 244] on button "Documentación" at bounding box center [68, 245] width 83 height 17
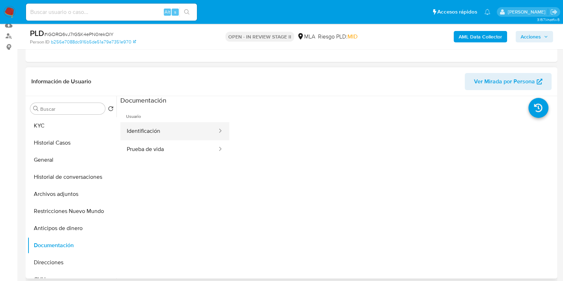
click at [160, 123] on button "Identificación" at bounding box center [169, 131] width 98 height 18
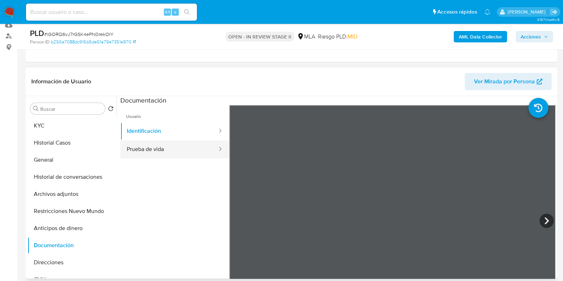
click at [158, 142] on button "Prueba de vida" at bounding box center [169, 149] width 98 height 18
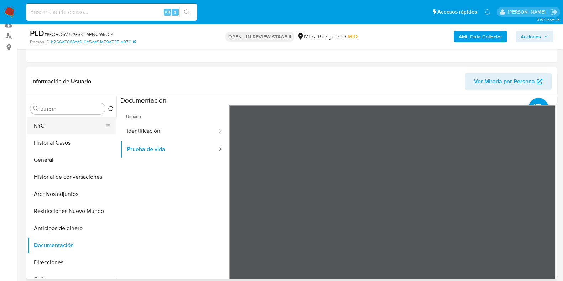
click at [70, 123] on button "KYC" at bounding box center [68, 125] width 83 height 17
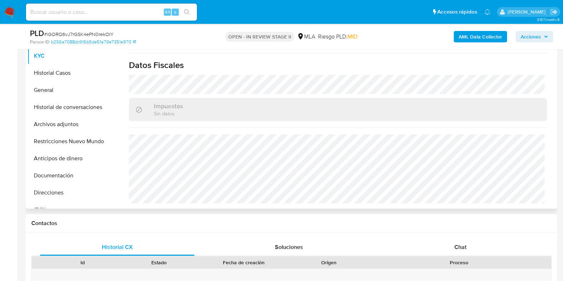
scroll to position [223, 0]
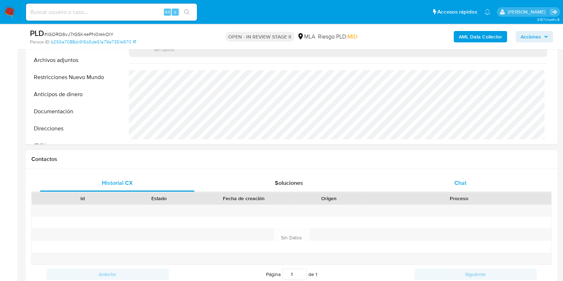
click at [450, 181] on div "Chat" at bounding box center [460, 183] width 155 height 17
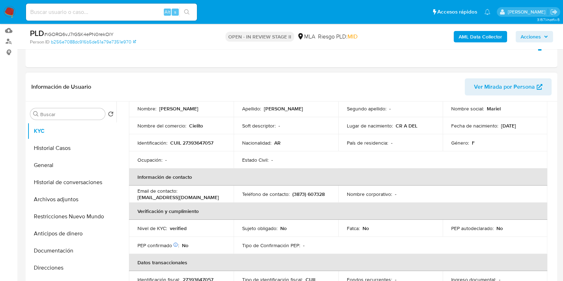
scroll to position [25, 0]
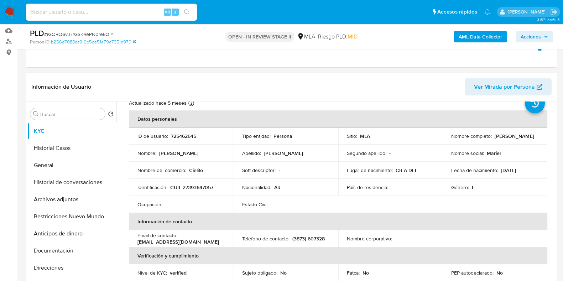
click at [197, 167] on p "Cielito" at bounding box center [196, 170] width 14 height 6
copy p "Cielito"
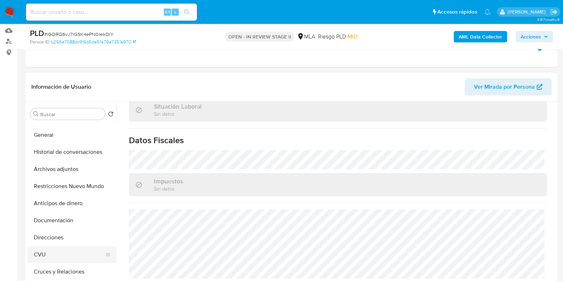
scroll to position [44, 0]
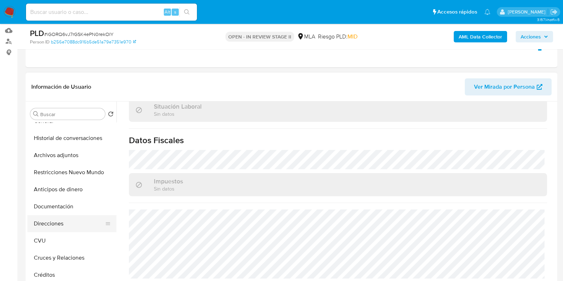
click at [51, 218] on button "Direcciones" at bounding box center [68, 223] width 83 height 17
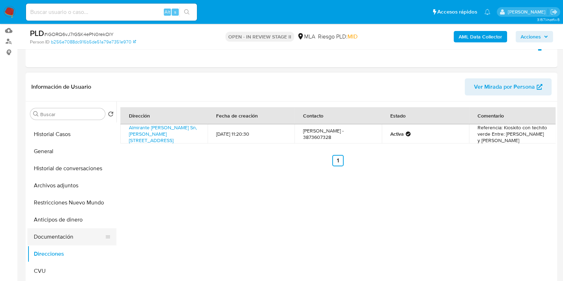
scroll to position [0, 0]
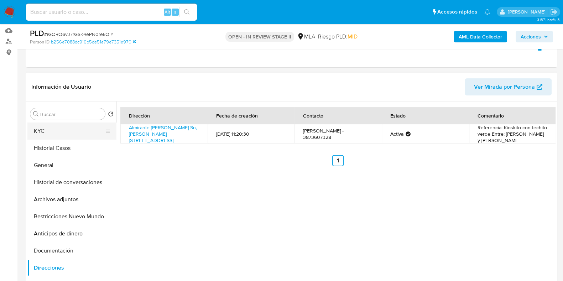
click at [81, 134] on button "KYC" at bounding box center [68, 131] width 83 height 17
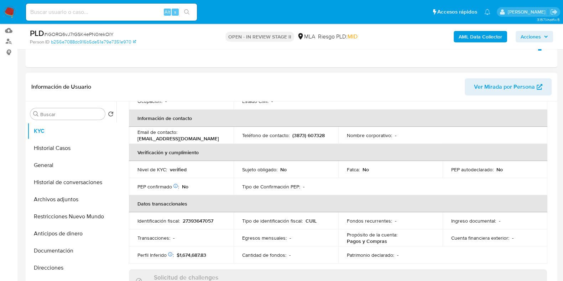
scroll to position [134, 0]
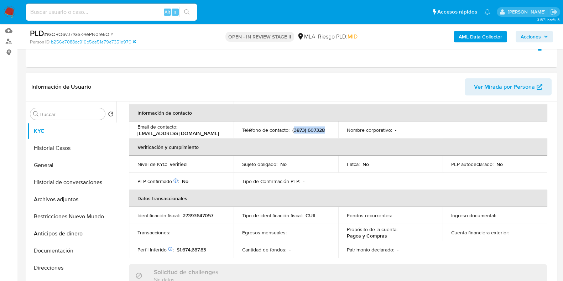
drag, startPoint x: 292, startPoint y: 131, endPoint x: 325, endPoint y: 132, distance: 32.4
click at [325, 132] on div "Teléfono de contacto : (3873) 607328" at bounding box center [286, 130] width 88 height 6
copy p "3873) 607328"
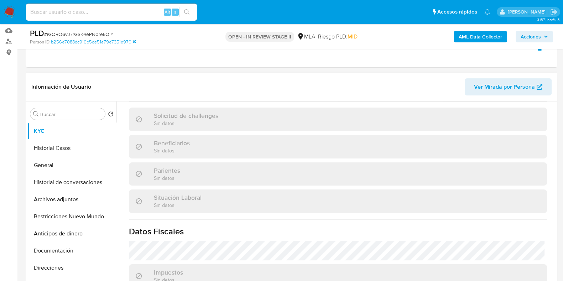
scroll to position [381, 0]
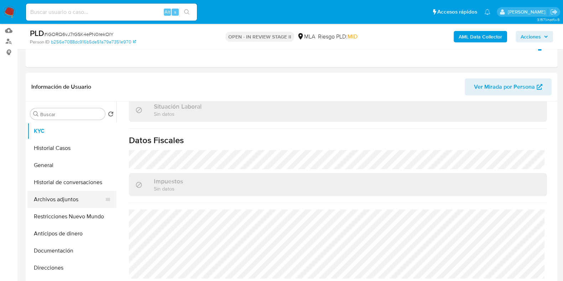
click at [55, 195] on button "Archivos adjuntos" at bounding box center [68, 199] width 83 height 17
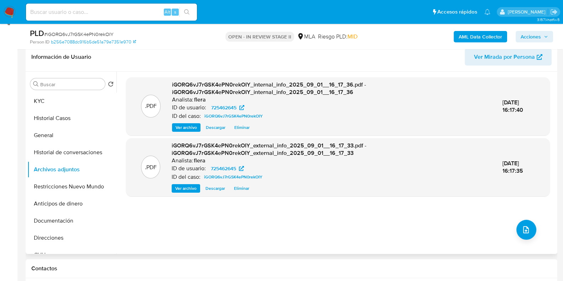
scroll to position [0, 0]
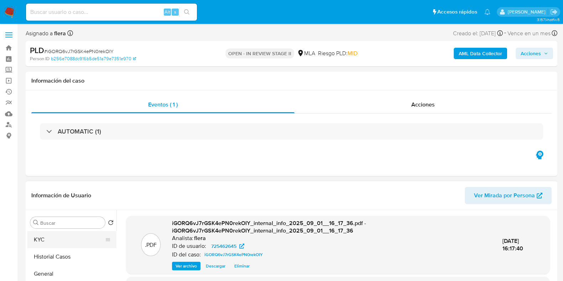
click at [48, 239] on button "KYC" at bounding box center [68, 239] width 83 height 17
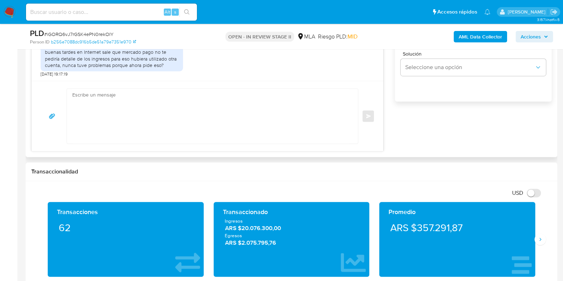
scroll to position [401, 0]
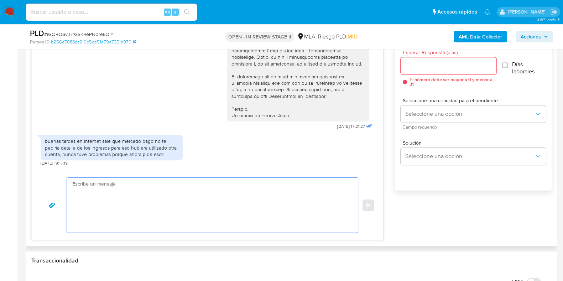
click at [151, 211] on textarea at bounding box center [210, 205] width 277 height 55
paste textarea "Hola XXX, Muchas gracias por tu respuesta. Analizamos tu caso y verificamos que…"
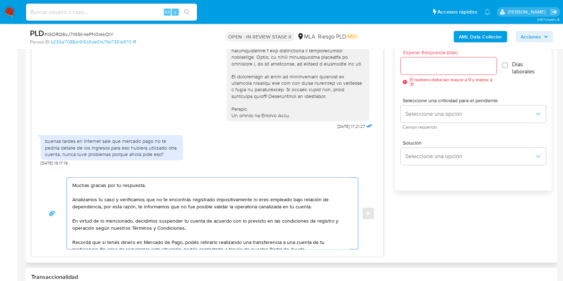
scroll to position [0, 0]
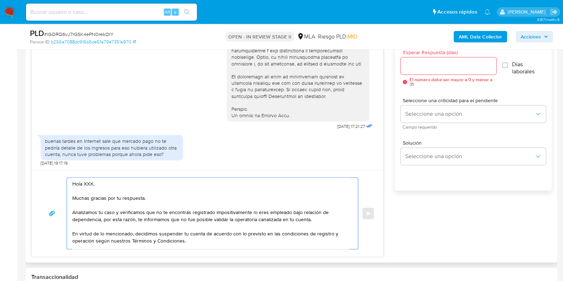
click at [93, 182] on textarea "Hola XXX, Muchas gracias por tu respuesta. Analizamos tu caso y verificamos que…" at bounding box center [210, 213] width 277 height 71
click at [155, 193] on textarea "Hola, Muchas gracias por tu respuesta. Analizamos tu caso y verificamos que no …" at bounding box center [210, 213] width 277 height 71
click at [146, 204] on textarea "Hola, Muchas gracias por tu respuesta. Analizamos tu caso y verificamos que no …" at bounding box center [210, 213] width 277 height 71
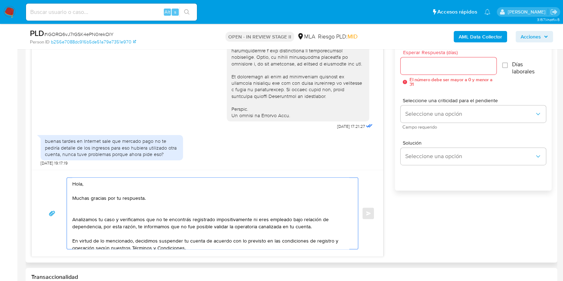
paste textarea "Esta solicitud se realiza en cumplimiento de las Resoluciones UIF 200/2024 y 78…"
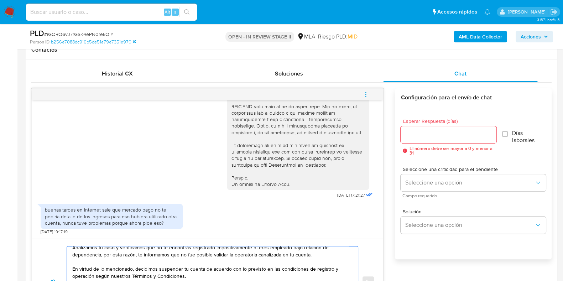
scroll to position [311, 0]
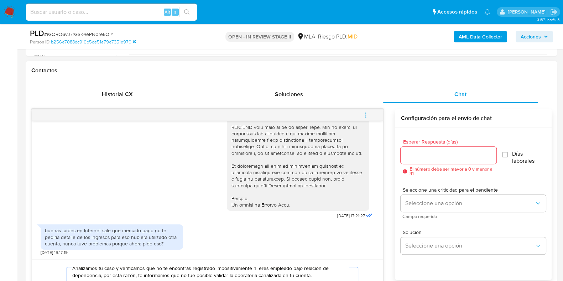
type textarea "Hola, Muchas gracias por tu respuesta. Esta solicitud se realiza en cumplimient…"
click at [432, 157] on input "Esperar Respuesta (días)" at bounding box center [448, 155] width 95 height 9
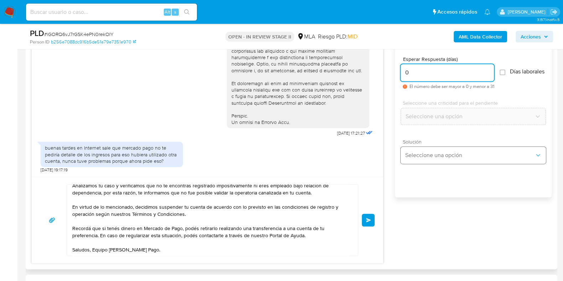
scroll to position [401, 0]
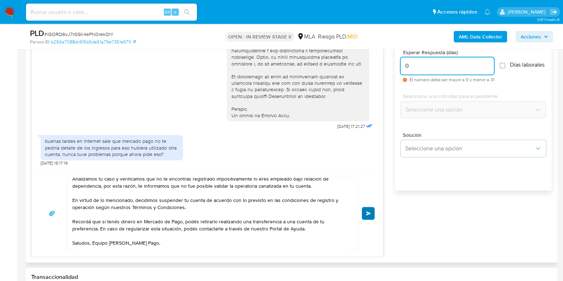
type input "0"
click at [365, 216] on button "Enviar" at bounding box center [368, 213] width 13 height 13
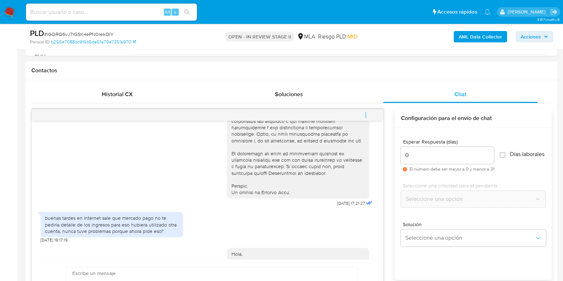
scroll to position [482, 0]
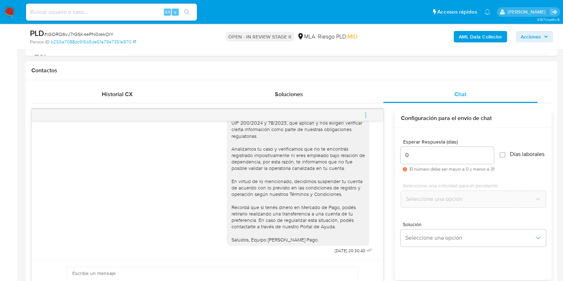
click at [367, 109] on span "menu-action" at bounding box center [366, 115] width 6 height 17
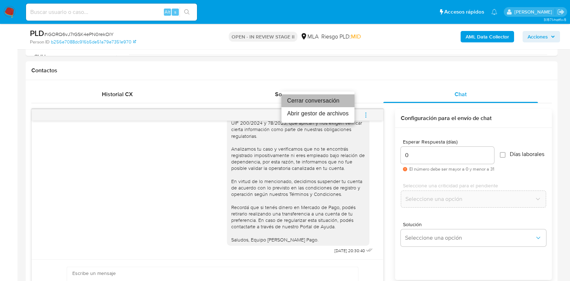
click at [291, 94] on li "Cerrar conversación" at bounding box center [317, 100] width 73 height 13
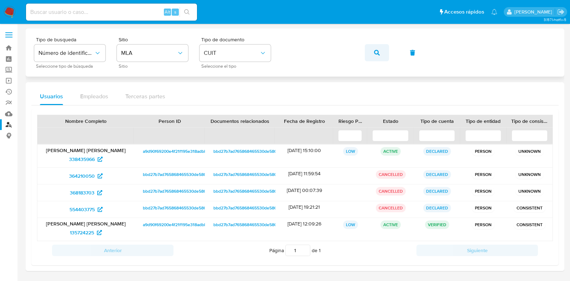
click at [374, 48] on span "button" at bounding box center [377, 53] width 6 height 16
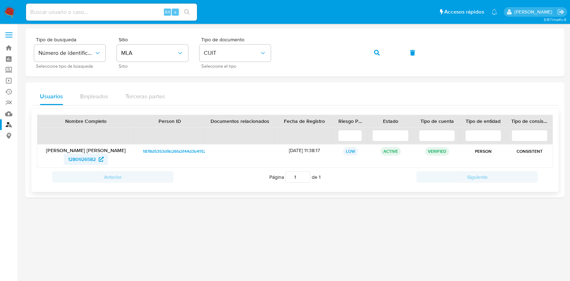
click at [80, 162] on span "1280926582" at bounding box center [82, 159] width 28 height 11
click at [374, 49] on span "button" at bounding box center [377, 53] width 6 height 16
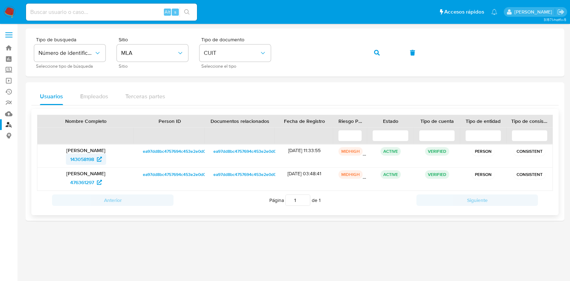
click at [93, 155] on span "143058198" at bounding box center [82, 159] width 24 height 11
click at [95, 181] on span "476361297" at bounding box center [86, 182] width 32 height 11
click at [381, 49] on button "button" at bounding box center [377, 52] width 24 height 17
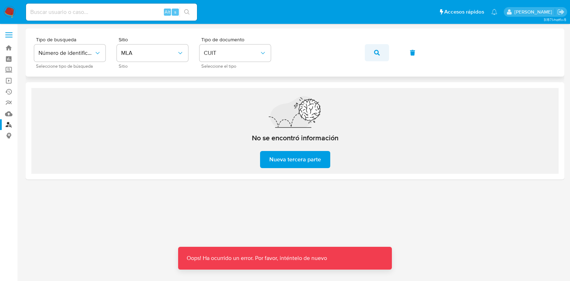
click at [387, 52] on button "button" at bounding box center [377, 52] width 24 height 17
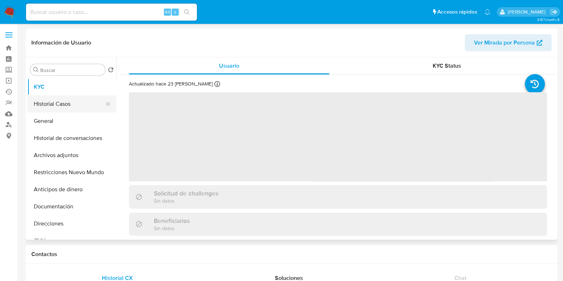
click at [72, 107] on button "Historial Casos" at bounding box center [68, 103] width 83 height 17
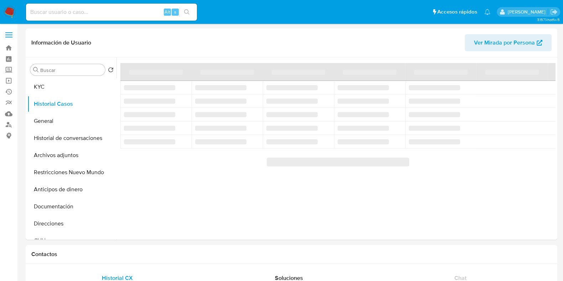
select select "10"
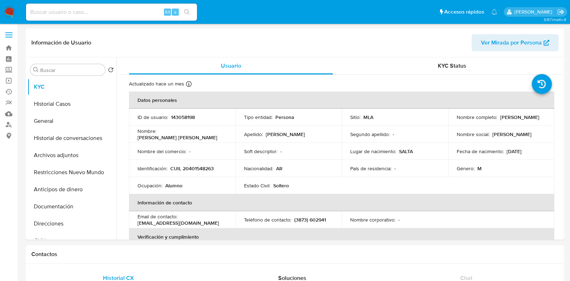
select select "10"
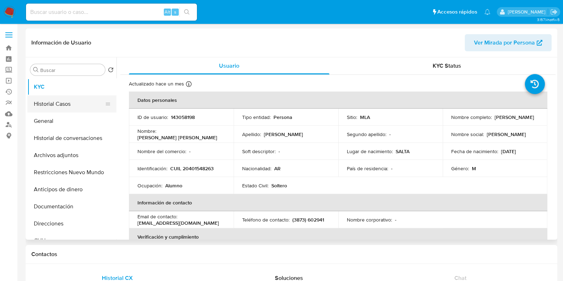
click at [59, 104] on button "Historial Casos" at bounding box center [68, 103] width 83 height 17
select select "10"
click at [61, 100] on button "Historial Casos" at bounding box center [68, 103] width 83 height 17
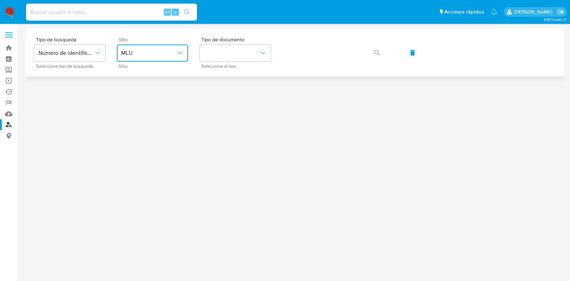
click at [131, 46] on button "MLU" at bounding box center [152, 53] width 71 height 17
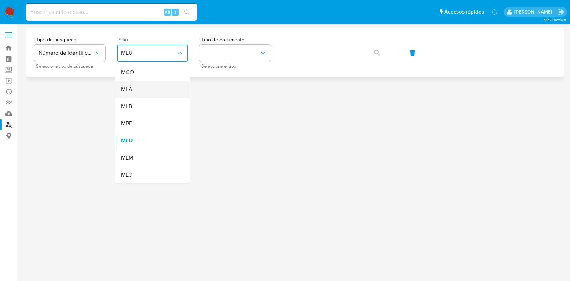
click at [160, 89] on div "MLA" at bounding box center [150, 89] width 58 height 17
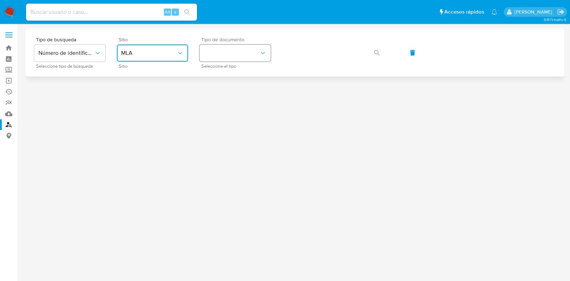
click at [216, 55] on button "identificationType" at bounding box center [234, 53] width 71 height 17
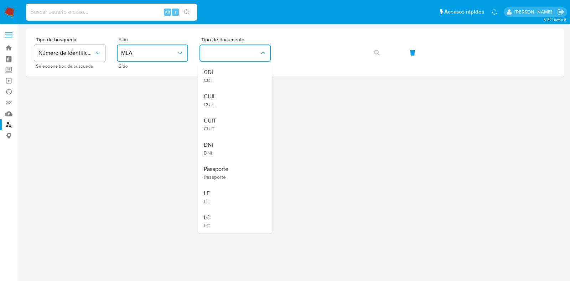
drag, startPoint x: 236, startPoint y: 122, endPoint x: 239, endPoint y: 117, distance: 5.7
click at [236, 122] on div "CUIT CUIT" at bounding box center [233, 124] width 58 height 24
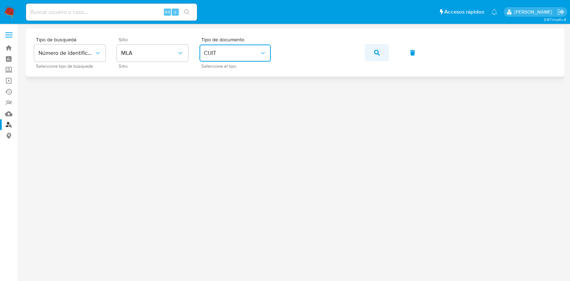
click at [375, 52] on icon "button" at bounding box center [377, 53] width 6 height 6
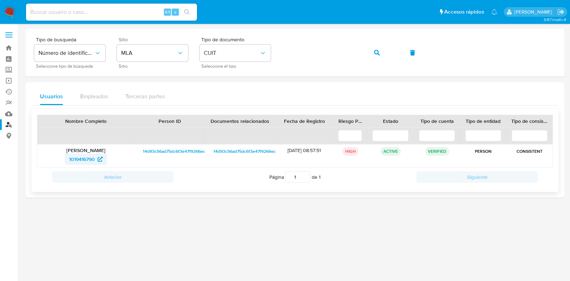
click at [81, 160] on span "1019416790" at bounding box center [82, 159] width 26 height 11
click at [376, 47] on span "button" at bounding box center [377, 53] width 6 height 16
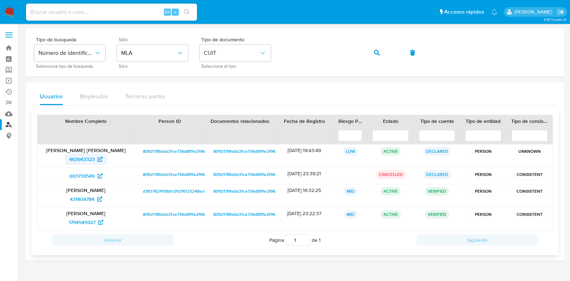
click at [86, 162] on span "463943323" at bounding box center [82, 159] width 26 height 11
click at [85, 179] on span "693739549" at bounding box center [81, 175] width 25 height 11
click at [83, 201] on span "431408784" at bounding box center [82, 198] width 25 height 11
click at [87, 219] on span "1794545927" at bounding box center [82, 222] width 27 height 11
click at [377, 51] on icon "button" at bounding box center [377, 53] width 6 height 6
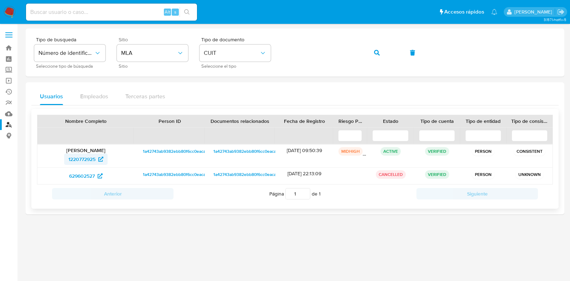
click at [90, 159] on span "1220772925" at bounding box center [81, 159] width 27 height 11
click at [93, 175] on span "629602527" at bounding box center [82, 175] width 26 height 11
click at [374, 49] on span "button" at bounding box center [377, 53] width 6 height 16
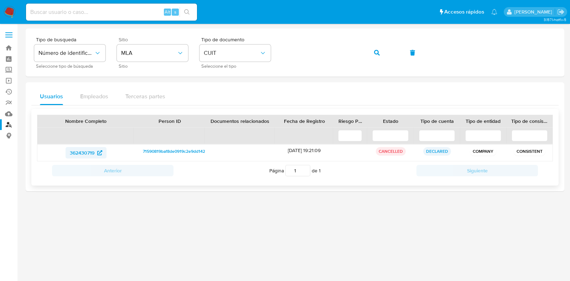
click at [95, 151] on span "362430719" at bounding box center [86, 152] width 32 height 11
click at [373, 50] on button "button" at bounding box center [377, 52] width 24 height 17
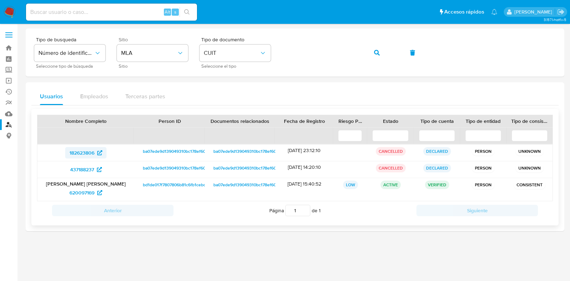
click at [96, 155] on span "182623806" at bounding box center [85, 152] width 33 height 11
click at [84, 168] on span "437188237" at bounding box center [82, 169] width 24 height 11
click at [89, 193] on span "620097169" at bounding box center [81, 192] width 25 height 11
click at [374, 51] on icon "button" at bounding box center [377, 53] width 6 height 6
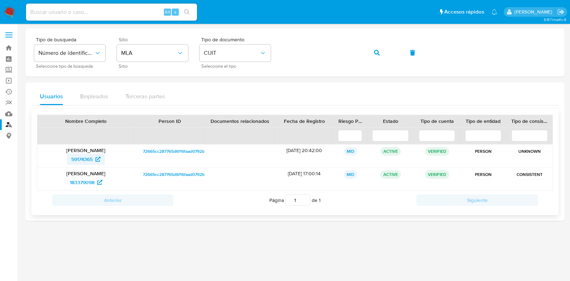
click at [89, 159] on span "59174365" at bounding box center [81, 159] width 21 height 11
click at [83, 185] on span "183379098" at bounding box center [82, 182] width 25 height 11
click at [370, 51] on button "button" at bounding box center [377, 52] width 24 height 17
click at [90, 161] on span "532316687" at bounding box center [82, 159] width 24 height 11
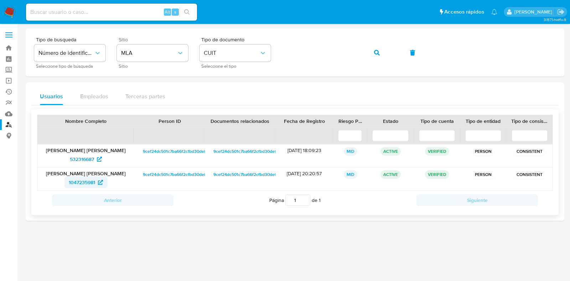
click at [92, 182] on span "1047235981" at bounding box center [82, 182] width 26 height 11
click at [376, 54] on icon "button" at bounding box center [377, 53] width 6 height 6
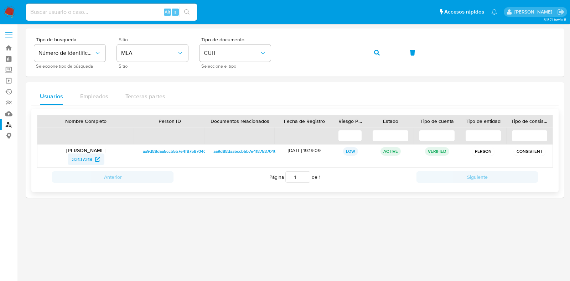
click at [87, 155] on span "33137318" at bounding box center [82, 159] width 20 height 11
click at [87, 149] on p "Ricardo Javier Bulacio" at bounding box center [85, 150] width 87 height 6
click at [87, 158] on span "33137318" at bounding box center [82, 159] width 20 height 11
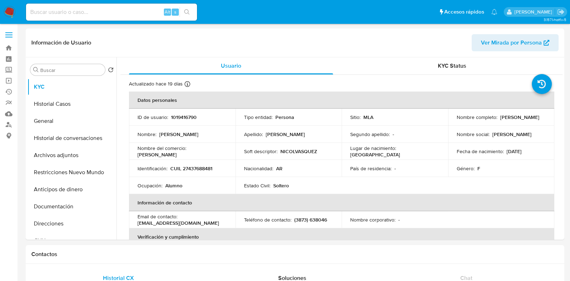
select select "10"
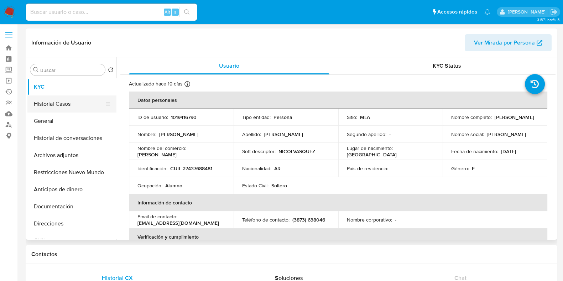
click at [48, 102] on button "Historial Casos" at bounding box center [68, 103] width 83 height 17
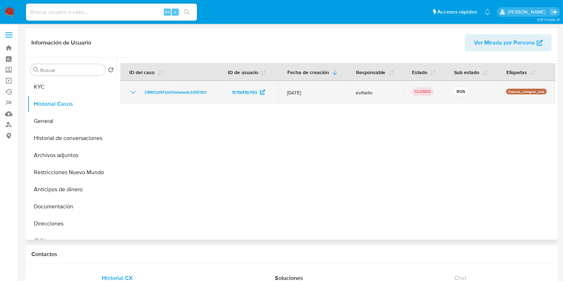
click at [133, 91] on icon "Mostrar/Ocultar" at bounding box center [133, 92] width 9 height 9
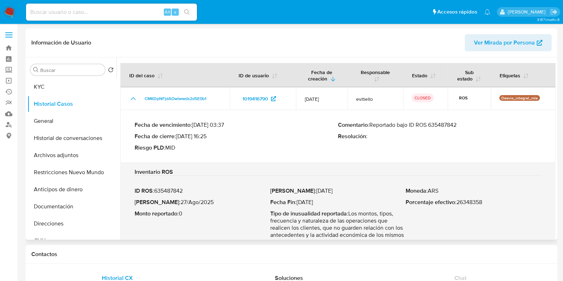
drag, startPoint x: 460, startPoint y: 125, endPoint x: 372, endPoint y: 127, distance: 88.0
click at [372, 127] on p "Comentario : Reportado bajo ID ROS 635487842" at bounding box center [439, 124] width 203 height 7
click at [52, 78] on button "KYC" at bounding box center [68, 86] width 83 height 17
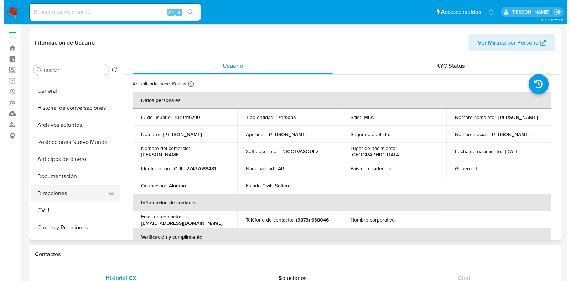
scroll to position [44, 0]
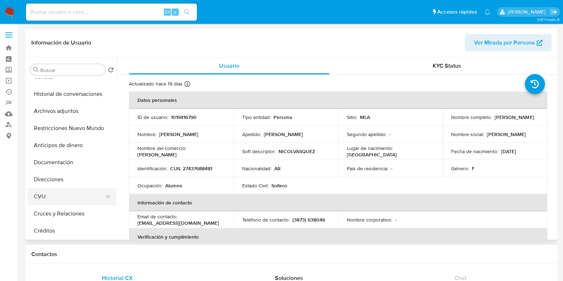
click at [50, 192] on button "CVU" at bounding box center [68, 196] width 83 height 17
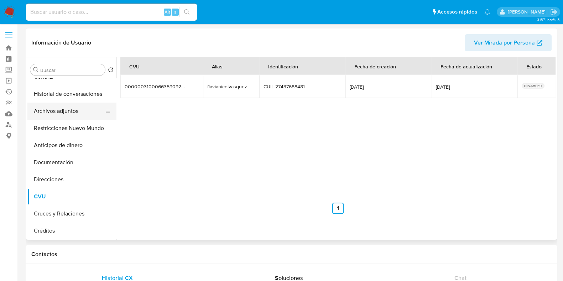
click at [64, 113] on button "Archivos adjuntos" at bounding box center [68, 111] width 83 height 17
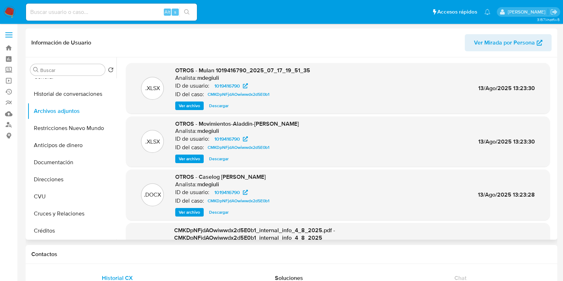
click at [194, 212] on span "Ver archivo" at bounding box center [189, 212] width 21 height 7
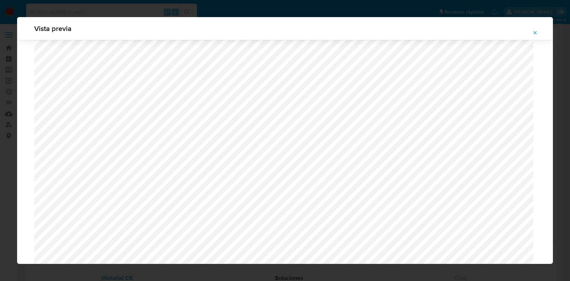
scroll to position [638, 0]
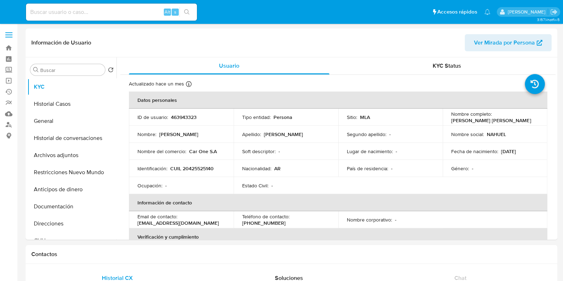
select select "10"
click at [71, 102] on button "Historial Casos" at bounding box center [68, 103] width 83 height 17
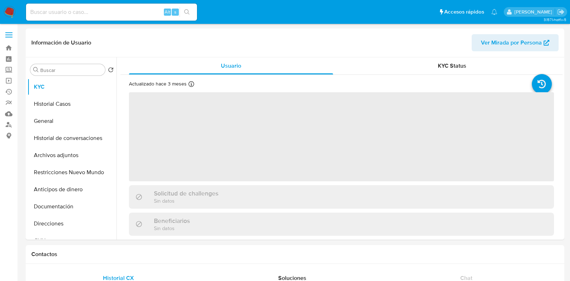
select select "10"
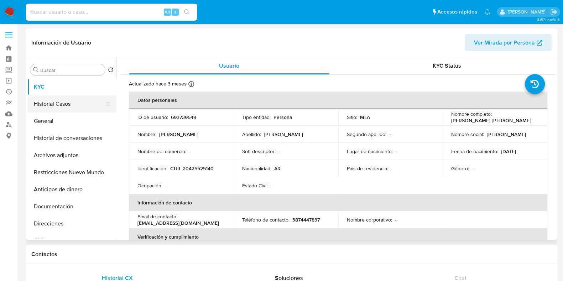
click at [74, 105] on button "Historial Casos" at bounding box center [68, 103] width 83 height 17
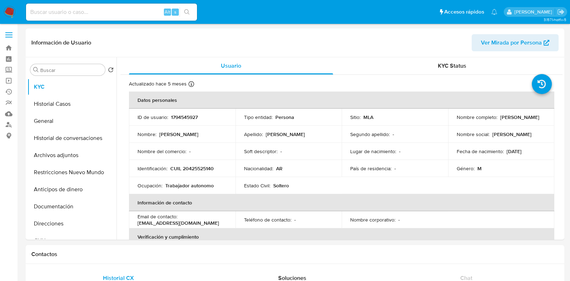
select select "10"
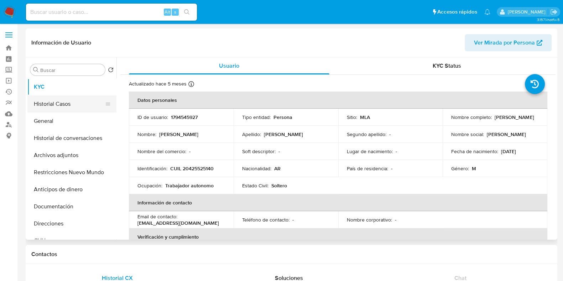
click at [64, 97] on button "Historial Casos" at bounding box center [68, 103] width 83 height 17
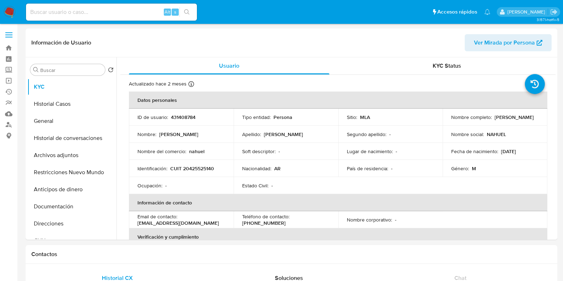
select select "10"
click at [75, 102] on button "Historial Casos" at bounding box center [68, 103] width 83 height 17
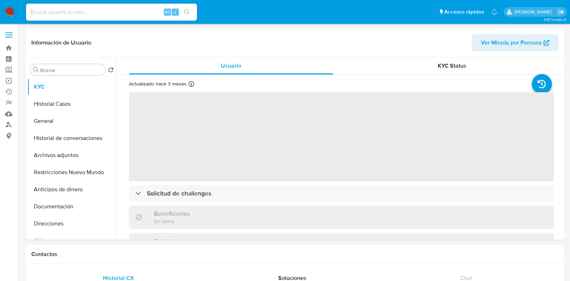
select select "10"
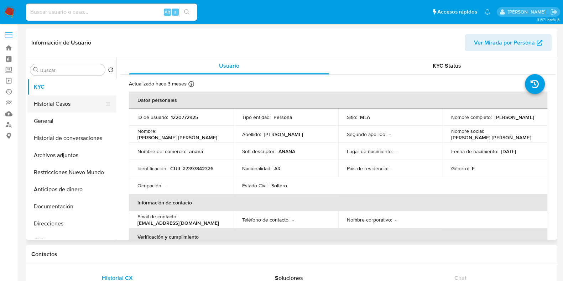
click at [57, 110] on button "Historial Casos" at bounding box center [68, 103] width 83 height 17
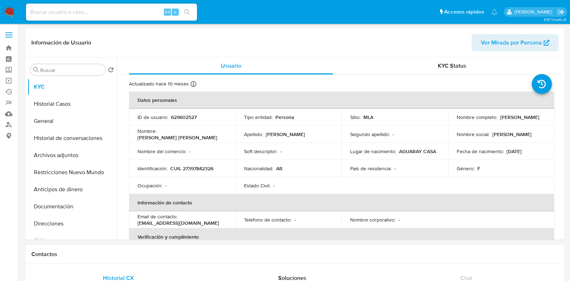
select select "10"
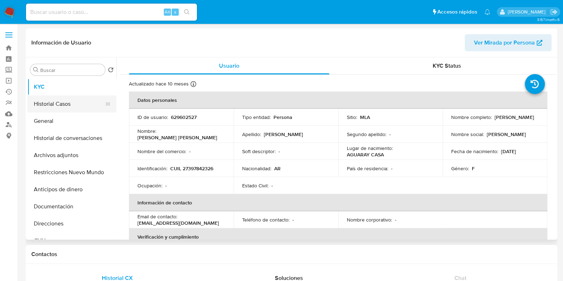
click at [52, 104] on button "Historial Casos" at bounding box center [68, 103] width 83 height 17
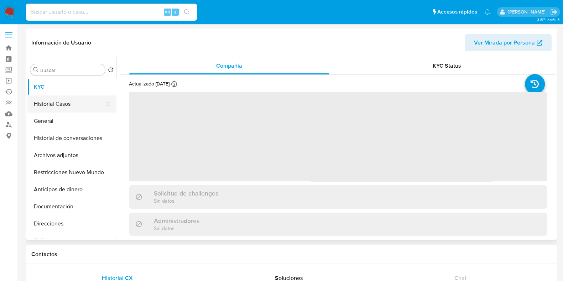
click at [68, 101] on button "Historial Casos" at bounding box center [68, 103] width 83 height 17
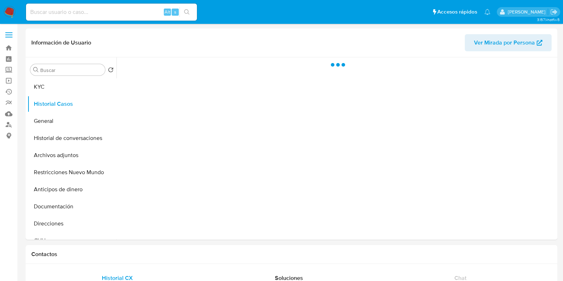
select select "10"
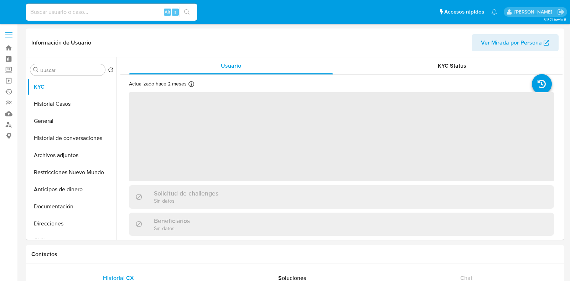
select select "10"
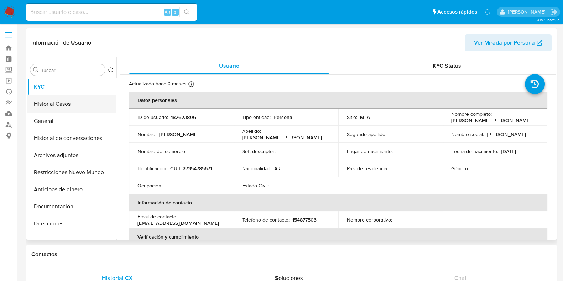
click at [62, 101] on button "Historial Casos" at bounding box center [68, 103] width 83 height 17
select select "10"
click at [61, 100] on button "Historial Casos" at bounding box center [68, 103] width 83 height 17
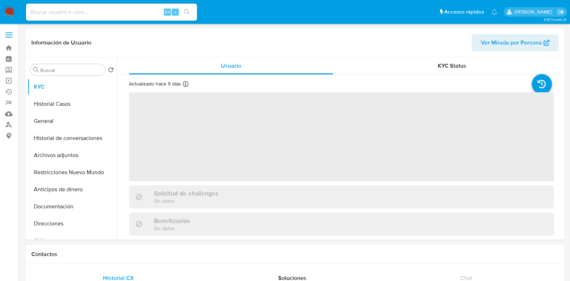
select select "10"
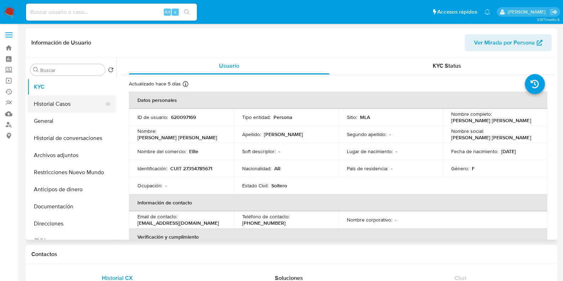
click at [57, 105] on button "Historial Casos" at bounding box center [68, 103] width 83 height 17
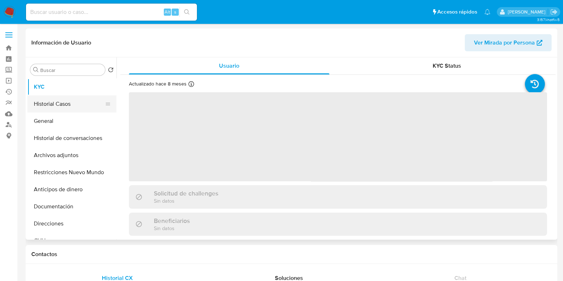
click at [67, 109] on button "Historial Casos" at bounding box center [68, 103] width 83 height 17
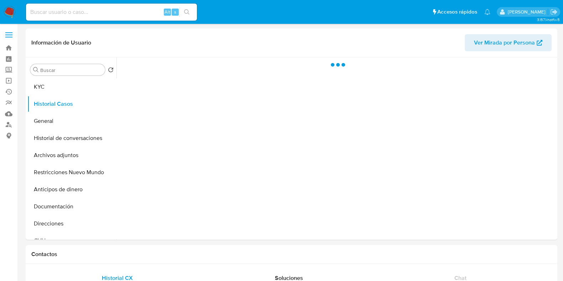
select select "10"
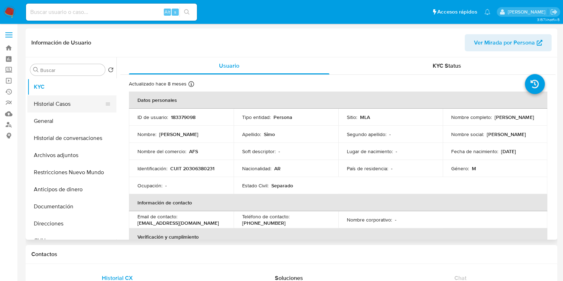
select select "10"
click at [67, 109] on button "Historial Casos" at bounding box center [68, 103] width 83 height 17
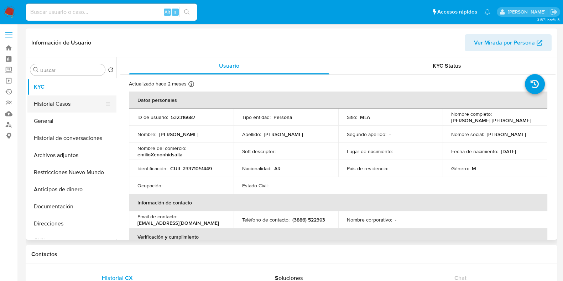
click at [69, 105] on button "Historial Casos" at bounding box center [68, 103] width 83 height 17
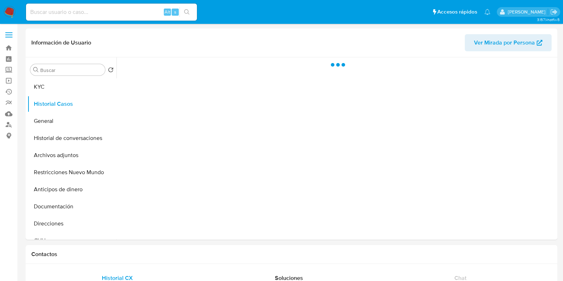
select select "10"
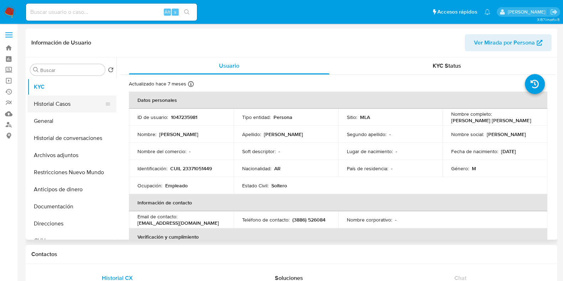
click at [84, 109] on button "Historial Casos" at bounding box center [68, 103] width 83 height 17
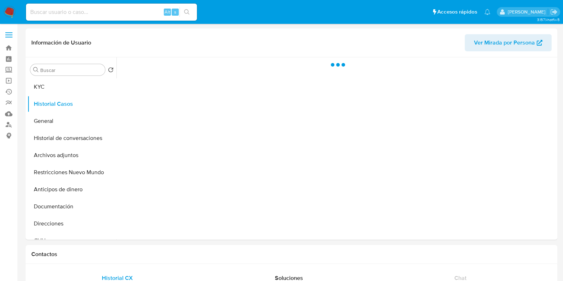
select select "10"
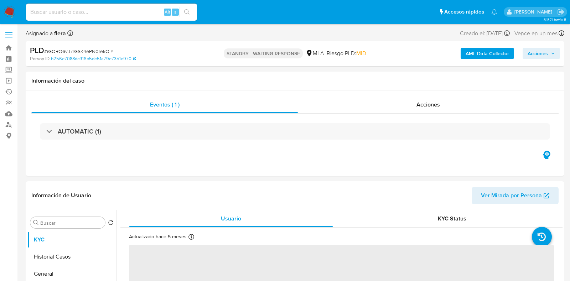
select select "10"
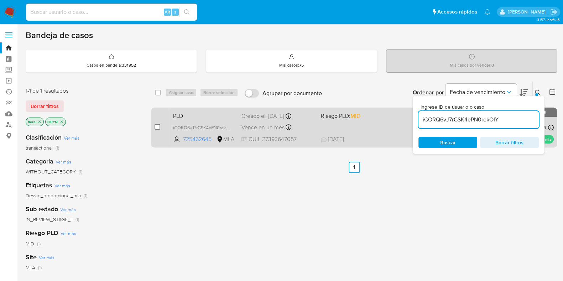
click at [157, 127] on input "checkbox" at bounding box center [158, 127] width 6 height 6
checkbox input "true"
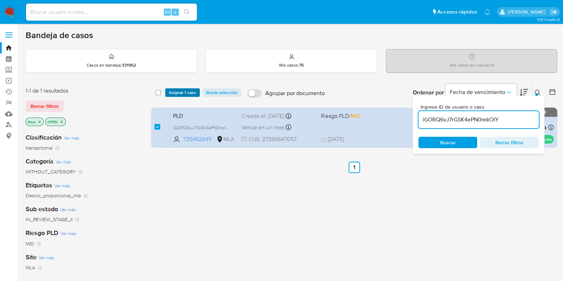
click at [173, 93] on span "Asignar 1 caso" at bounding box center [182, 92] width 27 height 7
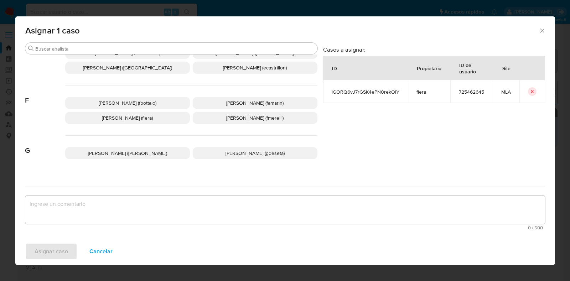
scroll to position [134, 0]
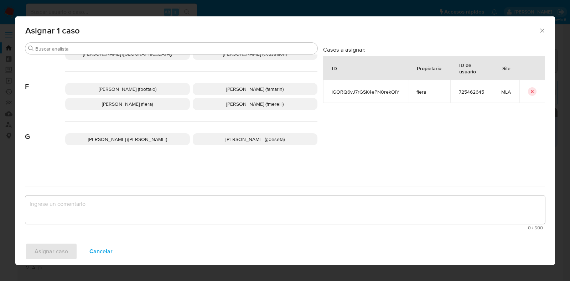
click at [170, 104] on p "Florencia Cecilia Lera (flera)" at bounding box center [127, 104] width 125 height 12
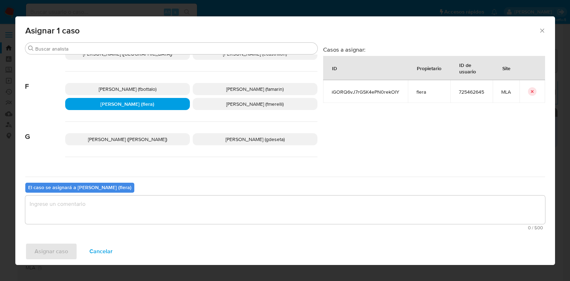
click at [165, 209] on textarea "assign-modal" at bounding box center [285, 210] width 520 height 28
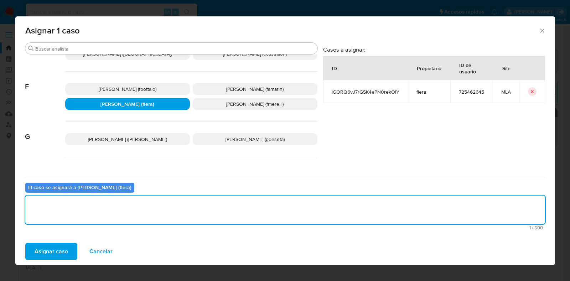
click at [56, 255] on span "Asignar caso" at bounding box center [51, 252] width 33 height 16
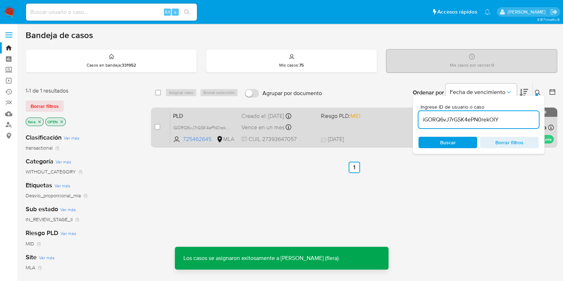
click at [209, 116] on span "PLD" at bounding box center [204, 115] width 63 height 9
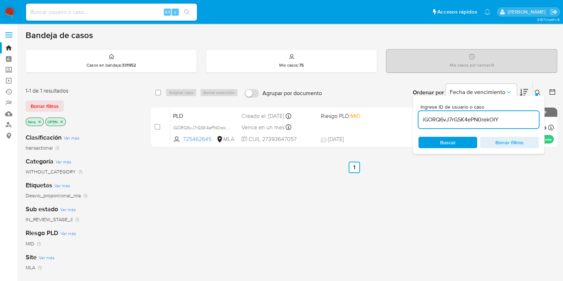
click at [451, 120] on input "iGORQ6vJ7rGSK4ePN0rekOIY" at bounding box center [479, 119] width 120 height 9
paste input "ajpS53uPxCeb5AjojU9JUAwx"
type input "ajpS53uPxCeb5AjojU9JUAwx"
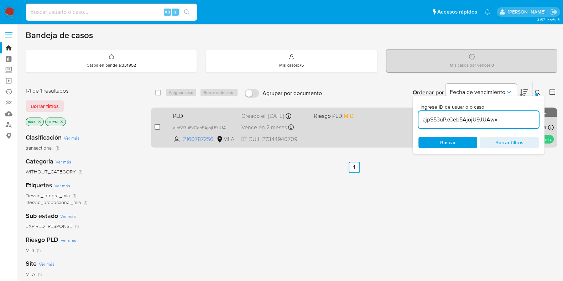
click at [157, 124] on input "checkbox" at bounding box center [158, 127] width 6 height 6
checkbox input "true"
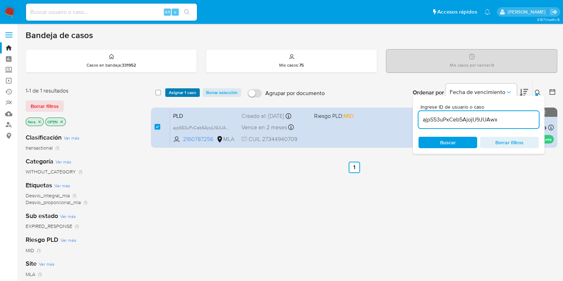
click at [191, 89] on span "Asignar 1 caso" at bounding box center [182, 92] width 27 height 7
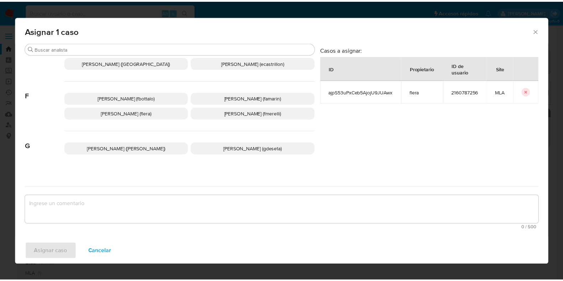
scroll to position [178, 0]
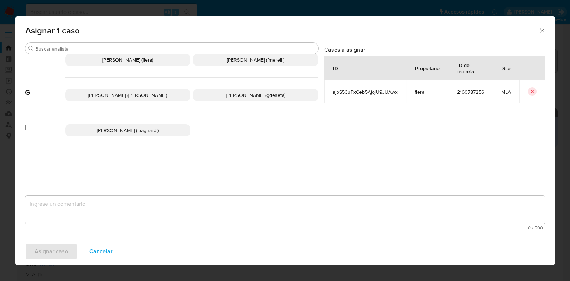
click at [161, 63] on p "Florencia Cecilia Lera (flera)" at bounding box center [127, 60] width 125 height 12
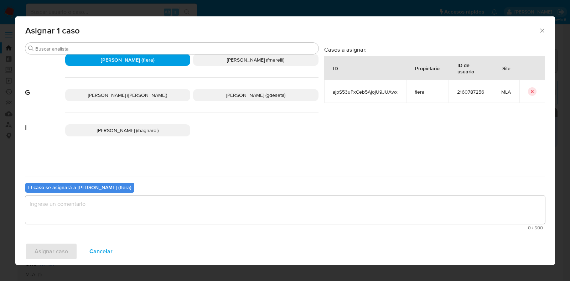
click at [176, 208] on textarea "assign-modal" at bounding box center [285, 210] width 520 height 28
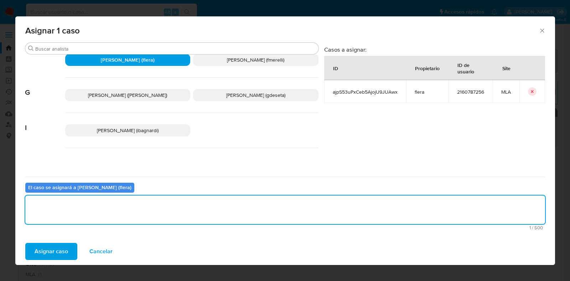
click at [33, 261] on div "Asignar caso Cancelar" at bounding box center [285, 251] width 540 height 27
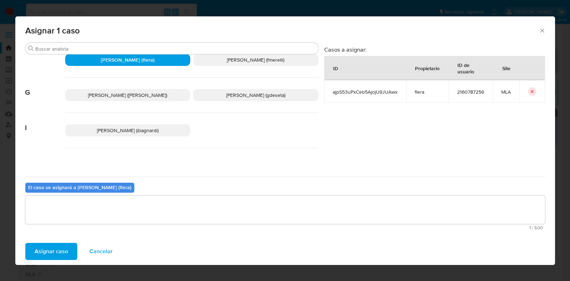
click at [47, 251] on span "Asignar caso" at bounding box center [51, 252] width 33 height 16
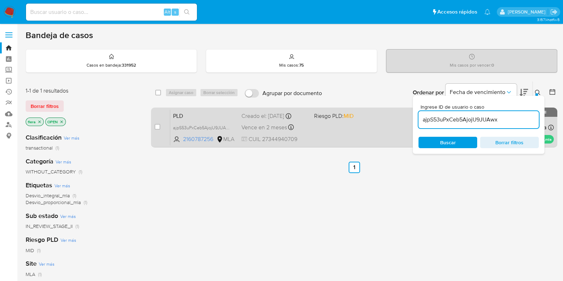
click at [203, 114] on span "PLD" at bounding box center [204, 115] width 63 height 9
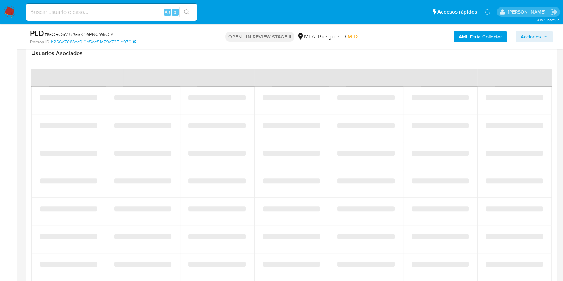
scroll to position [1046, 0]
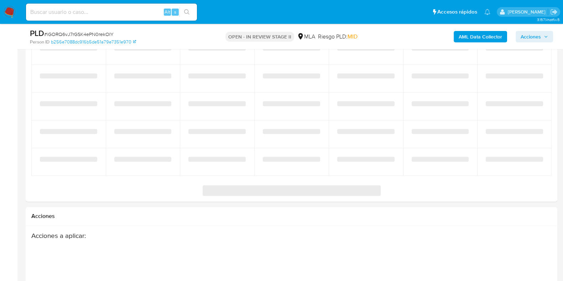
select select "10"
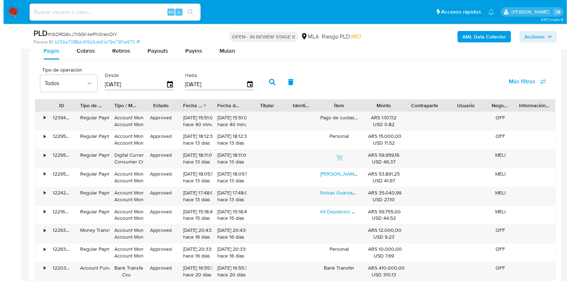
scroll to position [1133, 0]
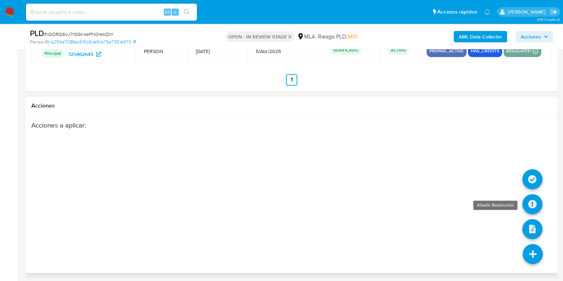
click at [530, 195] on icon at bounding box center [533, 204] width 20 height 20
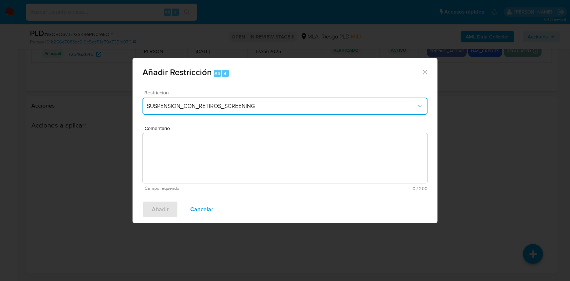
click at [157, 108] on span "SUSPENSION_CON_RETIROS_SCREENING" at bounding box center [281, 106] width 269 height 7
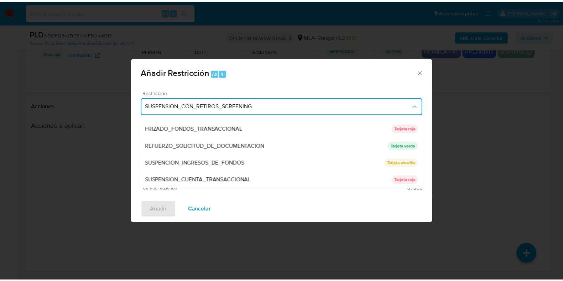
scroll to position [151, 0]
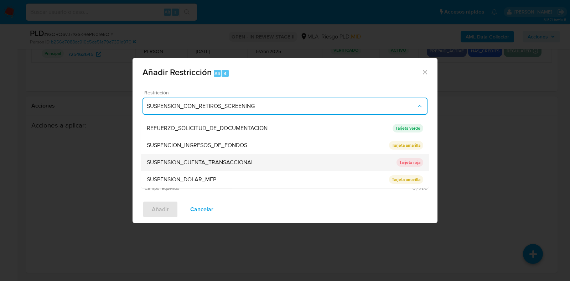
click at [188, 165] on span "SUSPENSION_CUENTA_TRANSACCIONAL" at bounding box center [200, 162] width 107 height 7
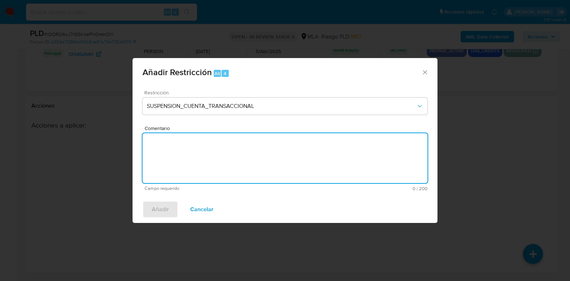
click at [188, 167] on textarea "Comentario" at bounding box center [284, 158] width 285 height 50
type textarea "AML"
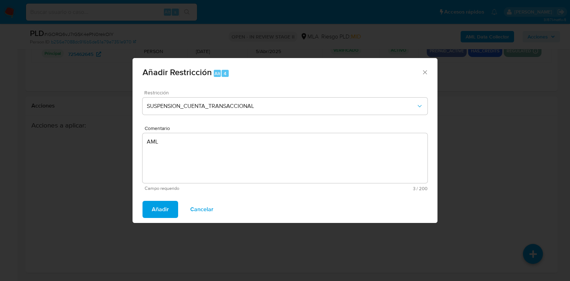
click at [161, 213] on span "Añadir" at bounding box center [160, 210] width 17 height 16
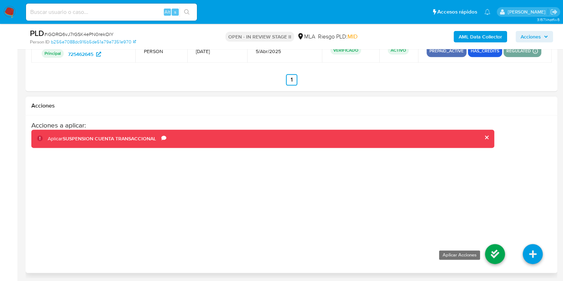
click at [488, 249] on icon at bounding box center [495, 254] width 20 height 20
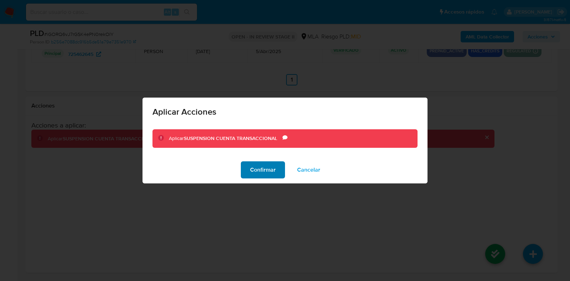
click at [270, 175] on span "Confirmar" at bounding box center [263, 170] width 26 height 16
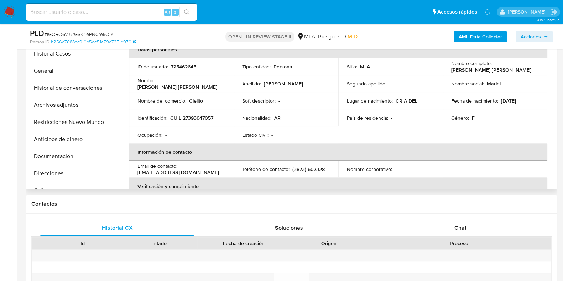
scroll to position [154, 0]
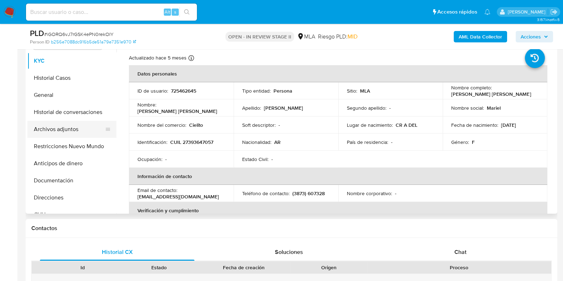
click at [72, 128] on button "Archivos adjuntos" at bounding box center [68, 129] width 83 height 17
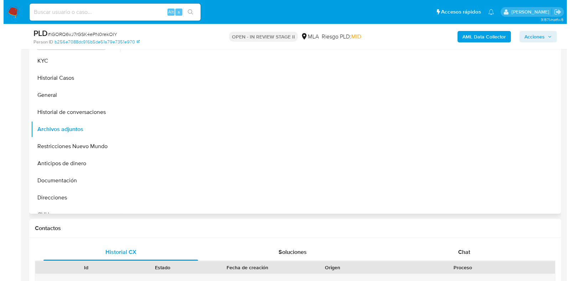
scroll to position [64, 0]
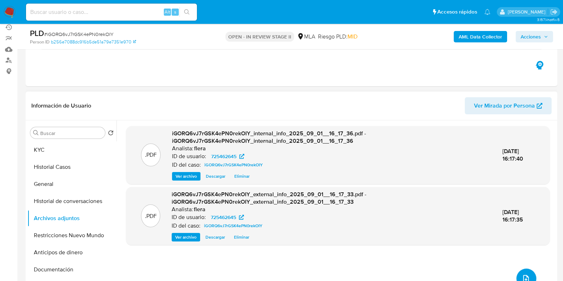
click at [524, 272] on button "upload-file" at bounding box center [527, 279] width 20 height 20
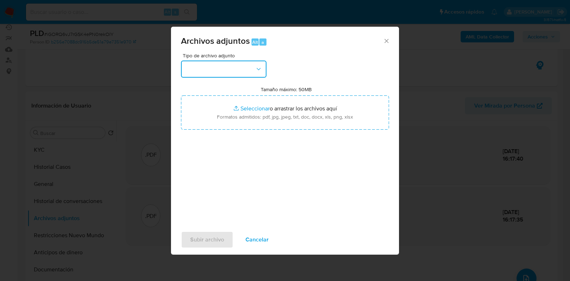
click at [232, 63] on button "button" at bounding box center [223, 69] width 85 height 17
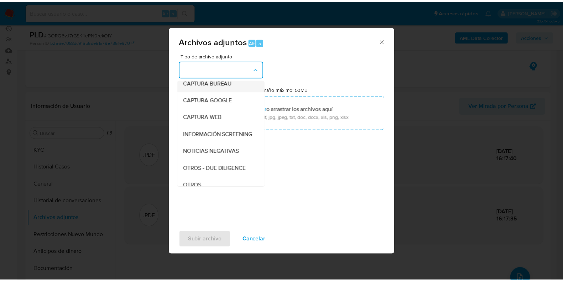
scroll to position [89, 0]
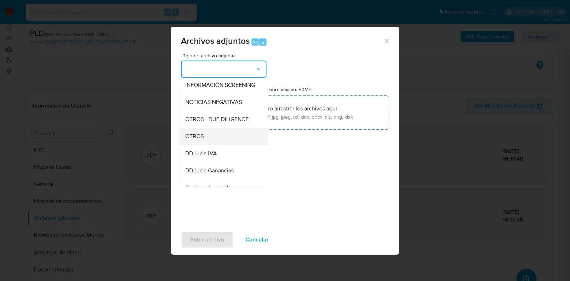
click at [218, 140] on div "OTROS" at bounding box center [221, 136] width 73 height 17
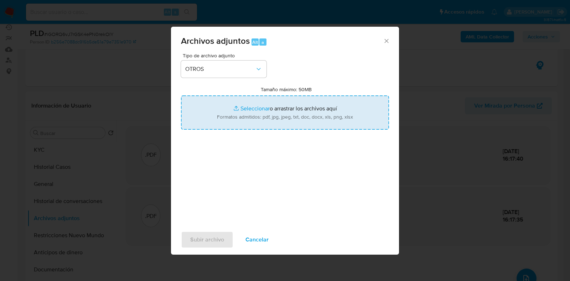
type input "C:\fakepath\Movimientos-Aladdin- Mariel Alejandra Guzman.xlsx"
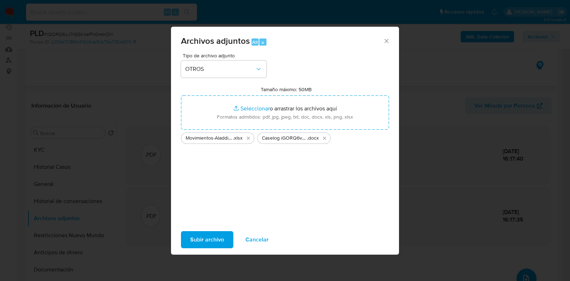
click at [204, 247] on span "Subir archivo" at bounding box center [207, 240] width 34 height 16
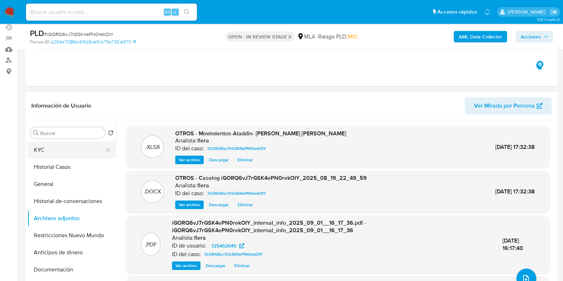
click at [69, 145] on button "KYC" at bounding box center [68, 149] width 83 height 17
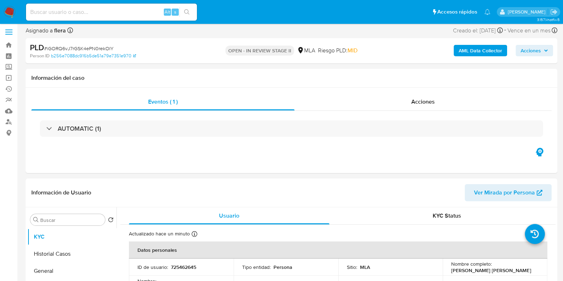
scroll to position [0, 0]
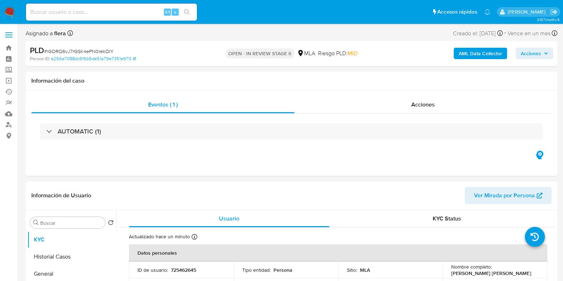
click at [536, 49] on span "Acciones" at bounding box center [531, 53] width 20 height 11
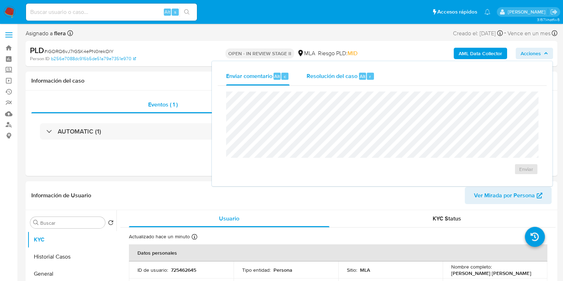
click at [342, 72] on span "Resolución del caso" at bounding box center [332, 76] width 51 height 8
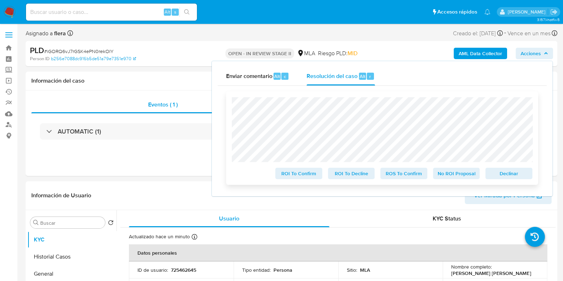
click at [517, 175] on span "Declinar" at bounding box center [509, 173] width 37 height 10
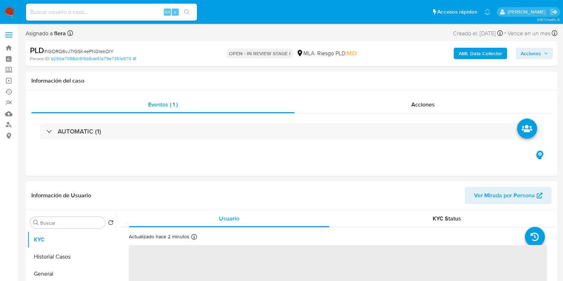
click at [534, 56] on span "Acciones" at bounding box center [531, 53] width 20 height 11
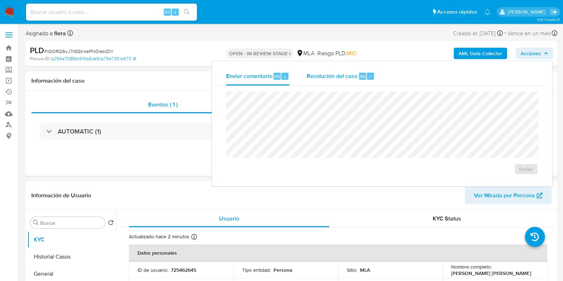
click at [341, 73] on span "Resolución del caso" at bounding box center [332, 76] width 51 height 8
select select "10"
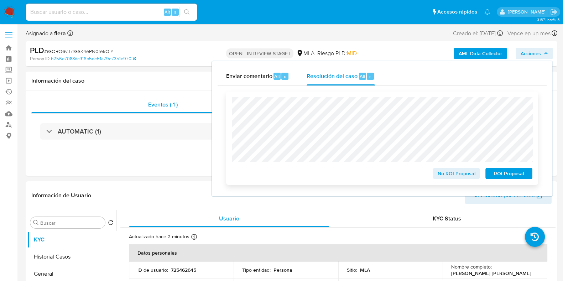
click at [510, 175] on span "ROI Proposal" at bounding box center [509, 173] width 37 height 10
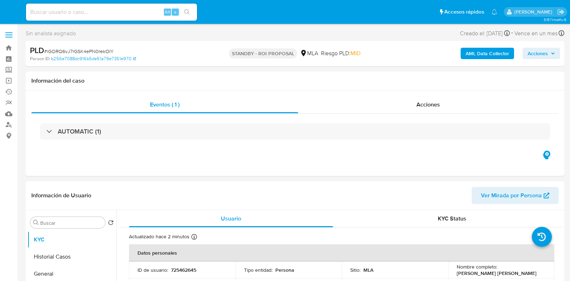
select select "10"
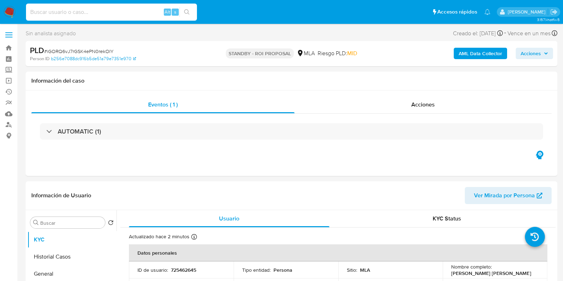
click at [102, 10] on input at bounding box center [111, 11] width 171 height 9
paste input "aPB6sMx6leNOKAZ3KQJPSZWS"
type input "aPB6sMx6leNOKAZ3KQJPSZWS"
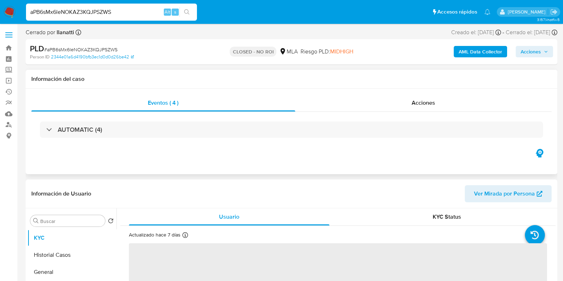
select select "10"
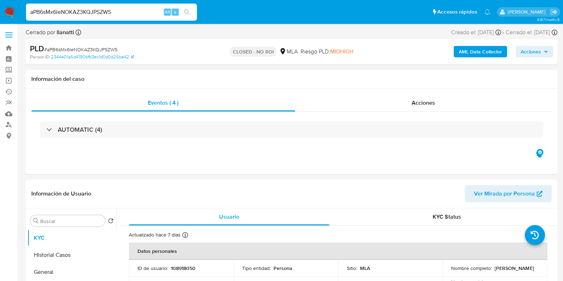
click at [98, 9] on input "aPB6sMx6leNOKAZ3KQJPSZWS" at bounding box center [111, 11] width 171 height 9
paste input "jpS53uPxCeb5AjojU9JUAwx"
type input "ajpS53uPxCeb5AjojU9JUAwx"
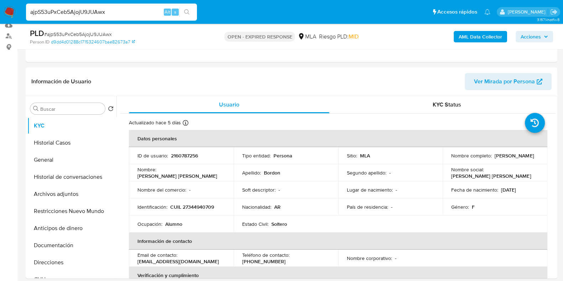
select select "10"
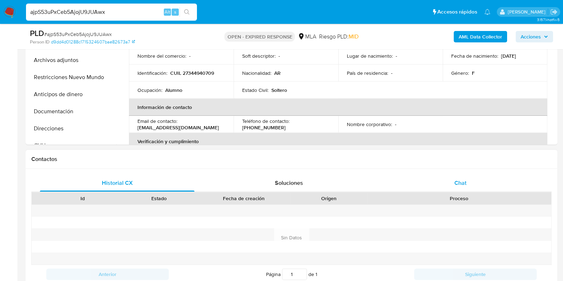
click at [452, 182] on div "Chat" at bounding box center [460, 183] width 155 height 17
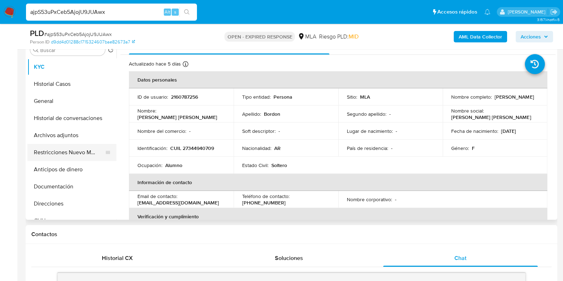
scroll to position [134, 0]
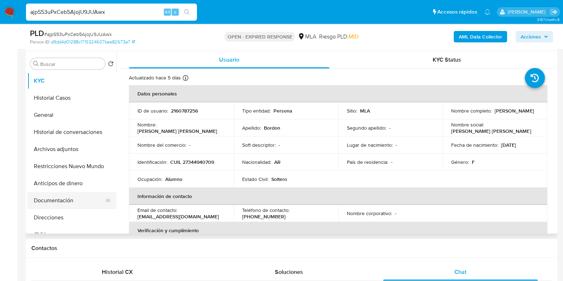
click at [46, 197] on button "Documentación" at bounding box center [68, 200] width 83 height 17
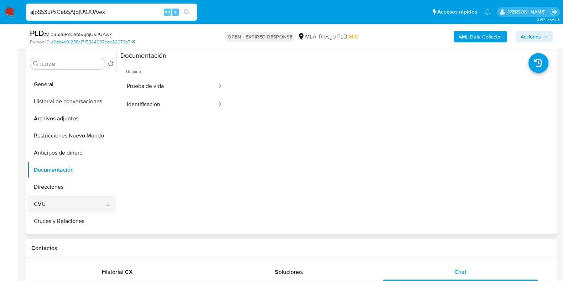
scroll to position [44, 0]
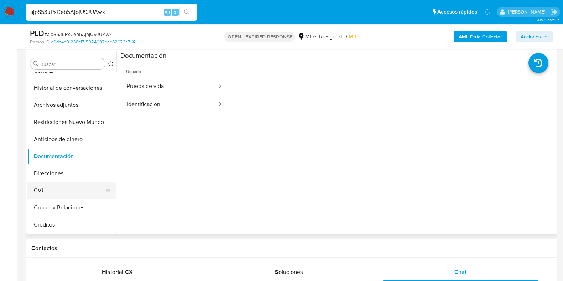
click at [66, 193] on button "CVU" at bounding box center [68, 190] width 83 height 17
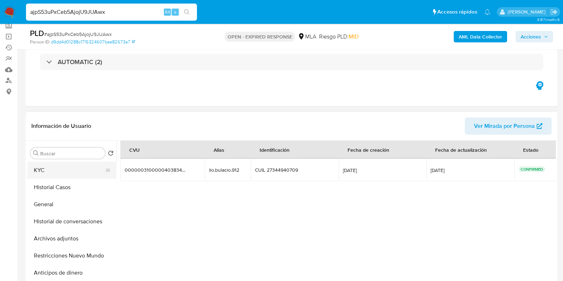
click at [52, 170] on button "KYC" at bounding box center [68, 170] width 83 height 17
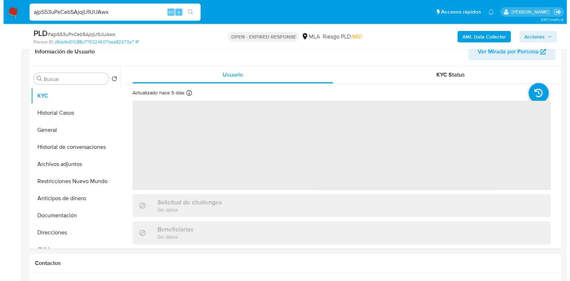
scroll to position [134, 0]
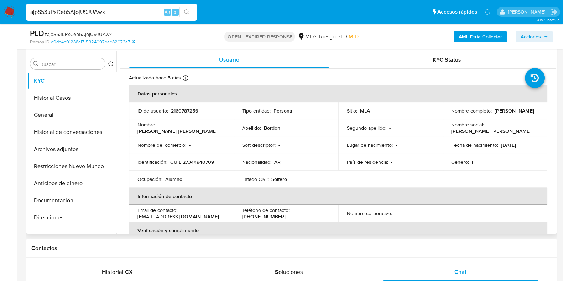
drag, startPoint x: 504, startPoint y: 117, endPoint x: 447, endPoint y: 115, distance: 56.7
click at [447, 115] on td "Nombre completo : Olga Gabriela Bordon" at bounding box center [495, 110] width 105 height 17
copy p "Olga Gabriela Bordon"
click at [190, 111] on p "2160787256" at bounding box center [184, 111] width 27 height 6
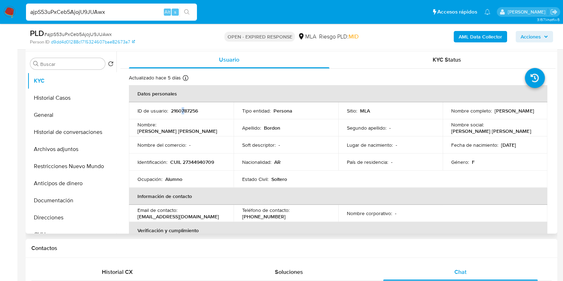
drag, startPoint x: 190, startPoint y: 111, endPoint x: 182, endPoint y: 111, distance: 7.5
click at [182, 111] on p "2160787256" at bounding box center [184, 111] width 27 height 6
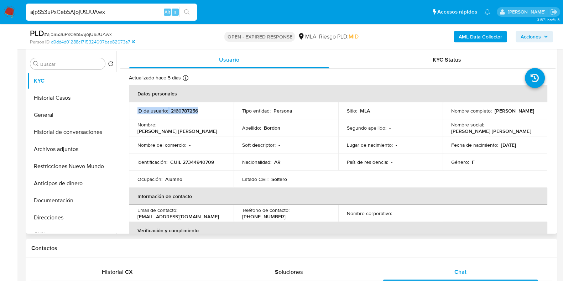
click at [182, 111] on p "2160787256" at bounding box center [184, 111] width 27 height 6
click at [208, 115] on td "ID de usuario : 2160787256" at bounding box center [181, 110] width 105 height 17
drag, startPoint x: 244, startPoint y: 122, endPoint x: 225, endPoint y: 134, distance: 21.6
click at [242, 125] on td "Apellido : Bordon" at bounding box center [286, 127] width 105 height 17
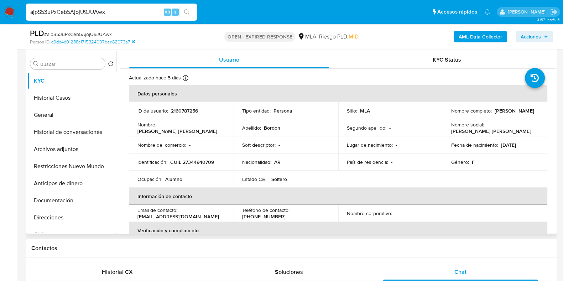
click at [195, 111] on p "2160787256" at bounding box center [184, 111] width 27 height 6
click at [195, 109] on p "2160787256" at bounding box center [184, 111] width 27 height 6
copy p "2160787256"
drag, startPoint x: 502, startPoint y: 115, endPoint x: 451, endPoint y: 115, distance: 50.6
click at [451, 114] on div "Nombre completo : Olga Gabriela Bordon" at bounding box center [495, 111] width 88 height 6
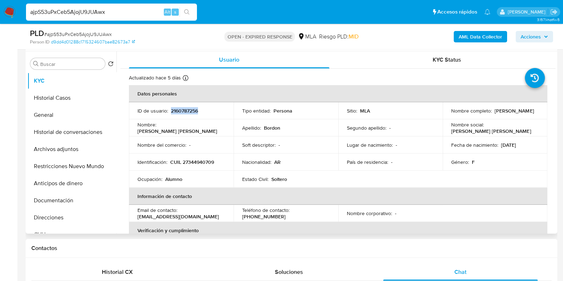
copy p "Olga Gabriela Bordon"
drag, startPoint x: 476, startPoint y: 30, endPoint x: 475, endPoint y: 37, distance: 7.2
click at [475, 36] on div "AML Data Collector Acciones" at bounding box center [467, 36] width 172 height 17
click at [475, 37] on b "AML Data Collector" at bounding box center [480, 36] width 43 height 11
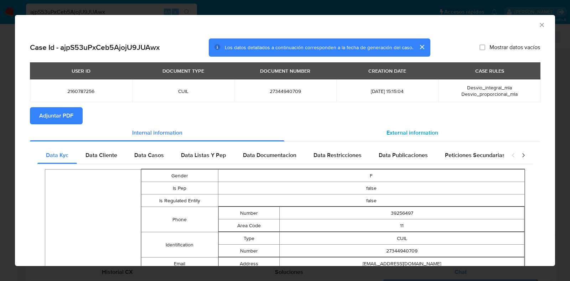
click at [404, 130] on span "External information" at bounding box center [413, 133] width 52 height 8
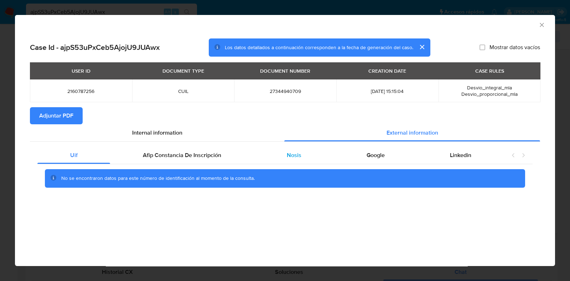
click at [294, 154] on span "Nosis" at bounding box center [294, 155] width 15 height 8
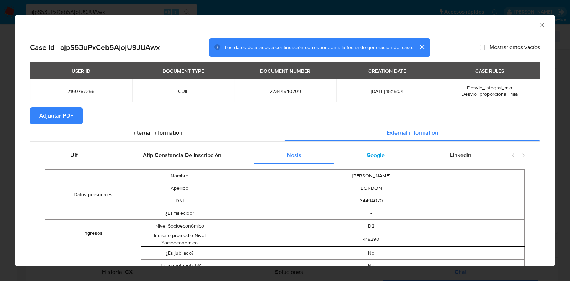
click at [377, 157] on span "Google" at bounding box center [376, 155] width 18 height 8
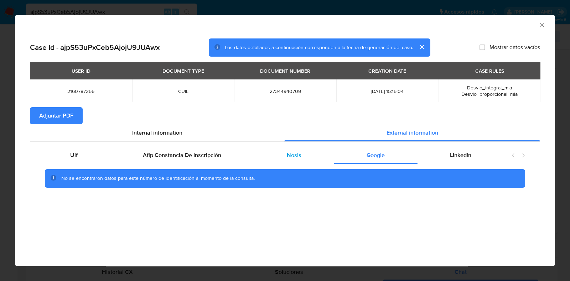
click at [305, 157] on div "Nosis" at bounding box center [294, 155] width 80 height 17
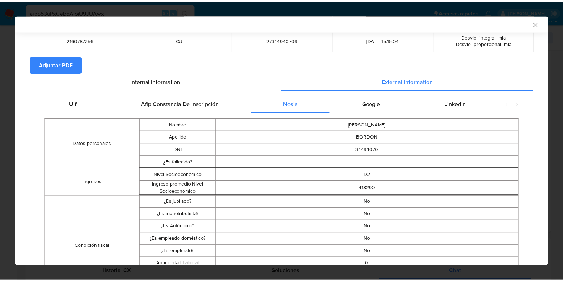
scroll to position [0, 0]
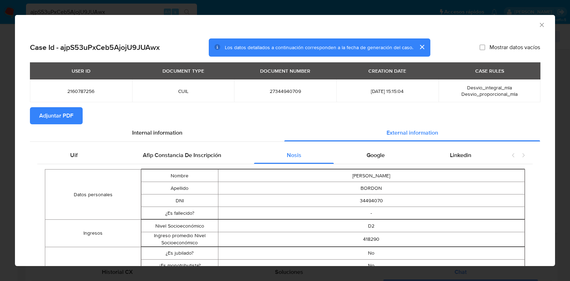
click at [68, 113] on span "Adjuntar PDF" at bounding box center [56, 116] width 34 height 16
click at [538, 25] on icon "Cerrar ventana" at bounding box center [541, 24] width 7 height 7
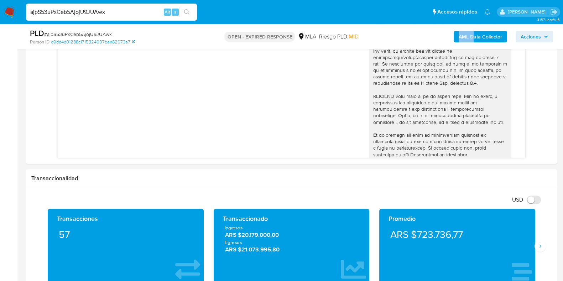
scroll to position [490, 0]
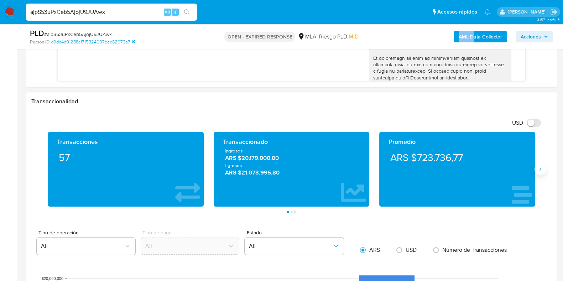
click at [543, 169] on icon "Siguiente" at bounding box center [541, 169] width 6 height 6
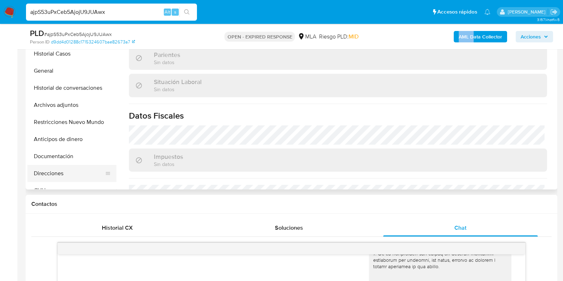
scroll to position [44, 0]
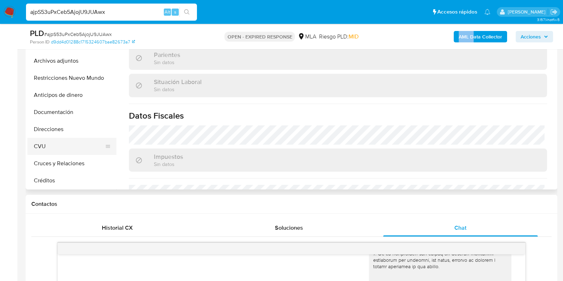
click at [53, 150] on button "CVU" at bounding box center [68, 146] width 83 height 17
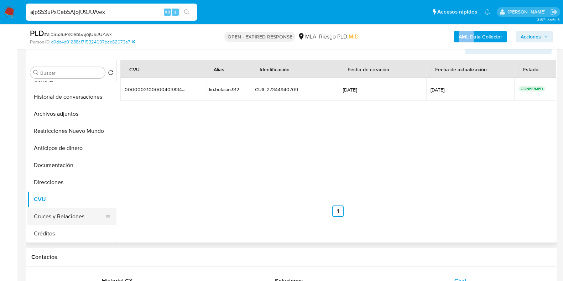
scroll to position [134, 0]
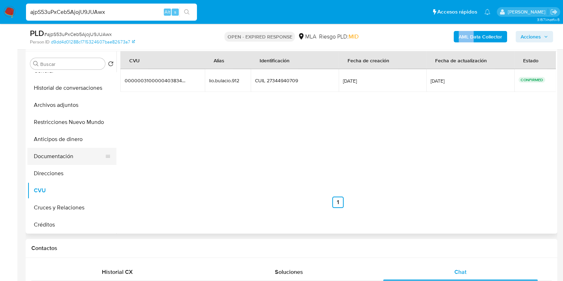
click at [51, 156] on button "Documentación" at bounding box center [68, 156] width 83 height 17
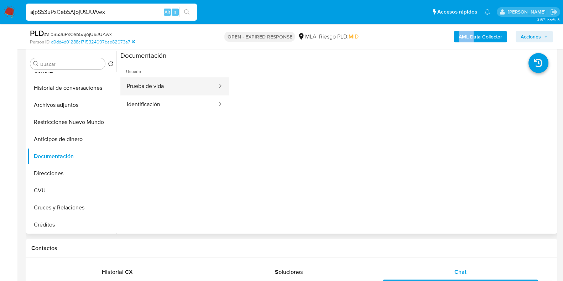
click at [193, 78] on button "Prueba de vida" at bounding box center [169, 86] width 98 height 18
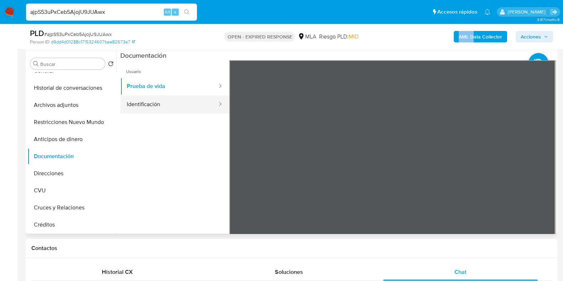
click at [173, 101] on button "Identificación" at bounding box center [169, 104] width 98 height 18
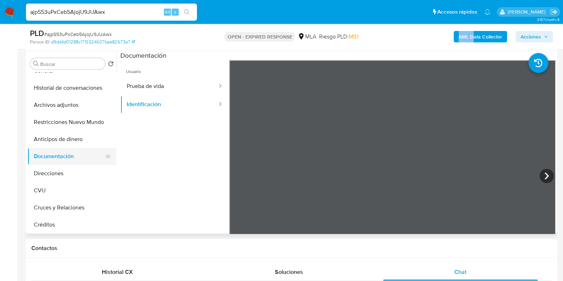
scroll to position [0, 0]
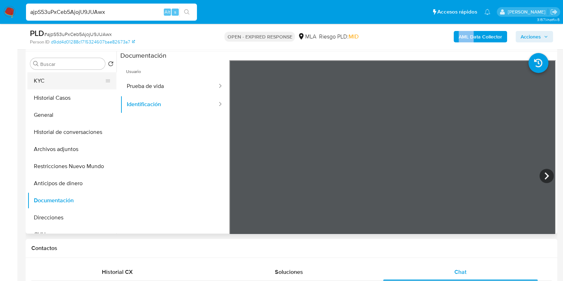
click at [53, 83] on button "KYC" at bounding box center [68, 80] width 83 height 17
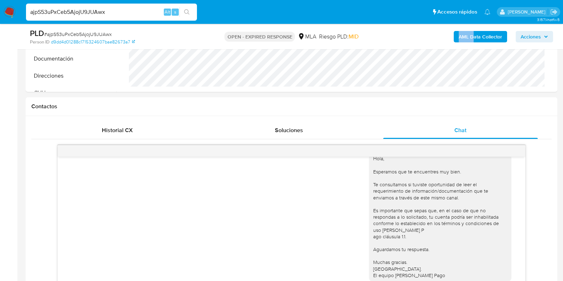
scroll to position [134, 0]
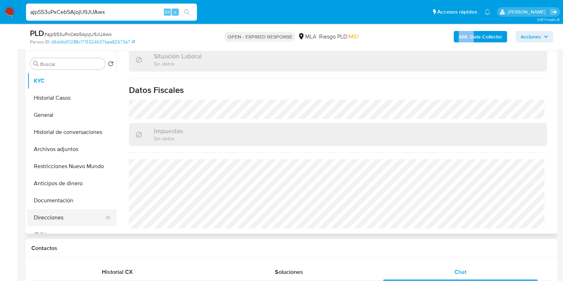
click at [71, 222] on button "Direcciones" at bounding box center [68, 217] width 83 height 17
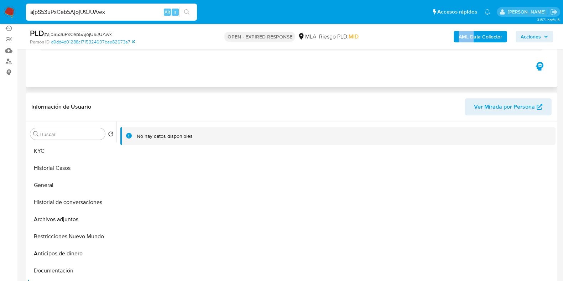
scroll to position [0, 0]
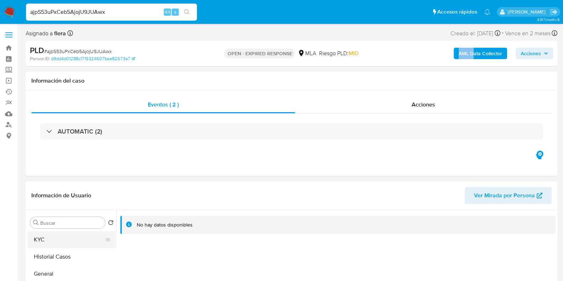
click at [44, 237] on button "KYC" at bounding box center [68, 239] width 83 height 17
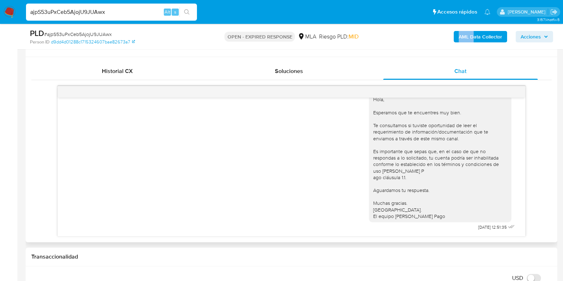
scroll to position [401, 0]
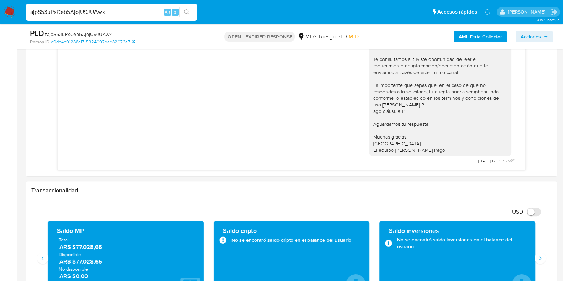
click at [85, 31] on span "# ajpS53uPxCeb5AjojU9JUAwx" at bounding box center [78, 34] width 68 height 7
copy span "ajpS53uPxCeb5AjojU9JUAwx"
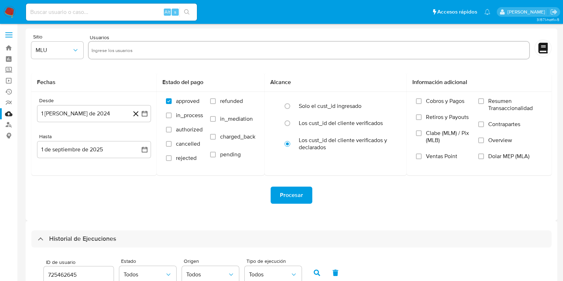
select select "10"
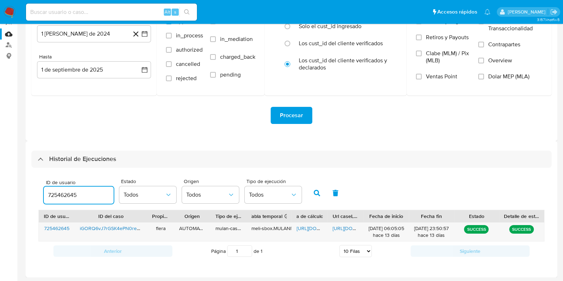
click at [66, 195] on input "725462645" at bounding box center [79, 195] width 70 height 9
click at [68, 195] on input "725462645" at bounding box center [79, 195] width 70 height 9
click at [312, 189] on button "button" at bounding box center [317, 193] width 19 height 17
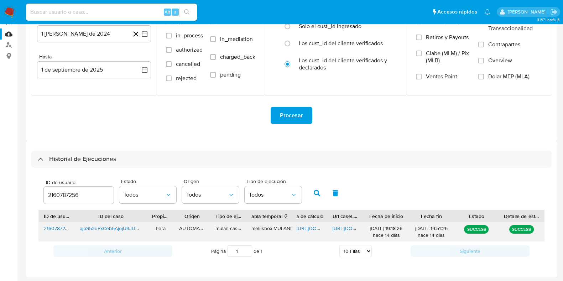
click at [302, 225] on span "[URL][DOMAIN_NAME]" at bounding box center [321, 228] width 49 height 7
click at [341, 226] on span "[URL][DOMAIN_NAME]" at bounding box center [357, 228] width 49 height 7
click at [63, 197] on input "2160787256" at bounding box center [79, 195] width 70 height 9
type input "140793667"
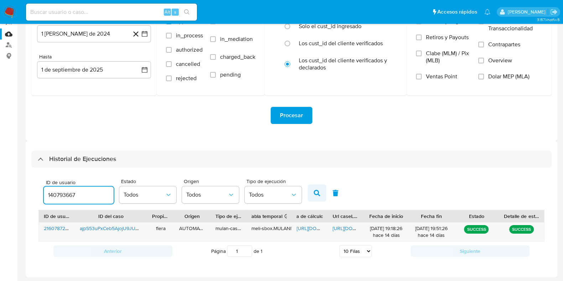
click at [315, 197] on button "button" at bounding box center [317, 193] width 19 height 17
click at [304, 226] on span "[URL][DOMAIN_NAME]" at bounding box center [321, 228] width 49 height 7
click at [342, 227] on span "[URL][DOMAIN_NAME]" at bounding box center [357, 228] width 49 height 7
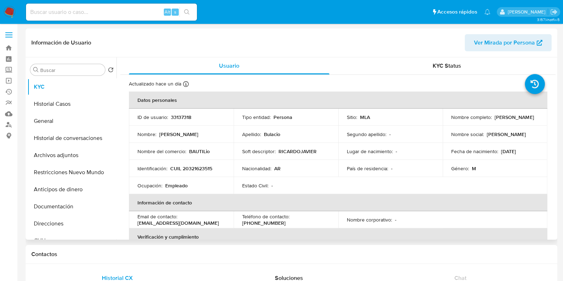
select select "10"
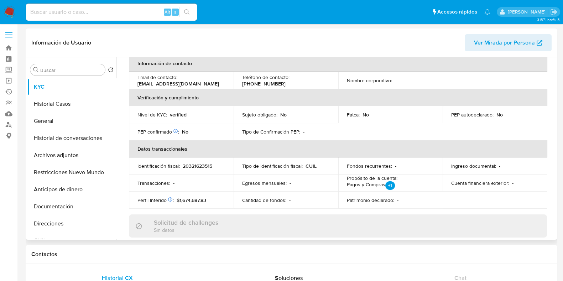
scroll to position [134, 0]
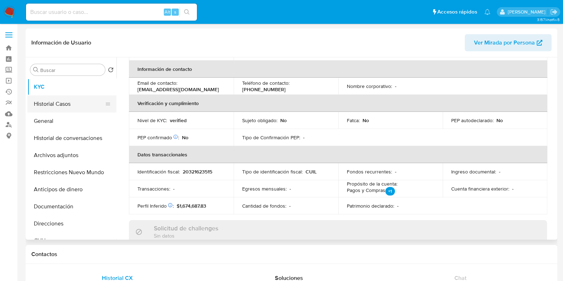
click at [64, 108] on button "Historial Casos" at bounding box center [68, 103] width 83 height 17
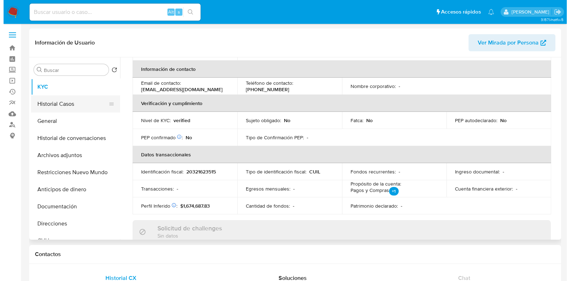
scroll to position [0, 0]
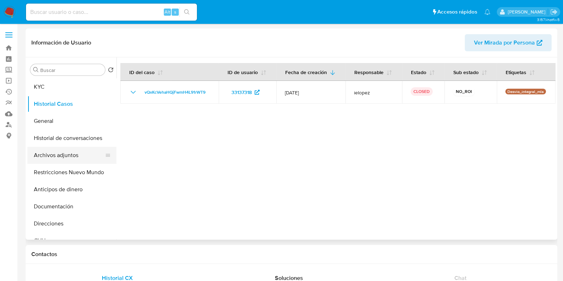
click at [66, 155] on button "Archivos adjuntos" at bounding box center [68, 155] width 83 height 17
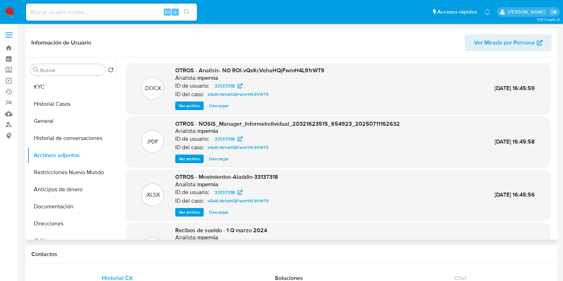
click at [185, 108] on span "Ver archivo" at bounding box center [189, 105] width 21 height 7
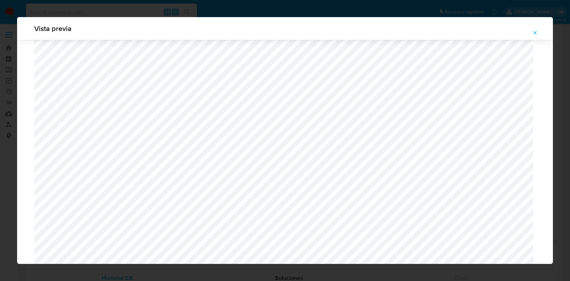
scroll to position [994, 0]
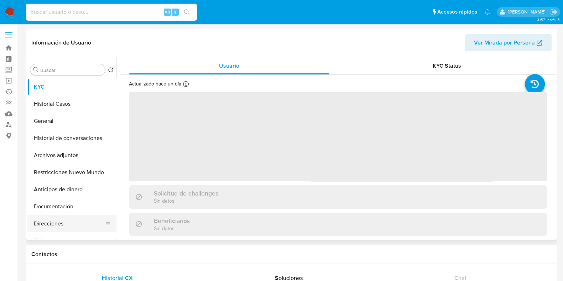
click at [50, 221] on button "Direcciones" at bounding box center [68, 223] width 83 height 17
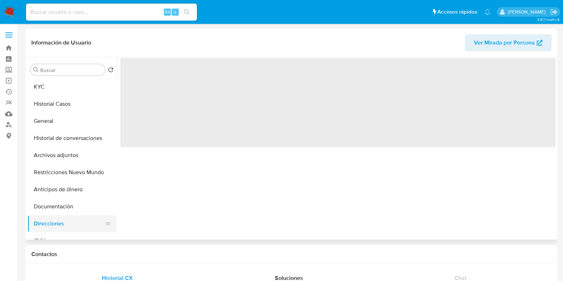
select select "10"
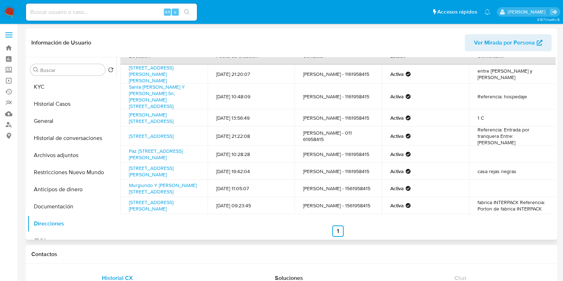
scroll to position [24, 0]
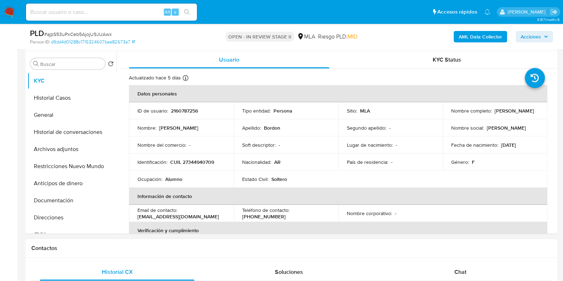
select select "10"
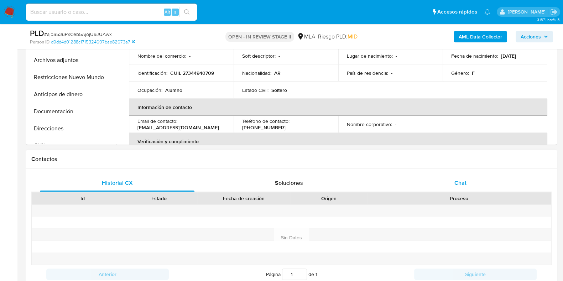
click at [465, 181] on span "Chat" at bounding box center [461, 183] width 12 height 8
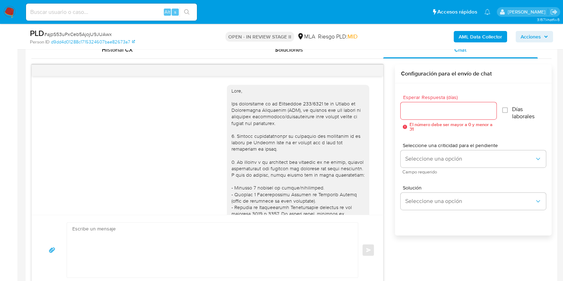
scroll to position [421, 0]
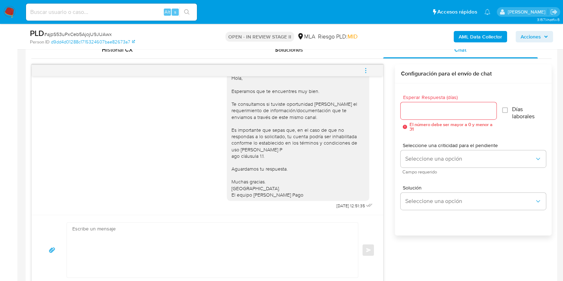
click at [206, 247] on textarea at bounding box center [210, 250] width 277 height 55
paste textarea "Hola, Esperamos que te encuentres muy bien. Te consultamos si tuviste oportunid…"
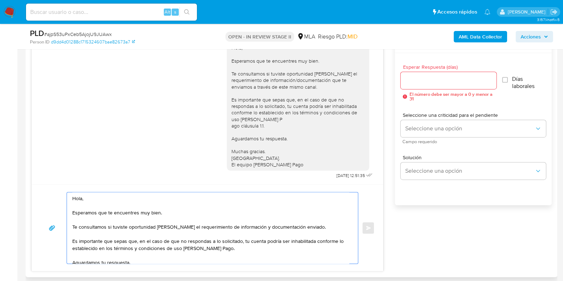
scroll to position [368, 0]
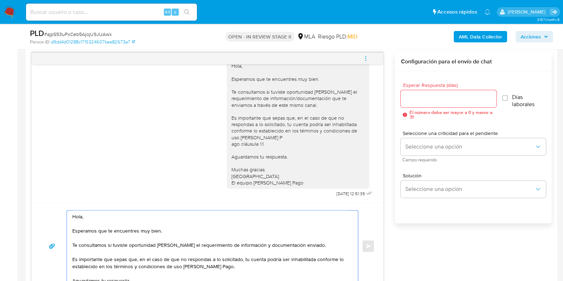
type textarea "Hola, Esperamos que te encuentres muy bien. Te consultamos si tuviste oportunid…"
click at [415, 94] on input "Esperar Respuesta (días)" at bounding box center [448, 98] width 95 height 9
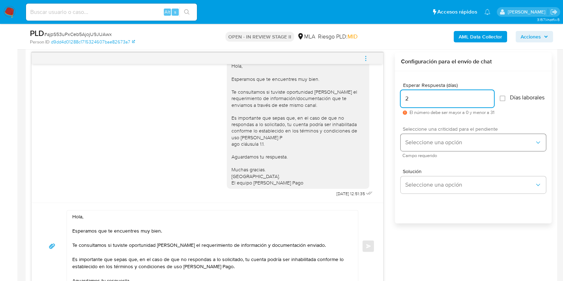
type input "2"
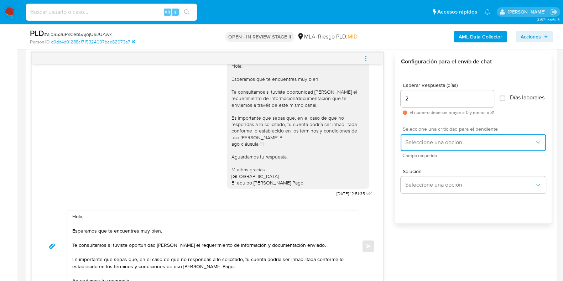
click at [410, 145] on span "Seleccione una opción" at bounding box center [470, 142] width 130 height 7
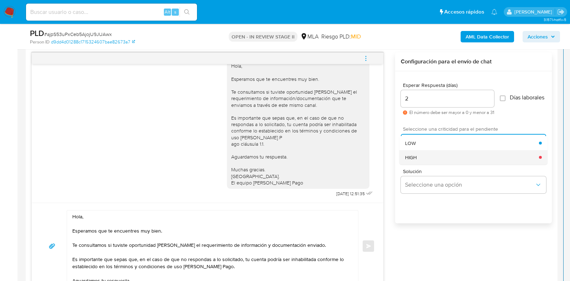
click at [409, 159] on span "HIGH" at bounding box center [411, 157] width 12 height 6
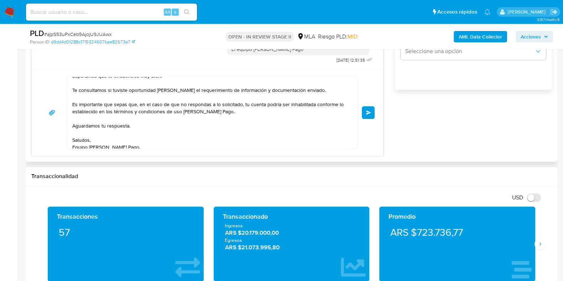
scroll to position [33, 0]
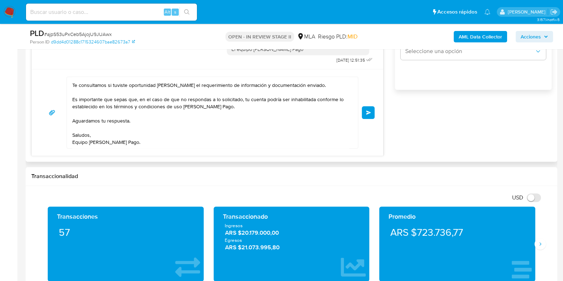
click at [128, 115] on textarea "Hola, Esperamos que te encuentres muy bien. Te consultamos si tuviste oportunid…" at bounding box center [210, 112] width 277 height 71
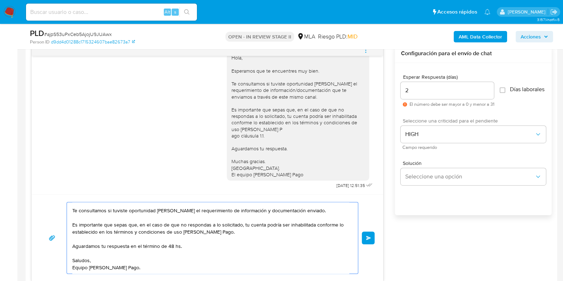
scroll to position [457, 0]
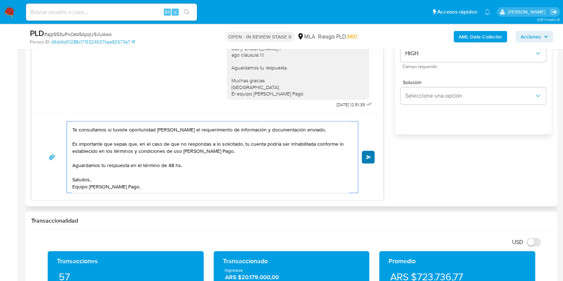
type textarea "Hola, Esperamos que te encuentres muy bien. Te consultamos si tuviste oportunid…"
click at [368, 157] on span "Enviar" at bounding box center [368, 157] width 5 height 4
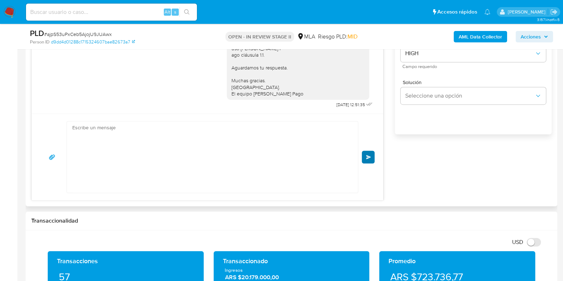
scroll to position [0, 0]
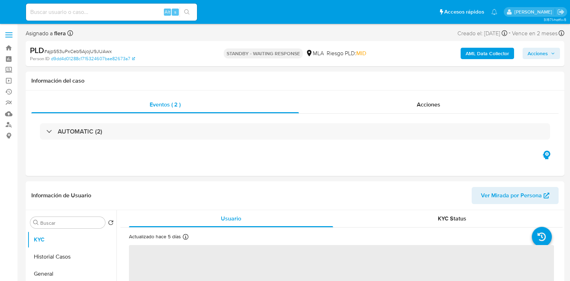
select select "10"
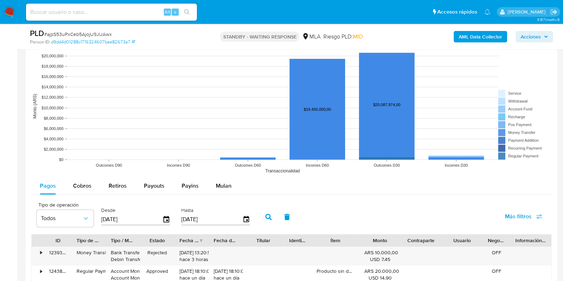
scroll to position [645, 0]
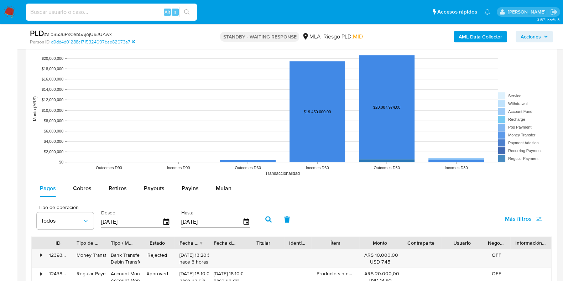
click at [68, 10] on input at bounding box center [111, 11] width 171 height 9
paste input "y9Wt4Z8XPXFV4MrQzBQoWFuh"
type input "y9Wt4Z8XPXFV4MrQzBQoWFuh"
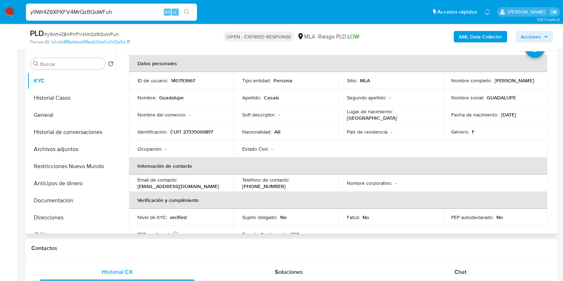
scroll to position [44, 0]
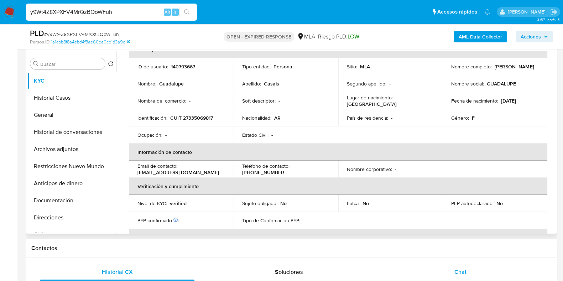
select select "10"
click at [452, 268] on div "Chat" at bounding box center [460, 272] width 155 height 17
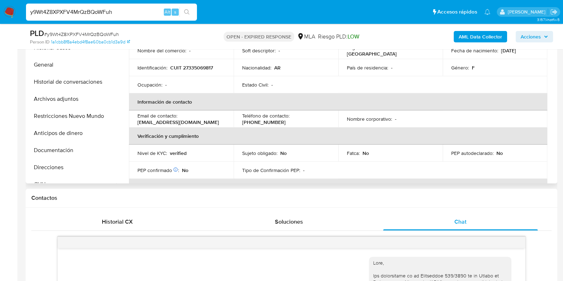
scroll to position [89, 0]
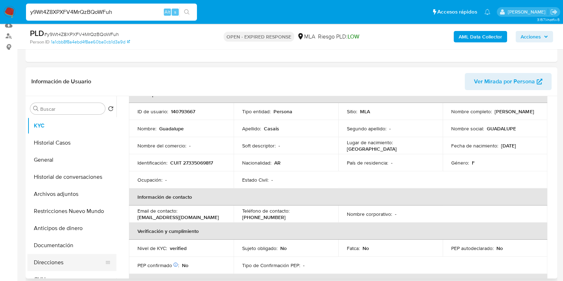
click at [62, 259] on button "Direcciones" at bounding box center [68, 262] width 83 height 17
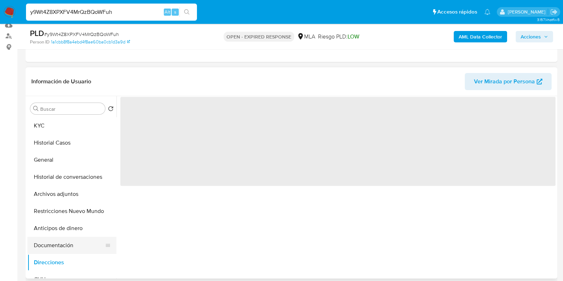
click at [63, 250] on button "Documentación" at bounding box center [68, 245] width 83 height 17
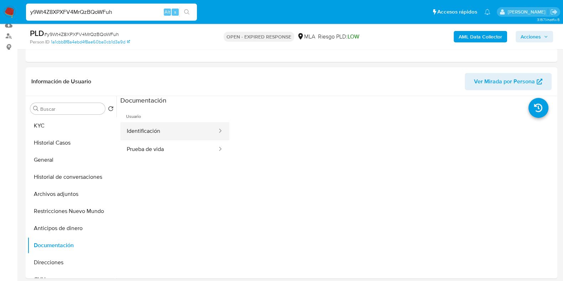
click at [146, 132] on button "Identificación" at bounding box center [169, 131] width 98 height 18
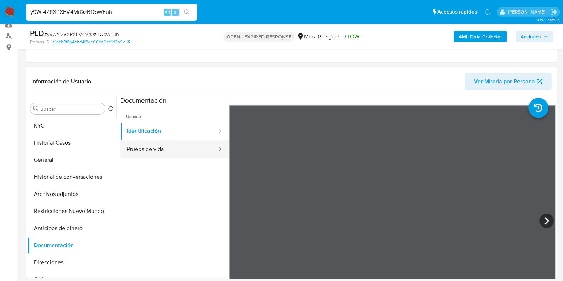
click at [153, 146] on button "Prueba de vida" at bounding box center [169, 149] width 98 height 18
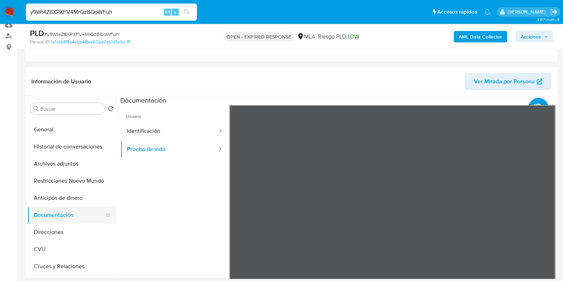
scroll to position [44, 0]
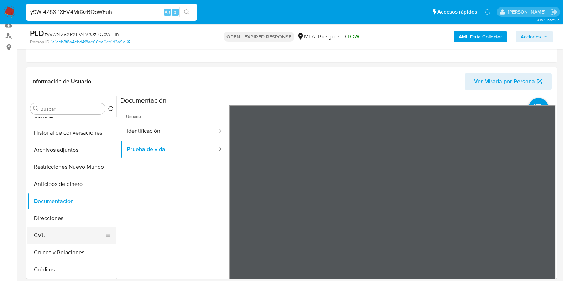
click at [53, 235] on button "CVU" at bounding box center [68, 235] width 83 height 17
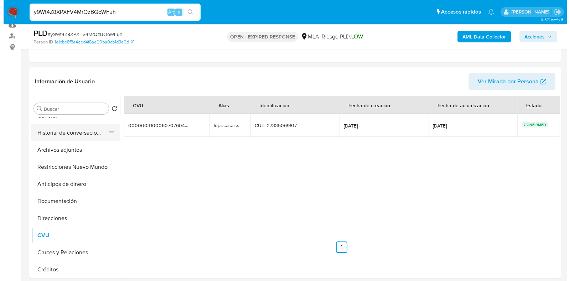
scroll to position [0, 0]
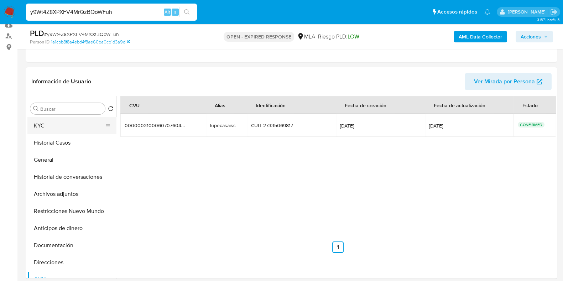
click at [46, 124] on button "KYC" at bounding box center [68, 125] width 83 height 17
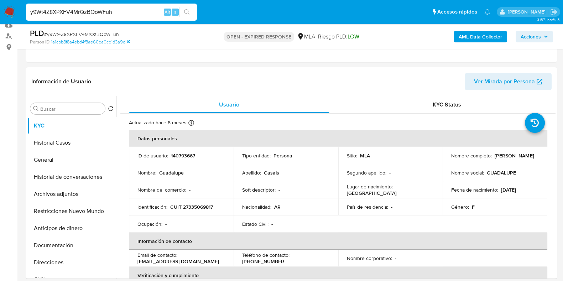
drag, startPoint x: 534, startPoint y: 155, endPoint x: 492, endPoint y: 156, distance: 42.4
click at [492, 156] on div "Nombre completo : [PERSON_NAME]" at bounding box center [495, 155] width 88 height 6
copy p "[PERSON_NAME]"
drag, startPoint x: 487, startPoint y: 26, endPoint x: 487, endPoint y: 37, distance: 11.4
click at [487, 30] on div "PLD # y9Wt4Z8XPXFV4MrQzBQoWFuh Person ID 1a1cbb8f8a4ebd4f8ae60ba0cb1d3a9d OPEN …" at bounding box center [292, 36] width 532 height 25
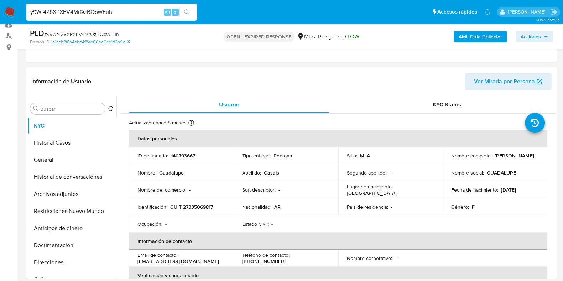
click at [486, 38] on b "AML Data Collector" at bounding box center [480, 36] width 43 height 11
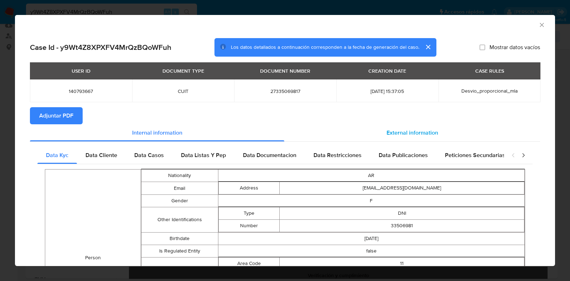
click at [417, 131] on span "External information" at bounding box center [413, 133] width 52 height 8
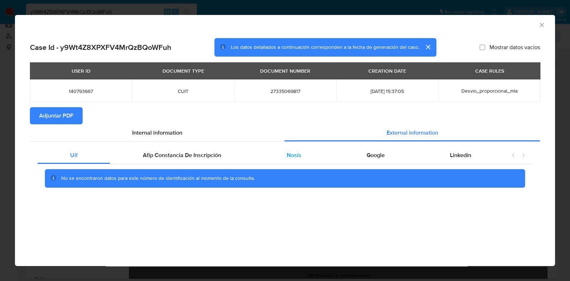
click at [289, 158] on span "Nosis" at bounding box center [294, 155] width 15 height 8
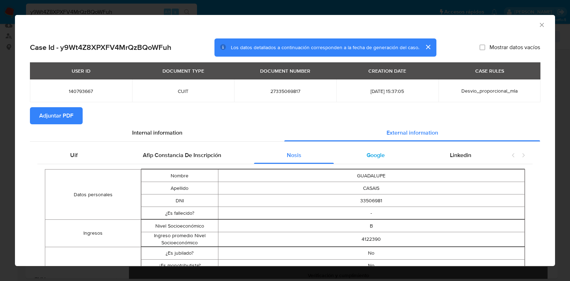
click at [367, 157] on span "Google" at bounding box center [376, 155] width 18 height 8
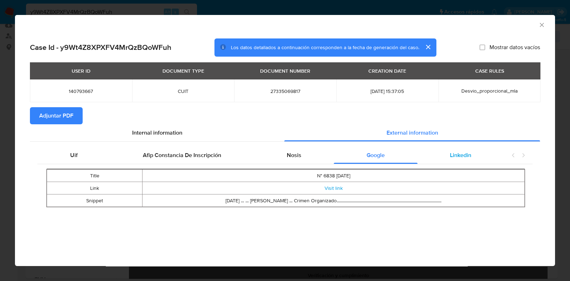
click at [452, 157] on span "Linkedin" at bounding box center [460, 155] width 21 height 8
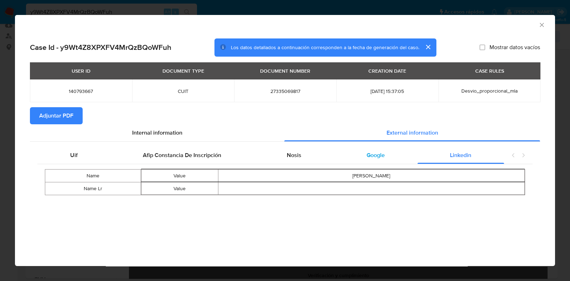
click at [376, 156] on span "Google" at bounding box center [376, 155] width 18 height 8
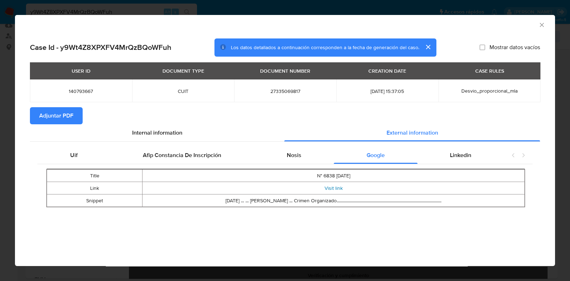
click at [341, 188] on link "Visit link" at bounding box center [334, 188] width 18 height 7
click at [541, 24] on icon "Cerrar ventana" at bounding box center [541, 24] width 7 height 7
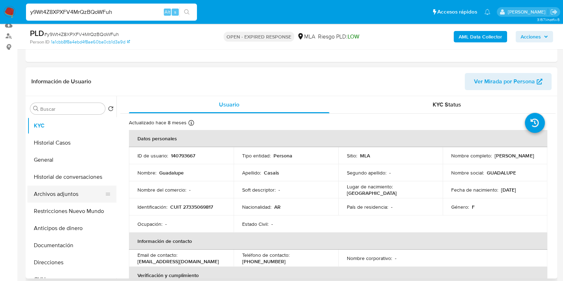
click at [60, 193] on button "Archivos adjuntos" at bounding box center [68, 194] width 83 height 17
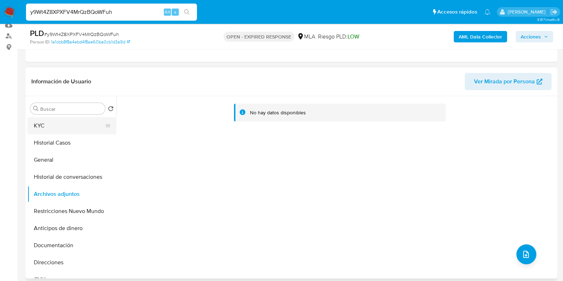
click at [65, 125] on button "KYC" at bounding box center [68, 125] width 83 height 17
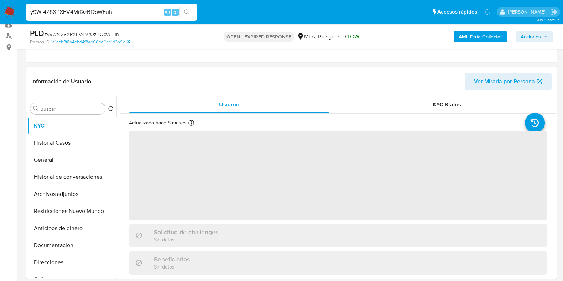
click at [481, 35] on b "AML Data Collector" at bounding box center [480, 36] width 43 height 11
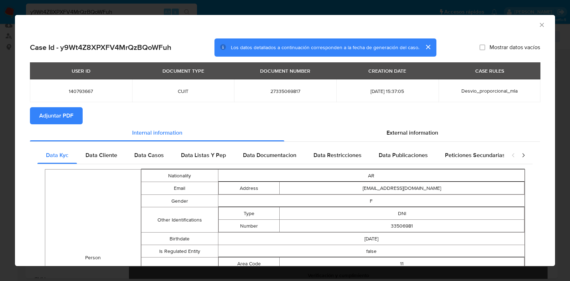
click at [59, 114] on span "Adjuntar PDF" at bounding box center [56, 116] width 34 height 16
click at [538, 24] on icon "Cerrar ventana" at bounding box center [541, 24] width 7 height 7
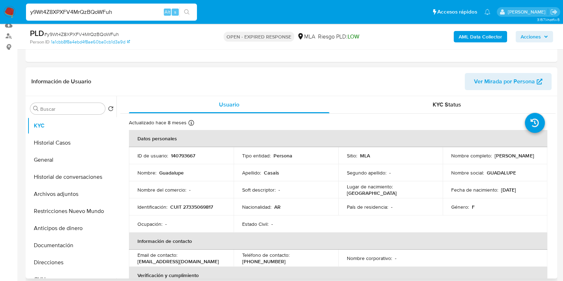
click at [194, 157] on p "140793667" at bounding box center [183, 155] width 24 height 6
click at [186, 157] on p "140793667" at bounding box center [183, 155] width 24 height 6
copy p "140793667"
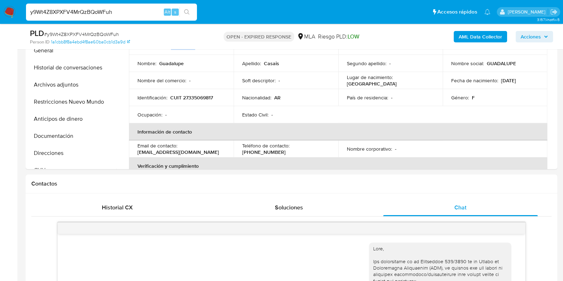
scroll to position [109, 0]
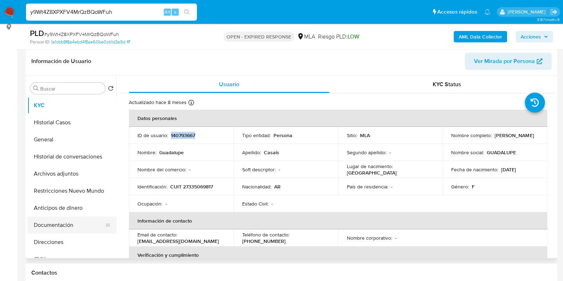
click at [60, 225] on button "Documentación" at bounding box center [68, 225] width 83 height 17
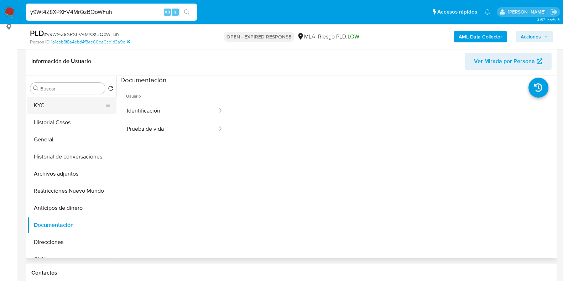
click at [71, 104] on button "KYC" at bounding box center [68, 105] width 83 height 17
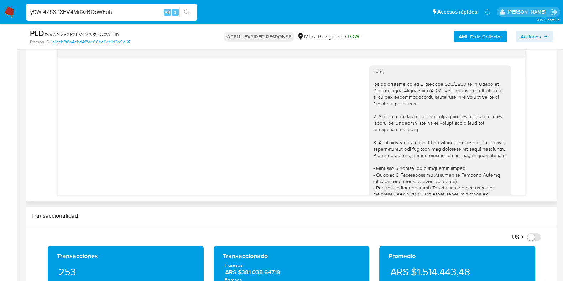
scroll to position [287, 0]
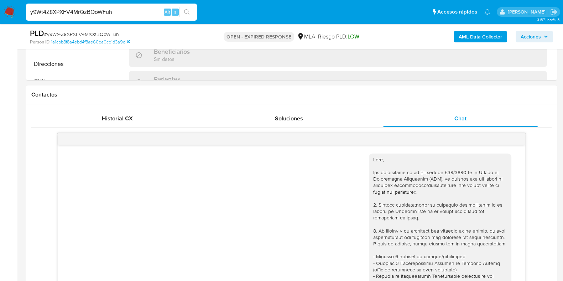
click at [110, 35] on span "# y9Wt4Z8XPXFV4MrQzBQoWFuh" at bounding box center [81, 34] width 75 height 7
copy span "y9Wt4Z8XPXFV4MrQzBQoWFuh"
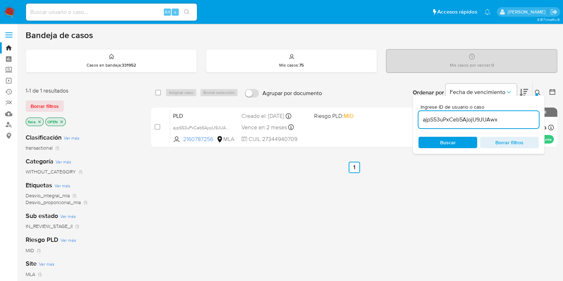
click at [452, 119] on input "ajpS53uPxCeb5AjojU9JUAwx" at bounding box center [479, 119] width 120 height 9
paste input "y9Wt4Z8XPXFV4MrQzBQoWFuh"
type input "y9Wt4Z8XPXFV4MrQzBQoWFuh"
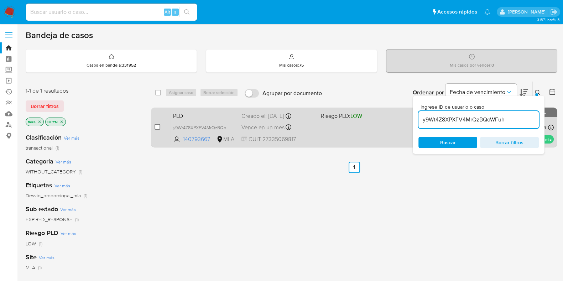
click at [157, 125] on input "checkbox" at bounding box center [158, 127] width 6 height 6
checkbox input "true"
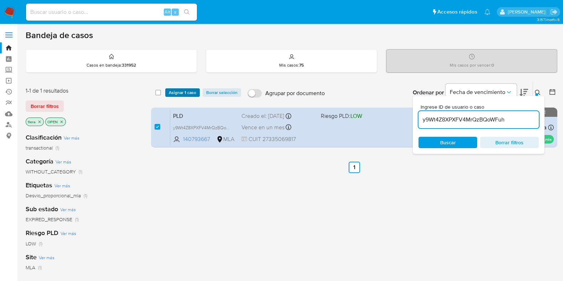
click at [189, 91] on span "Asignar 1 caso" at bounding box center [182, 92] width 27 height 7
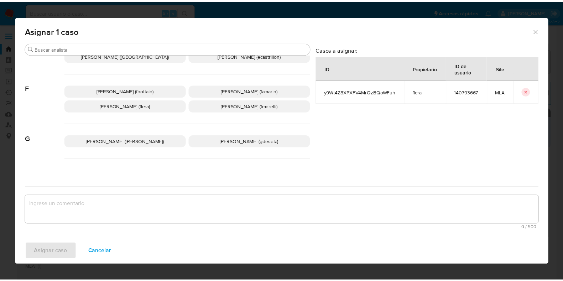
scroll to position [134, 0]
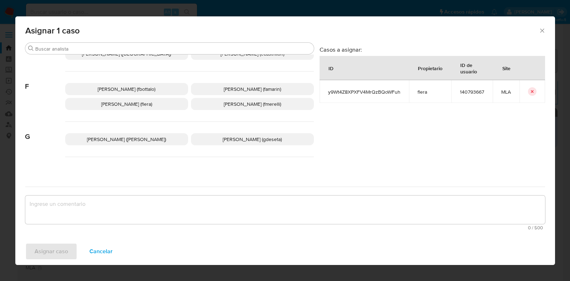
click at [130, 103] on span "Florencia Cecilia Lera (flera)" at bounding box center [126, 103] width 51 height 7
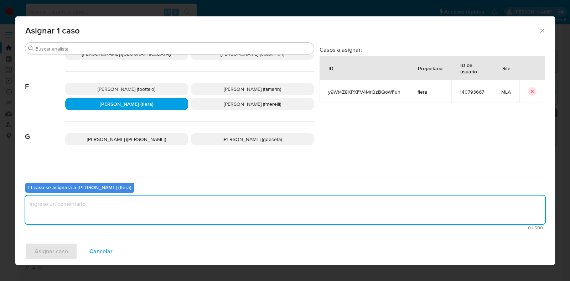
click at [140, 207] on textarea "assign-modal" at bounding box center [285, 210] width 520 height 28
click at [57, 251] on span "Asignar caso" at bounding box center [51, 252] width 33 height 16
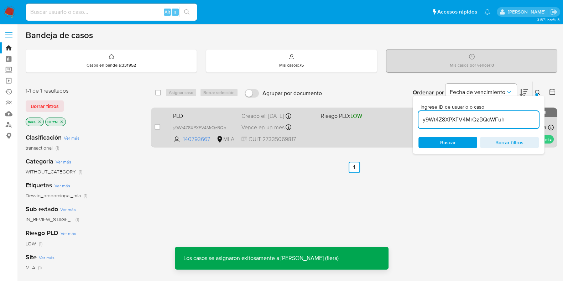
click at [213, 108] on div "case-item-checkbox No es posible asignar el caso PLD y9Wt4Z8XPXFV4MrQzBQoWFuh 1…" at bounding box center [354, 128] width 406 height 40
click at [213, 113] on span "PLD" at bounding box center [204, 115] width 63 height 9
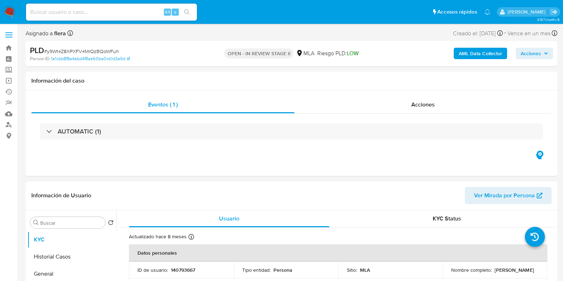
select select "10"
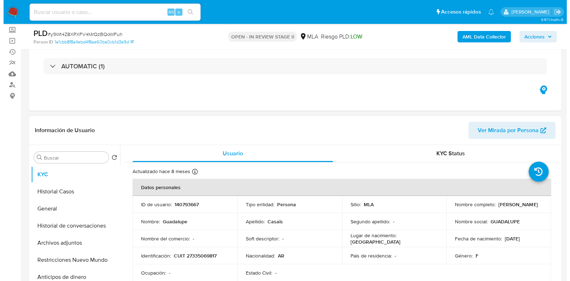
scroll to position [89, 0]
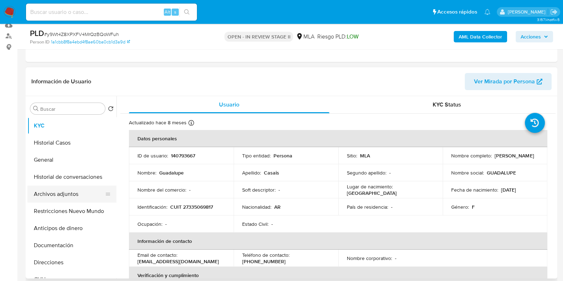
click at [71, 197] on button "Archivos adjuntos" at bounding box center [68, 194] width 83 height 17
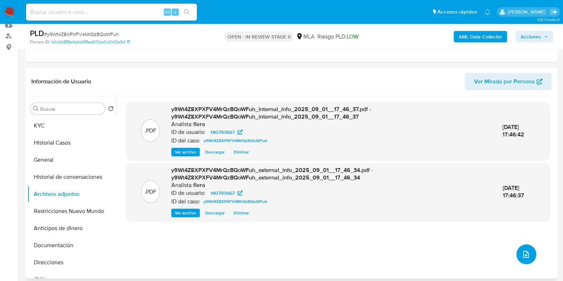
click at [517, 252] on button "upload-file" at bounding box center [527, 254] width 20 height 20
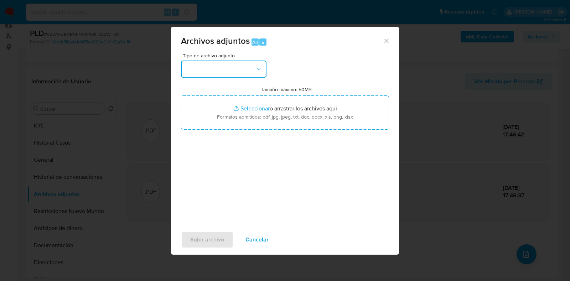
click at [244, 71] on button "button" at bounding box center [223, 69] width 85 height 17
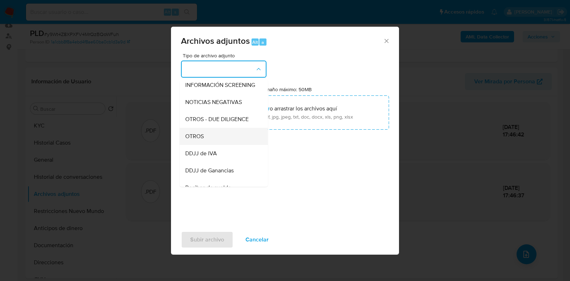
click at [214, 144] on div "OTROS" at bounding box center [221, 136] width 73 height 17
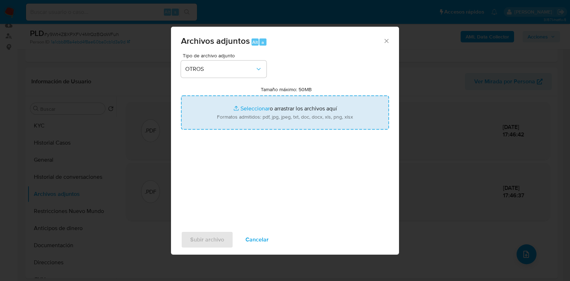
type input "C:\fakepath\Movimientos-Aladdin- [PERSON_NAME].xlsx"
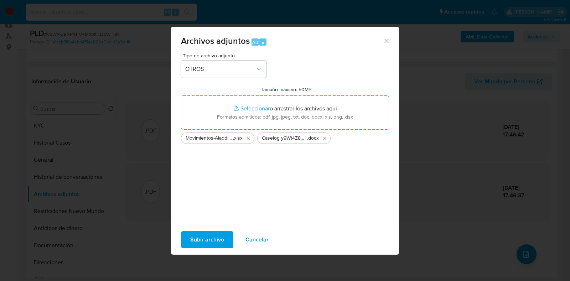
click at [214, 244] on span "Subir archivo" at bounding box center [207, 240] width 34 height 16
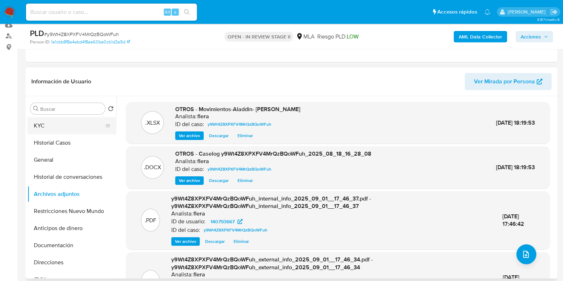
click at [51, 124] on button "KYC" at bounding box center [68, 125] width 83 height 17
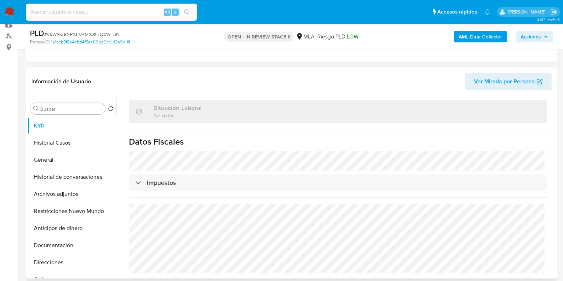
scroll to position [178, 0]
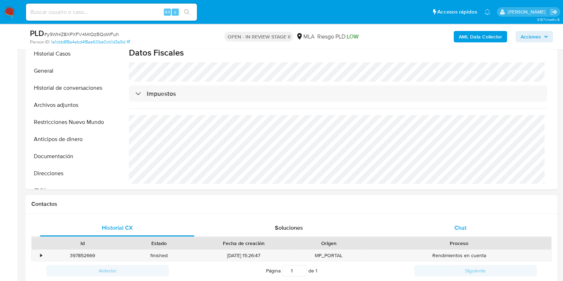
click at [455, 227] on span "Chat" at bounding box center [461, 228] width 12 height 8
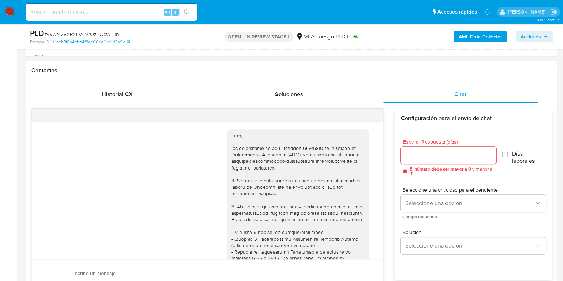
scroll to position [421, 0]
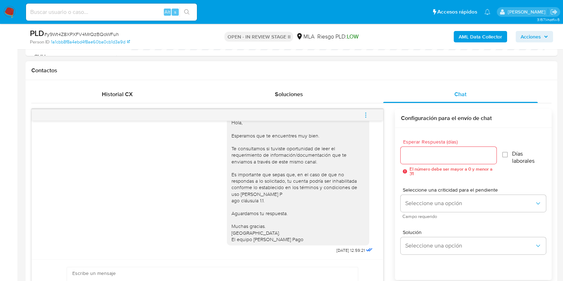
click at [372, 117] on button "menu-action" at bounding box center [366, 115] width 24 height 17
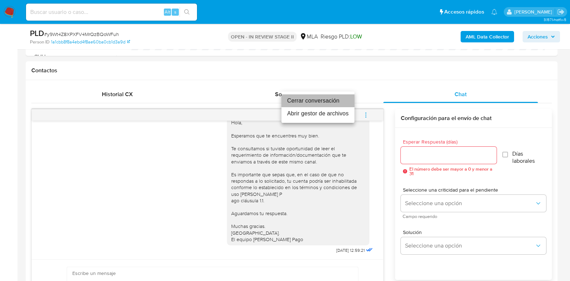
click at [331, 100] on li "Cerrar conversación" at bounding box center [317, 100] width 73 height 13
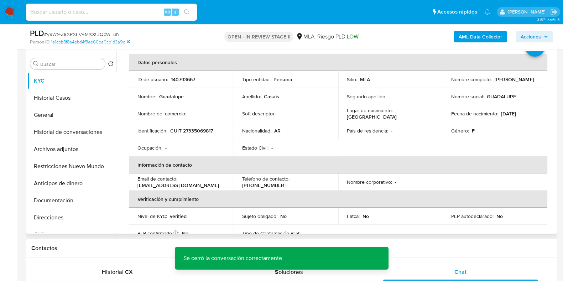
scroll to position [0, 0]
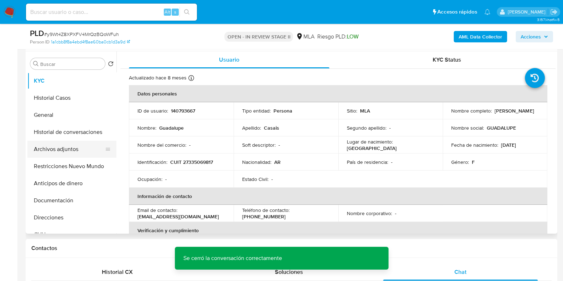
click at [62, 150] on button "Archivos adjuntos" at bounding box center [68, 149] width 83 height 17
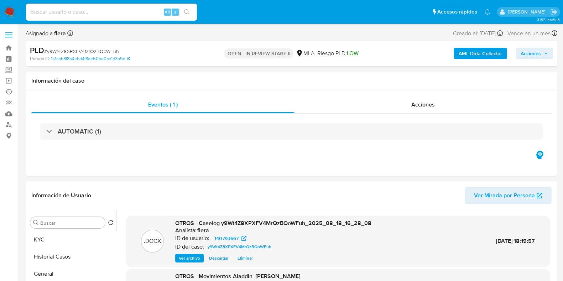
click at [542, 54] on span "Acciones" at bounding box center [534, 53] width 27 height 10
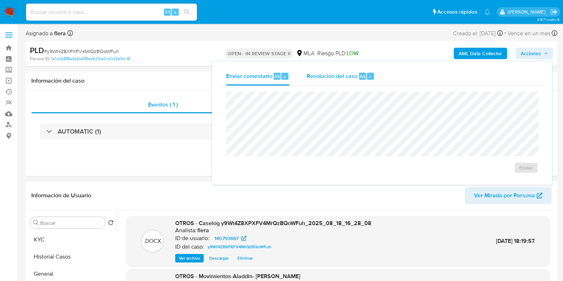
click at [373, 76] on div "Resolución del caso Alt r" at bounding box center [341, 76] width 68 height 19
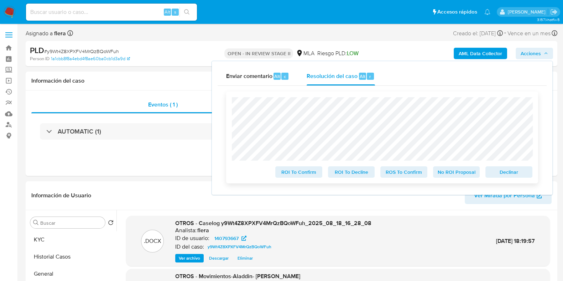
click at [453, 173] on span "No ROI Proposal" at bounding box center [456, 172] width 37 height 10
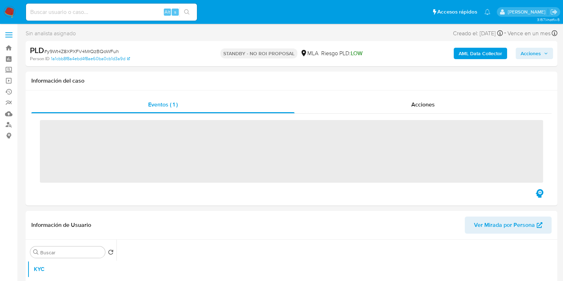
click at [94, 11] on input at bounding box center [111, 11] width 171 height 9
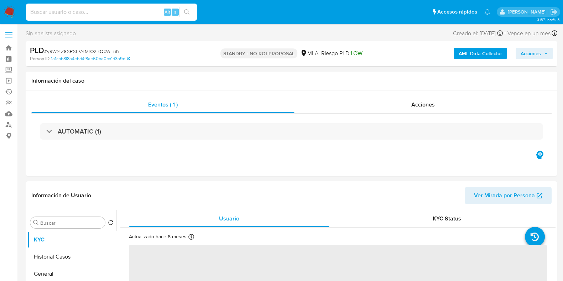
paste input "HS4WLvvBHviWXyNm3fvEmyKG"
type input "HS4WLvvBHviWXyNm3fvEmyKG"
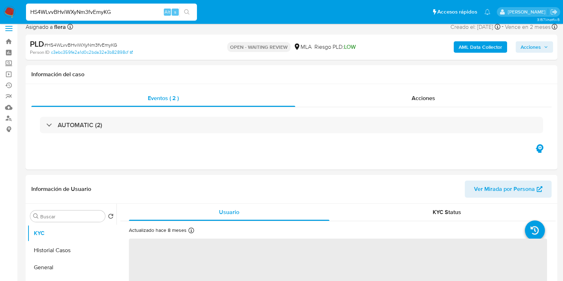
scroll to position [89, 0]
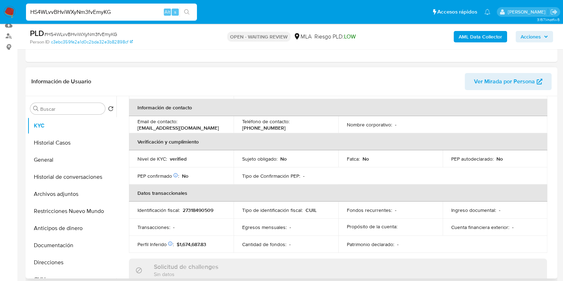
select select "10"
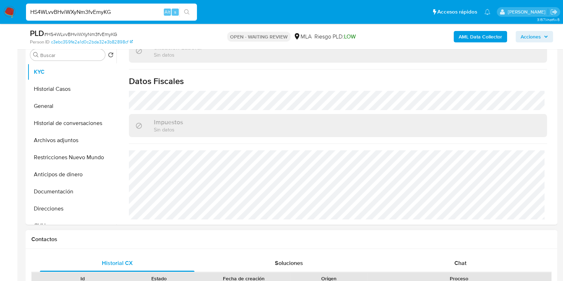
scroll to position [223, 0]
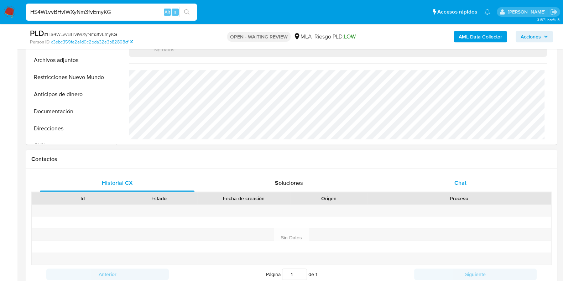
click at [463, 180] on span "Chat" at bounding box center [461, 183] width 12 height 8
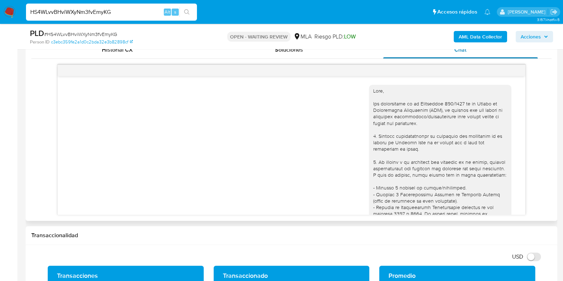
scroll to position [332, 0]
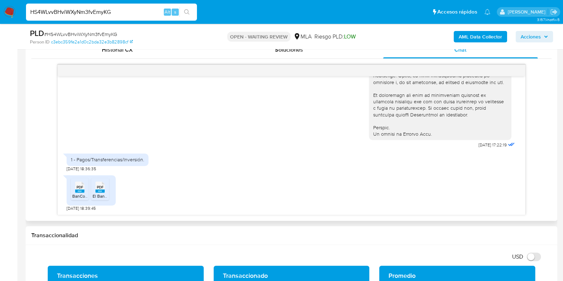
click at [82, 187] on span "PDF" at bounding box center [80, 187] width 7 height 5
click at [94, 188] on div "PDF PDF" at bounding box center [100, 187] width 15 height 14
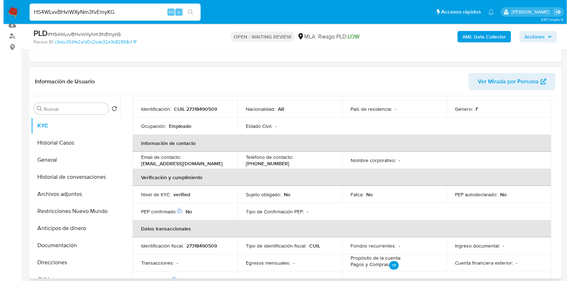
scroll to position [0, 0]
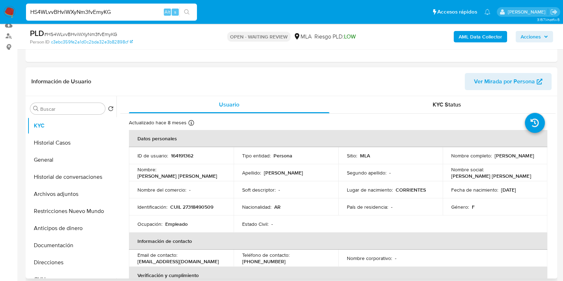
drag, startPoint x: 494, startPoint y: 159, endPoint x: 451, endPoint y: 157, distance: 43.8
click at [495, 157] on p "Maria Carla Gamboa" at bounding box center [514, 155] width 39 height 6
copy p "Maria Carla Gamboa"
click at [185, 154] on p "164191362" at bounding box center [182, 155] width 22 height 6
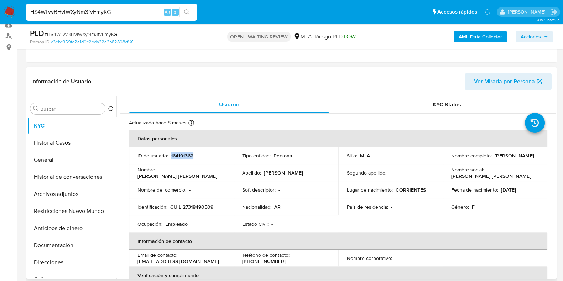
copy p "164191362"
click at [471, 38] on b "AML Data Collector" at bounding box center [480, 36] width 43 height 11
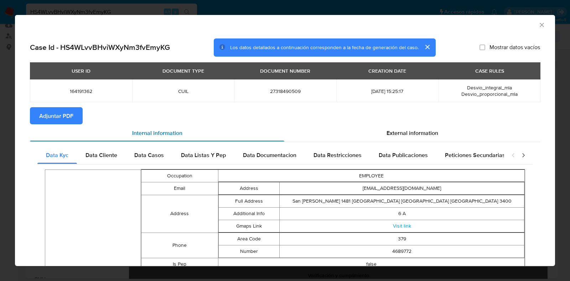
click at [273, 131] on div "Internal information" at bounding box center [157, 132] width 254 height 17
click at [393, 130] on span "External information" at bounding box center [413, 133] width 52 height 8
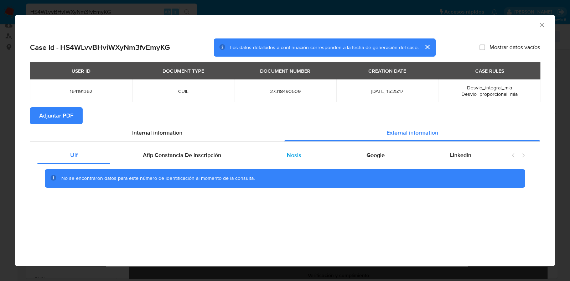
click at [287, 163] on div "Nosis" at bounding box center [294, 155] width 80 height 17
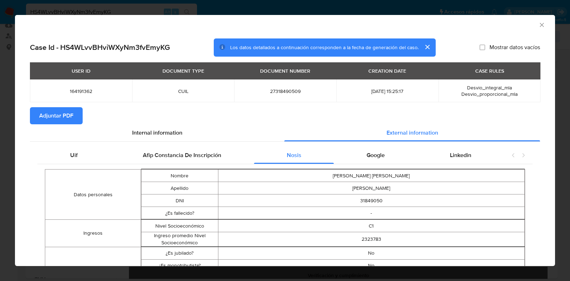
click at [65, 116] on span "Adjuntar PDF" at bounding box center [56, 116] width 34 height 16
click at [538, 26] on icon "Cerrar ventana" at bounding box center [541, 24] width 7 height 7
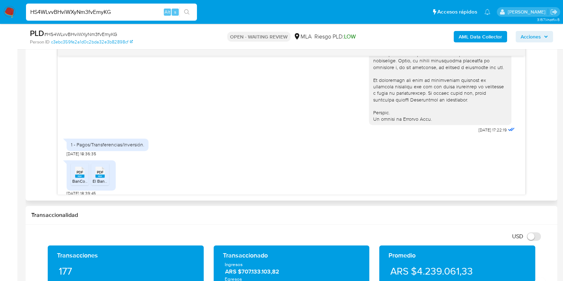
scroll to position [332, 0]
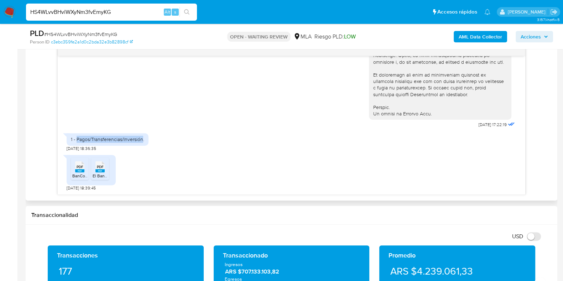
drag, startPoint x: 77, startPoint y: 141, endPoint x: 143, endPoint y: 145, distance: 66.4
click at [143, 145] on div "1 - Pagos/Transferencias/Inversión. 20/08/2025 18:36:35" at bounding box center [108, 140] width 82 height 21
copy div "Pagos/Transferencias/Inversión"
click at [100, 32] on span "# HS4WLvvBHviWXyNm3fvEmyKG" at bounding box center [80, 34] width 73 height 7
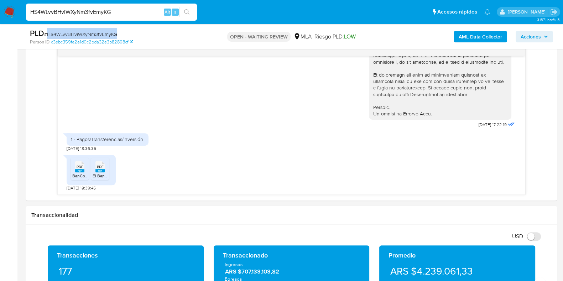
copy span "HS4WLvvBHviWXyNm3fvEmyKG"
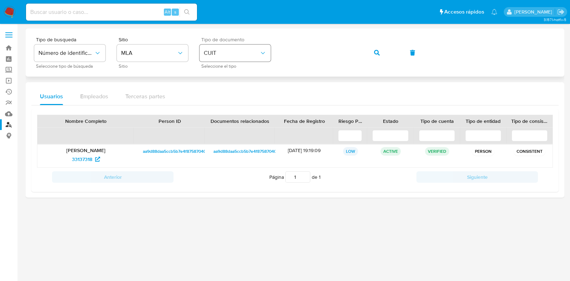
click at [269, 48] on div "Tipo de busqueda Número de identificación Seleccione tipo de búsqueda Sitio MLA…" at bounding box center [295, 52] width 522 height 31
click at [264, 76] on div "Tipo de busqueda Número de identificación Seleccione tipo de búsqueda Sitio MLA…" at bounding box center [295, 52] width 539 height 48
click at [373, 51] on button "button" at bounding box center [377, 52] width 24 height 17
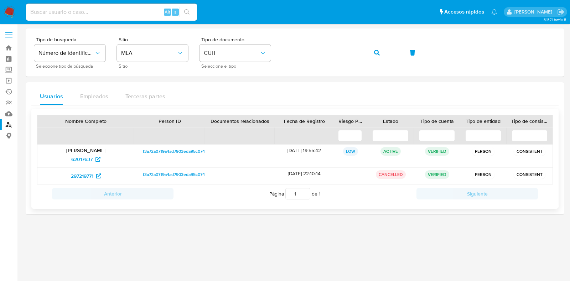
click at [85, 152] on p "David Vaisman" at bounding box center [85, 150] width 87 height 6
click at [83, 159] on span "62017637" at bounding box center [81, 159] width 21 height 11
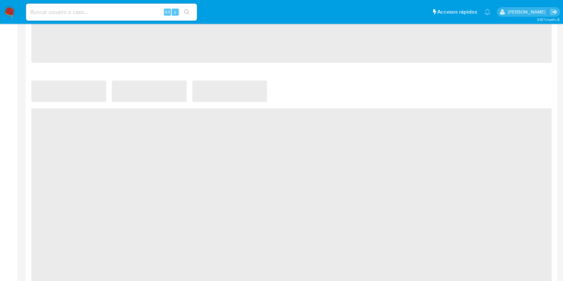
scroll to position [545, 0]
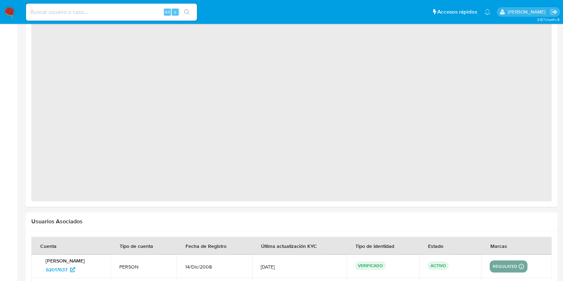
select select "10"
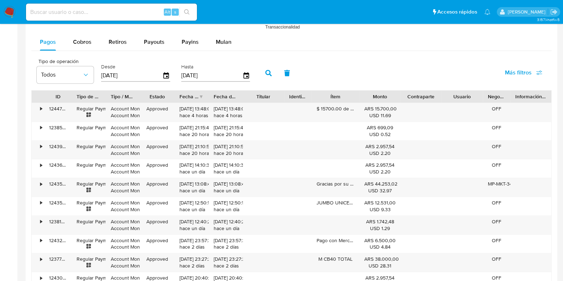
scroll to position [679, 0]
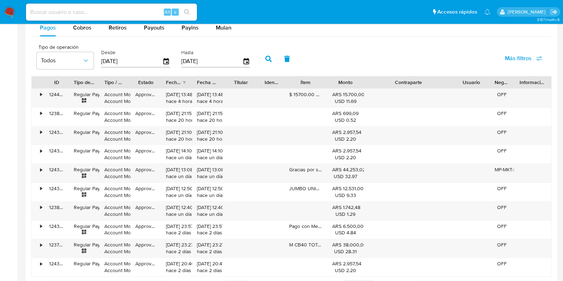
drag, startPoint x: 439, startPoint y: 81, endPoint x: 487, endPoint y: 81, distance: 47.7
click at [487, 81] on div "ID Tipo de operación Tipo / Método Estado Fecha de creación Fecha de aprobación…" at bounding box center [292, 82] width 520 height 12
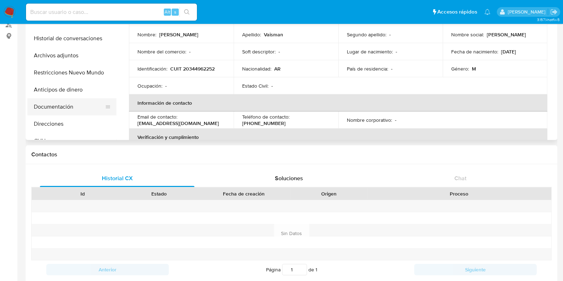
scroll to position [44, 0]
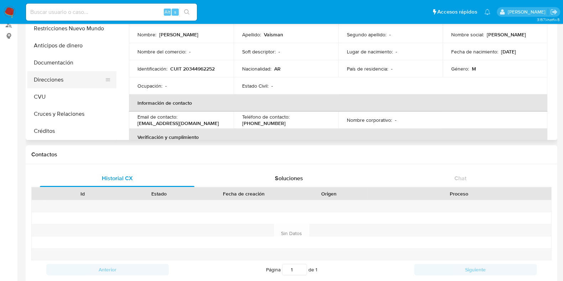
click at [43, 78] on button "Direcciones" at bounding box center [68, 79] width 83 height 17
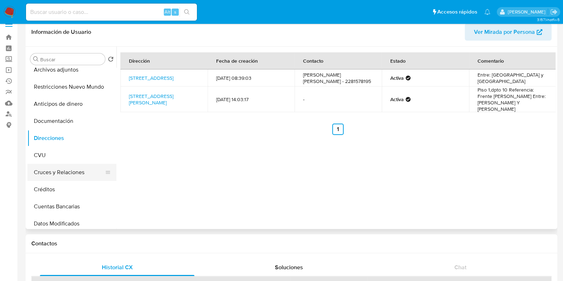
scroll to position [89, 0]
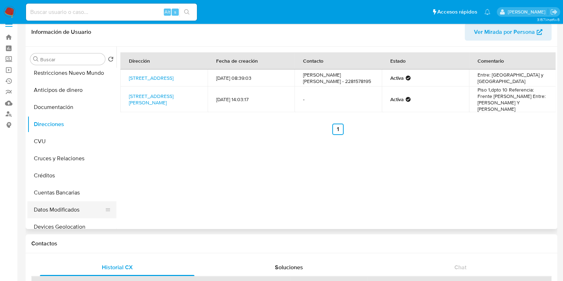
click at [60, 207] on button "Datos Modificados" at bounding box center [68, 209] width 83 height 17
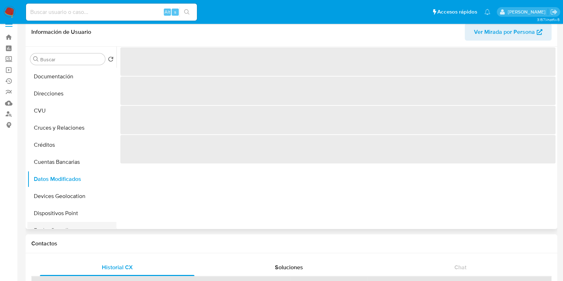
scroll to position [134, 0]
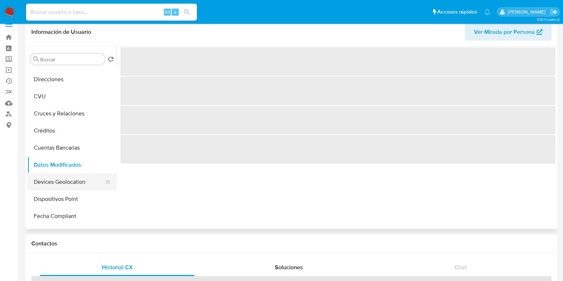
click at [56, 178] on button "Devices Geolocation" at bounding box center [68, 181] width 83 height 17
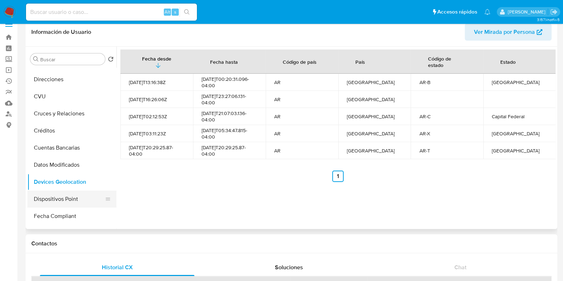
click at [55, 193] on button "Dispositivos Point" at bounding box center [68, 199] width 83 height 17
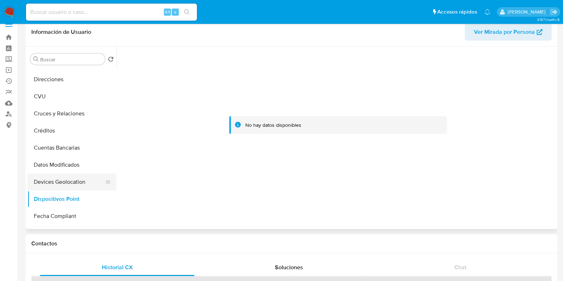
click at [74, 181] on button "Devices Geolocation" at bounding box center [68, 181] width 83 height 17
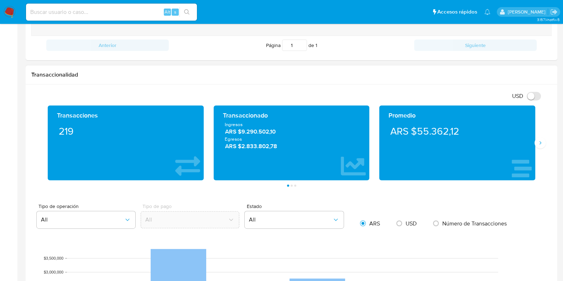
scroll to position [322, 0]
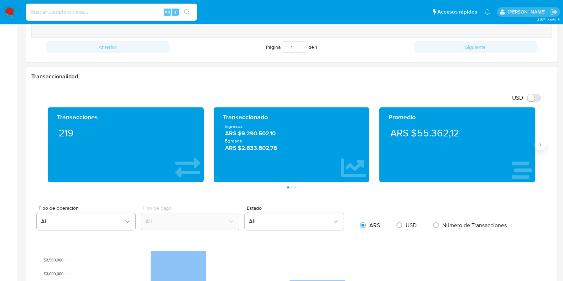
click at [544, 145] on button "Siguiente" at bounding box center [540, 144] width 11 height 11
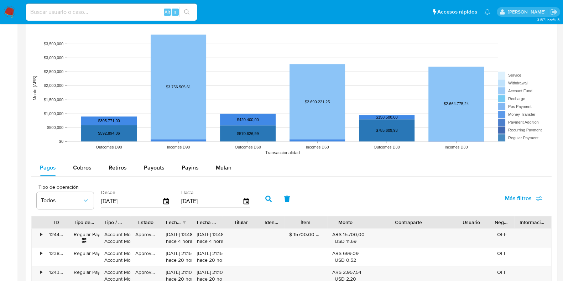
scroll to position [590, 0]
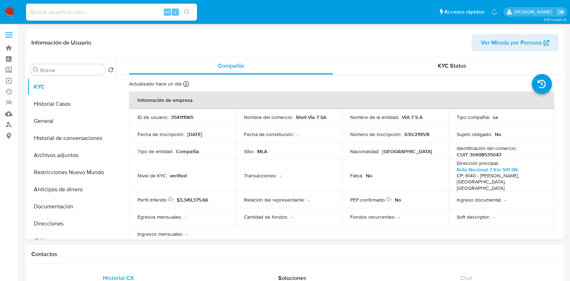
select select "10"
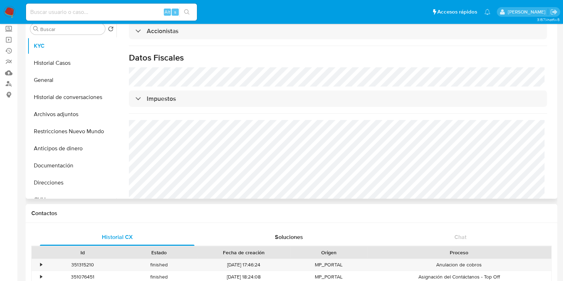
scroll to position [89, 0]
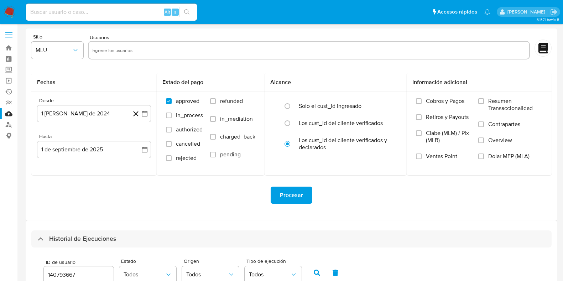
select select "10"
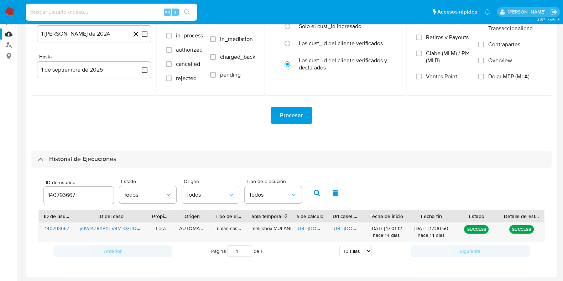
click at [60, 194] on input "140793667" at bounding box center [79, 195] width 70 height 9
type input "164191362"
click at [312, 191] on button "button" at bounding box center [317, 193] width 19 height 17
click at [308, 226] on span "[URL][DOMAIN_NAME]" at bounding box center [321, 228] width 49 height 7
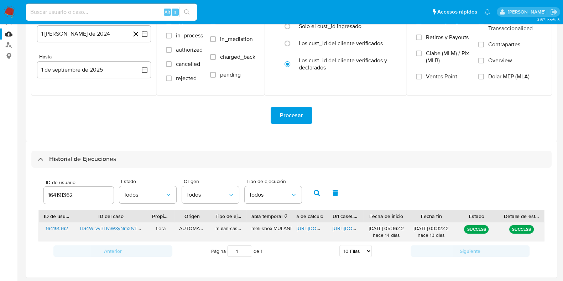
click at [341, 228] on span "[URL][DOMAIN_NAME]" at bounding box center [357, 228] width 49 height 7
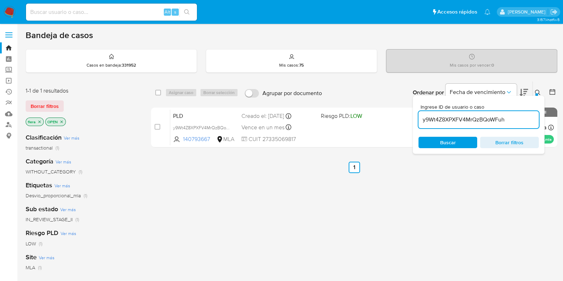
click at [444, 116] on input "y9Wt4Z8XPXFV4MrQzBQoWFuh" at bounding box center [479, 119] width 120 height 9
paste input "HS4WLvvBHviWXyNm3fvEmyKG"
type input "HS4WLvvBHviWXyNm3fvEmyKG"
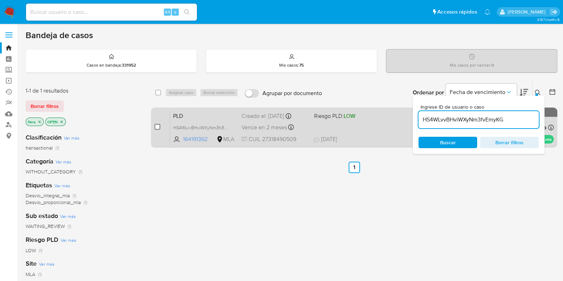
click at [157, 126] on input "checkbox" at bounding box center [158, 127] width 6 height 6
checkbox input "true"
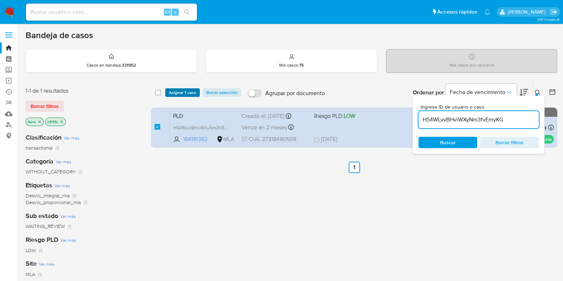
click at [188, 92] on span "Asignar 1 caso" at bounding box center [182, 92] width 27 height 7
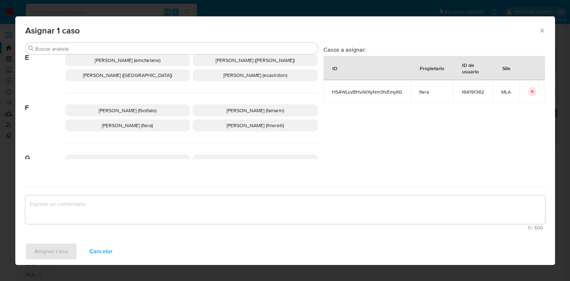
scroll to position [134, 0]
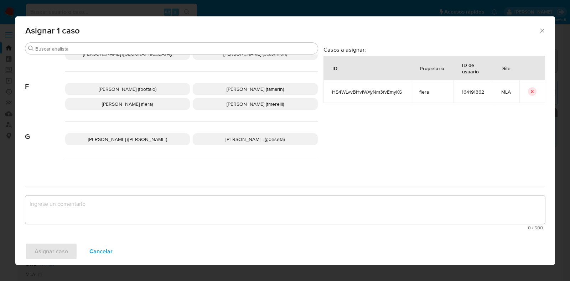
click at [152, 104] on span "Florencia Cecilia Lera (flera)" at bounding box center [127, 103] width 51 height 7
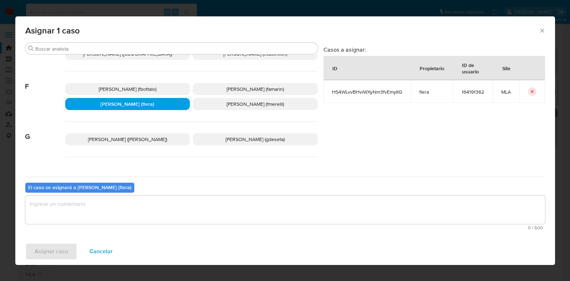
click at [123, 214] on textarea "assign-modal" at bounding box center [285, 210] width 520 height 28
click at [45, 255] on span "Asignar caso" at bounding box center [51, 252] width 33 height 16
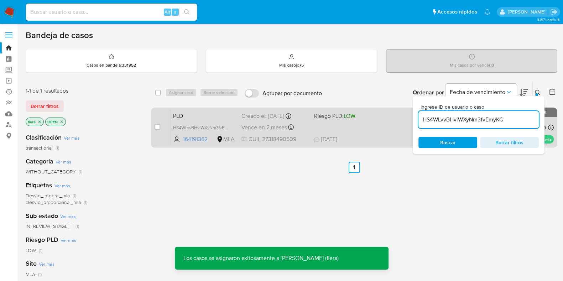
click at [210, 112] on span "PLD" at bounding box center [204, 115] width 63 height 9
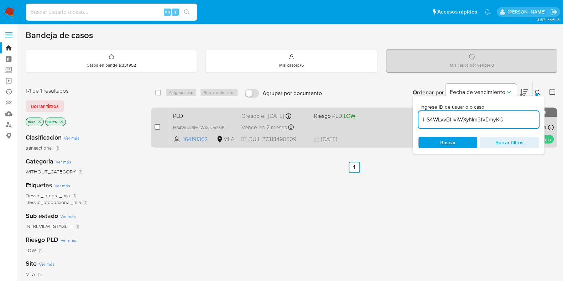
click at [157, 124] on input "checkbox" at bounding box center [158, 127] width 6 height 6
checkbox input "true"
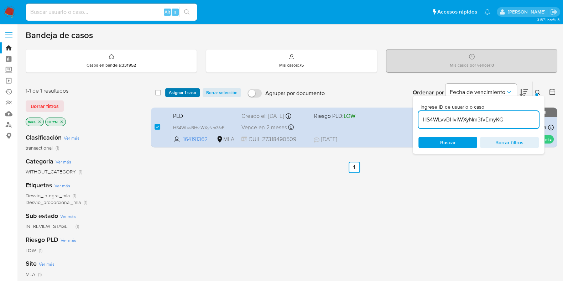
click at [181, 91] on span "Asignar 1 caso" at bounding box center [182, 92] width 27 height 7
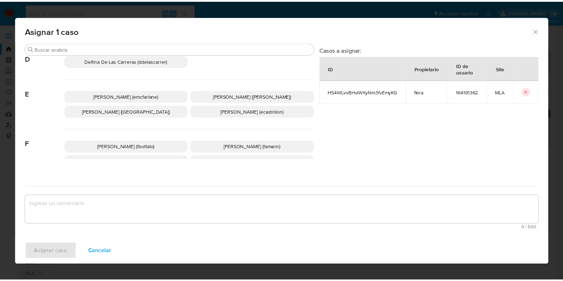
scroll to position [89, 0]
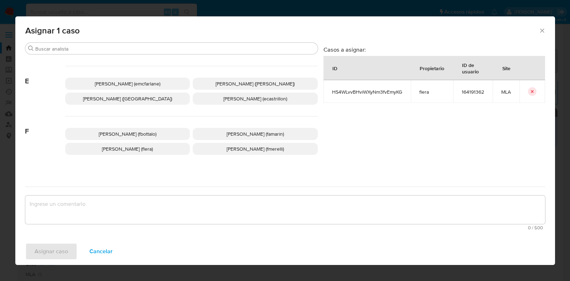
click at [118, 147] on span "Florencia Cecilia Lera (flera)" at bounding box center [127, 148] width 51 height 7
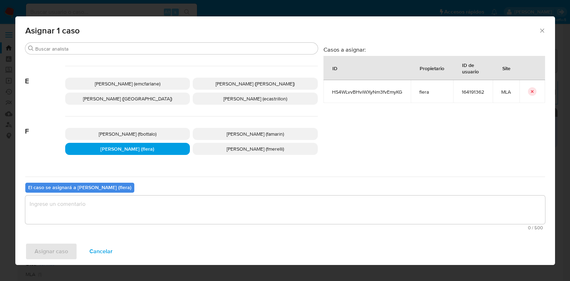
click at [124, 216] on textarea "assign-modal" at bounding box center [285, 210] width 520 height 28
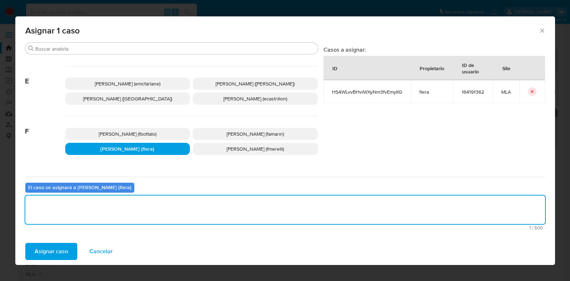
click at [64, 245] on span "Asignar caso" at bounding box center [51, 252] width 33 height 16
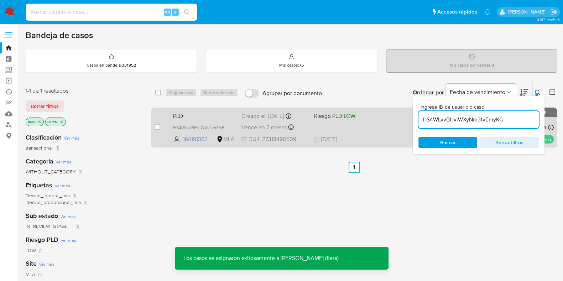
click at [194, 112] on span "PLD" at bounding box center [204, 115] width 63 height 9
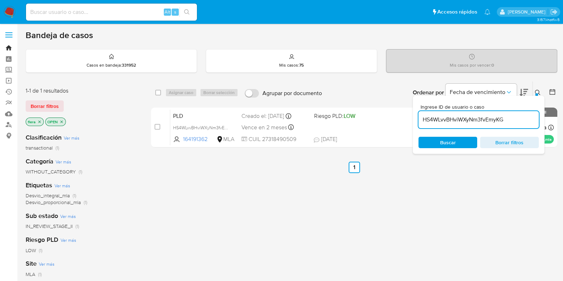
click at [9, 45] on link "Bandeja" at bounding box center [42, 47] width 85 height 11
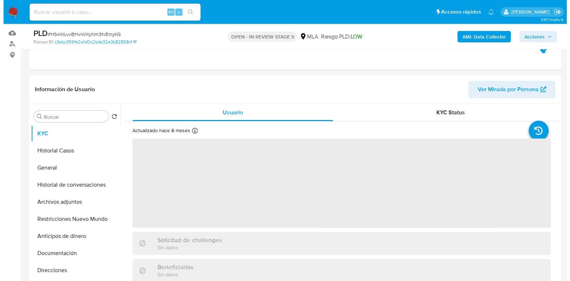
scroll to position [89, 0]
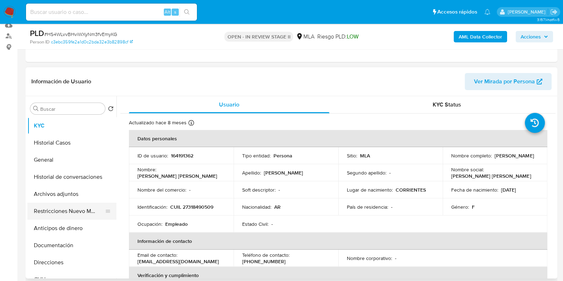
select select "10"
click at [70, 196] on button "Archivos adjuntos" at bounding box center [68, 194] width 83 height 17
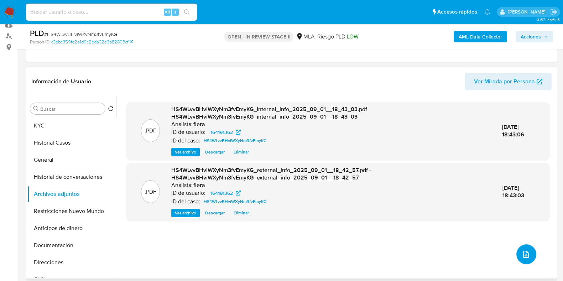
click at [526, 255] on icon "upload-file" at bounding box center [526, 254] width 9 height 9
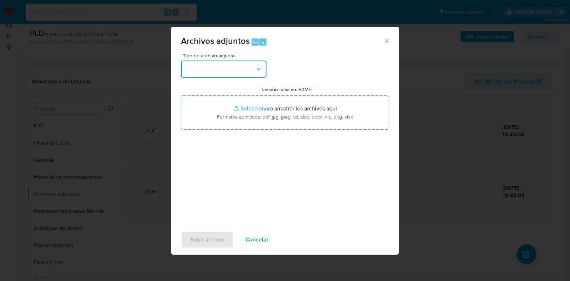
click at [244, 71] on button "button" at bounding box center [223, 69] width 85 height 17
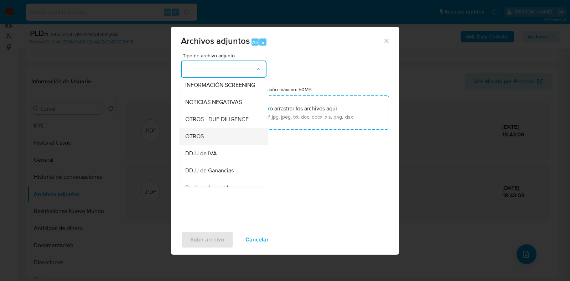
click at [208, 145] on div "OTROS" at bounding box center [221, 136] width 73 height 17
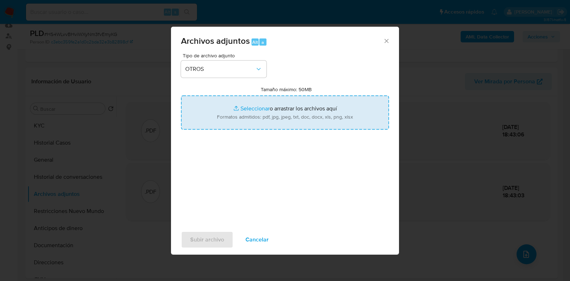
type input "C:\fakepath\Recibo de sueldo julio 2025.pdf"
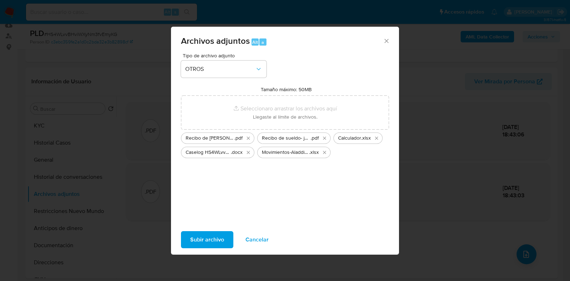
click at [212, 234] on span "Subir archivo" at bounding box center [207, 240] width 34 height 16
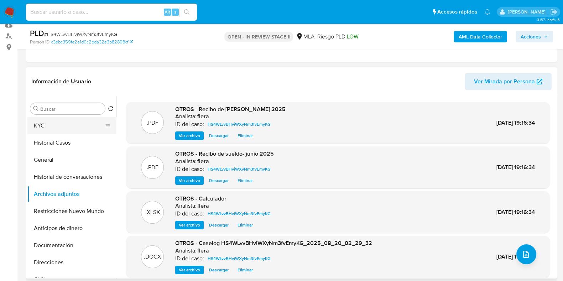
click at [50, 125] on button "KYC" at bounding box center [68, 125] width 83 height 17
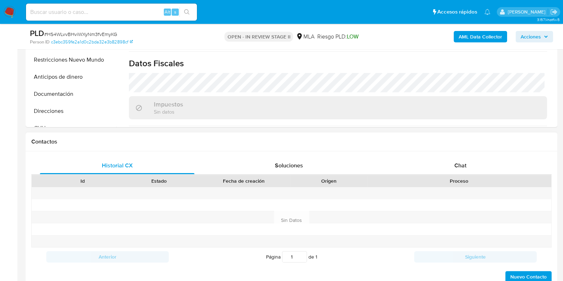
scroll to position [267, 0]
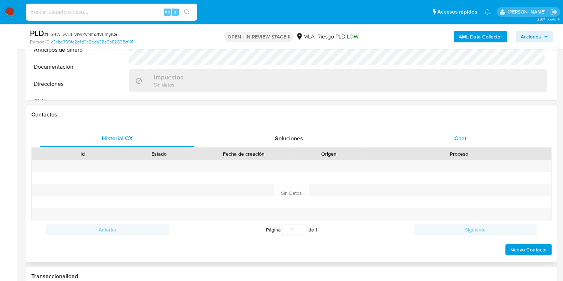
click at [464, 138] on span "Chat" at bounding box center [461, 138] width 12 height 8
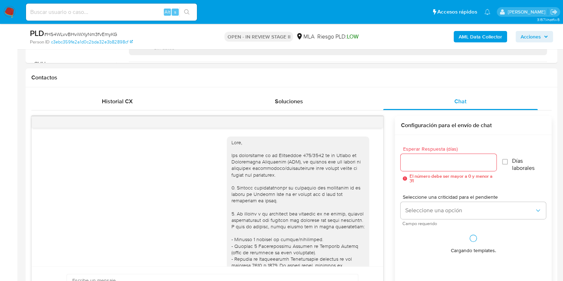
scroll to position [356, 0]
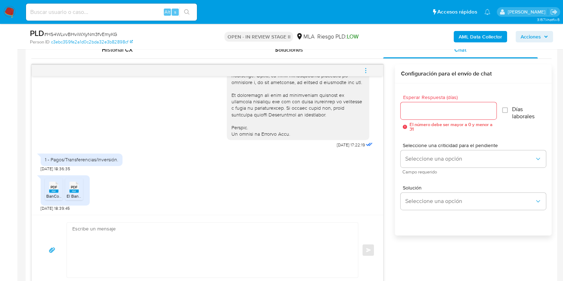
click at [102, 252] on textarea at bounding box center [210, 250] width 277 height 55
paste textarea "Hola, ¡Muchas gracias por tu respuesta! Confirmamos la recepción de la document…"
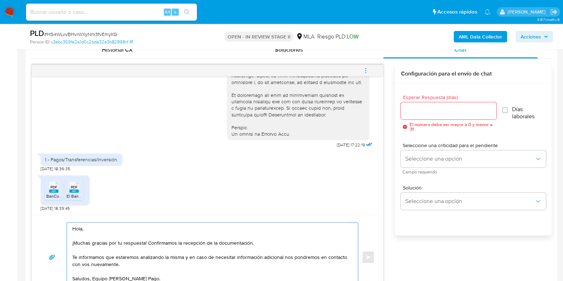
scroll to position [363, 0]
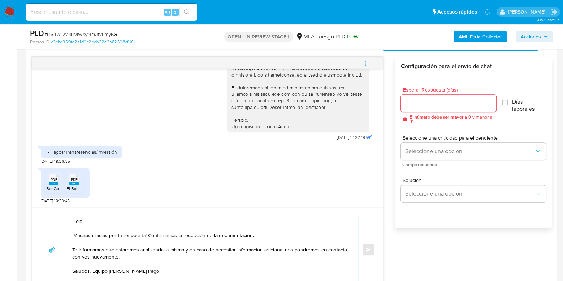
type textarea "Hola, ¡Muchas gracias por tu respuesta! Confirmamos la recepción de la document…"
click at [417, 104] on input "Esperar Respuesta (días)" at bounding box center [448, 103] width 95 height 9
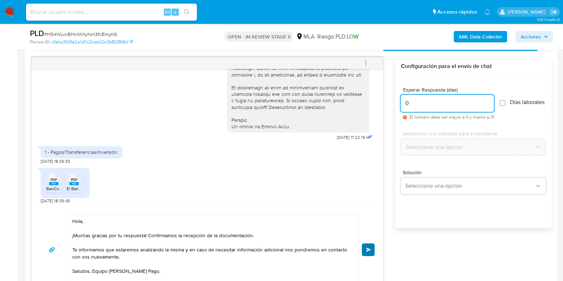
type input "0"
click at [369, 250] on span "Enviar" at bounding box center [368, 250] width 5 height 4
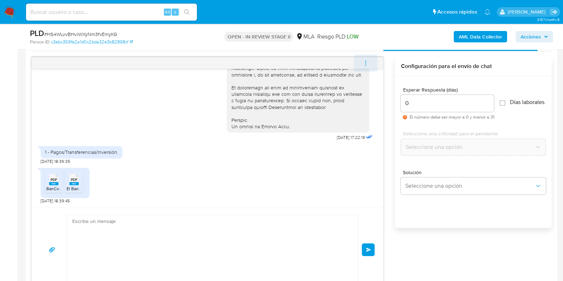
scroll to position [417, 0]
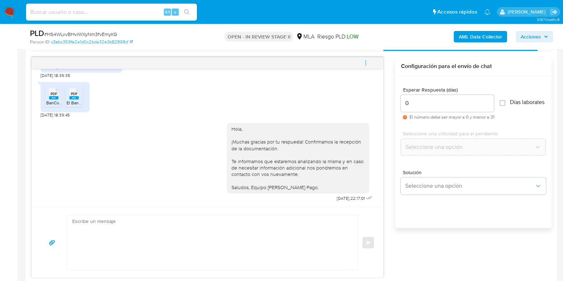
click at [368, 61] on icon "menu-action" at bounding box center [366, 63] width 6 height 6
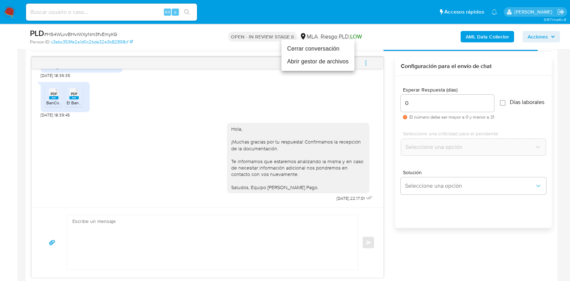
click at [310, 48] on li "Cerrar conversación" at bounding box center [317, 48] width 73 height 13
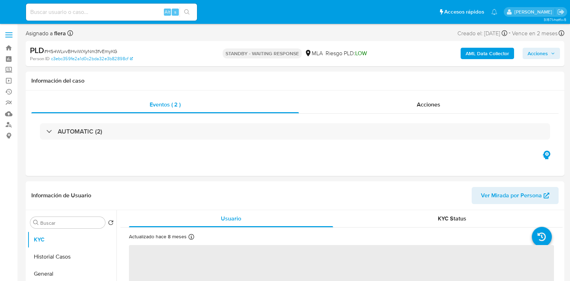
select select "10"
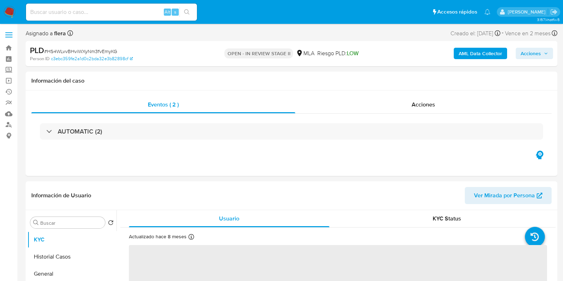
click at [526, 53] on span "Acciones" at bounding box center [531, 53] width 20 height 11
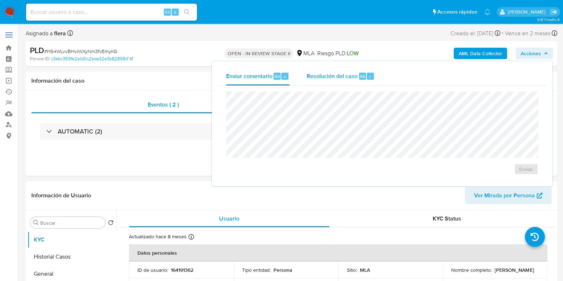
click at [329, 72] on span "Resolución del caso" at bounding box center [332, 76] width 51 height 8
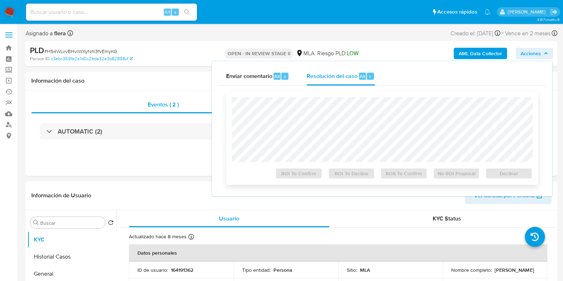
select select "10"
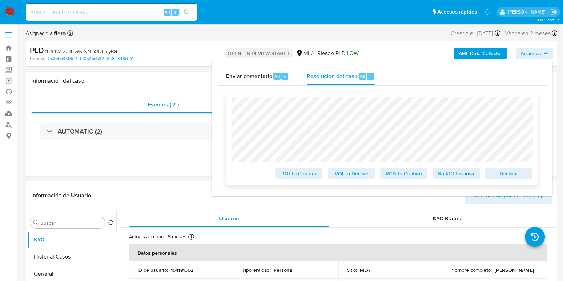
click at [462, 174] on span "No ROI Proposal" at bounding box center [456, 173] width 37 height 10
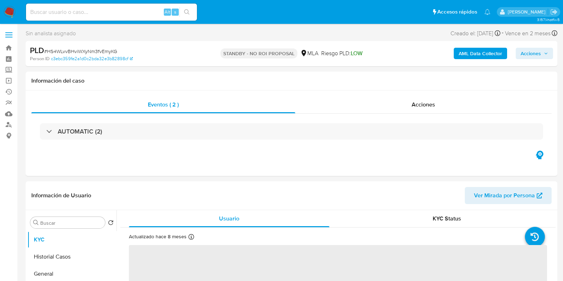
select select "10"
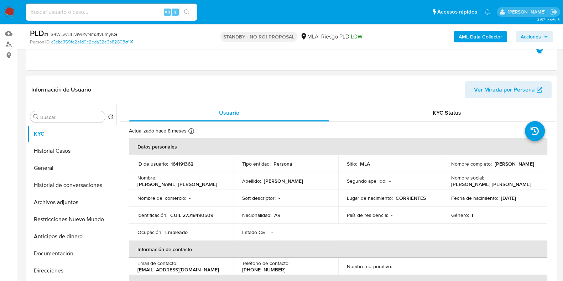
scroll to position [89, 0]
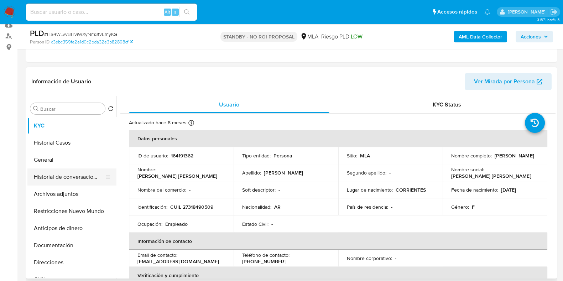
click at [68, 178] on button "Historial de conversaciones" at bounding box center [68, 176] width 83 height 17
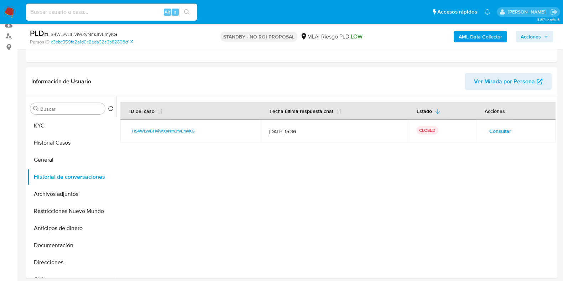
click at [102, 14] on input at bounding box center [111, 11] width 171 height 9
paste input "R5UpcXqGbjRaROhzUyYBuk5M"
type input "R5UpcXqGbjRaROhzUyYBuk5M"
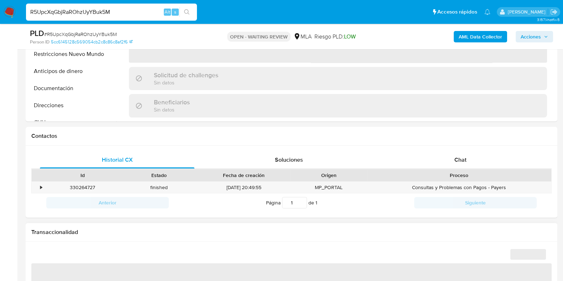
scroll to position [311, 0]
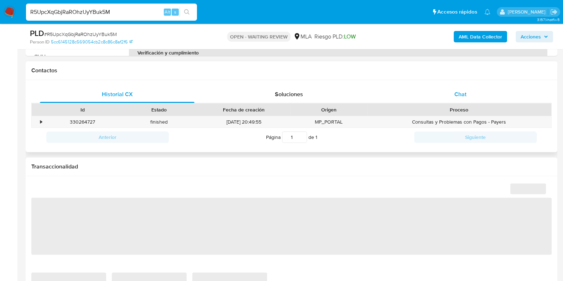
click at [466, 91] on span "Chat" at bounding box center [461, 94] width 12 height 8
select select "10"
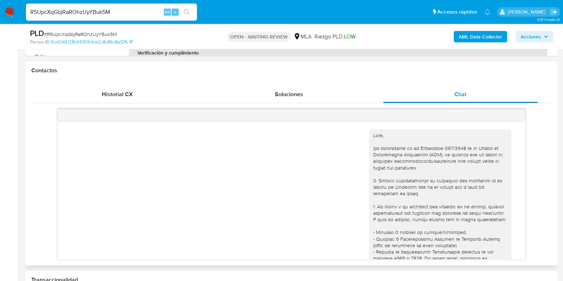
scroll to position [382, 0]
